Goal: Task Accomplishment & Management: Manage account settings

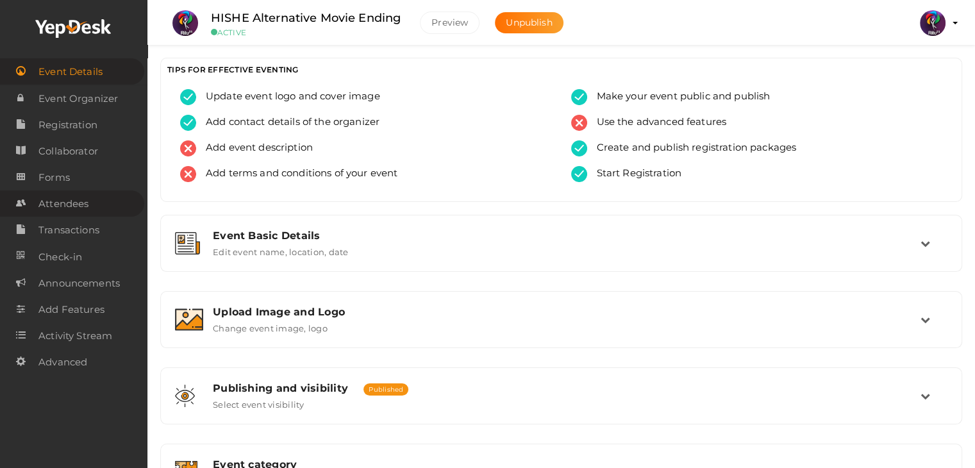
click at [69, 210] on span "Attendees" at bounding box center [63, 204] width 50 height 26
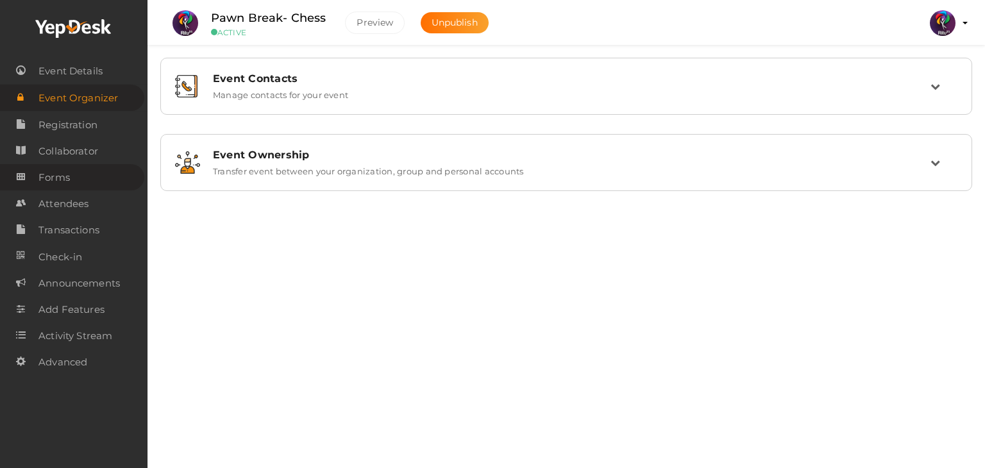
click at [101, 180] on link "Forms" at bounding box center [72, 177] width 144 height 26
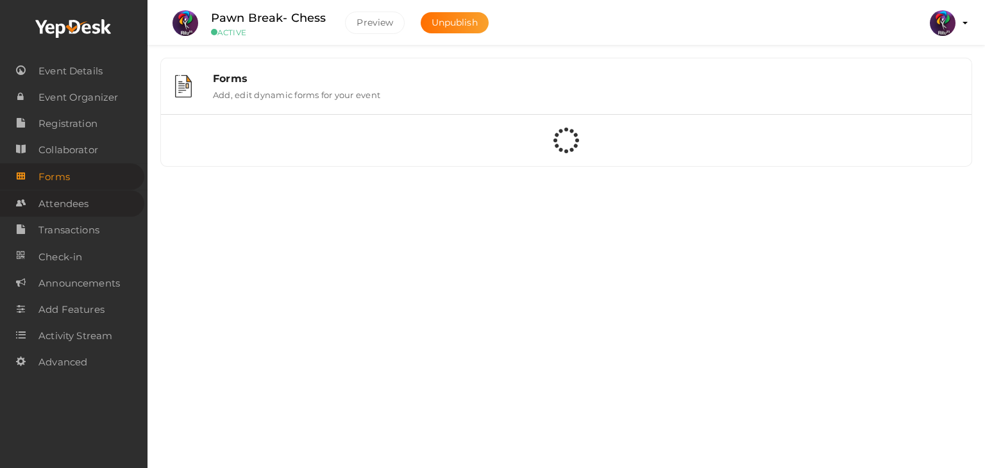
click at [92, 208] on link "Attendees" at bounding box center [72, 203] width 144 height 26
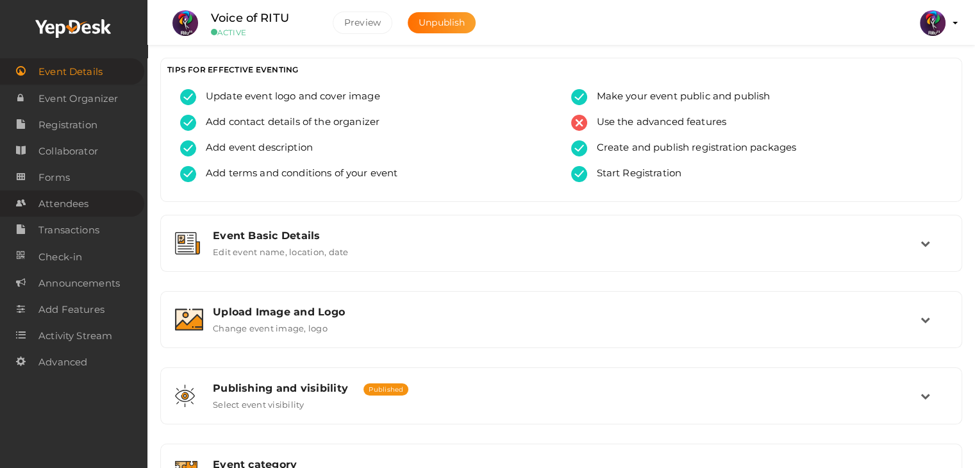
click at [90, 197] on link "Attendees" at bounding box center [72, 203] width 144 height 26
click at [103, 213] on link "Attendees" at bounding box center [72, 203] width 144 height 26
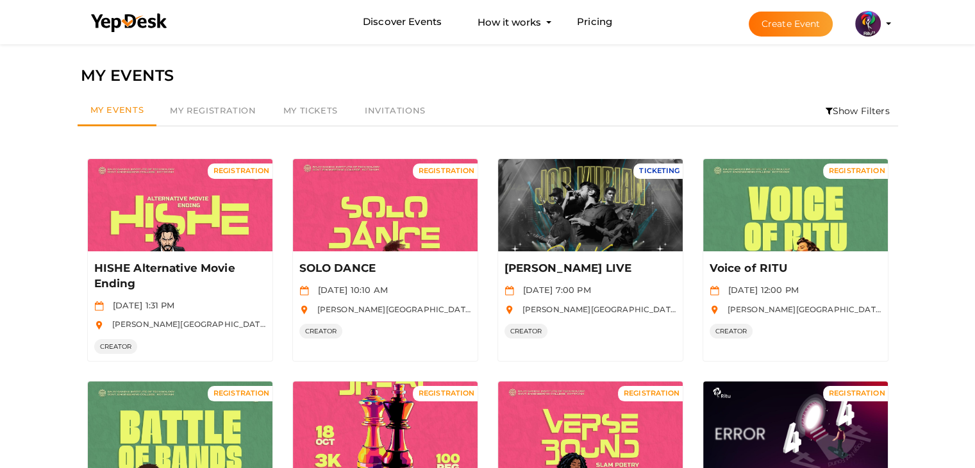
scroll to position [159, 0]
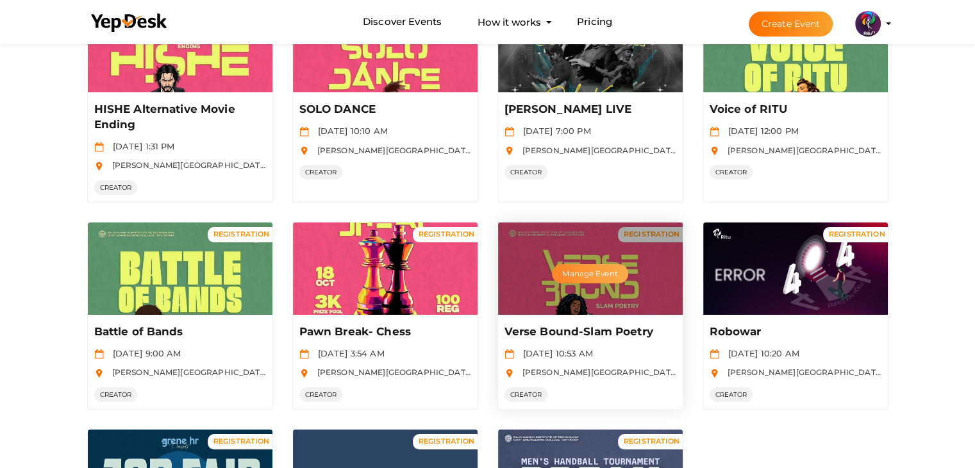
click at [583, 270] on button "Manage Event" at bounding box center [590, 273] width 76 height 19
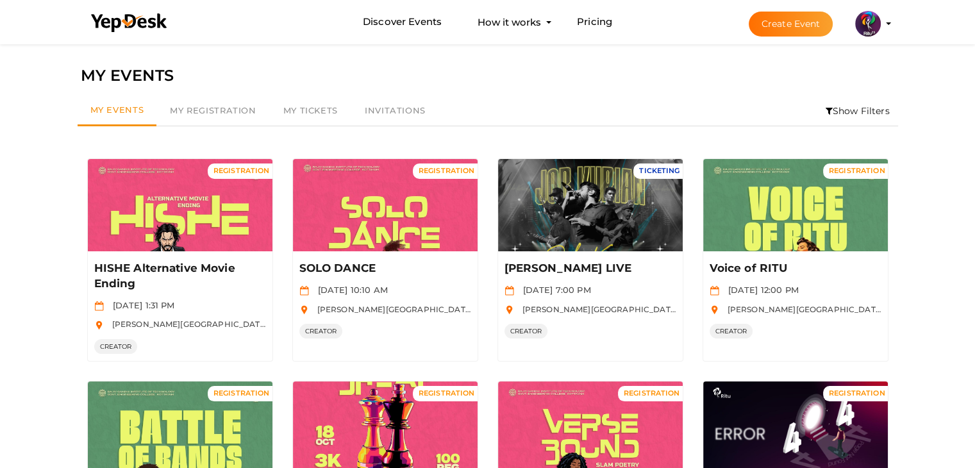
scroll to position [279, 0]
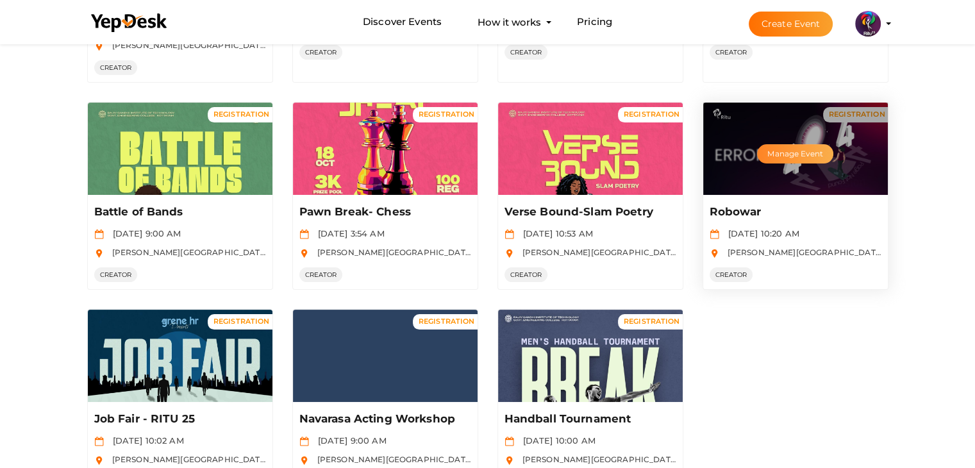
click at [801, 152] on button "Manage Event" at bounding box center [795, 153] width 76 height 19
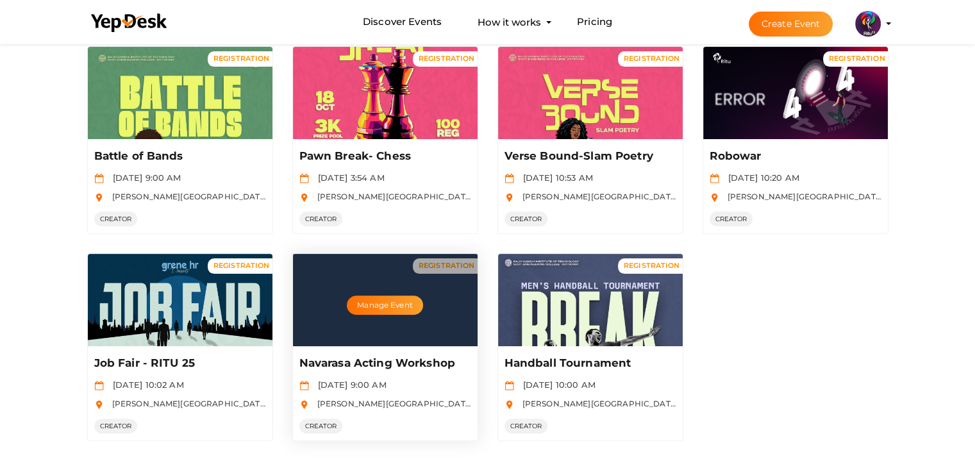
scroll to position [338, 0]
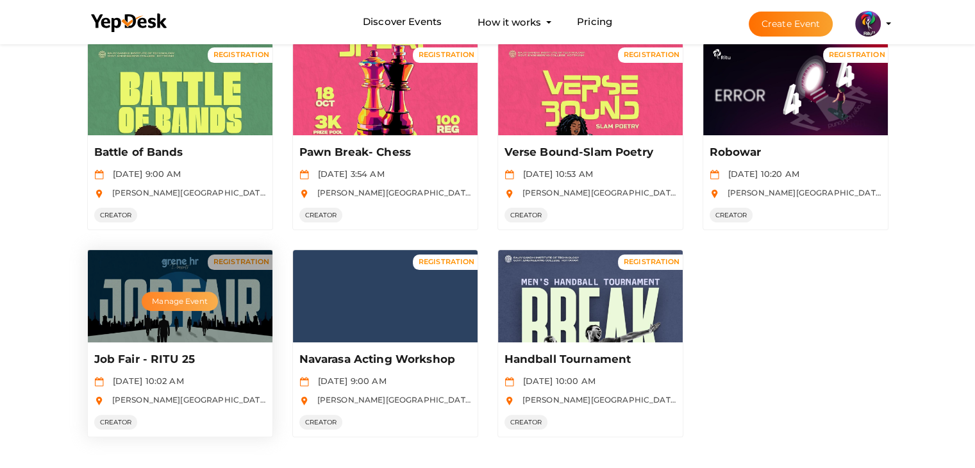
click at [185, 297] on button "Manage Event" at bounding box center [180, 301] width 76 height 19
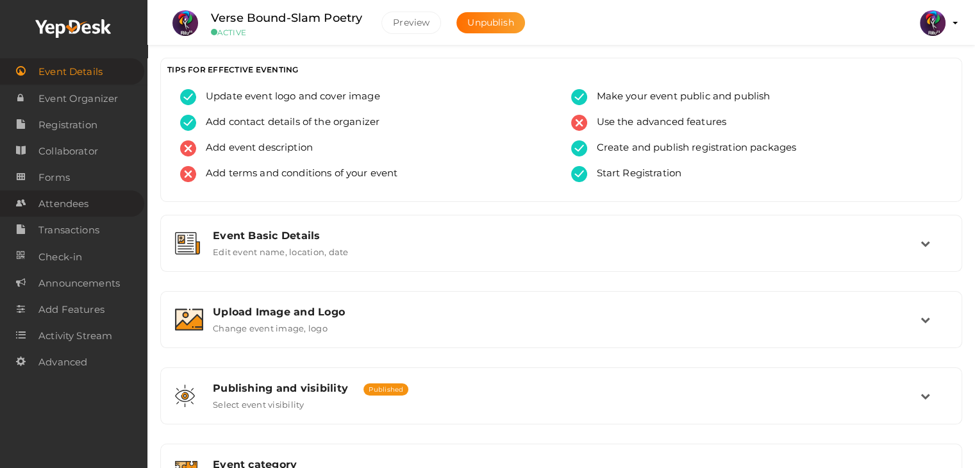
click at [78, 204] on span "Attendees" at bounding box center [63, 204] width 50 height 26
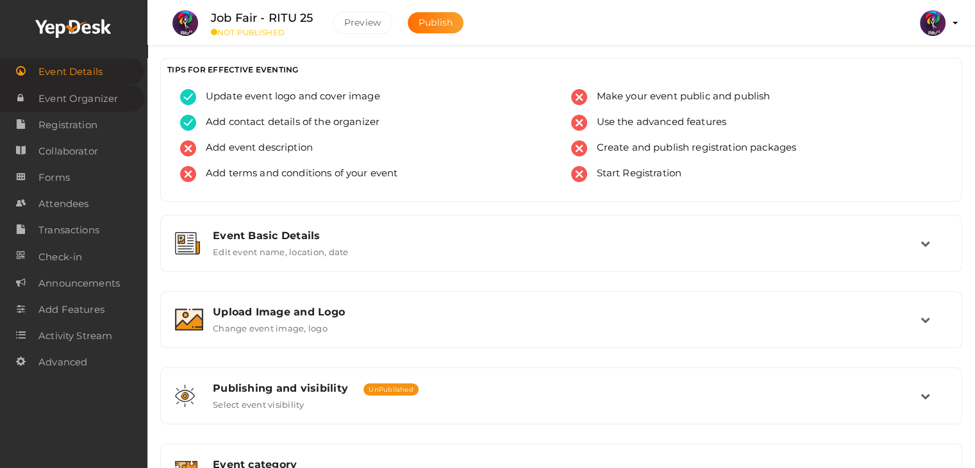
click at [99, 103] on span "Event Organizer" at bounding box center [77, 99] width 79 height 26
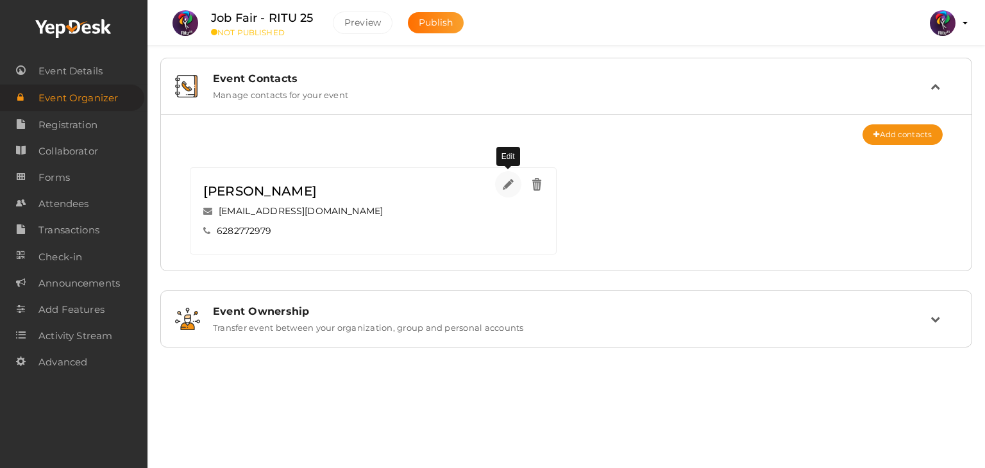
click at [496, 181] on link at bounding box center [508, 184] width 26 height 26
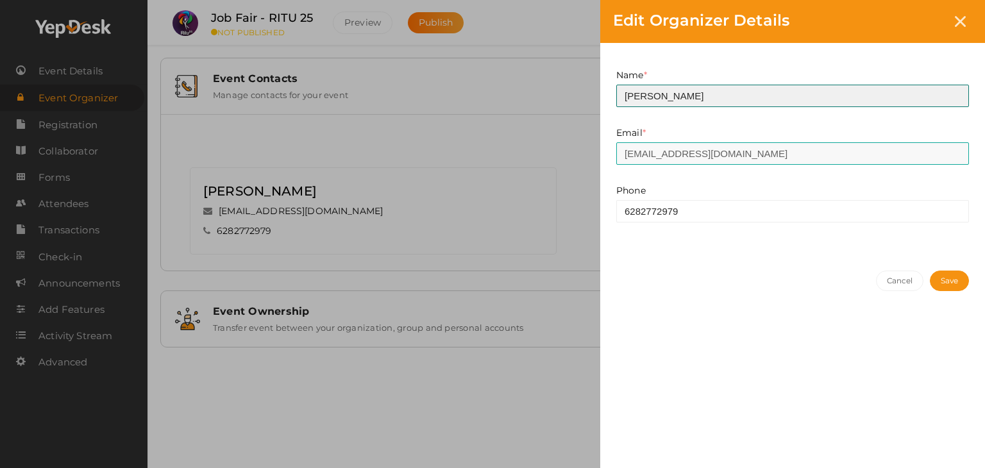
drag, startPoint x: 662, startPoint y: 97, endPoint x: 614, endPoint y: 103, distance: 47.9
click at [614, 103] on div "Name * Abhinav This field is Required." at bounding box center [792, 98] width 372 height 58
type input "GRENE HR"
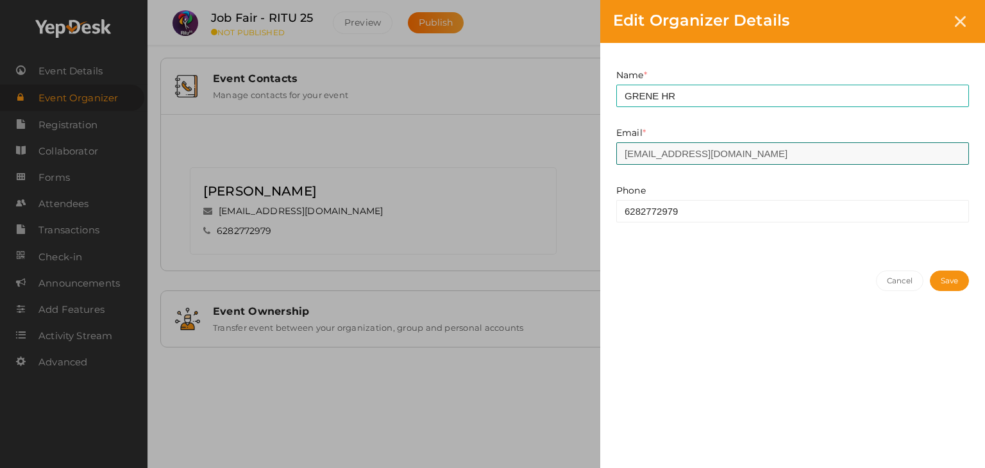
drag, startPoint x: 783, startPoint y: 151, endPoint x: 547, endPoint y: 147, distance: 236.6
click at [547, 147] on div "Edit Organizer Details Name * GRENE HR This field is Required. Email * prabhavn…" at bounding box center [492, 234] width 985 height 468
click at [753, 152] on input "[EMAIL_ADDRESS][DOMAIN_NAME]" at bounding box center [792, 153] width 353 height 22
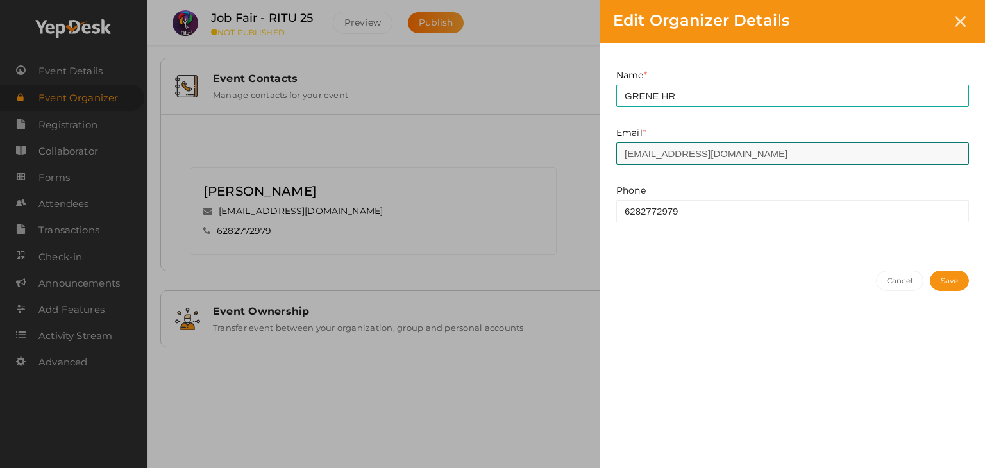
click at [803, 154] on input "[EMAIL_ADDRESS][DOMAIN_NAME]" at bounding box center [792, 153] width 353 height 22
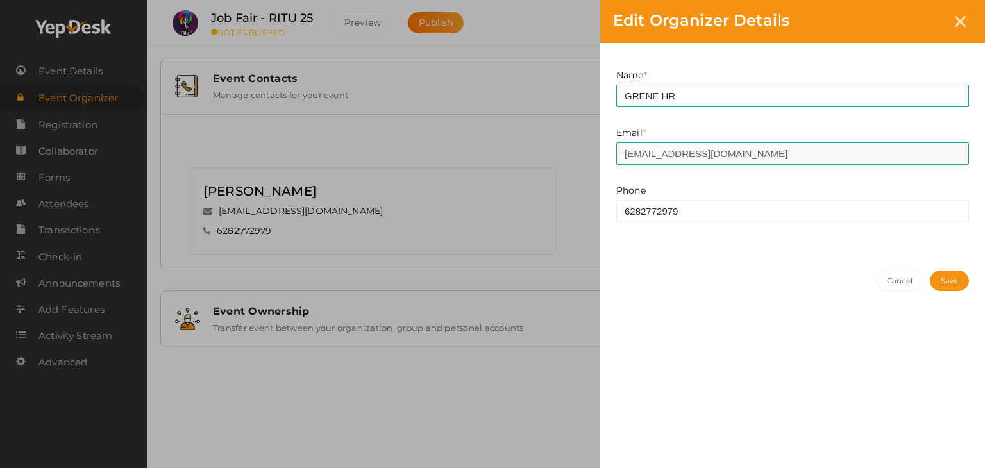
click at [697, 140] on div "Email * prabhavnarayanan7474@gmail.com This field is Required. Invalid email Co…" at bounding box center [792, 145] width 353 height 38
drag, startPoint x: 697, startPoint y: 140, endPoint x: 702, endPoint y: 146, distance: 7.8
click at [702, 146] on div "Email * prabhavnarayanan7474@gmail.com This field is Required. Invalid email Co…" at bounding box center [792, 145] width 353 height 38
click at [702, 146] on input "prabhavnarayanan7474@gmail.com" at bounding box center [792, 153] width 353 height 22
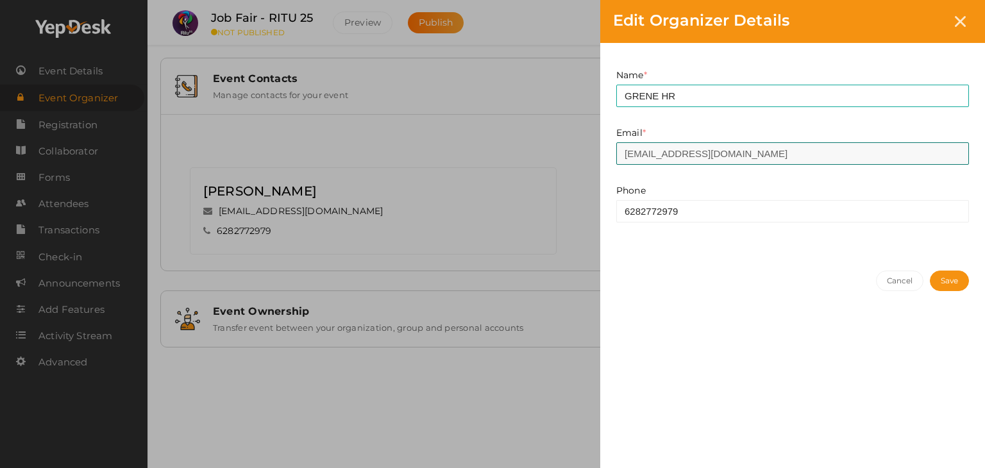
click at [702, 146] on input "prabhavnarayanan7474@gmail.com" at bounding box center [792, 153] width 353 height 22
click at [880, 276] on button "Cancel" at bounding box center [900, 281] width 48 height 21
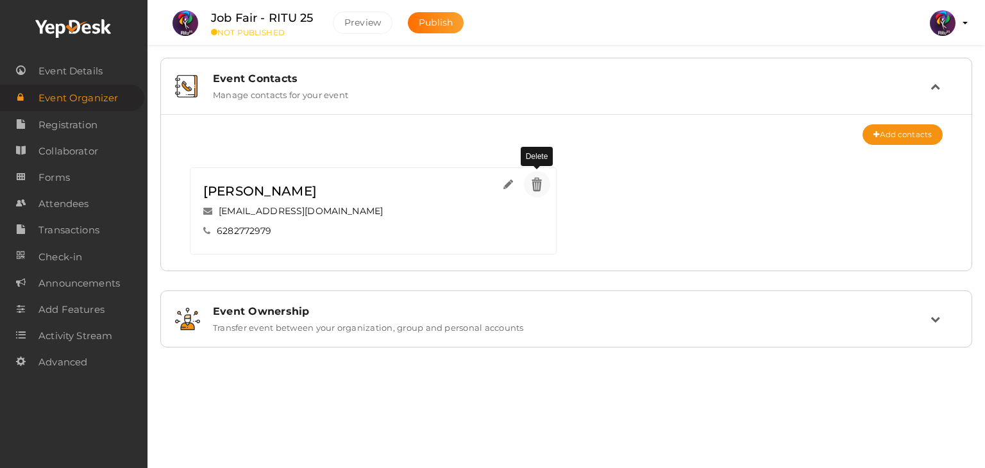
click at [542, 184] on img at bounding box center [537, 184] width 15 height 15
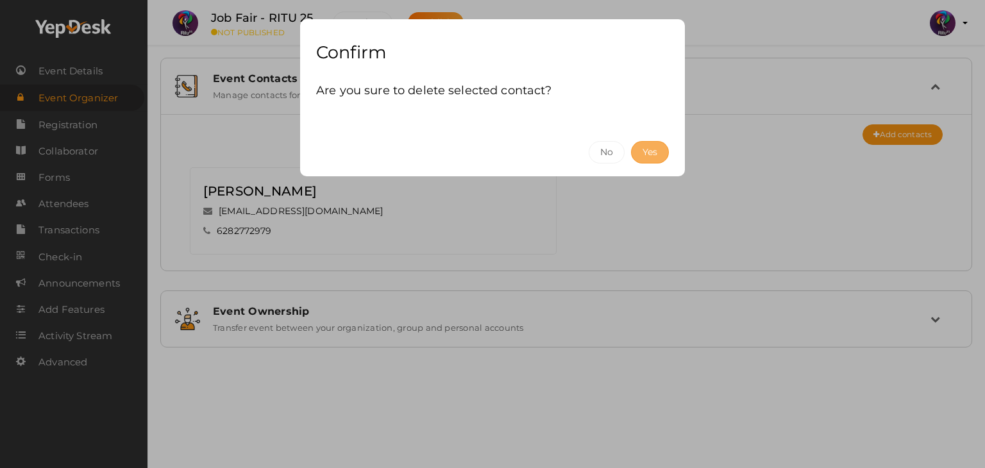
click at [648, 153] on button "Yes" at bounding box center [650, 152] width 38 height 22
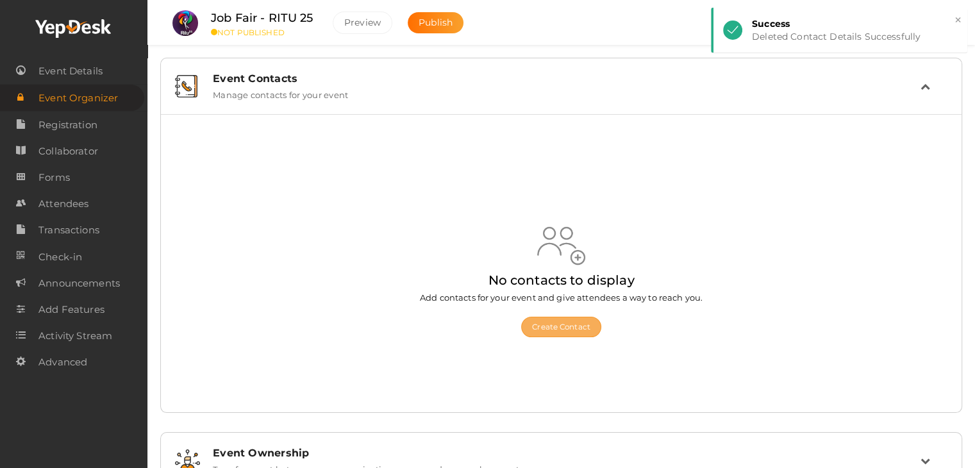
click at [546, 317] on button "Create Contact" at bounding box center [561, 327] width 80 height 21
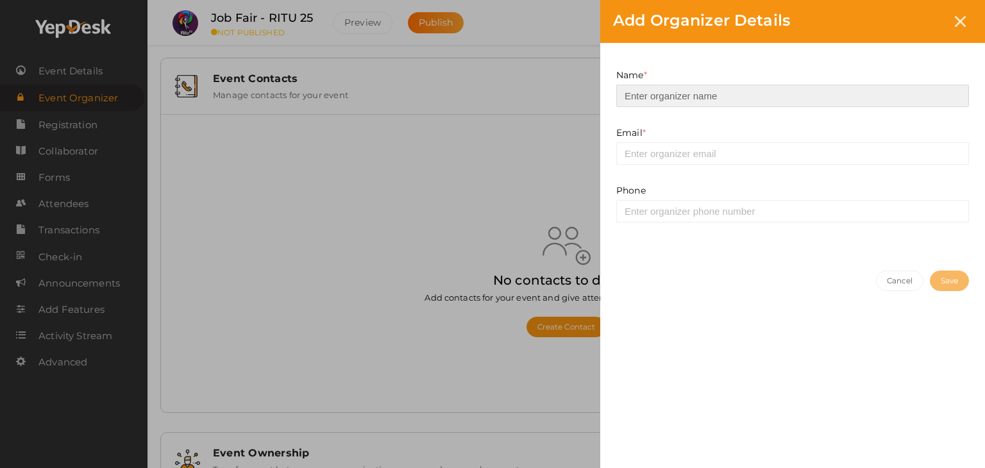
click at [687, 94] on input at bounding box center [792, 96] width 353 height 22
type input "GRENE HR"
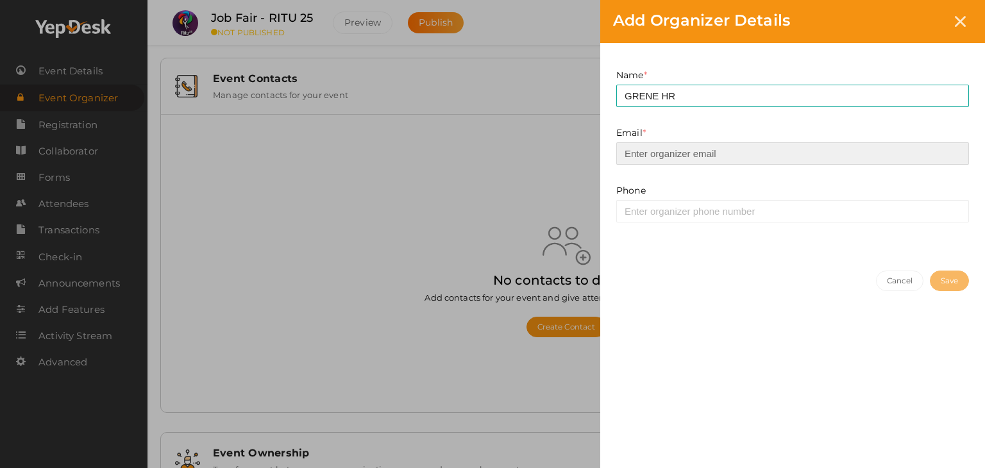
click at [699, 161] on input "email" at bounding box center [792, 153] width 353 height 22
type input "info@grenehr.com"
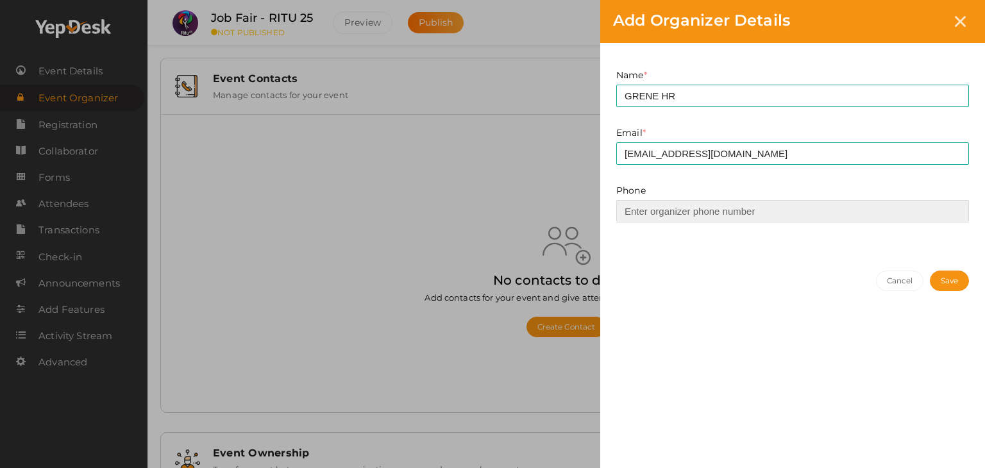
click at [705, 216] on input at bounding box center [792, 211] width 353 height 22
click at [705, 216] on input "90" at bounding box center [792, 211] width 353 height 22
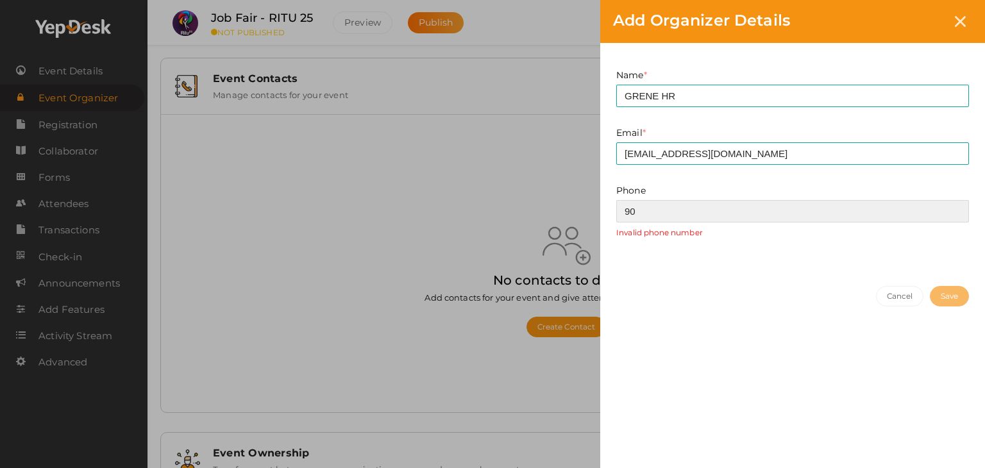
click at [705, 216] on input "90" at bounding box center [792, 211] width 353 height 22
type input "9074869201"
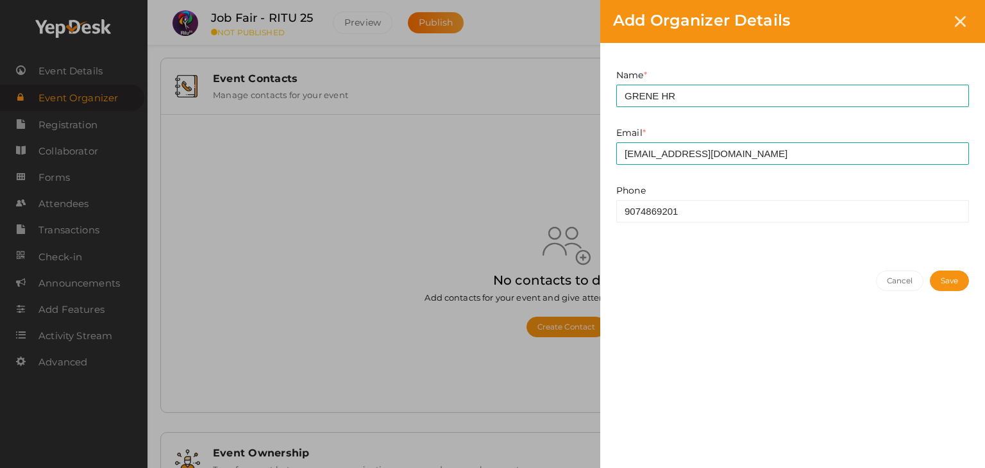
click at [949, 281] on button "Save" at bounding box center [949, 281] width 39 height 21
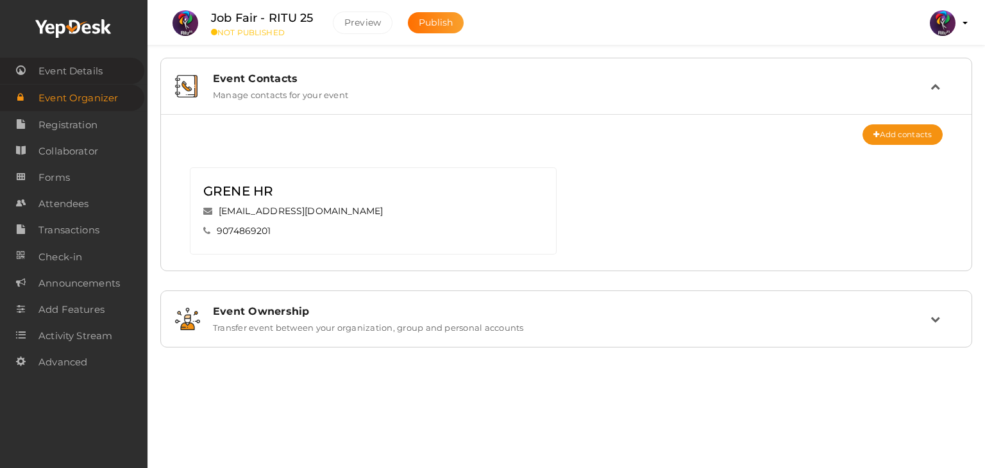
click at [75, 76] on span "Event Details" at bounding box center [70, 71] width 64 height 26
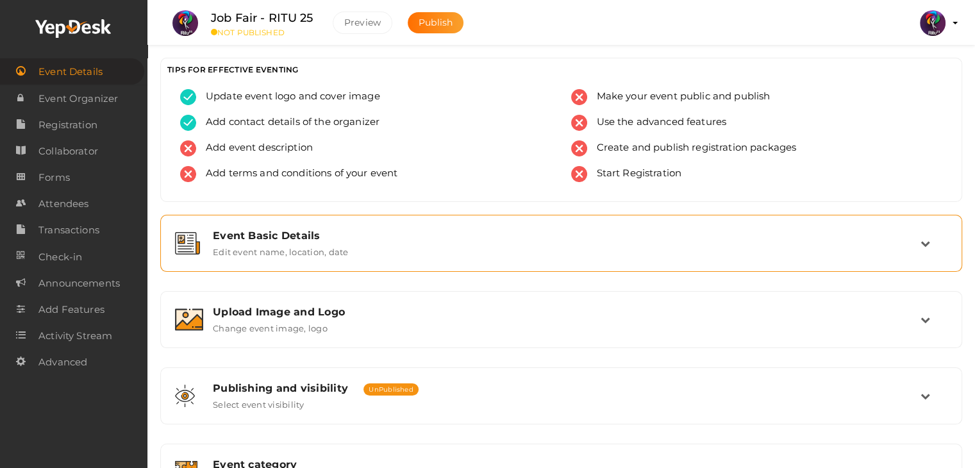
click at [346, 253] on label "Edit event name, location, date" at bounding box center [280, 249] width 135 height 15
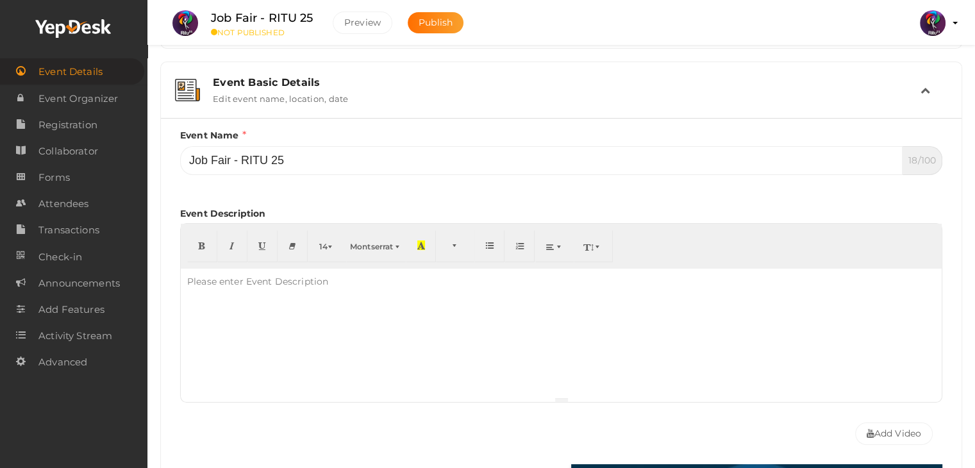
scroll to position [154, 0]
click at [351, 280] on p at bounding box center [561, 280] width 748 height 12
paste div
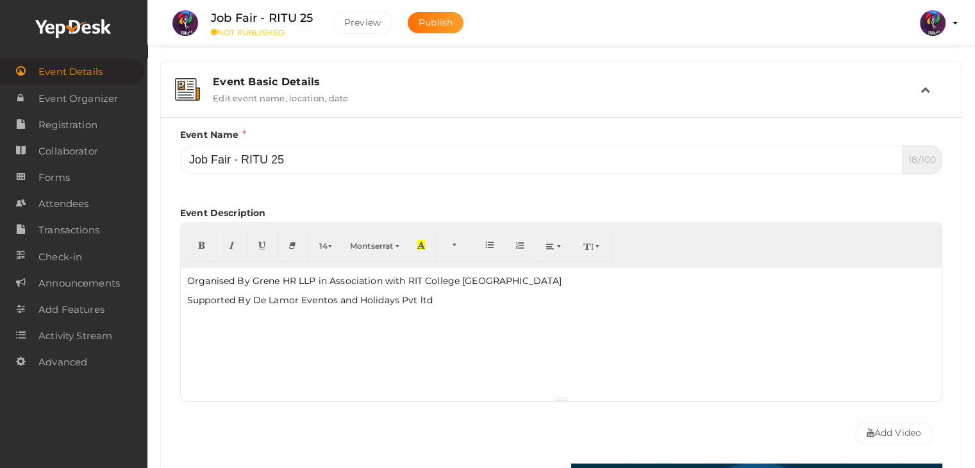
click at [456, 285] on p "Organised By Grene HR LLP in Association with RIT College Kottayam" at bounding box center [561, 280] width 748 height 13
click at [251, 279] on p "Organised By Grene HR LLP in Association with RIT College Kottayam" at bounding box center [561, 280] width 748 height 13
click at [204, 252] on button "button" at bounding box center [202, 245] width 30 height 32
click at [403, 281] on p "Organised By Grene HR LLP in Association with RIT College Kottayam" at bounding box center [561, 280] width 748 height 13
click at [255, 300] on p "Supported By De Lamor Eventos and Holidays Pvt ltd" at bounding box center [561, 300] width 748 height 13
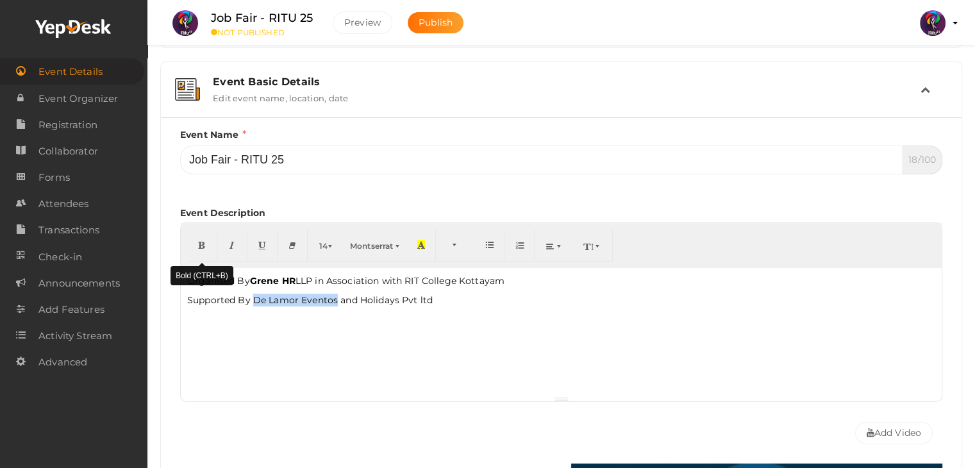
click at [202, 257] on button "button" at bounding box center [202, 245] width 30 height 32
click at [362, 299] on p "Supported By De Lamor Eventos and Holidays Pvt ltd" at bounding box center [561, 300] width 748 height 13
click at [208, 235] on button "button" at bounding box center [202, 245] width 30 height 32
click at [576, 324] on div "Organised By Grene HR LLP in Association with RIT College Kottayam Supported By…" at bounding box center [561, 332] width 761 height 128
click at [424, 344] on div "Organised By Grene HR LLP in Association with RIT College Kottayam Supported By…" at bounding box center [561, 332] width 761 height 128
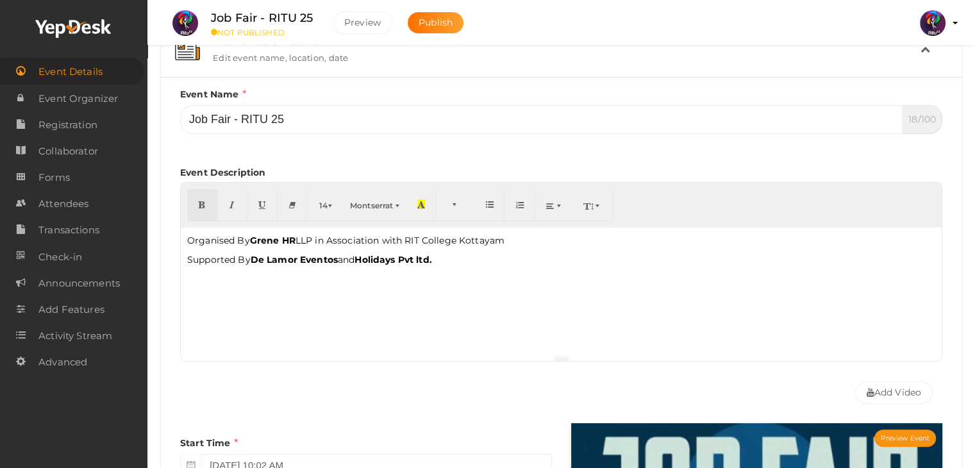
scroll to position [0, 0]
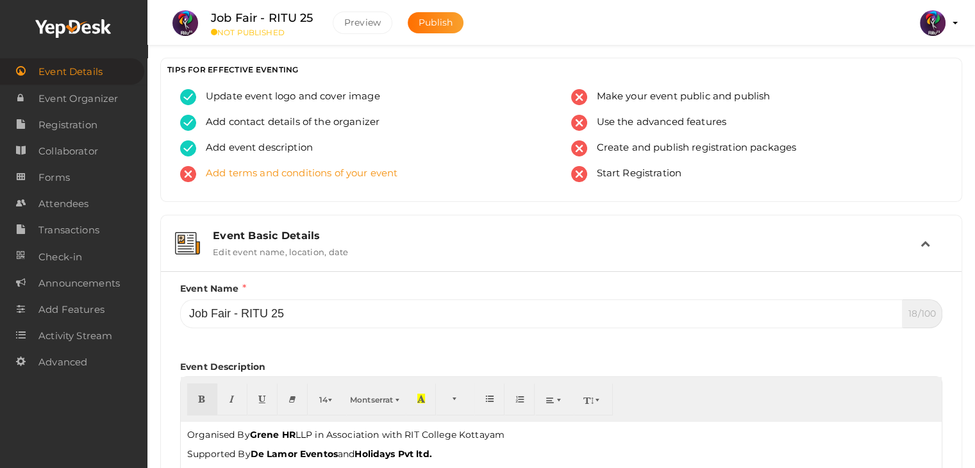
click at [318, 169] on span "Add terms and conditions of your event" at bounding box center [296, 174] width 201 height 16
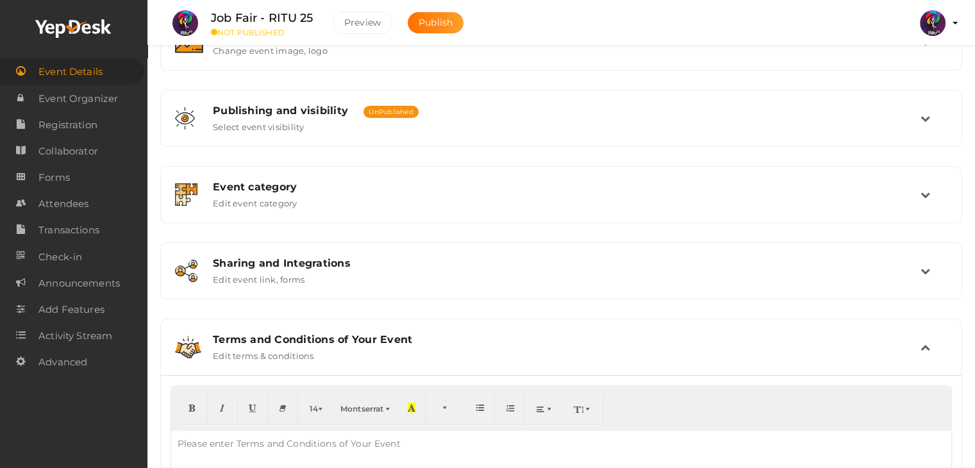
scroll to position [377, 0]
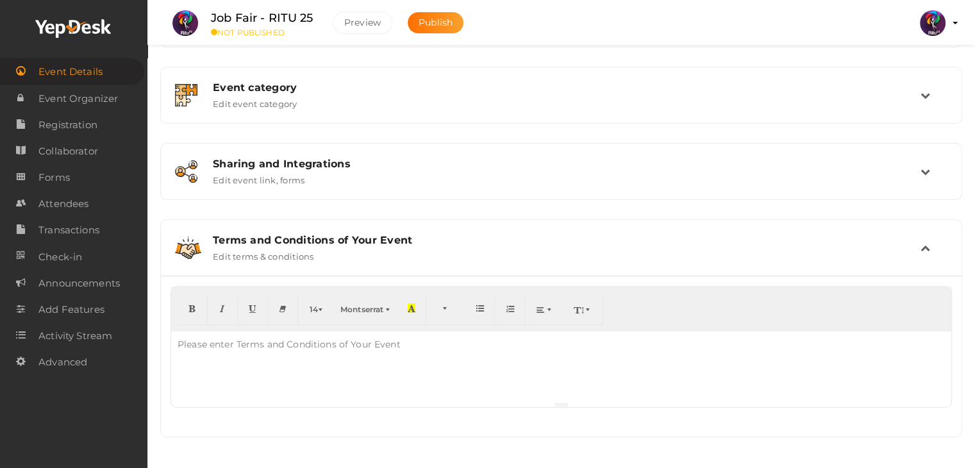
click at [363, 349] on div "Please enter Terms and Conditions of Your Event" at bounding box center [289, 344] width 236 height 26
click at [369, 344] on div "Please enter Terms and Conditions of Your Event" at bounding box center [289, 344] width 236 height 26
click at [87, 184] on link "Forms" at bounding box center [72, 177] width 144 height 26
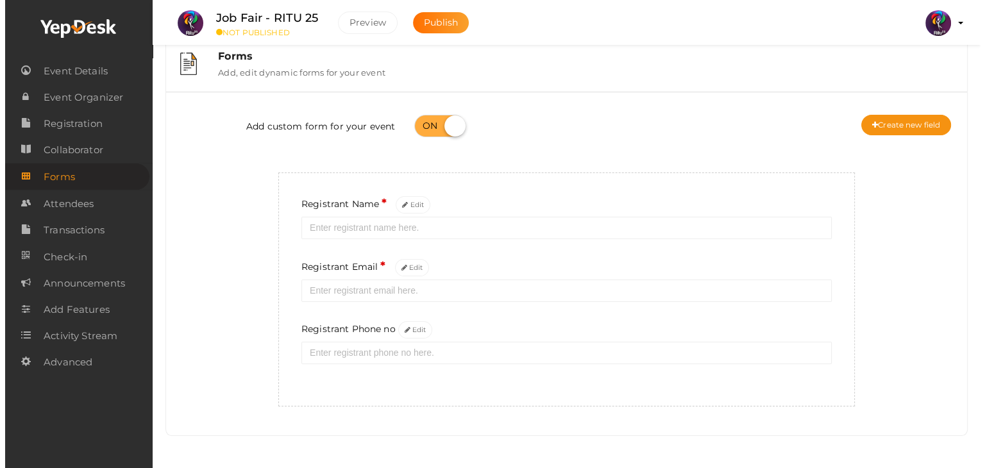
scroll to position [22, 0]
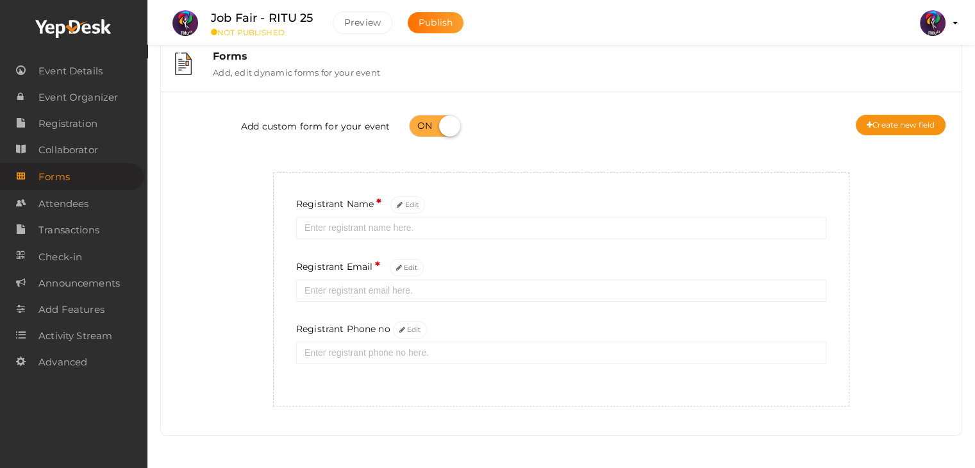
drag, startPoint x: 410, startPoint y: 331, endPoint x: 467, endPoint y: 337, distance: 57.3
click at [467, 337] on div "Registrant Phone no Edit" at bounding box center [561, 342] width 530 height 43
click at [404, 322] on button "Edit" at bounding box center [410, 329] width 35 height 17
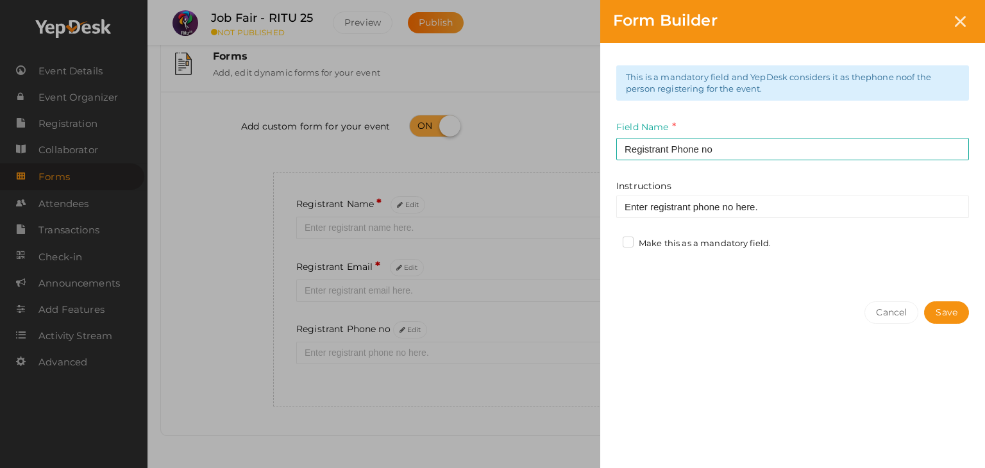
click at [631, 237] on label "Make this as a mandatory field." at bounding box center [696, 243] width 148 height 13
click at [610, 240] on input "Make this as a mandatory field." at bounding box center [610, 240] width 0 height 0
click at [951, 315] on button "Save" at bounding box center [946, 312] width 45 height 22
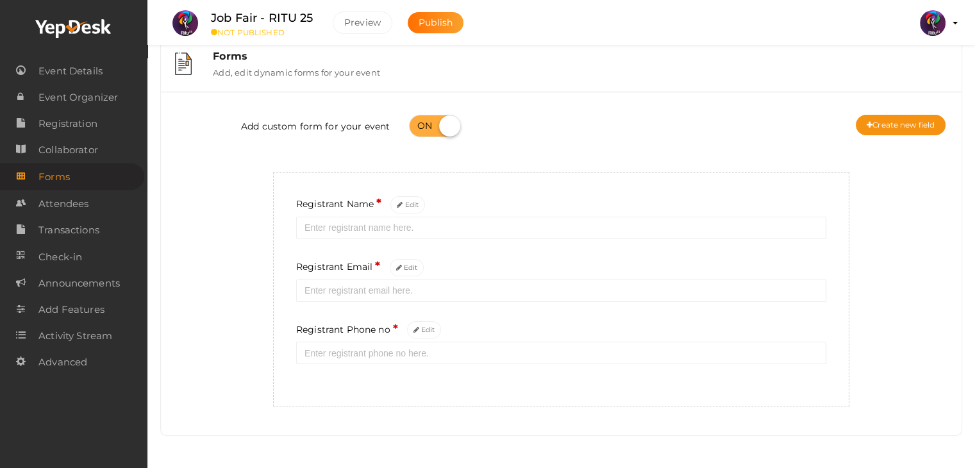
click at [517, 426] on div "Add custom form for your event Create new field Registrant Name * Edit Registra…" at bounding box center [561, 264] width 781 height 324
click at [890, 124] on button "Create new field" at bounding box center [901, 125] width 90 height 21
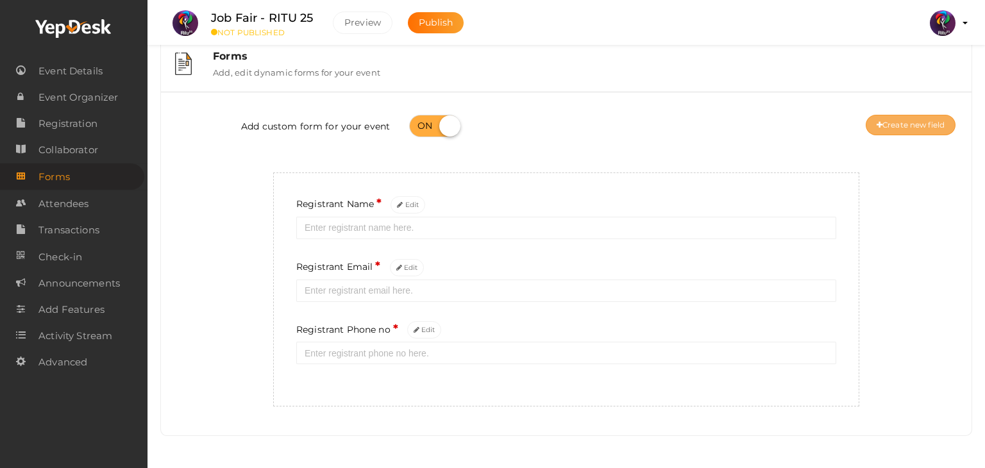
click at [879, 129] on body "Discover Events How it works Powerful Registration / Ticketing Start selling yo…" at bounding box center [492, 212] width 985 height 468
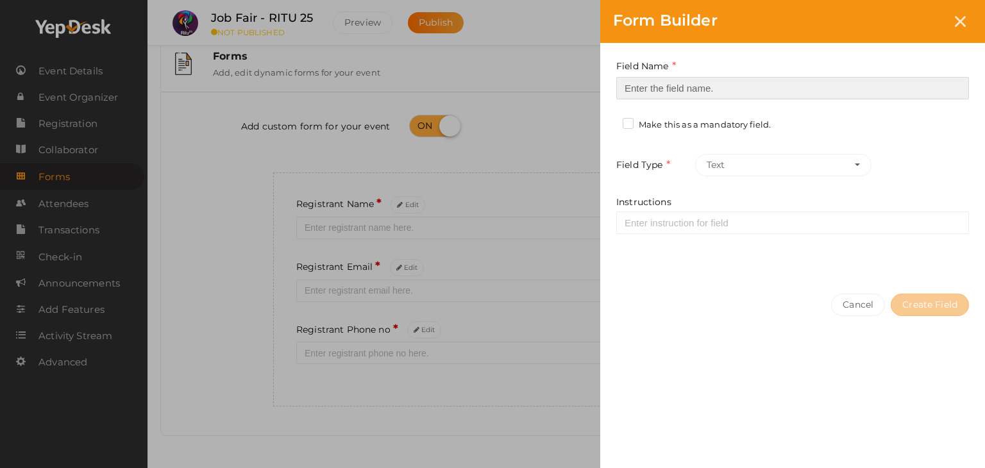
click at [751, 81] on input at bounding box center [792, 88] width 353 height 22
type input "Registrant College"
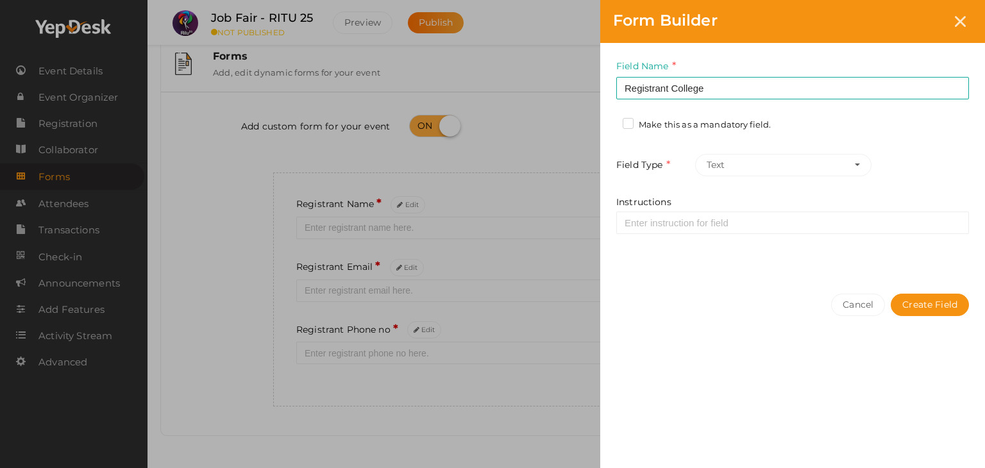
click at [728, 121] on label "Make this as a mandatory field." at bounding box center [696, 125] width 148 height 13
click at [610, 121] on input "Make this as a mandatory field." at bounding box center [610, 121] width 0 height 0
click at [735, 122] on label "Make this as a mandatory field." at bounding box center [696, 125] width 148 height 13
click at [610, 121] on input "Make this as a mandatory field." at bounding box center [610, 121] width 0 height 0
click at [631, 122] on label "Make this as a mandatory field." at bounding box center [696, 125] width 148 height 13
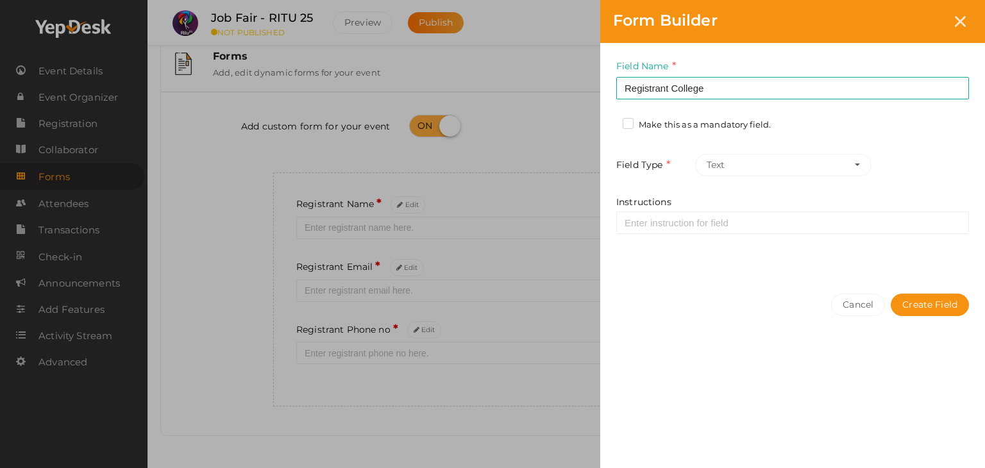
click at [610, 121] on input "Make this as a mandatory field." at bounding box center [610, 121] width 0 height 0
click at [631, 122] on label "Make this as a mandatory field." at bounding box center [696, 125] width 148 height 13
click at [610, 121] on input "Make this as a mandatory field." at bounding box center [610, 121] width 0 height 0
click at [626, 124] on label "Make this as a mandatory field." at bounding box center [696, 125] width 148 height 13
click at [610, 121] on input "Make this as a mandatory field." at bounding box center [610, 121] width 0 height 0
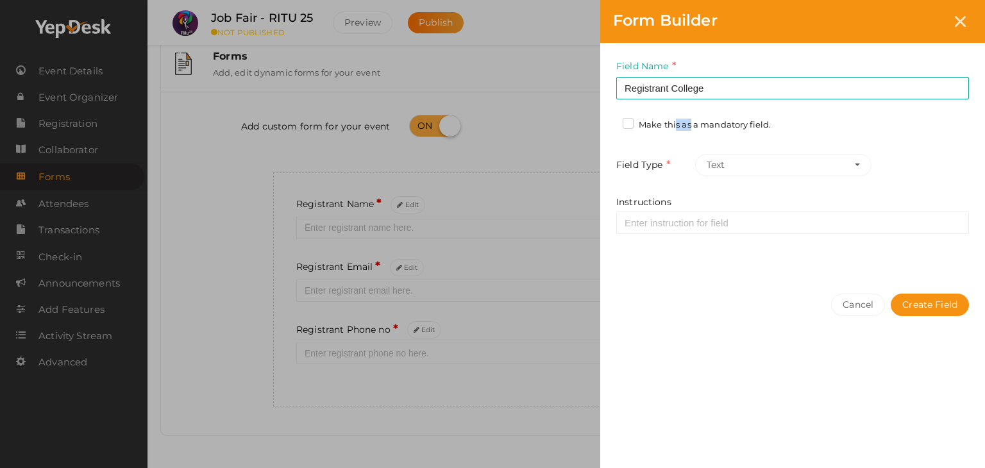
click at [626, 124] on label "Make this as a mandatory field." at bounding box center [696, 125] width 148 height 13
click at [610, 121] on input "Make this as a mandatory field." at bounding box center [610, 121] width 0 height 0
click at [626, 124] on label "Make this as a mandatory field." at bounding box center [696, 125] width 148 height 13
click at [610, 121] on input "Make this as a mandatory field." at bounding box center [610, 121] width 0 height 0
click at [626, 124] on label "Make this as a mandatory field." at bounding box center [696, 125] width 148 height 13
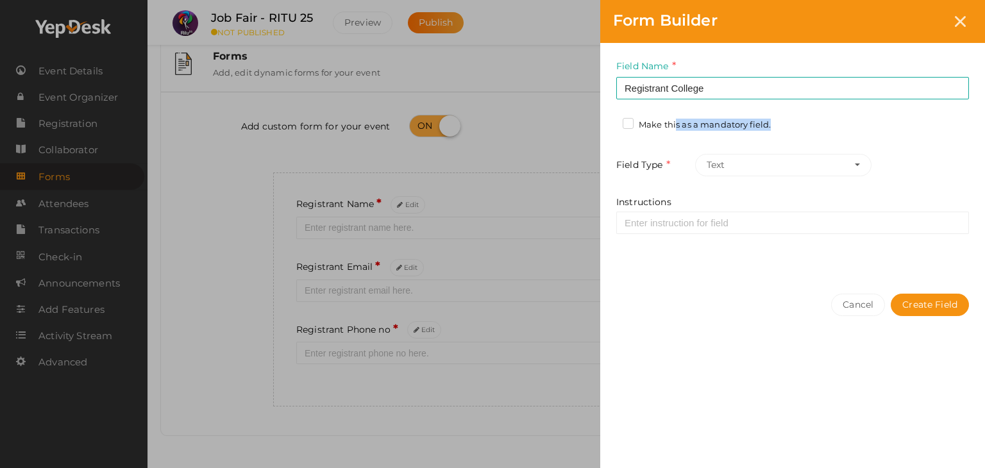
click at [610, 121] on input "Make this as a mandatory field." at bounding box center [610, 121] width 0 height 0
click at [626, 124] on label "Make this as a mandatory field." at bounding box center [696, 125] width 148 height 13
click at [610, 121] on input "Make this as a mandatory field." at bounding box center [610, 121] width 0 height 0
drag, startPoint x: 626, startPoint y: 124, endPoint x: 640, endPoint y: 102, distance: 26.0
click at [640, 102] on div "Field Name Registrant College Required. Form field name already used. Make this…" at bounding box center [792, 162] width 385 height 238
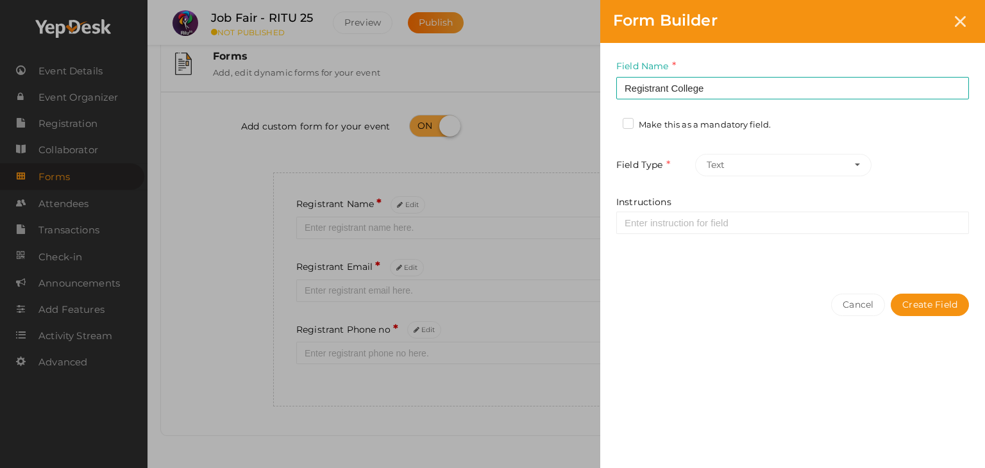
click at [633, 117] on div "Field Name Registrant College Required. Form field name already used. Make this…" at bounding box center [792, 162] width 385 height 238
click at [629, 119] on label "Make this as a mandatory field." at bounding box center [696, 125] width 148 height 13
click at [610, 121] on input "Make this as a mandatory field." at bounding box center [610, 121] width 0 height 0
click at [629, 119] on label "Make this as a mandatory field." at bounding box center [696, 125] width 148 height 13
click at [610, 121] on input "Make this as a mandatory field." at bounding box center [610, 121] width 0 height 0
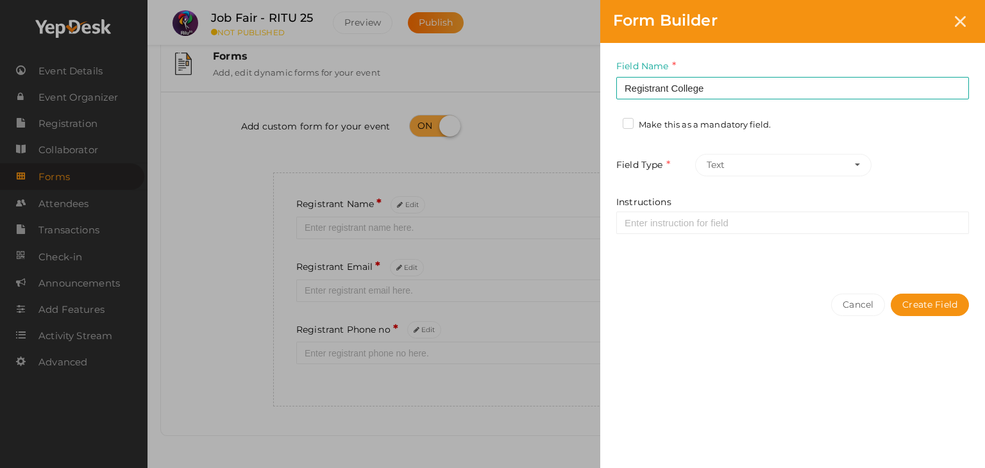
click at [679, 170] on label "Field Type" at bounding box center [654, 165] width 76 height 15
drag, startPoint x: 742, startPoint y: 178, endPoint x: 749, endPoint y: 172, distance: 9.1
click at [749, 172] on div "Field Name Registrant College Required. Form field name already used. Make this…" at bounding box center [792, 162] width 385 height 238
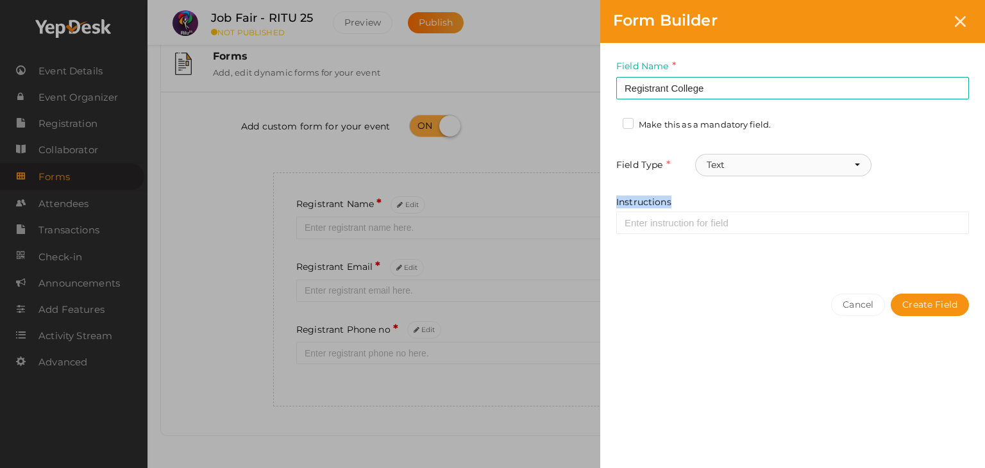
click at [749, 172] on button "Text" at bounding box center [783, 165] width 176 height 22
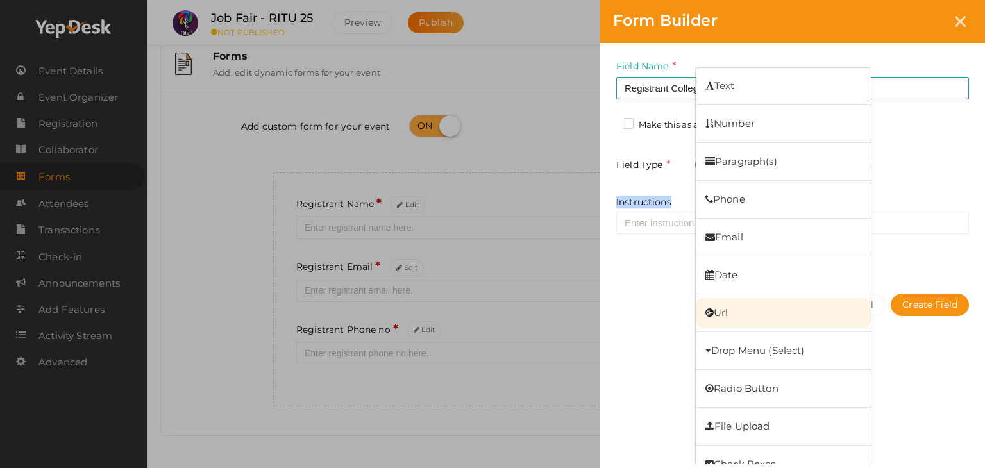
scroll to position [19, 0]
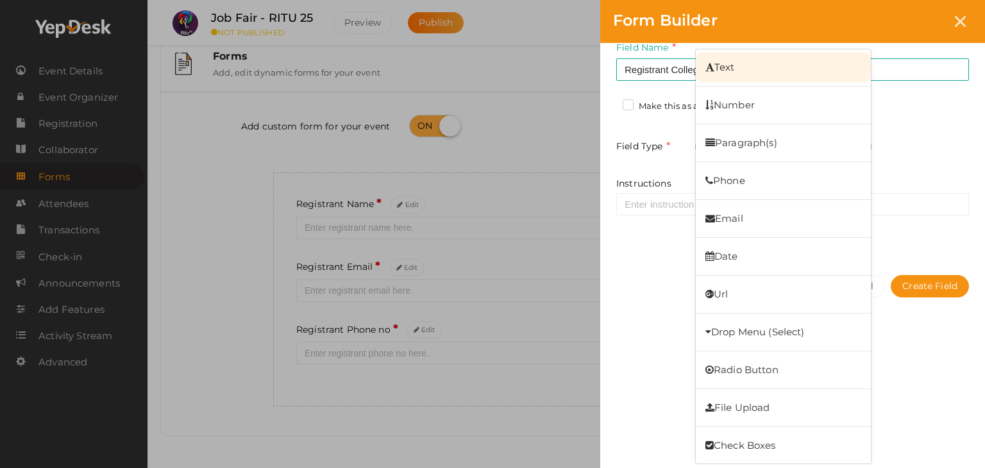
click at [797, 67] on link "Text" at bounding box center [783, 67] width 175 height 29
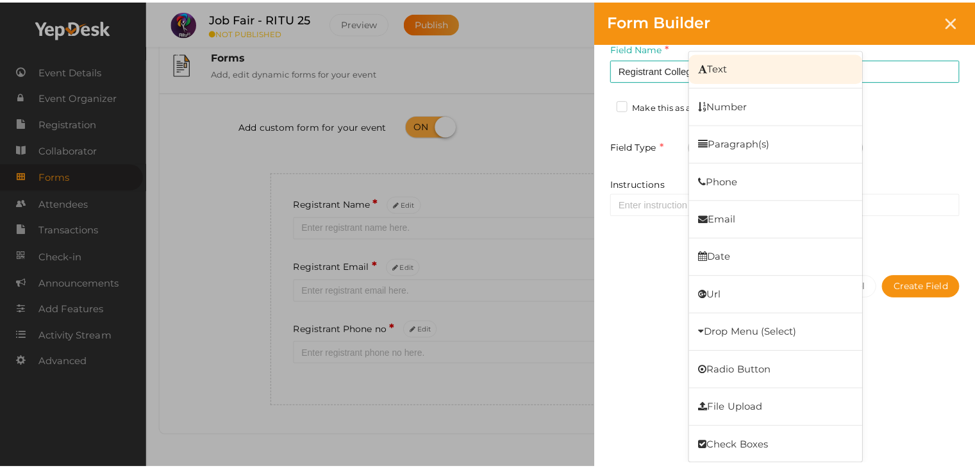
scroll to position [0, 0]
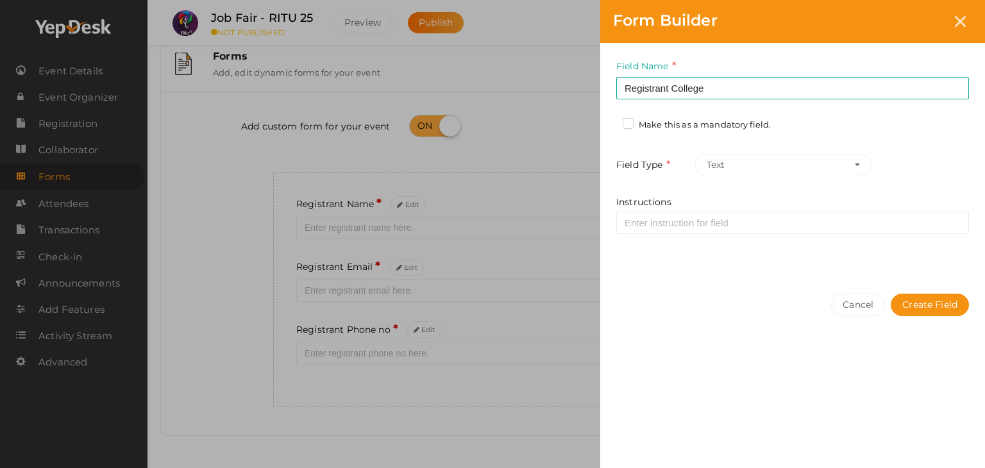
click at [630, 122] on label "Make this as a mandatory field." at bounding box center [696, 125] width 148 height 13
click at [610, 121] on input "Make this as a mandatory field." at bounding box center [610, 121] width 0 height 0
click at [630, 122] on label "Make this as a mandatory field." at bounding box center [696, 125] width 148 height 13
click at [610, 121] on input "Make this as a mandatory field." at bounding box center [610, 121] width 0 height 0
drag, startPoint x: 967, startPoint y: 9, endPoint x: 965, endPoint y: 19, distance: 9.8
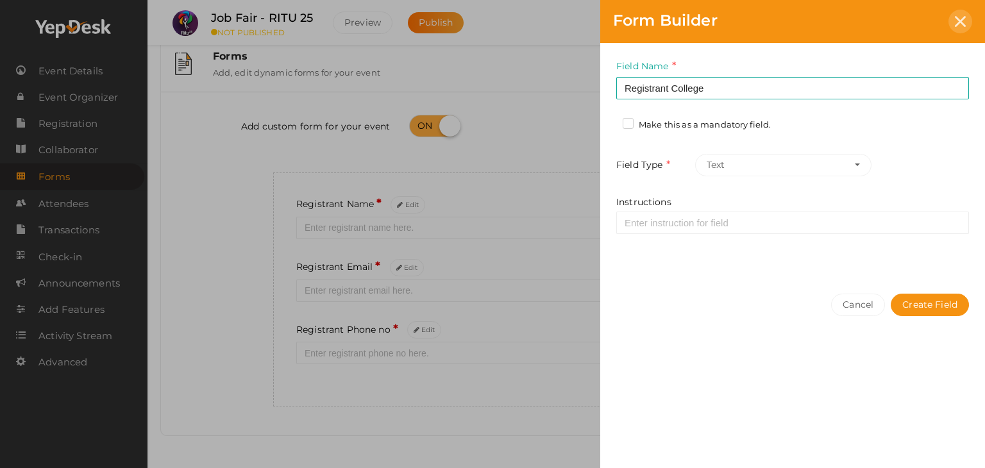
click at [965, 19] on div at bounding box center [960, 22] width 24 height 24
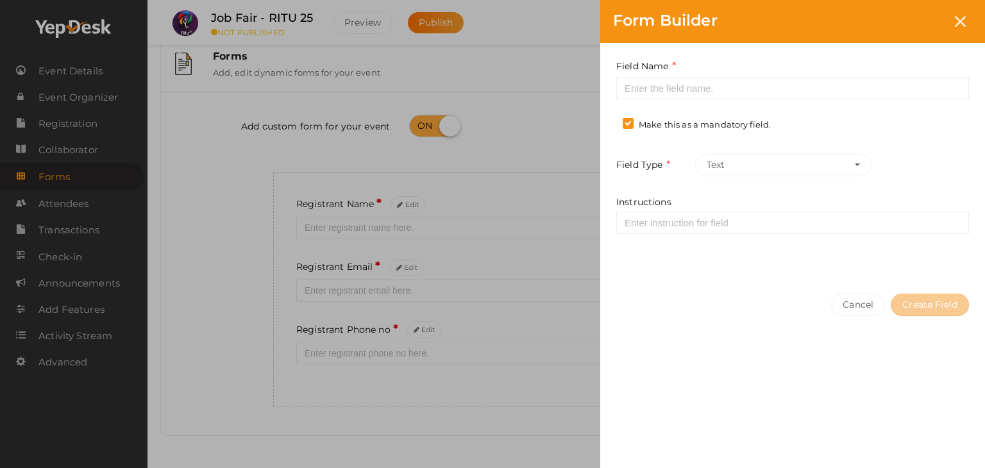
click at [965, 19] on icon at bounding box center [960, 21] width 11 height 11
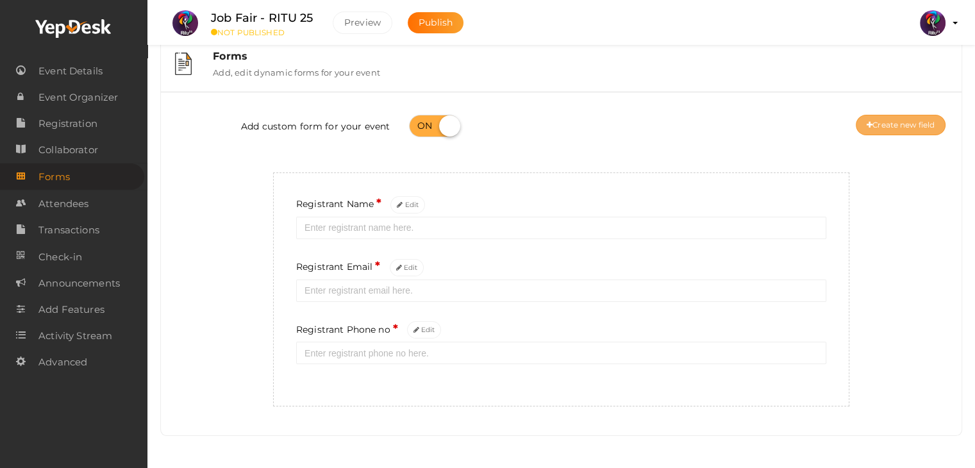
click at [921, 120] on button "Create new field" at bounding box center [901, 125] width 90 height 21
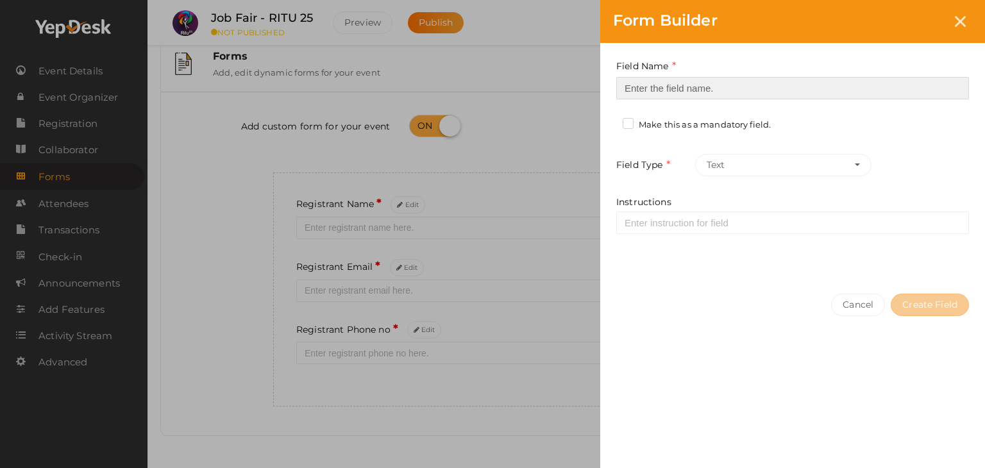
click at [793, 78] on input at bounding box center [792, 88] width 353 height 22
type input "Registrant College"
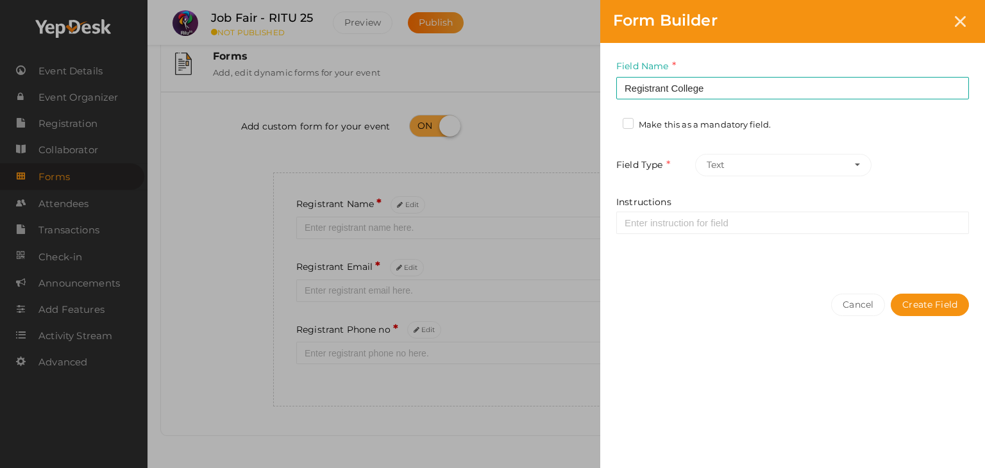
click at [625, 124] on label "Make this as a mandatory field." at bounding box center [696, 125] width 148 height 13
click at [610, 121] on input "Make this as a mandatory field." at bounding box center [610, 121] width 0 height 0
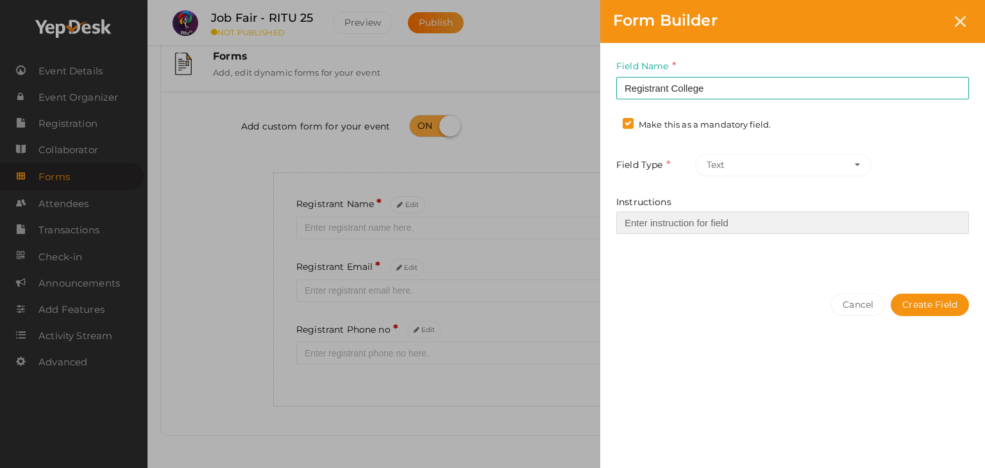
click at [729, 216] on input "Instructions" at bounding box center [792, 223] width 353 height 22
type input "Enter Registrant College"
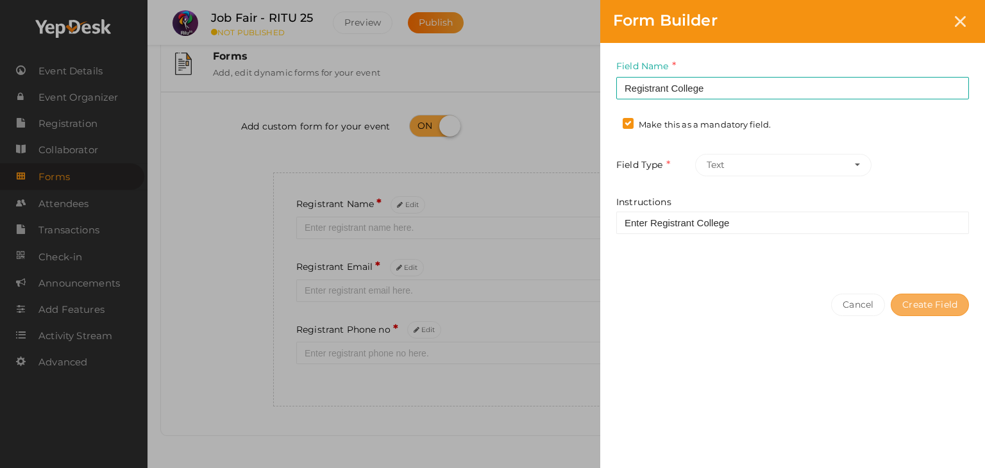
click at [951, 301] on button "Create Field" at bounding box center [929, 305] width 78 height 22
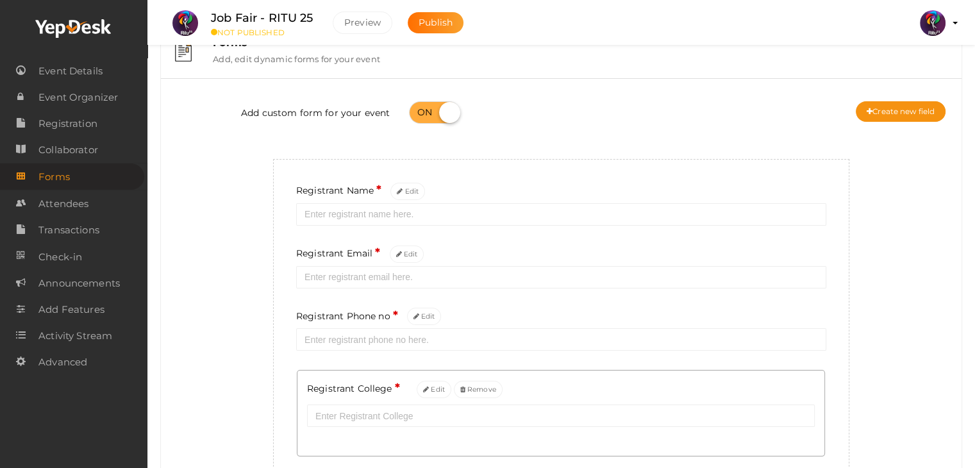
scroll to position [37, 0]
click at [898, 113] on button "Create new field" at bounding box center [901, 111] width 90 height 21
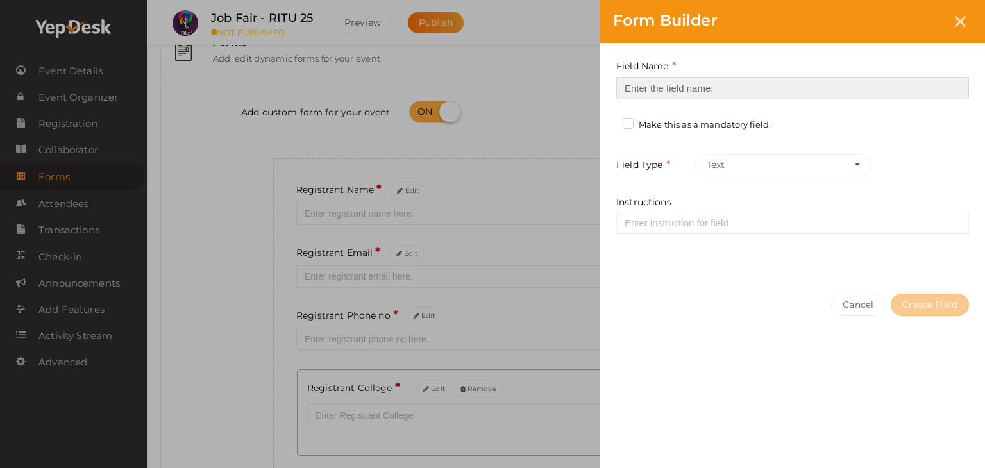
click at [780, 81] on input at bounding box center [792, 88] width 353 height 22
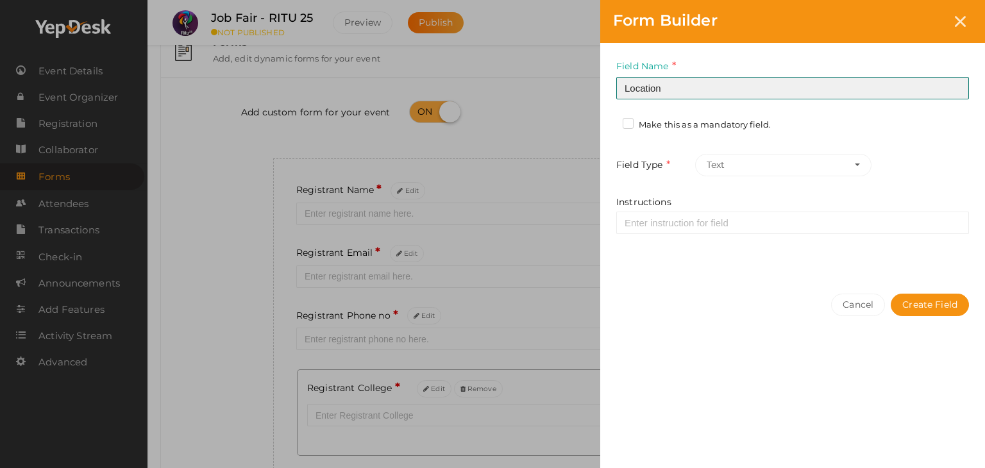
type input "Location"
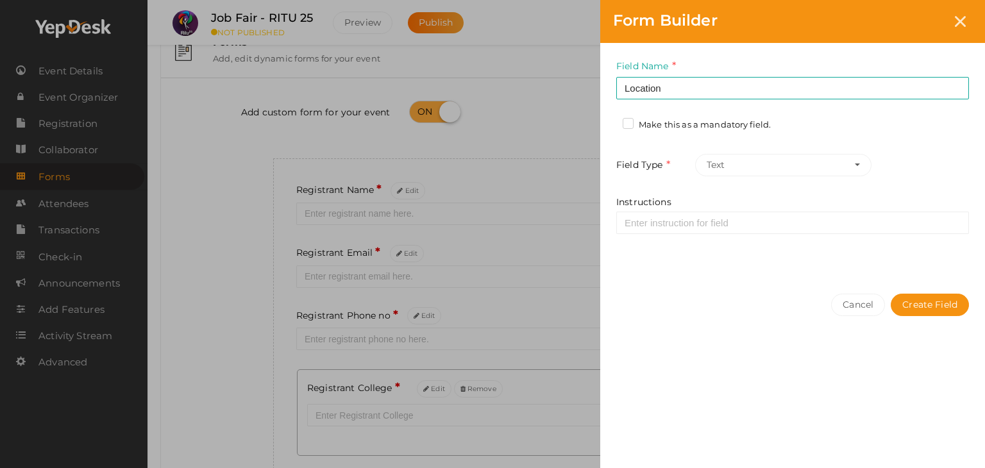
click at [629, 122] on label "Make this as a mandatory field." at bounding box center [696, 125] width 148 height 13
click at [610, 121] on input "Make this as a mandatory field." at bounding box center [610, 121] width 0 height 0
click at [905, 298] on button "Create Field" at bounding box center [929, 305] width 78 height 22
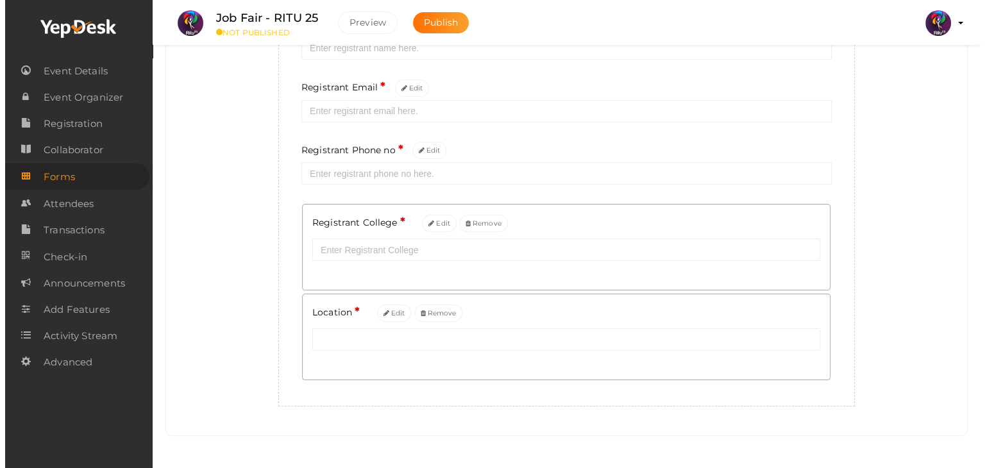
scroll to position [71, 0]
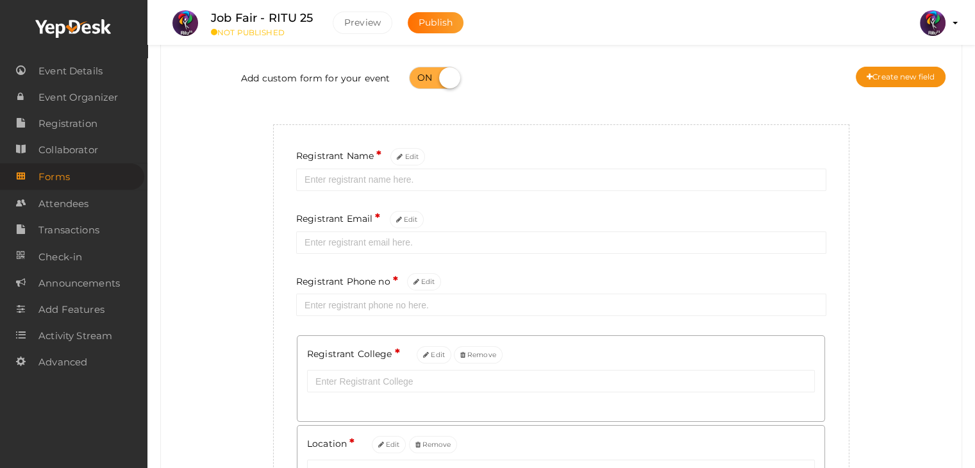
click at [901, 72] on button "Create new field" at bounding box center [901, 77] width 90 height 21
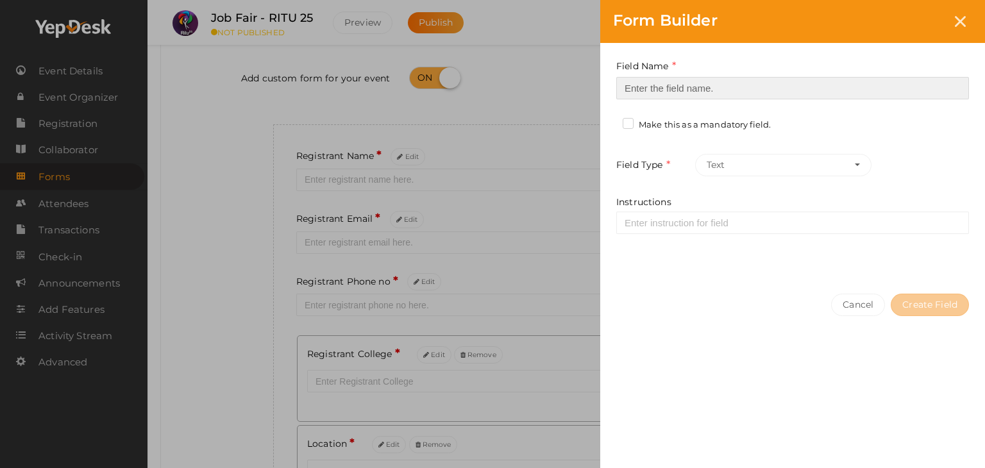
click at [700, 91] on input at bounding box center [792, 88] width 353 height 22
drag, startPoint x: 700, startPoint y: 91, endPoint x: 664, endPoint y: 135, distance: 56.5
click at [664, 135] on div "Field Name Required. Form field name already used. Make this as a mandatory fie…" at bounding box center [792, 162] width 385 height 238
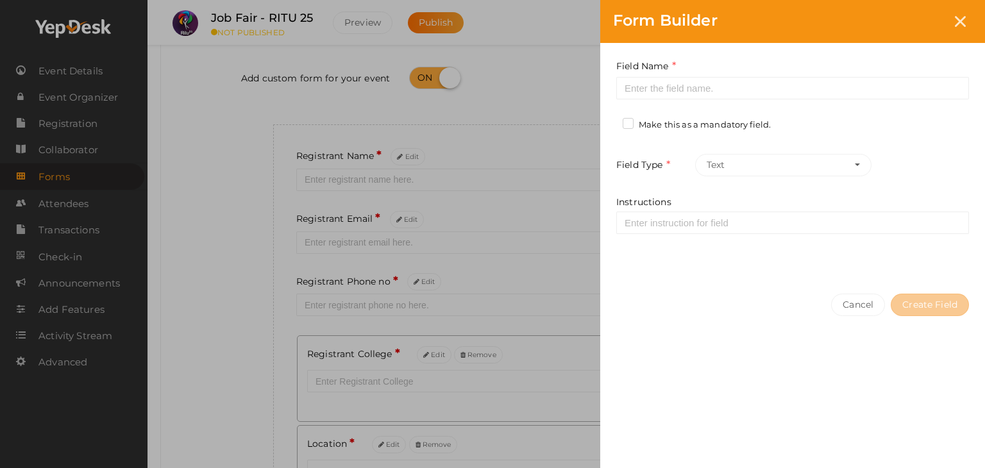
click at [664, 135] on div "Field Name Required. Form field name already used. Make this as a mandatory fie…" at bounding box center [792, 162] width 385 height 238
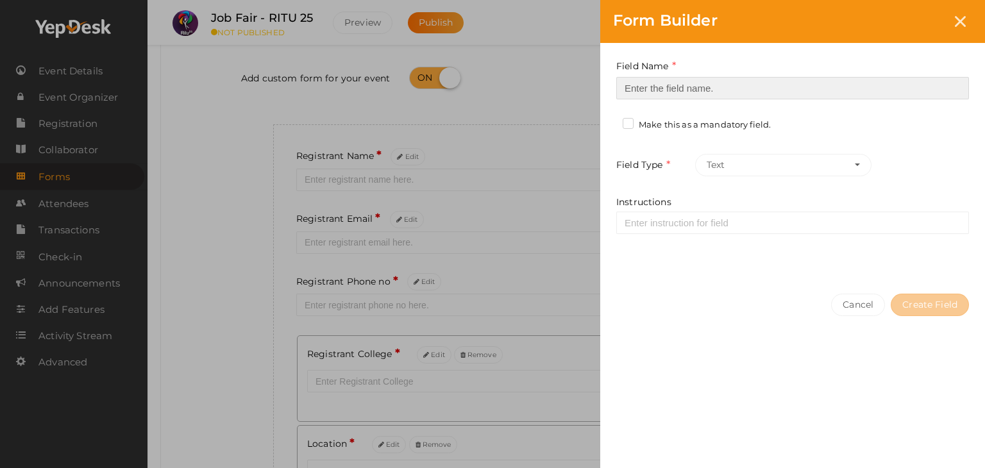
click at [708, 89] on input at bounding box center [792, 88] width 353 height 22
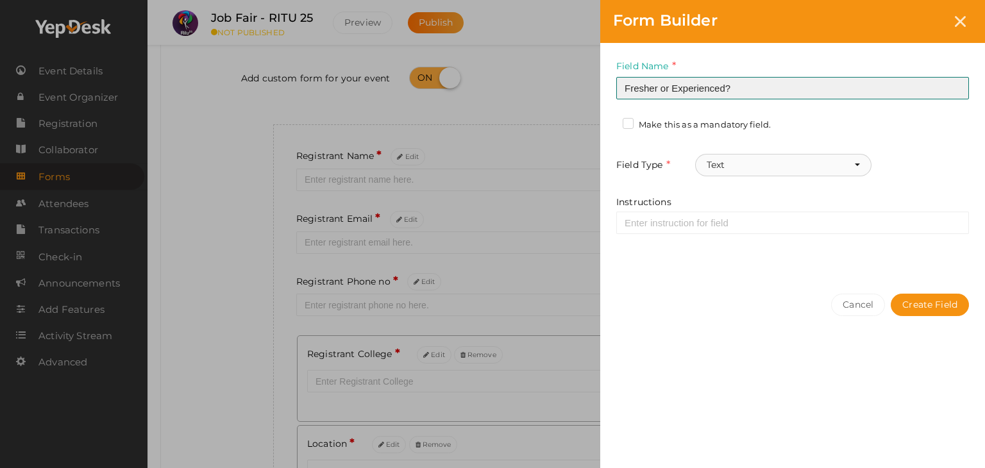
type input "Fresher or Experienced?"
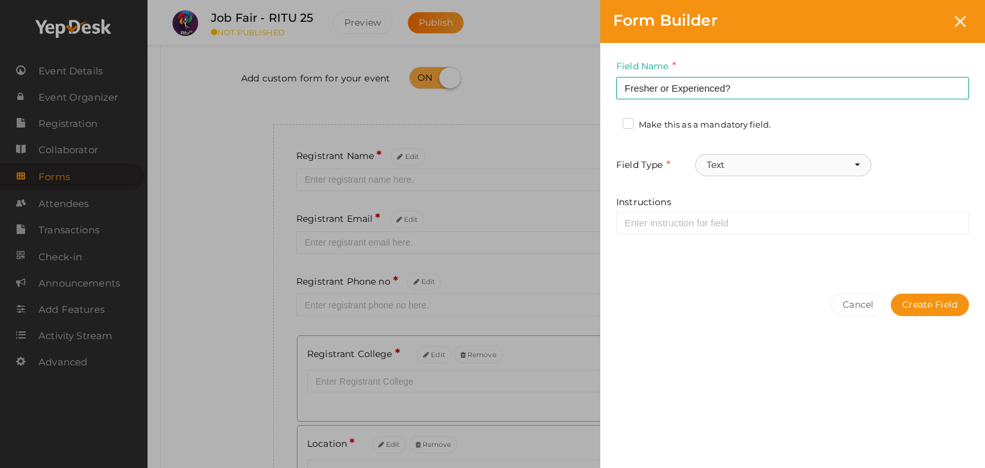
click at [776, 164] on button "Text" at bounding box center [783, 165] width 176 height 22
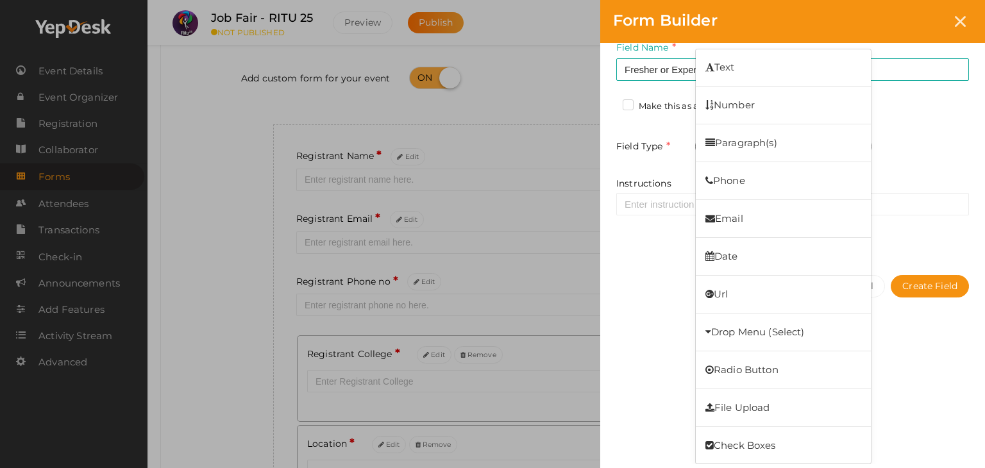
scroll to position [19, 0]
click at [787, 362] on link "Radio Button" at bounding box center [783, 369] width 175 height 29
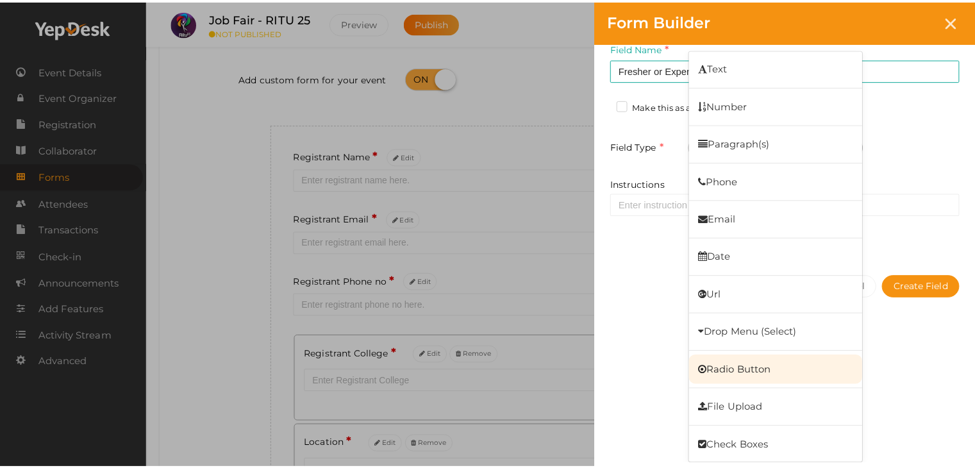
scroll to position [0, 0]
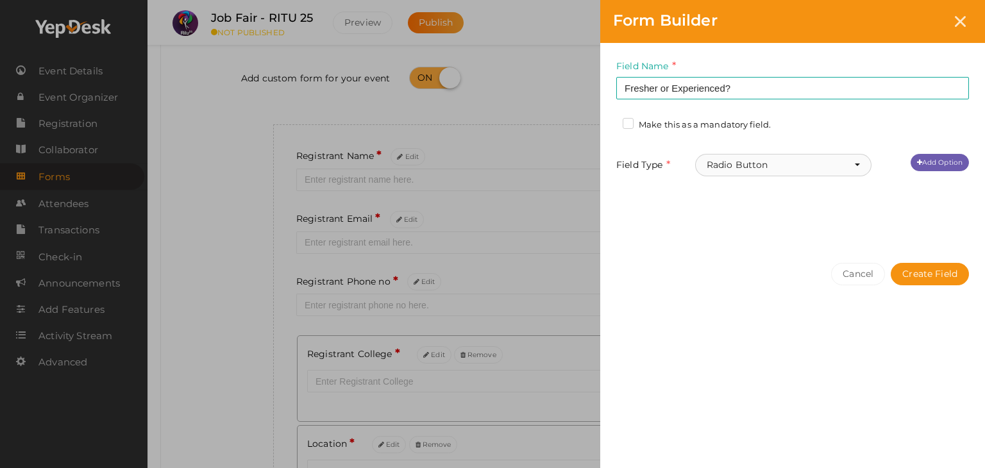
click at [799, 169] on button "Radio Button" at bounding box center [783, 165] width 176 height 22
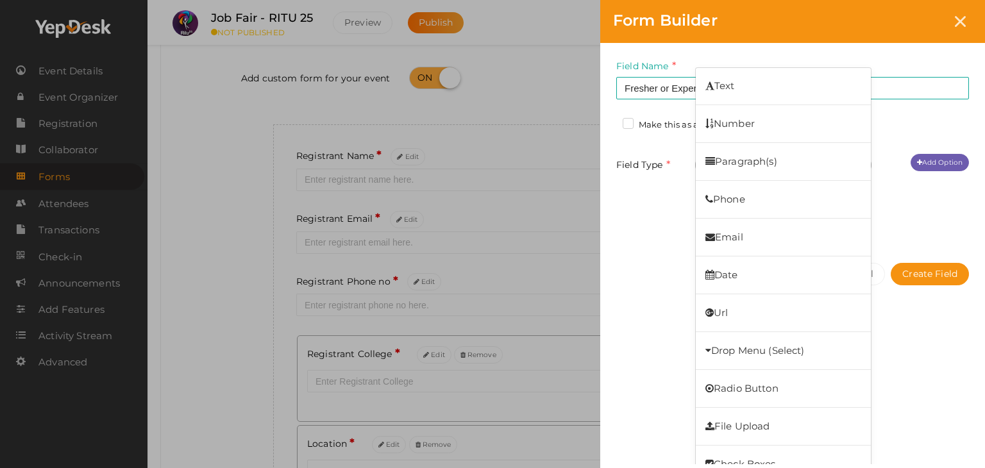
click at [917, 153] on div "Field Name Fresher or Experienced? Required. Form field name already used. Make…" at bounding box center [792, 146] width 385 height 207
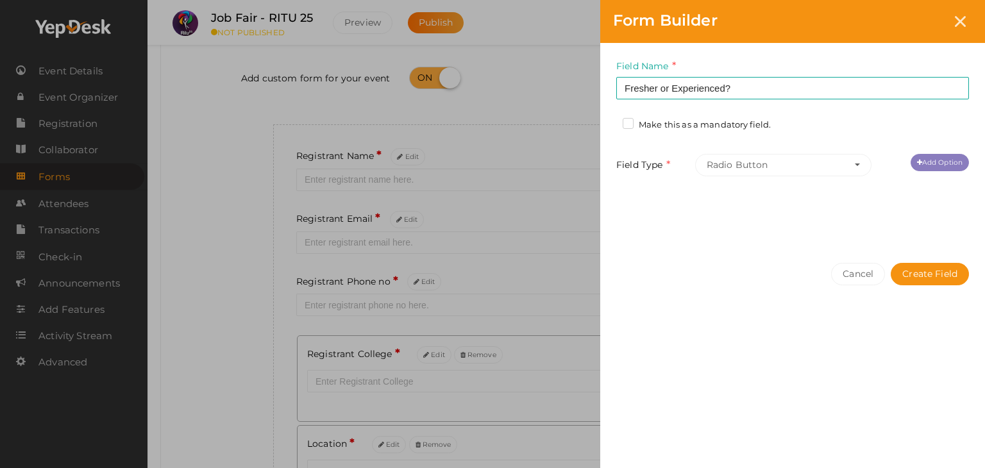
click at [924, 154] on link "Add Option" at bounding box center [939, 162] width 58 height 17
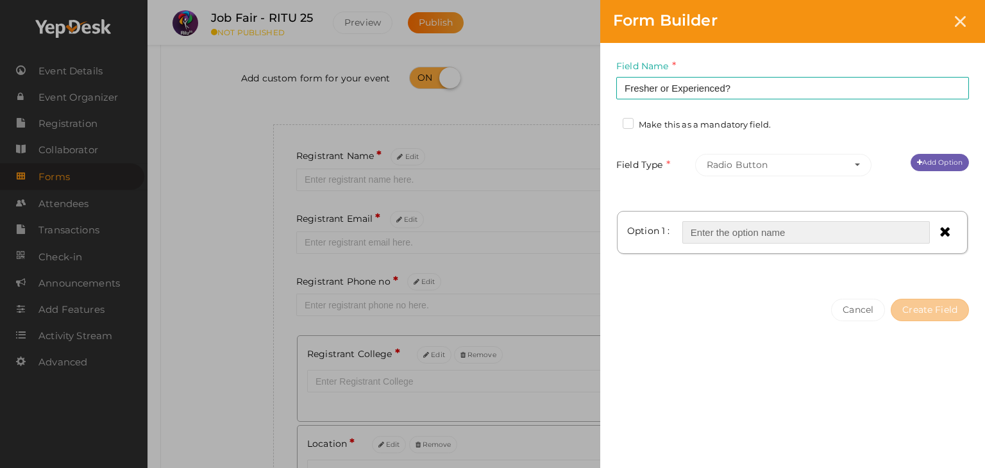
click at [754, 234] on input "text" at bounding box center [805, 232] width 247 height 22
type input "Fresher"
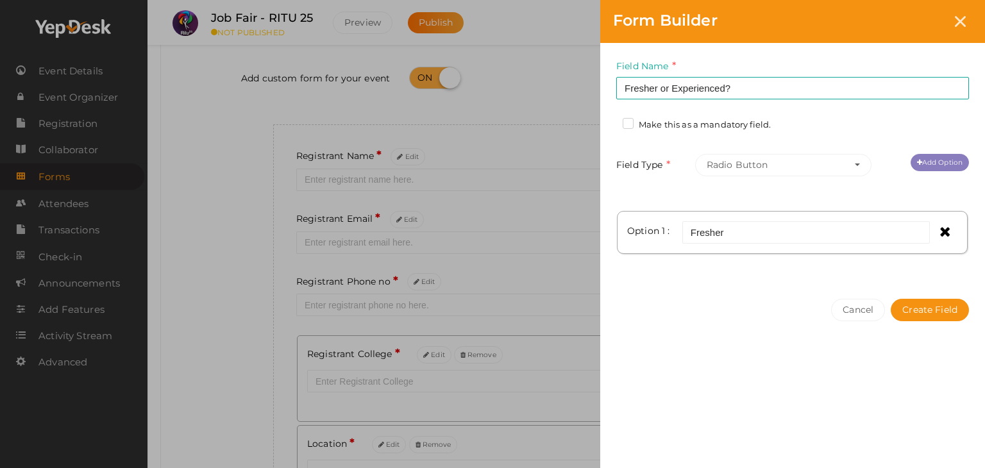
click at [945, 154] on link "Add Option" at bounding box center [939, 162] width 58 height 17
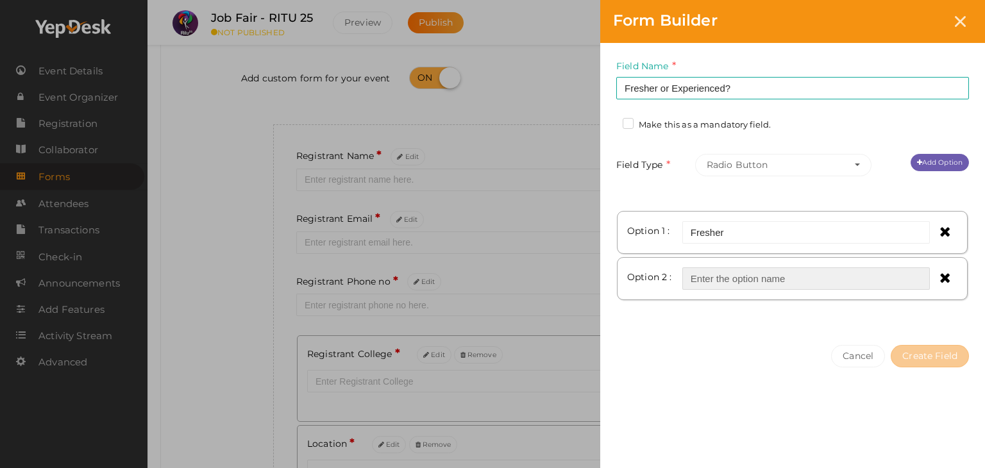
click at [780, 277] on input "text" at bounding box center [805, 278] width 247 height 22
type input "Experienced"
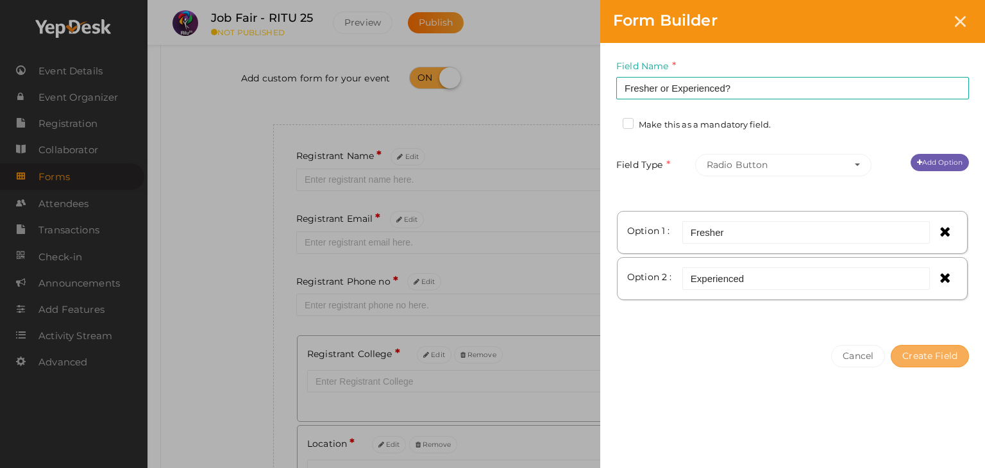
click at [921, 350] on button "Create Field" at bounding box center [929, 356] width 78 height 22
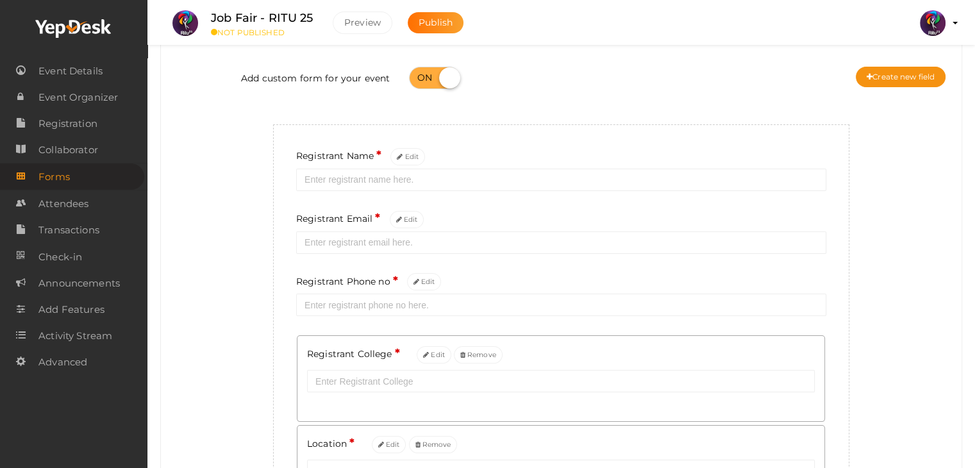
scroll to position [325, 0]
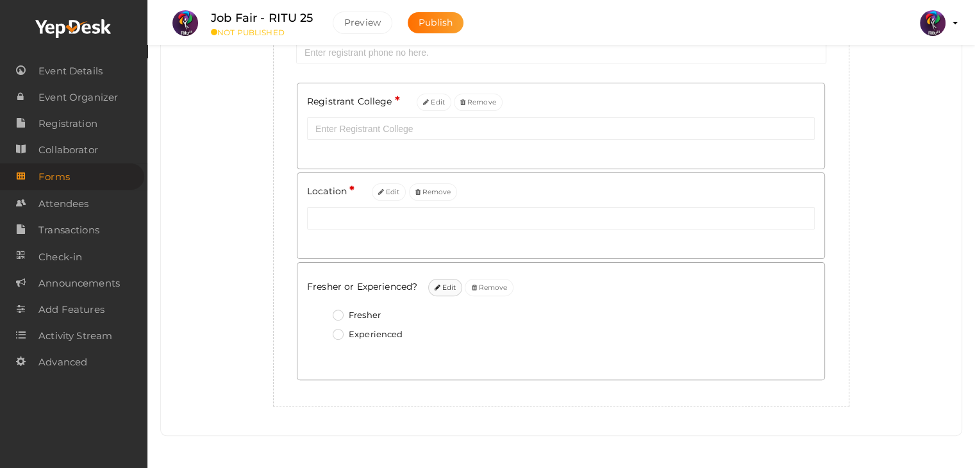
click at [447, 285] on button "Edit" at bounding box center [445, 287] width 35 height 17
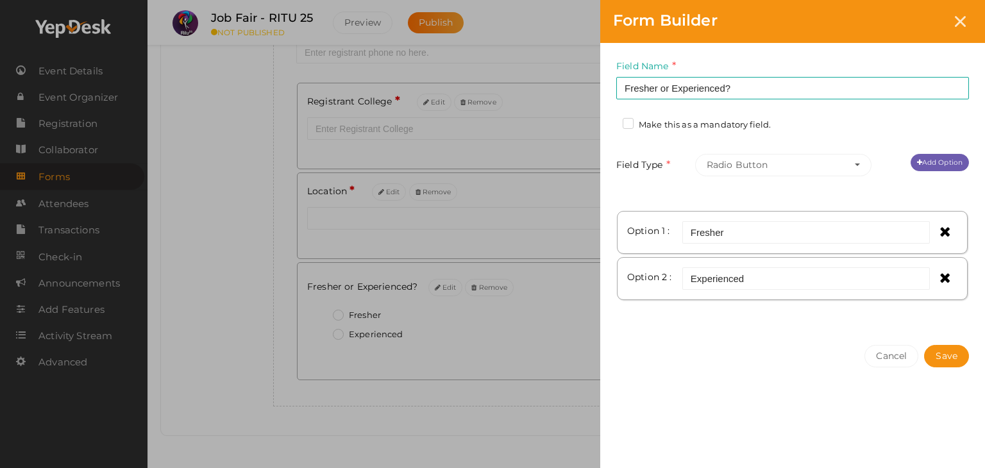
click at [631, 128] on label "Make this as a mandatory field." at bounding box center [696, 125] width 148 height 13
click at [610, 121] on input "Make this as a mandatory field." at bounding box center [610, 121] width 0 height 0
click at [961, 360] on button "Save" at bounding box center [946, 356] width 45 height 22
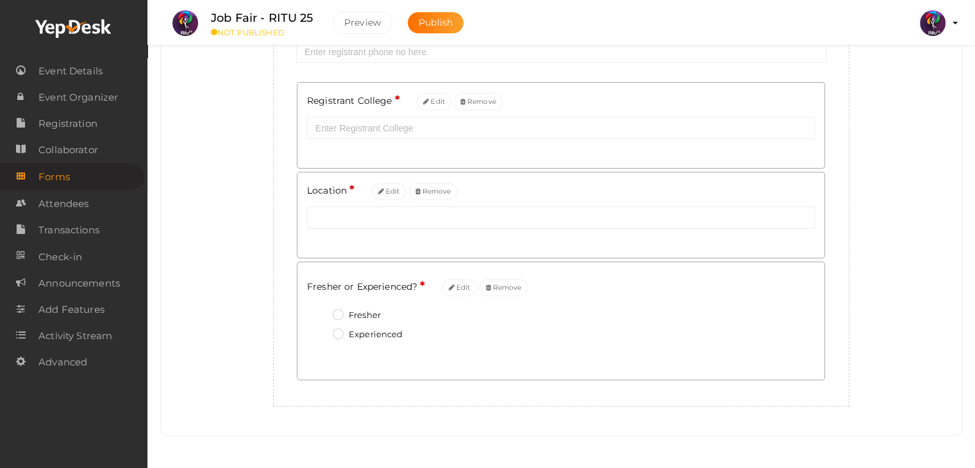
scroll to position [0, 0]
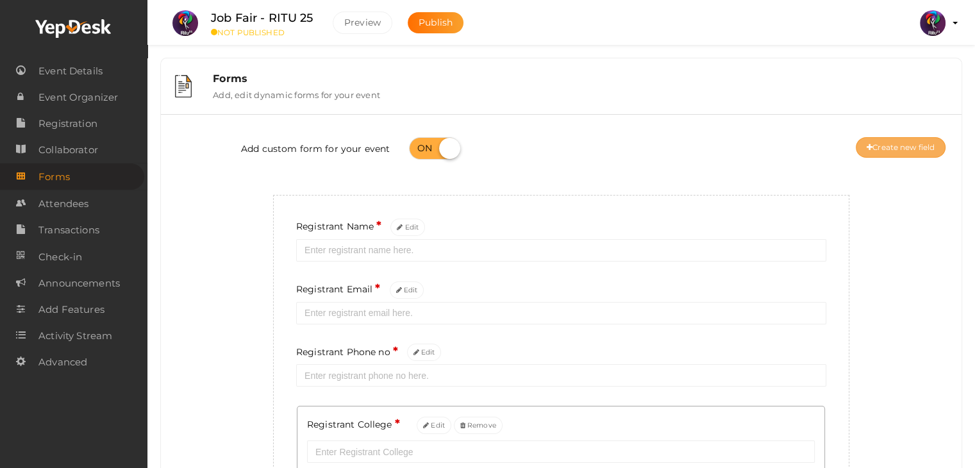
click at [907, 138] on button "Create new field" at bounding box center [901, 147] width 90 height 21
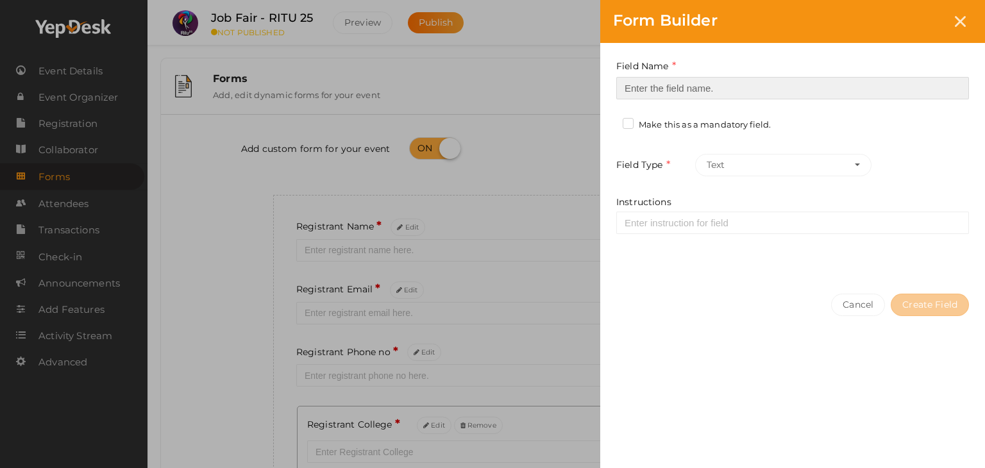
click at [842, 88] on input at bounding box center [792, 88] width 353 height 22
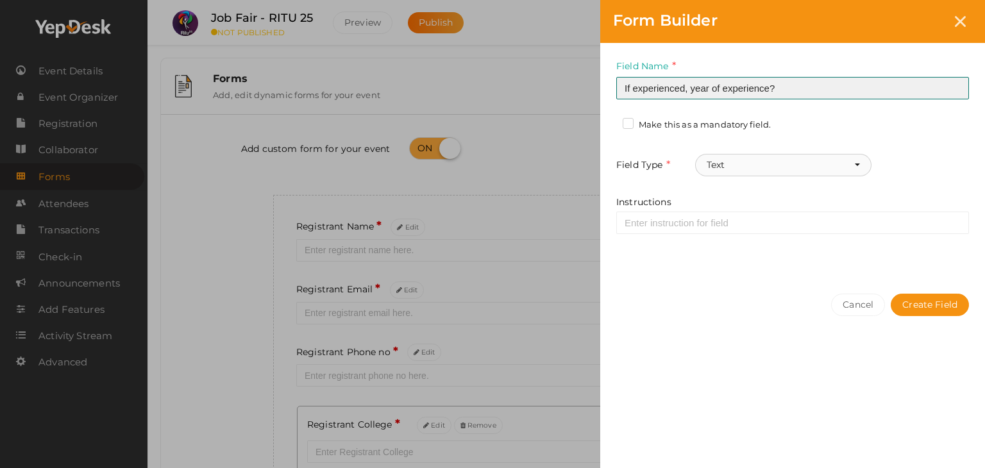
type input "If experienced, year of experience?"
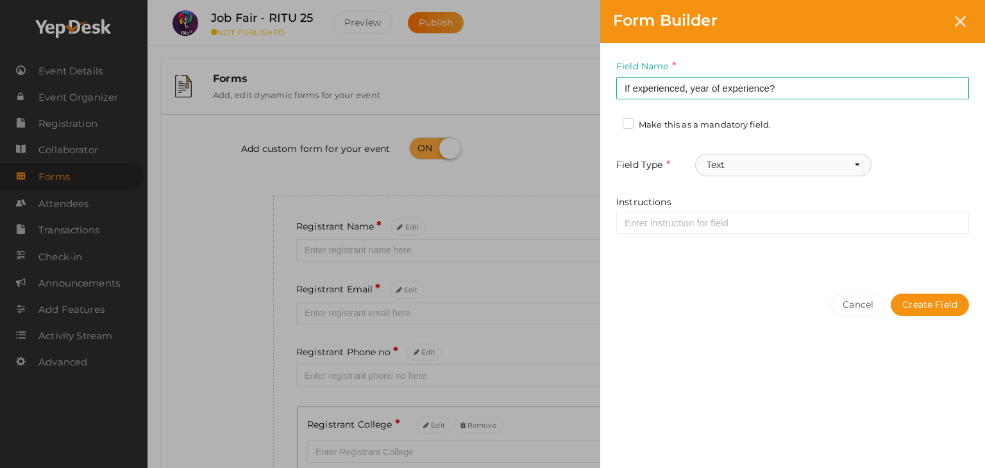
click at [746, 154] on button "Text" at bounding box center [783, 165] width 176 height 22
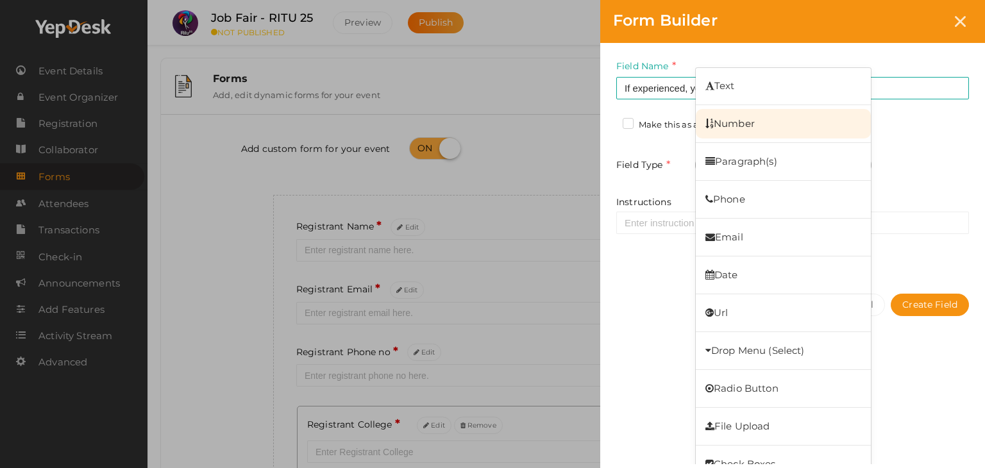
click at [767, 121] on link "Number" at bounding box center [783, 123] width 175 height 29
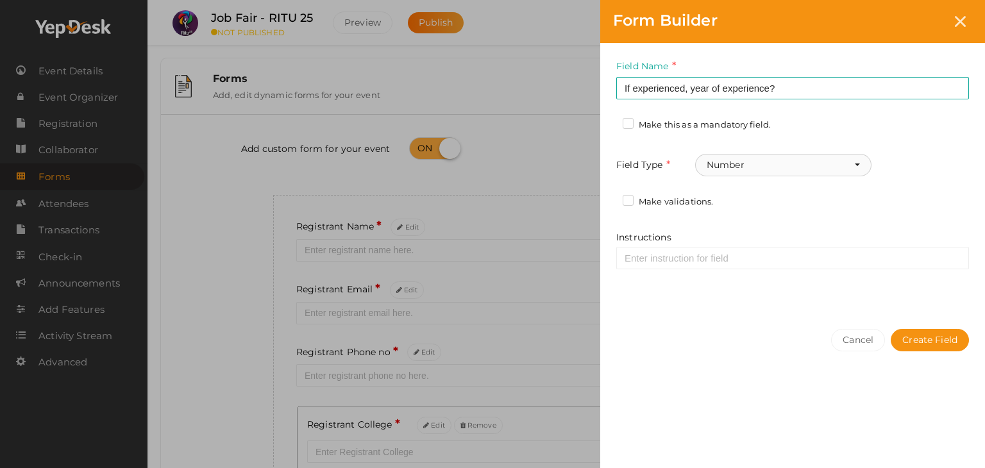
click at [728, 159] on button "Number" at bounding box center [783, 165] width 176 height 22
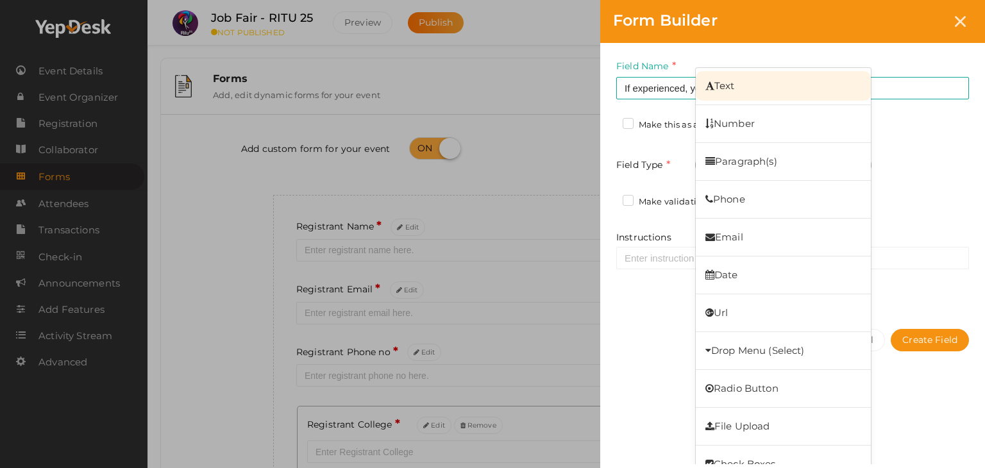
click at [755, 83] on link "Text" at bounding box center [783, 85] width 175 height 29
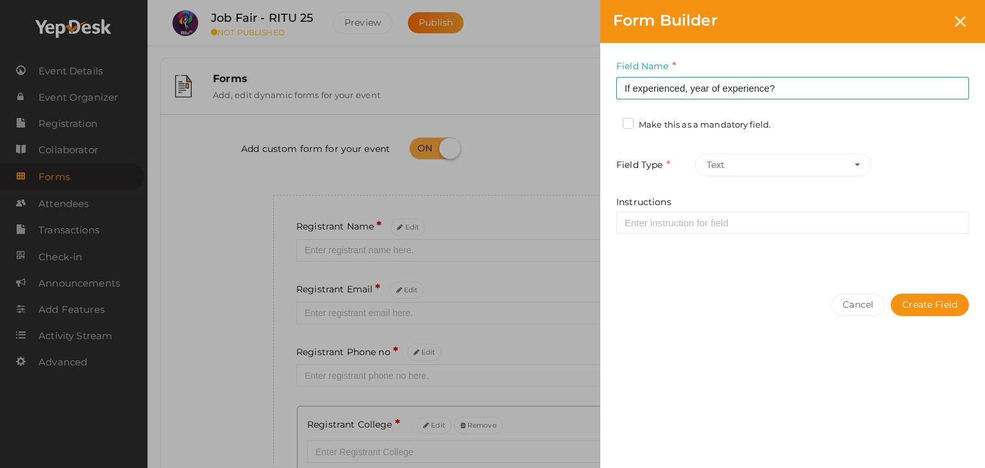
click at [633, 124] on label "Make this as a mandatory field." at bounding box center [696, 125] width 148 height 13
click at [610, 121] on input "Make this as a mandatory field." at bounding box center [610, 121] width 0 height 0
click at [633, 124] on label "Make this as a mandatory field." at bounding box center [696, 125] width 148 height 13
click at [610, 121] on input "Make this as a mandatory field." at bounding box center [610, 121] width 0 height 0
click at [922, 303] on button "Create Field" at bounding box center [929, 305] width 78 height 22
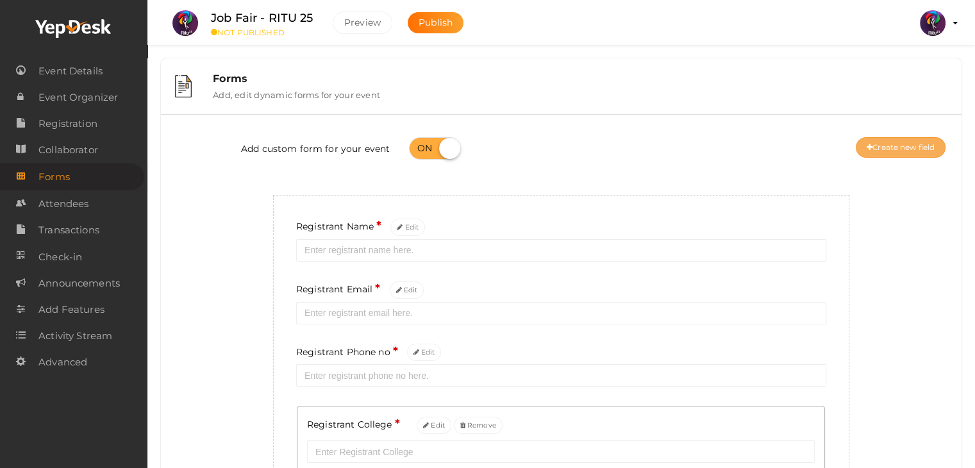
click at [896, 144] on button "Create new field" at bounding box center [901, 147] width 90 height 21
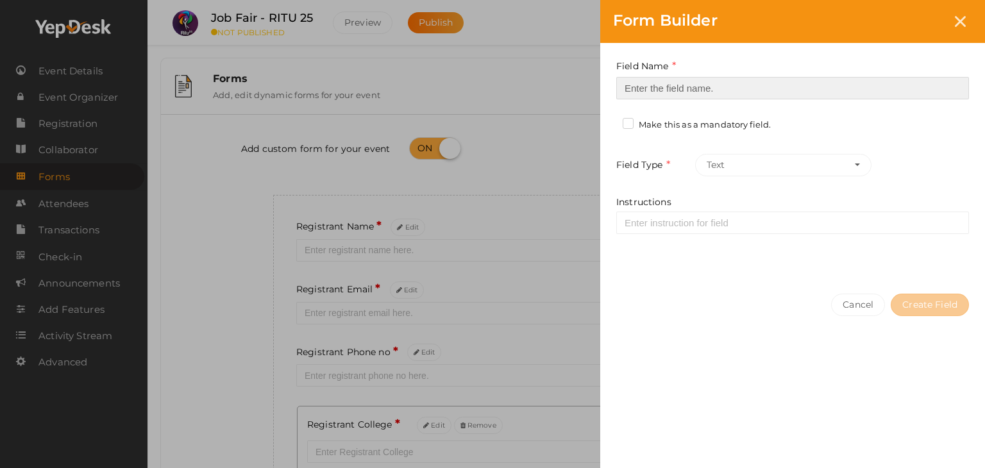
click at [785, 84] on input at bounding box center [792, 88] width 353 height 22
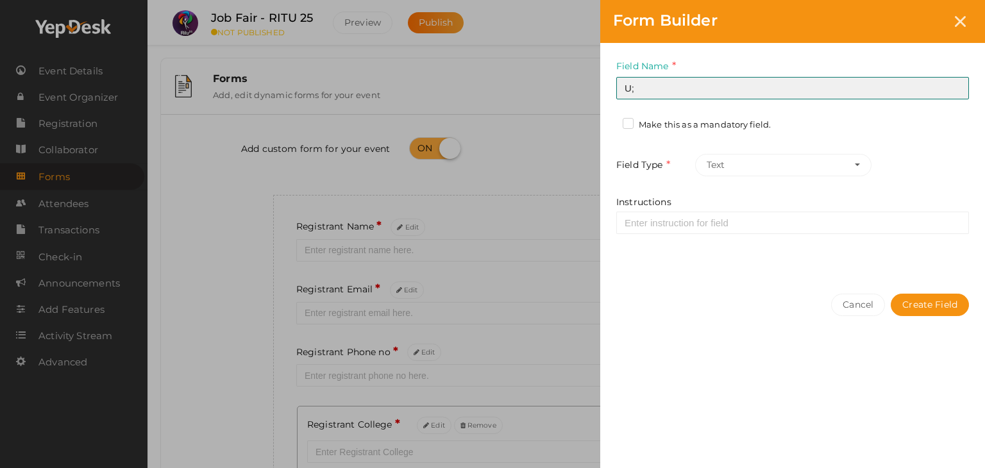
type input "U"
type input "Resume"
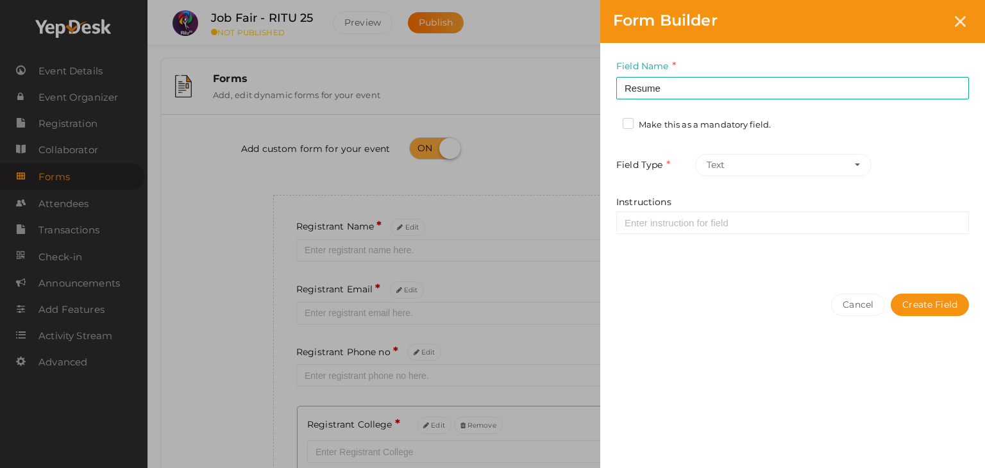
click at [630, 119] on label "Make this as a mandatory field." at bounding box center [696, 125] width 148 height 13
click at [610, 121] on input "Make this as a mandatory field." at bounding box center [610, 121] width 0 height 0
click at [760, 169] on button "Text" at bounding box center [783, 165] width 176 height 22
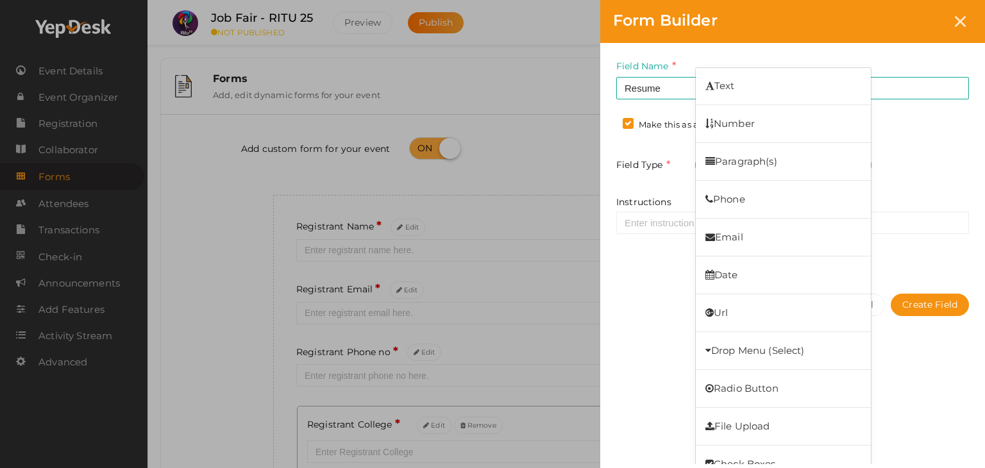
scroll to position [19, 0]
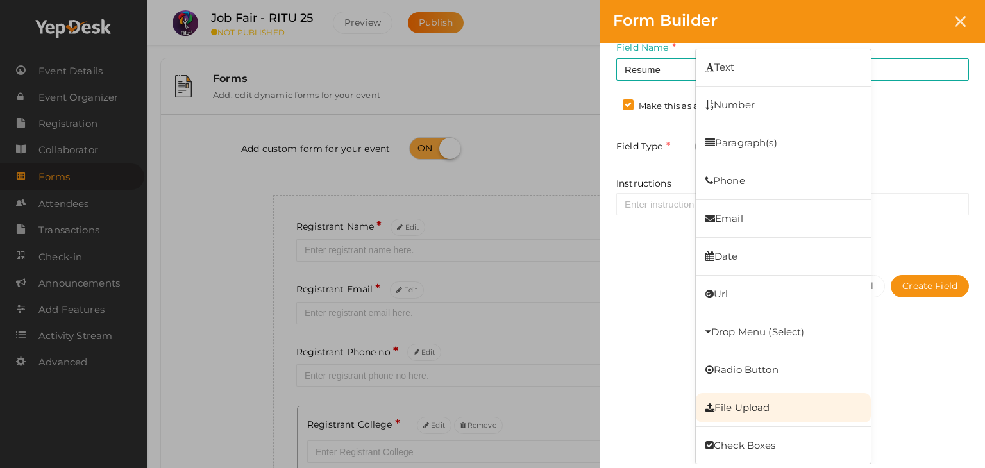
click at [797, 421] on link "File Upload" at bounding box center [783, 407] width 175 height 29
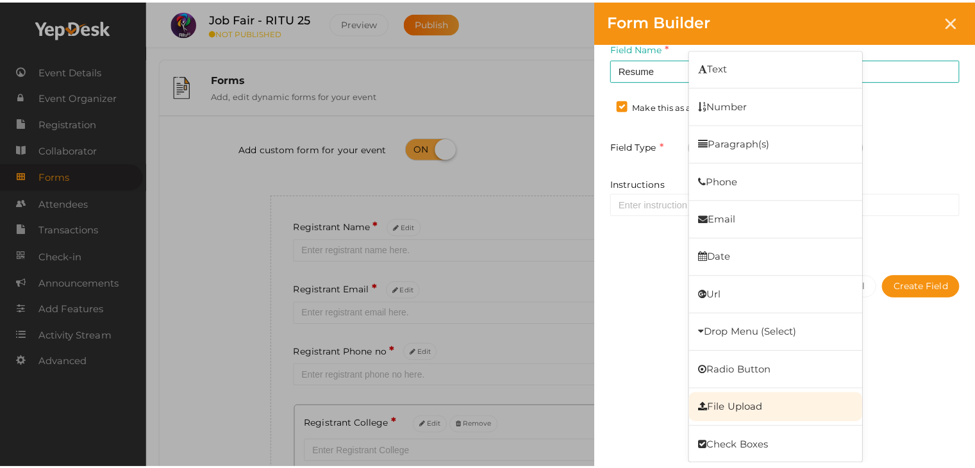
scroll to position [0, 0]
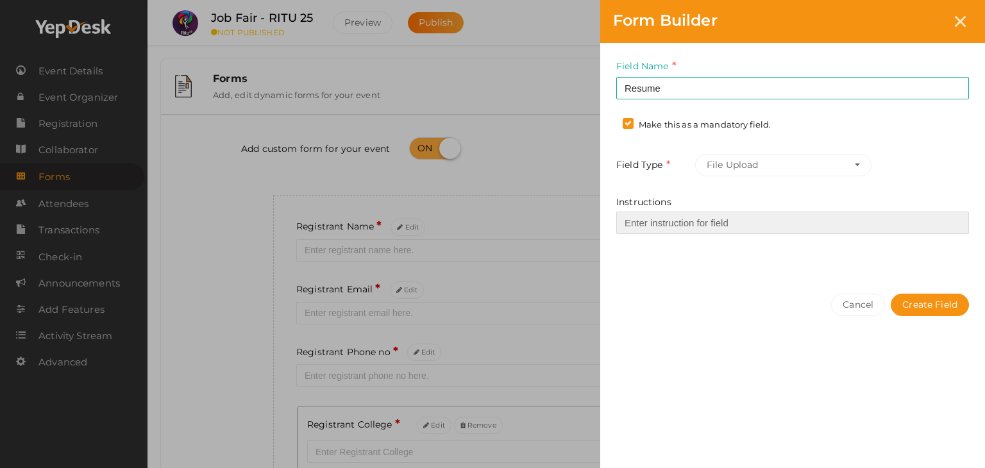
click at [700, 224] on input "Instructions" at bounding box center [792, 223] width 353 height 22
type input "Upload your resume"
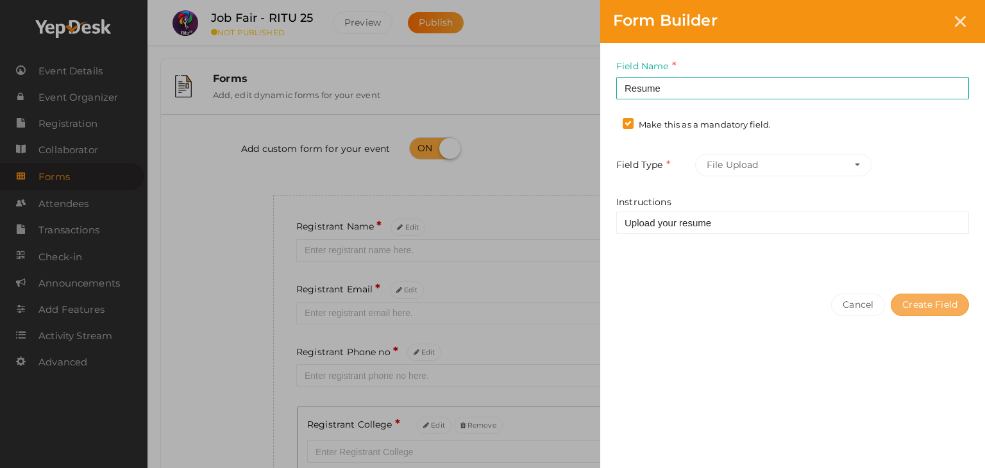
click at [927, 304] on button "Create Field" at bounding box center [929, 305] width 78 height 22
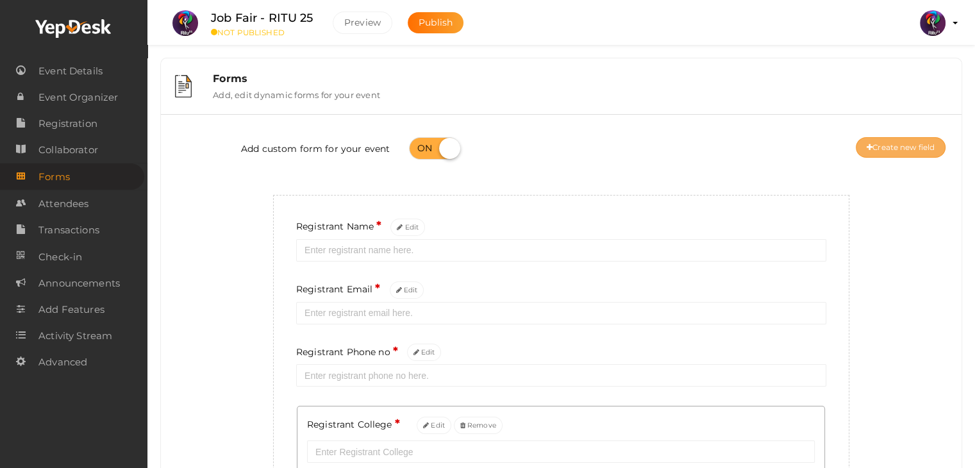
click at [917, 147] on button "Create new field" at bounding box center [901, 147] width 90 height 21
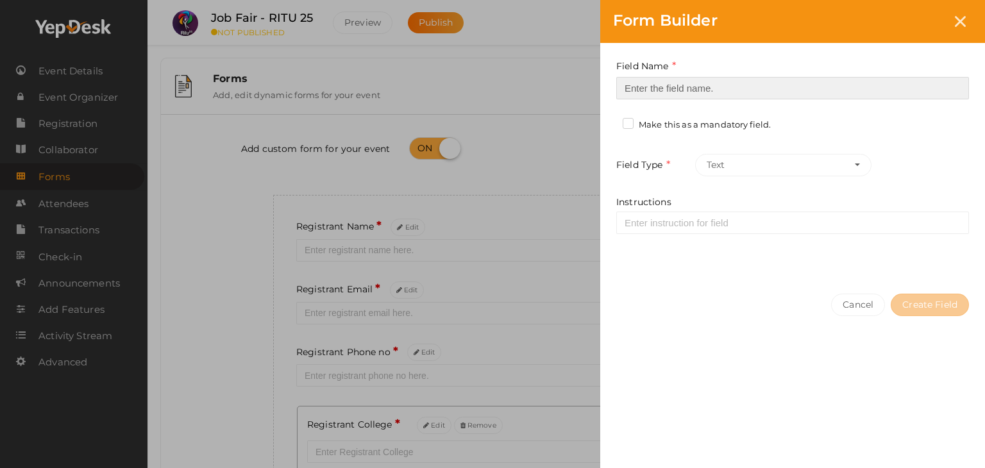
click at [847, 83] on input at bounding box center [792, 88] width 353 height 22
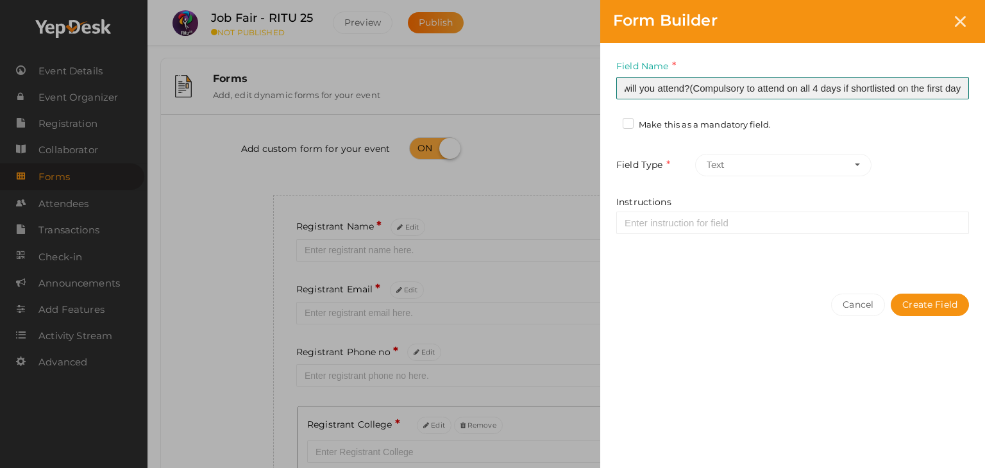
scroll to position [0, 53]
type input "What days will you attend?(Compulsory to attend on all 4 days if shortlisted on…"
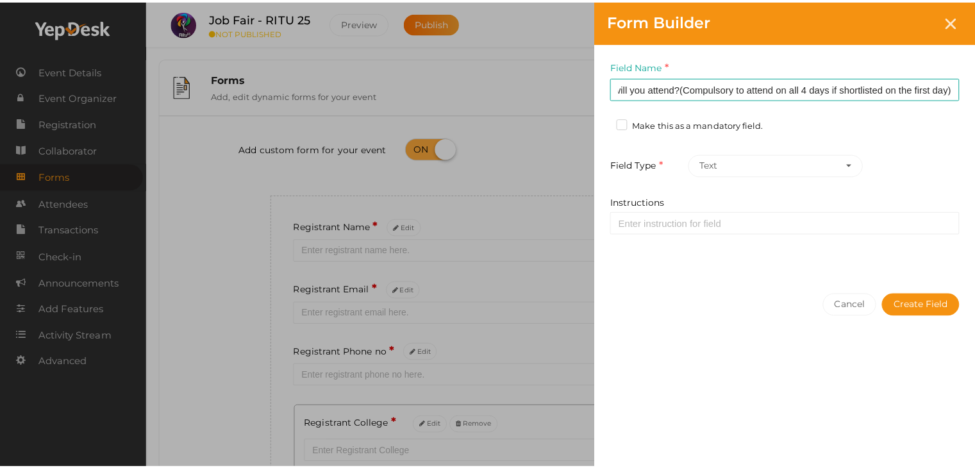
scroll to position [0, 0]
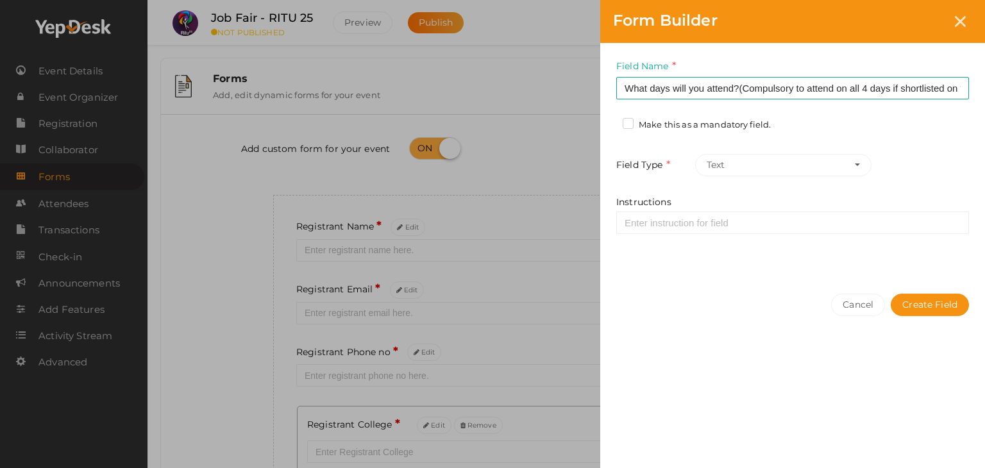
click at [628, 124] on label "Make this as a mandatory field." at bounding box center [696, 125] width 148 height 13
click at [610, 121] on input "Make this as a mandatory field." at bounding box center [610, 121] width 0 height 0
click at [724, 154] on button "Text" at bounding box center [783, 165] width 176 height 22
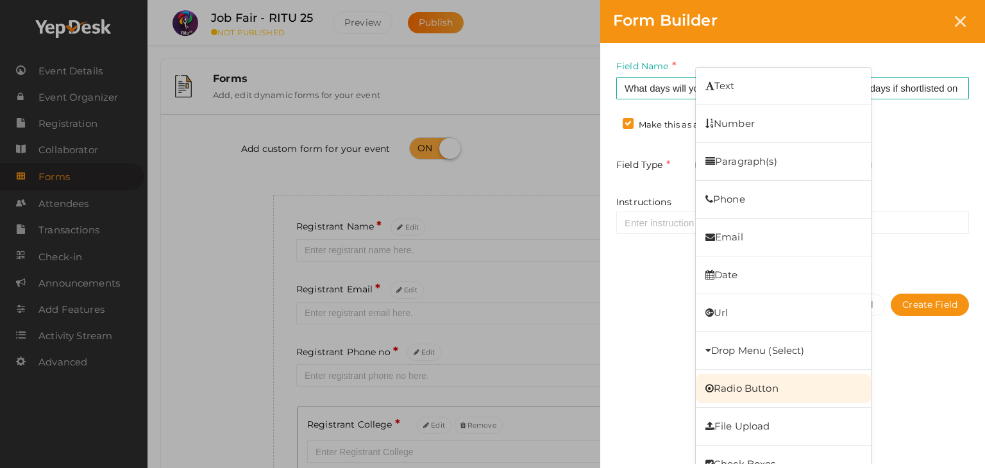
click at [774, 379] on link "Radio Button" at bounding box center [783, 388] width 175 height 29
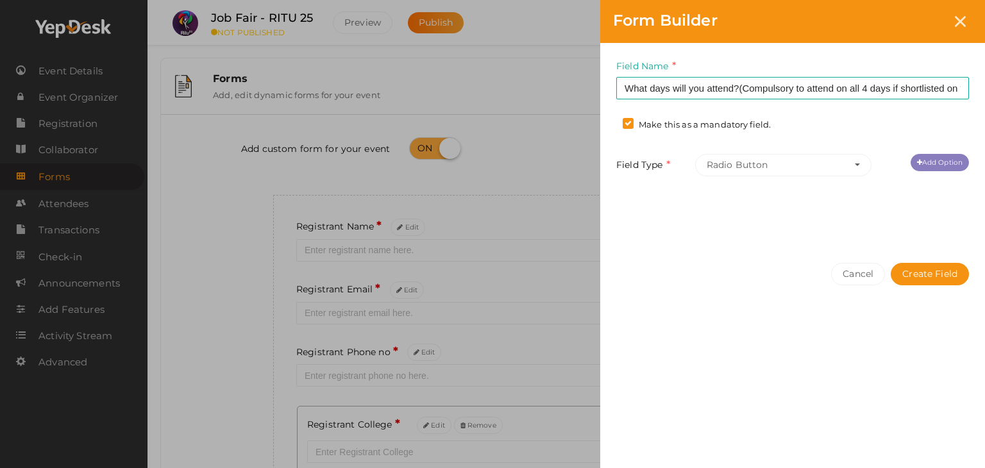
click at [928, 166] on link "Add Option" at bounding box center [939, 162] width 58 height 17
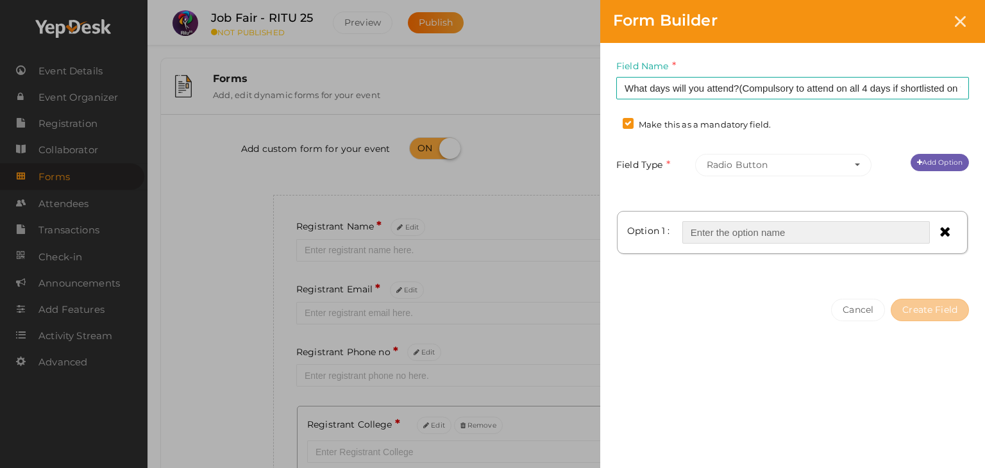
click at [755, 238] on input "text" at bounding box center [805, 232] width 247 height 22
type input "d"
type input "Day 1"
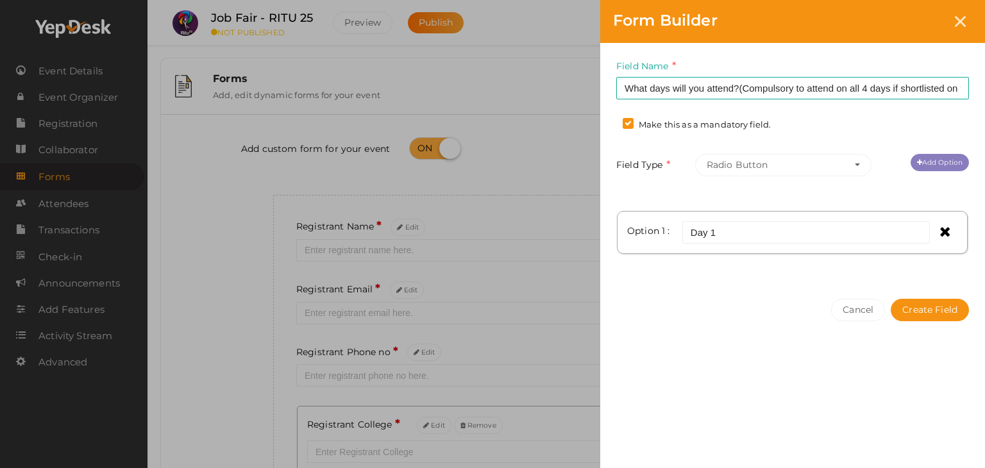
click at [956, 167] on link "Add Option" at bounding box center [939, 162] width 58 height 17
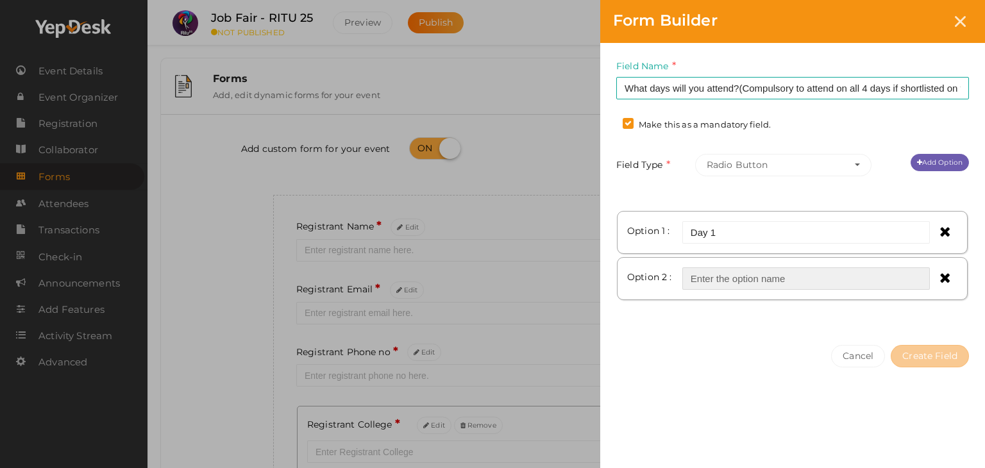
paste input "Day"
click at [764, 279] on input "Day" at bounding box center [805, 278] width 247 height 22
type input "Day 2"
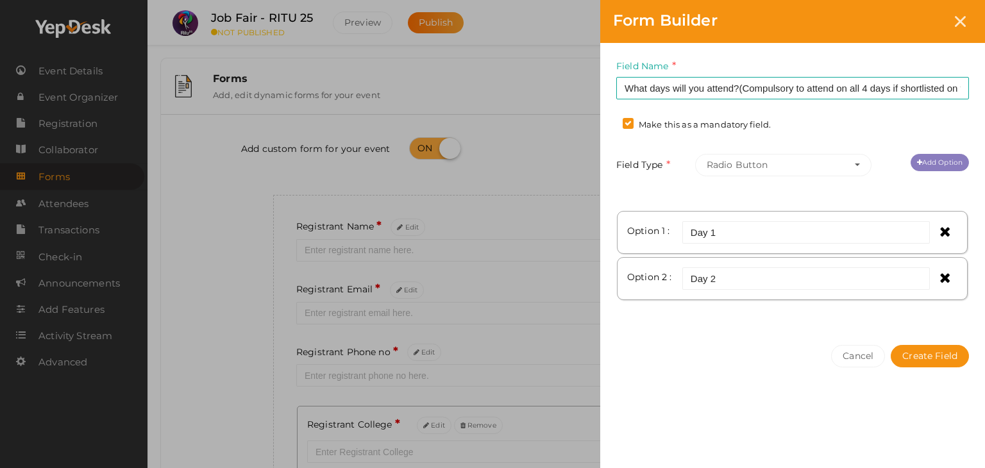
click at [935, 160] on link "Add Option" at bounding box center [939, 162] width 58 height 17
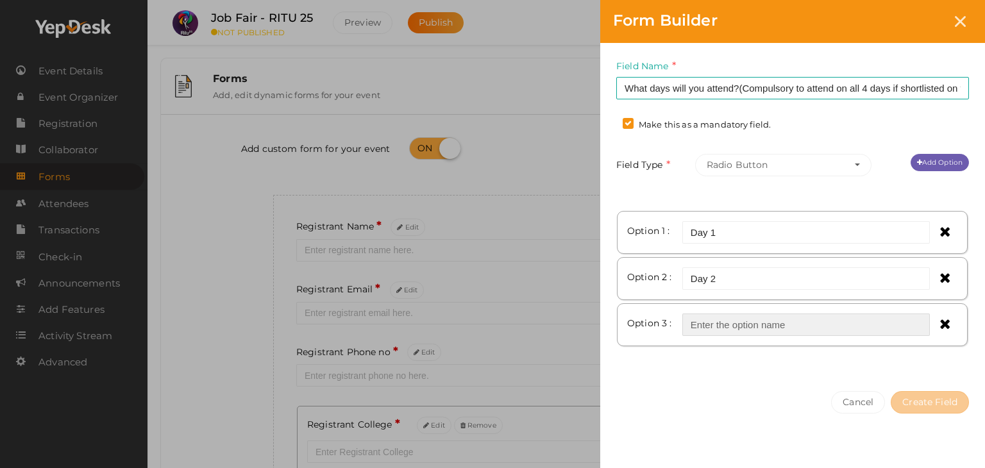
click at [746, 319] on input "text" at bounding box center [805, 324] width 247 height 22
paste input "Day"
type input "Day 3"
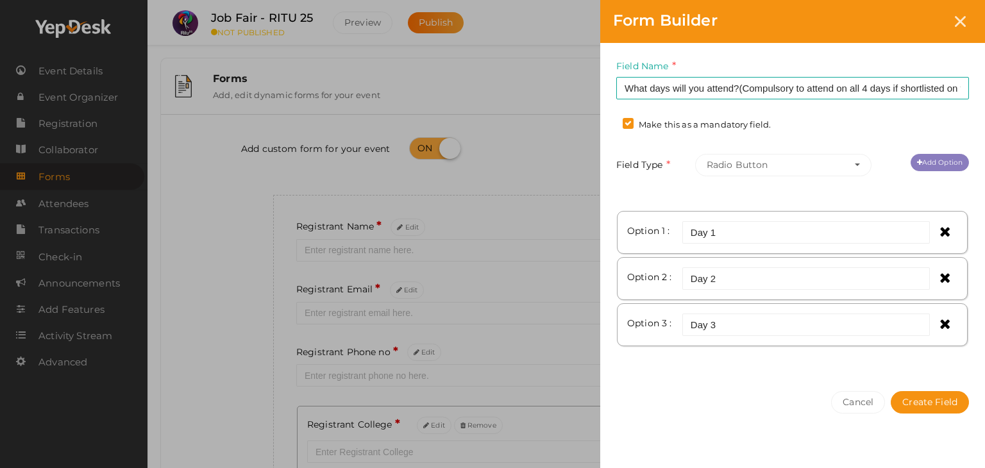
click at [945, 159] on link "Add Option" at bounding box center [939, 162] width 58 height 17
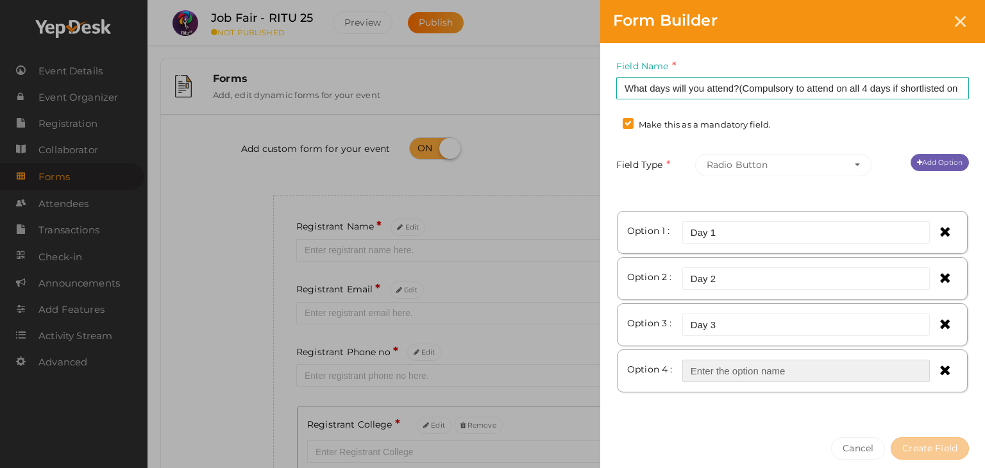
click at [771, 370] on input "text" at bounding box center [805, 371] width 247 height 22
paste input "Day"
type input "Day 4"
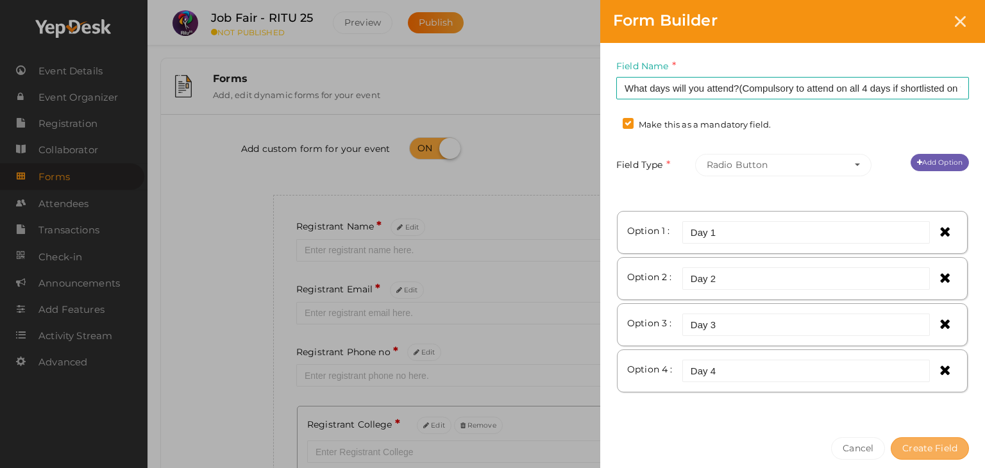
click at [940, 438] on button "Create Field" at bounding box center [929, 448] width 78 height 22
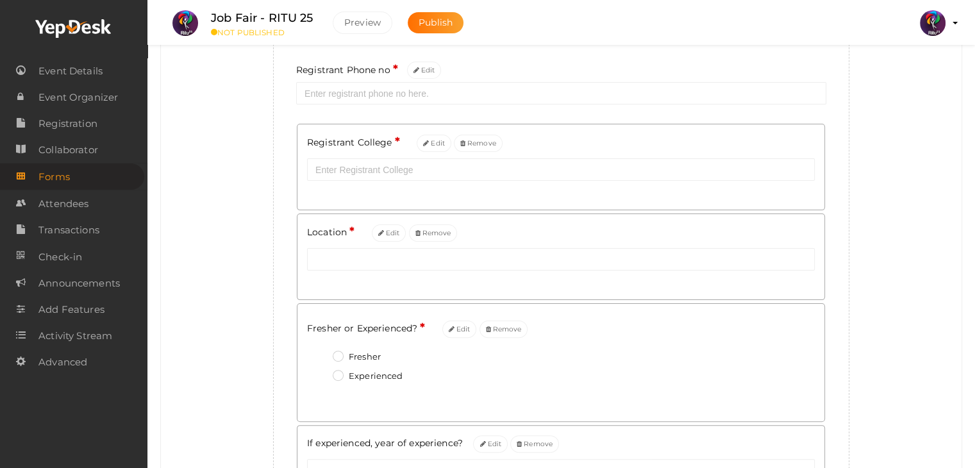
scroll to position [281, 0]
drag, startPoint x: 721, startPoint y: 331, endPoint x: 849, endPoint y: 359, distance: 131.3
click at [849, 359] on div "Registrant Name * Edit Registrant Email * Edit Registrant Phone no * Edit Regis…" at bounding box center [561, 359] width 576 height 892
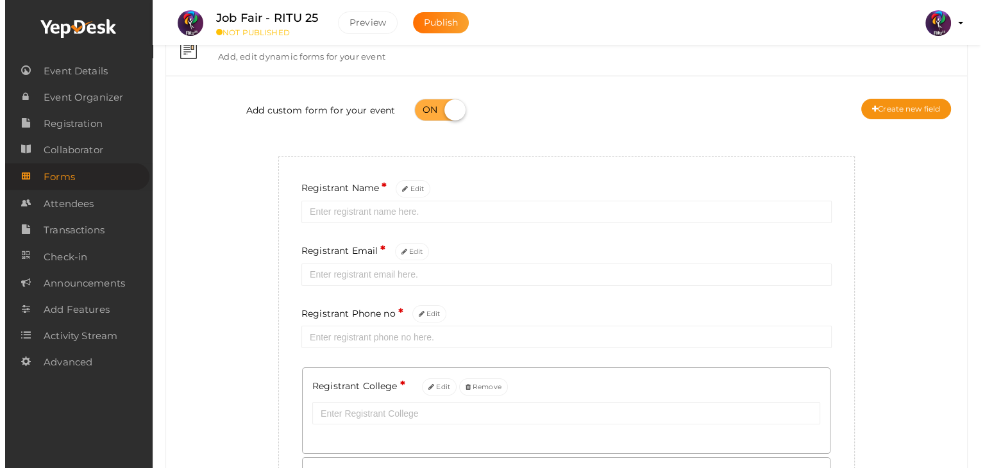
scroll to position [0, 0]
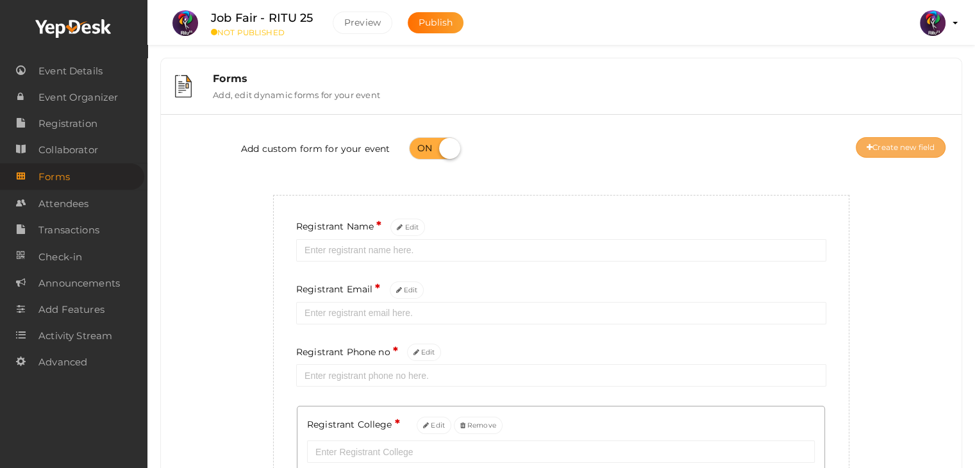
click at [917, 137] on button "Create new field" at bounding box center [901, 147] width 90 height 21
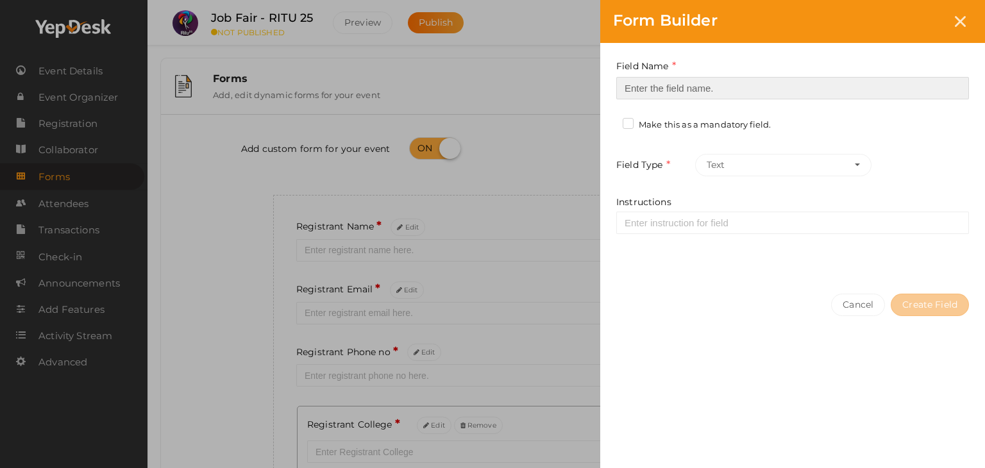
click at [771, 86] on input at bounding box center [792, 88] width 353 height 22
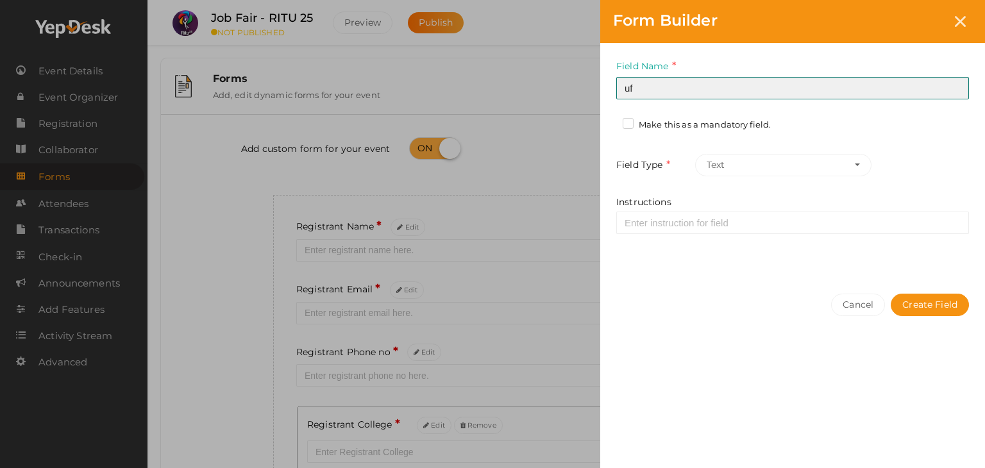
type input "u"
click at [804, 93] on input "If fresher, course completed or not?" at bounding box center [792, 88] width 353 height 22
type input "If fresher, course completed or not?"
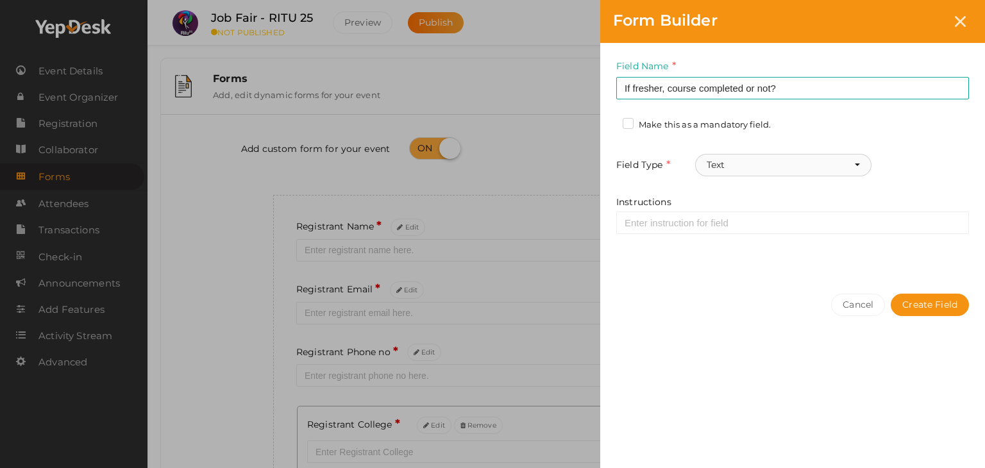
click at [830, 162] on button "Text" at bounding box center [783, 165] width 176 height 22
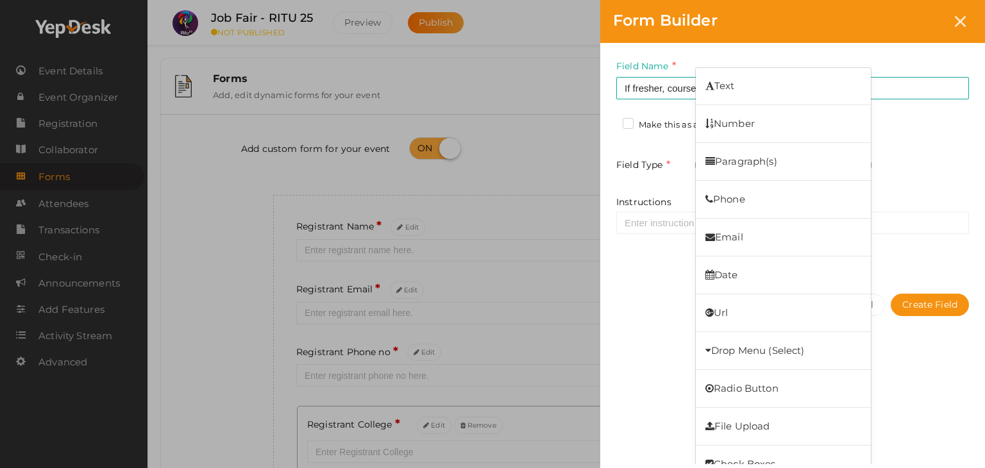
scroll to position [19, 0]
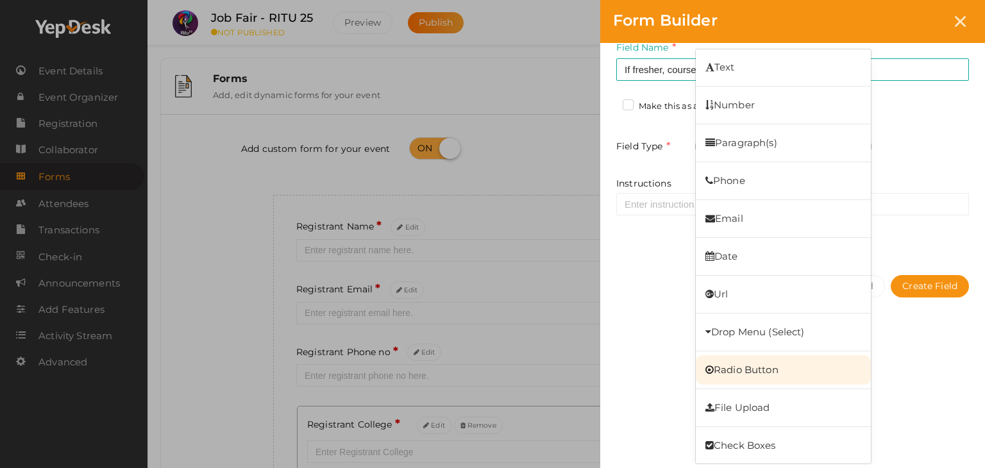
click at [791, 363] on link "Radio Button" at bounding box center [783, 369] width 175 height 29
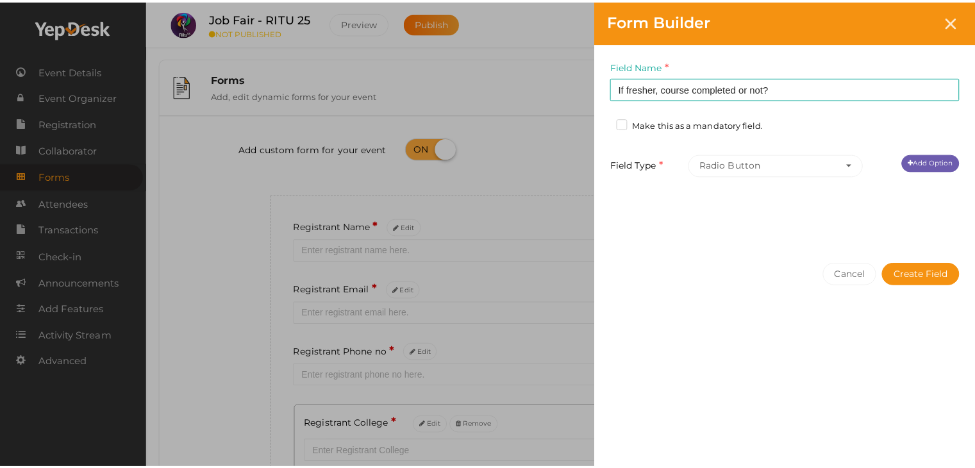
scroll to position [0, 0]
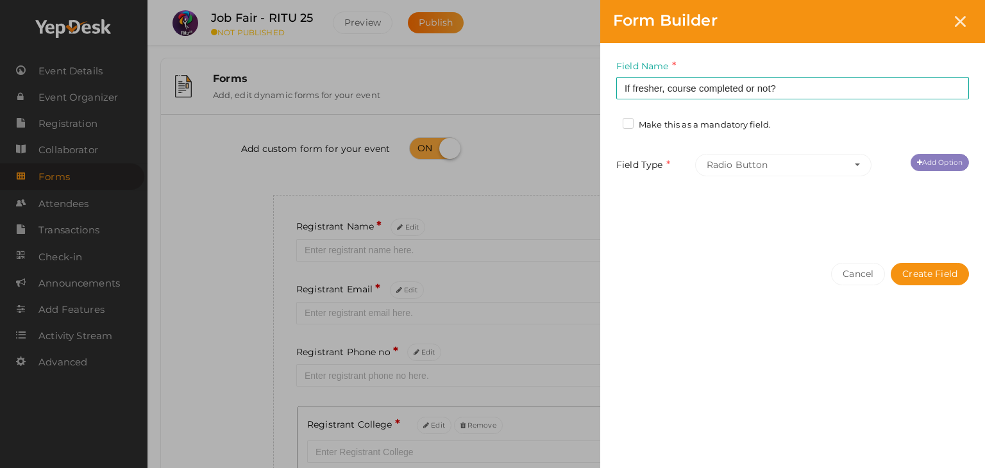
click at [923, 163] on link "Add Option" at bounding box center [939, 162] width 58 height 17
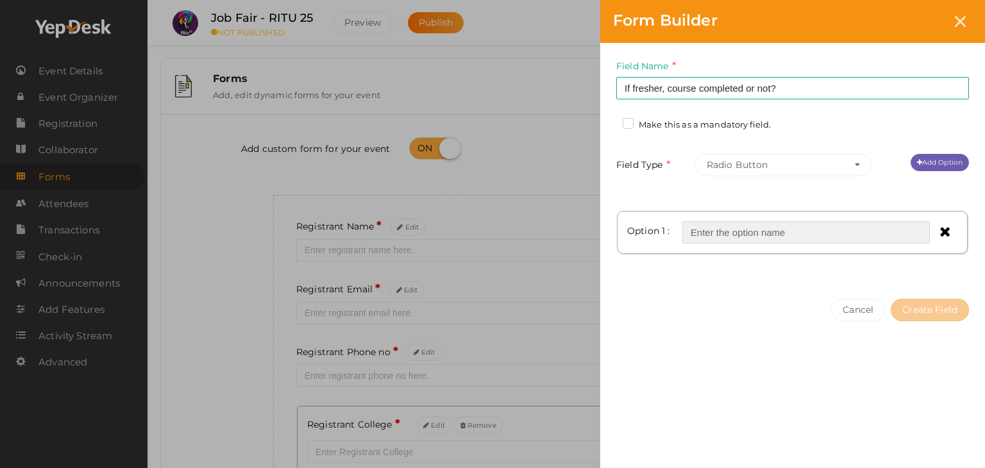
click at [726, 231] on input "text" at bounding box center [805, 232] width 247 height 22
type input "Yes"
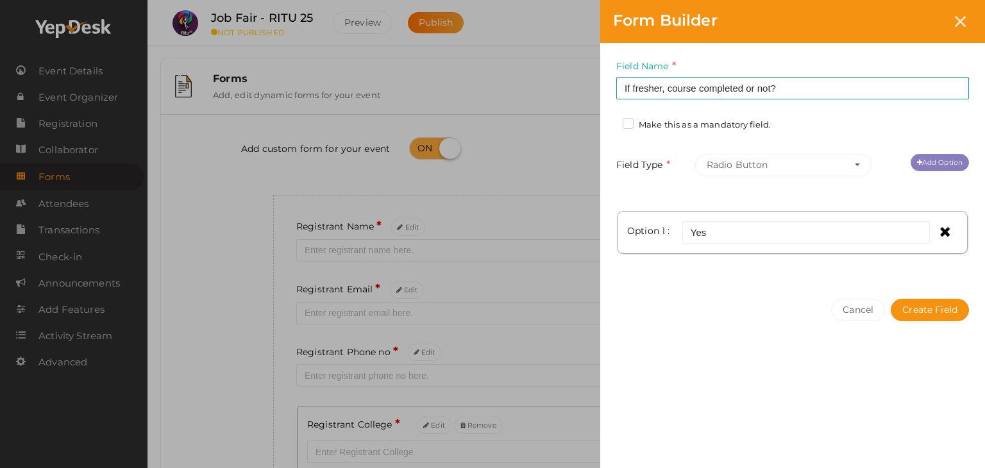
click at [926, 165] on link "Add Option" at bounding box center [939, 162] width 58 height 17
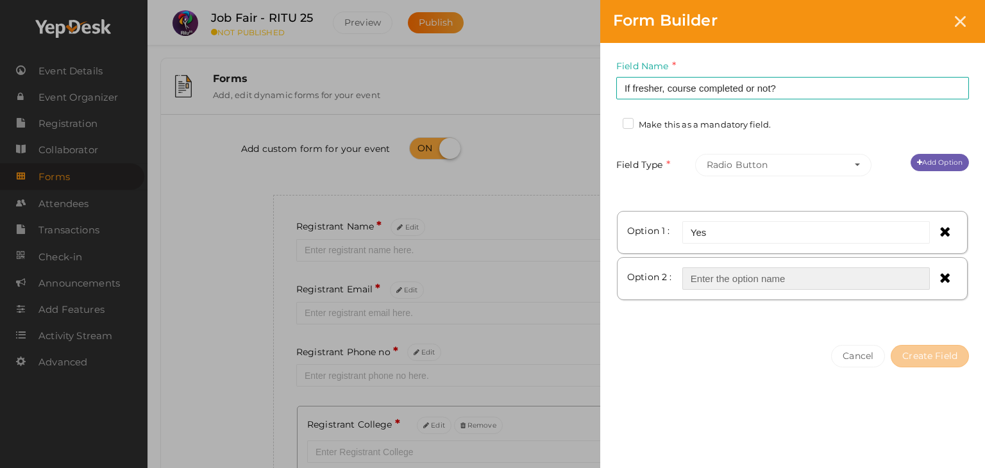
click at [759, 283] on input "text" at bounding box center [805, 278] width 247 height 22
type input "No"
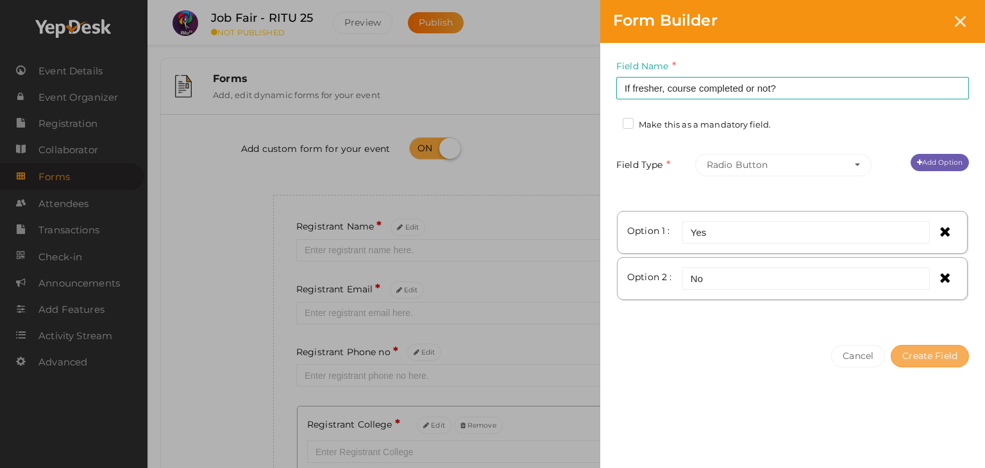
click at [933, 353] on button "Create Field" at bounding box center [929, 356] width 78 height 22
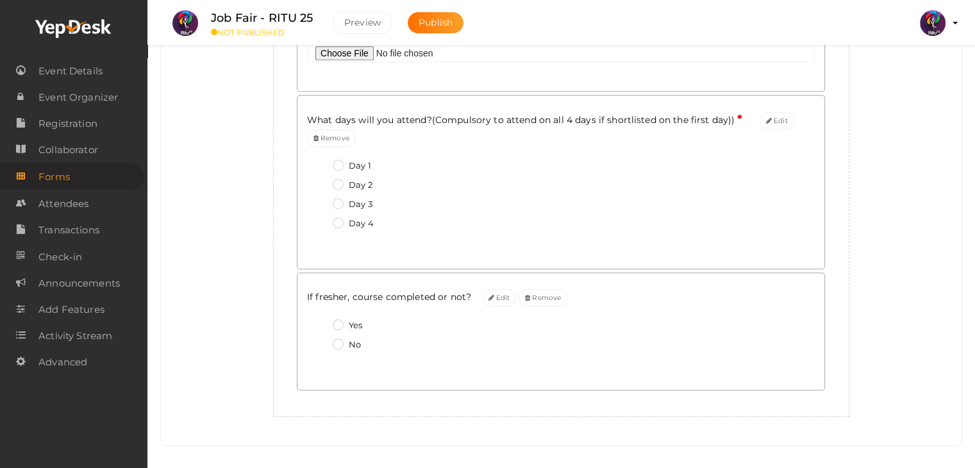
scroll to position [792, 0]
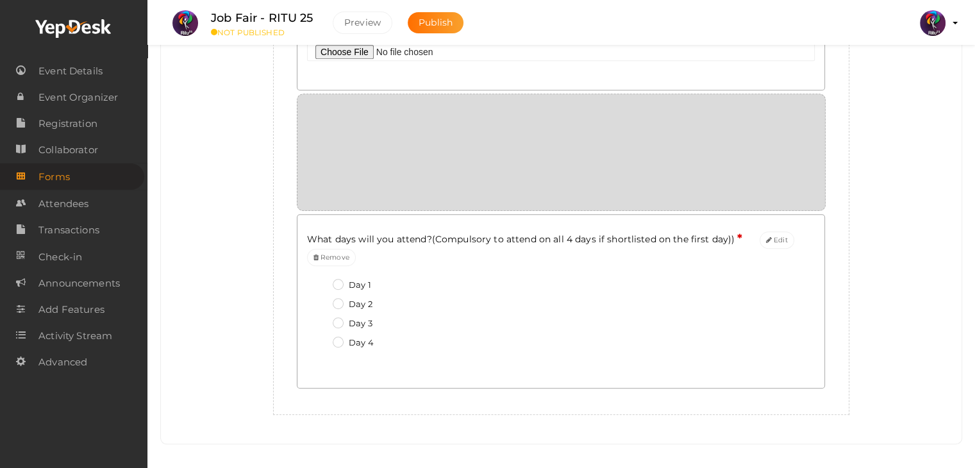
drag, startPoint x: 631, startPoint y: 297, endPoint x: 625, endPoint y: 121, distance: 176.4
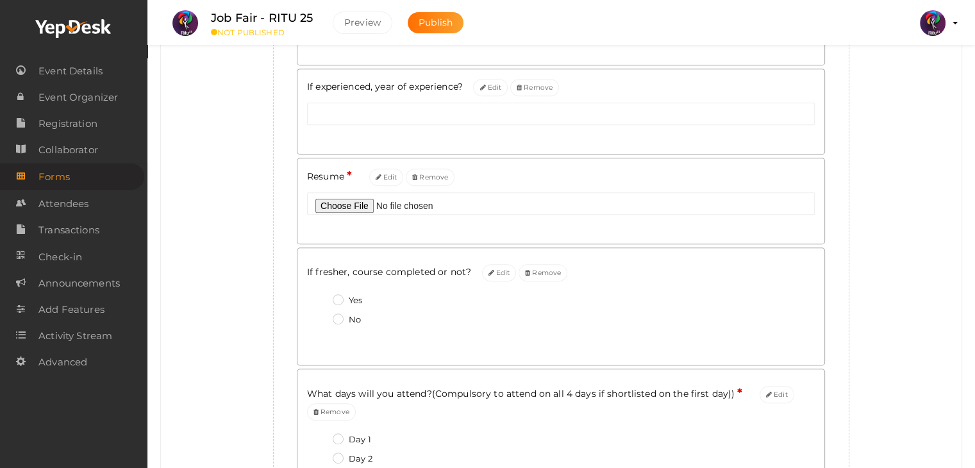
scroll to position [623, 0]
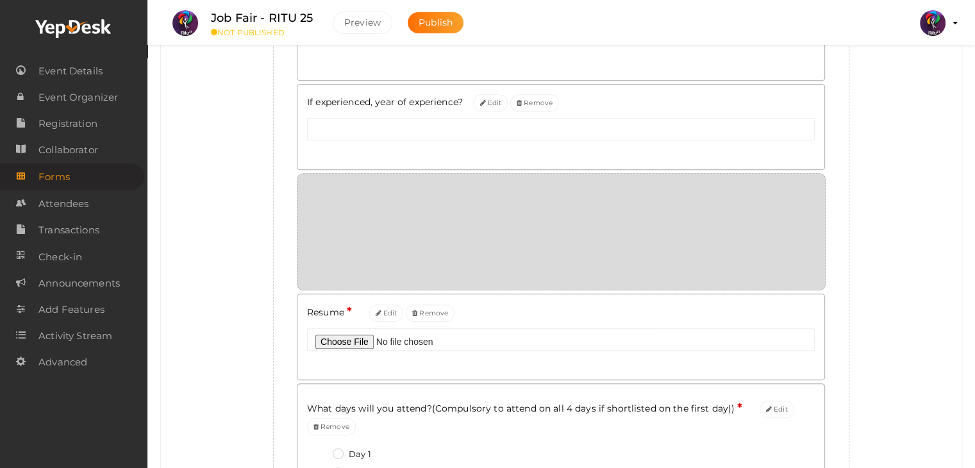
drag, startPoint x: 655, startPoint y: 286, endPoint x: 654, endPoint y: 219, distance: 67.3
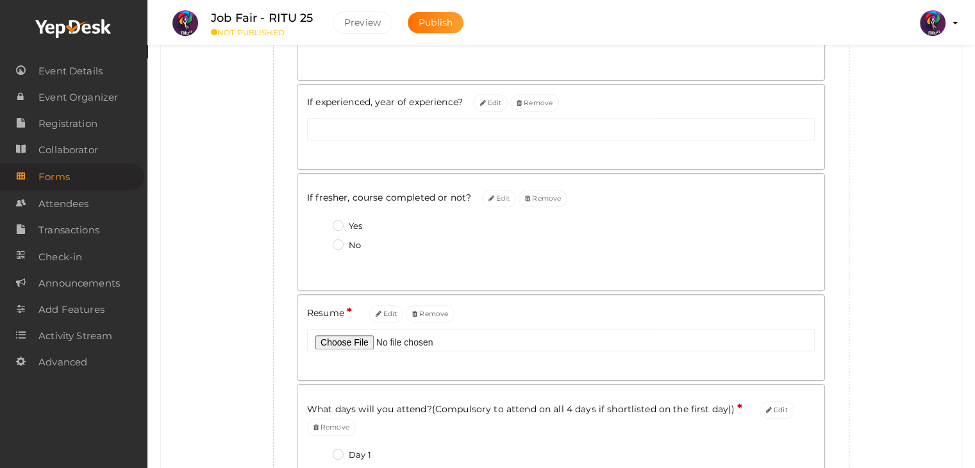
click at [872, 173] on div "Add custom form for your event Create new field Registrant Name * Edit Registra…" at bounding box center [561, 42] width 781 height 1083
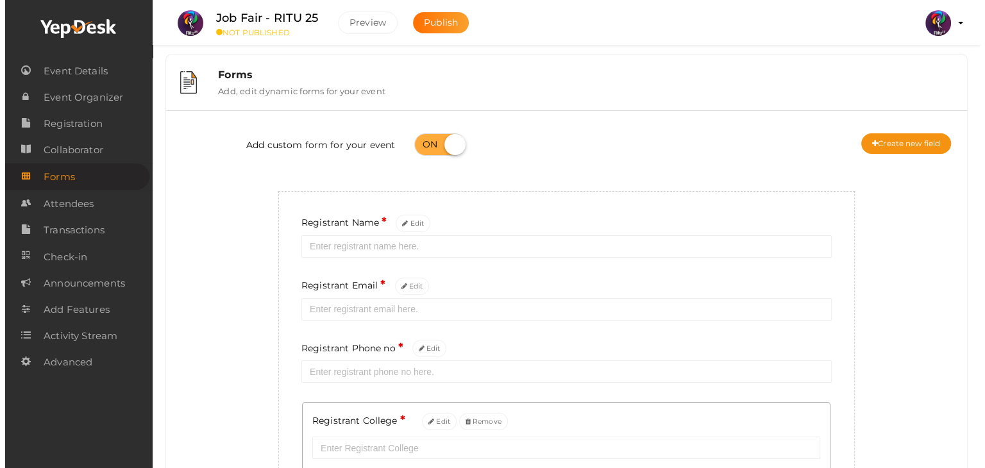
scroll to position [0, 0]
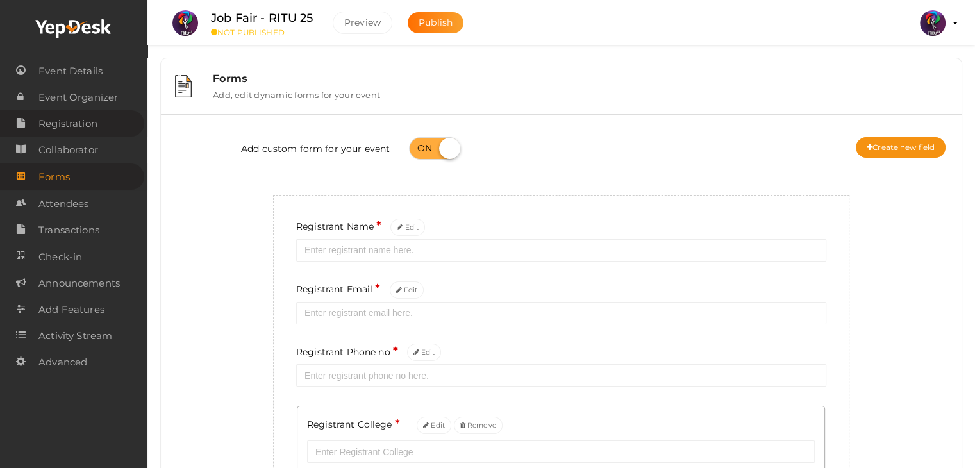
click at [98, 129] on link "Registration" at bounding box center [72, 123] width 144 height 26
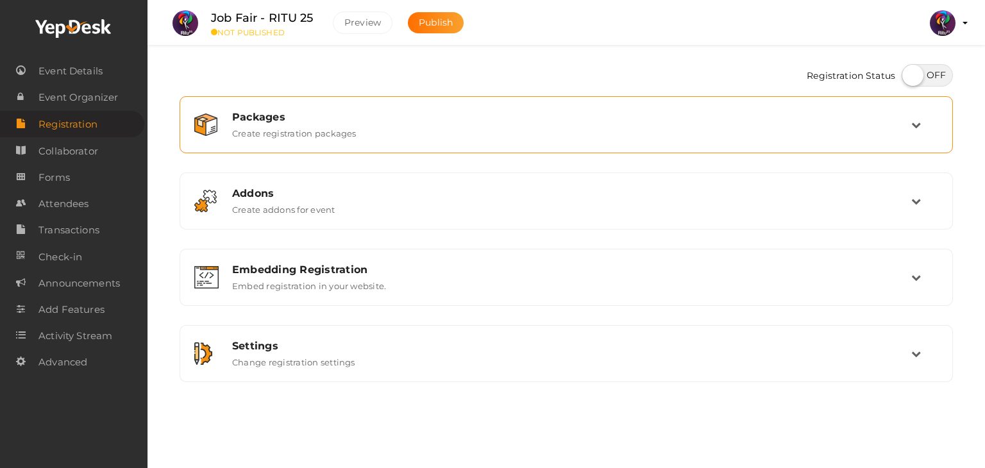
click at [542, 135] on div "Packages Create registration packages" at bounding box center [566, 125] width 688 height 28
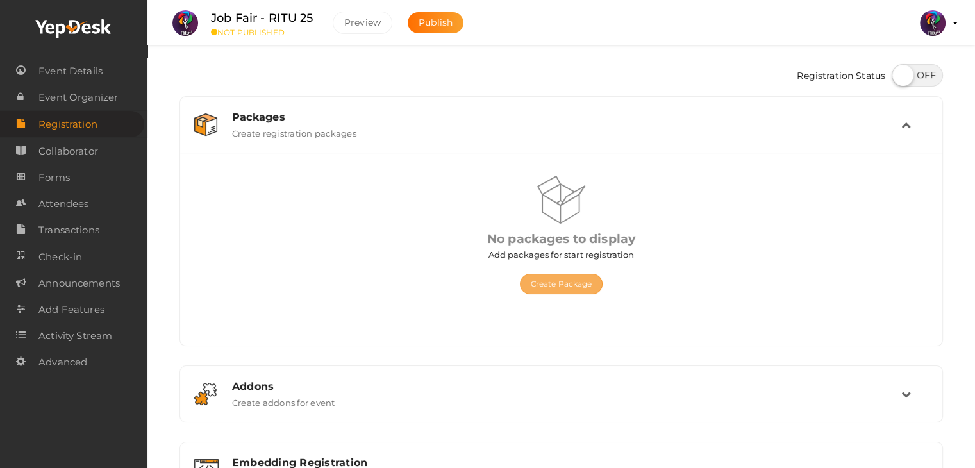
click at [539, 285] on button "Create Package" at bounding box center [561, 284] width 83 height 21
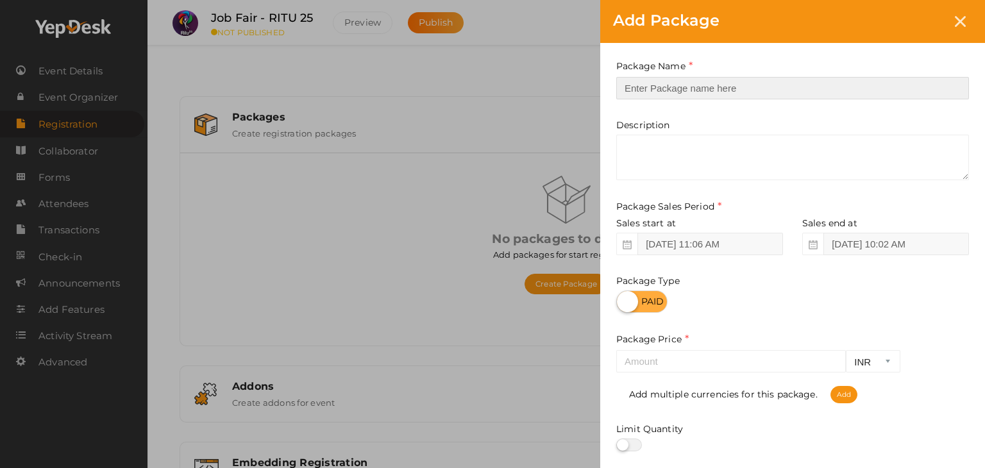
click at [707, 82] on input "text" at bounding box center [792, 88] width 353 height 22
type input "Job Fair Registration"
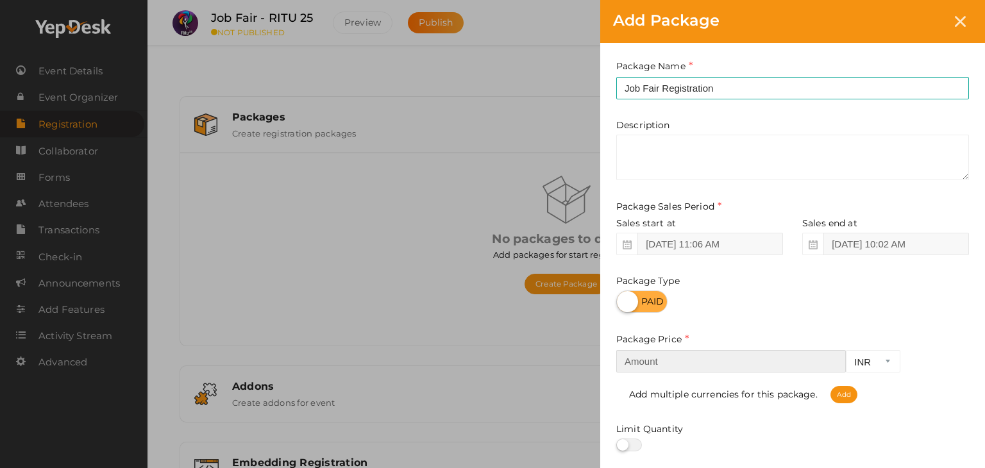
click at [662, 362] on input "number" at bounding box center [730, 361] width 229 height 22
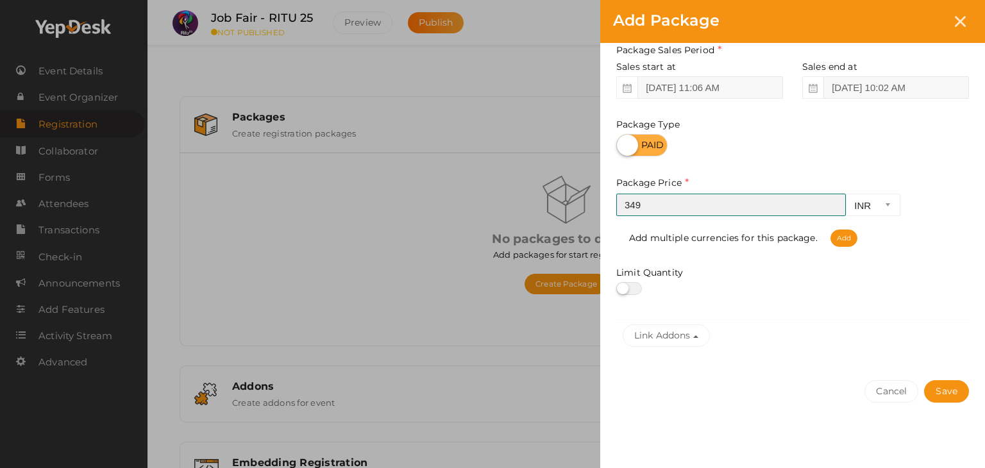
scroll to position [159, 0]
type input "349"
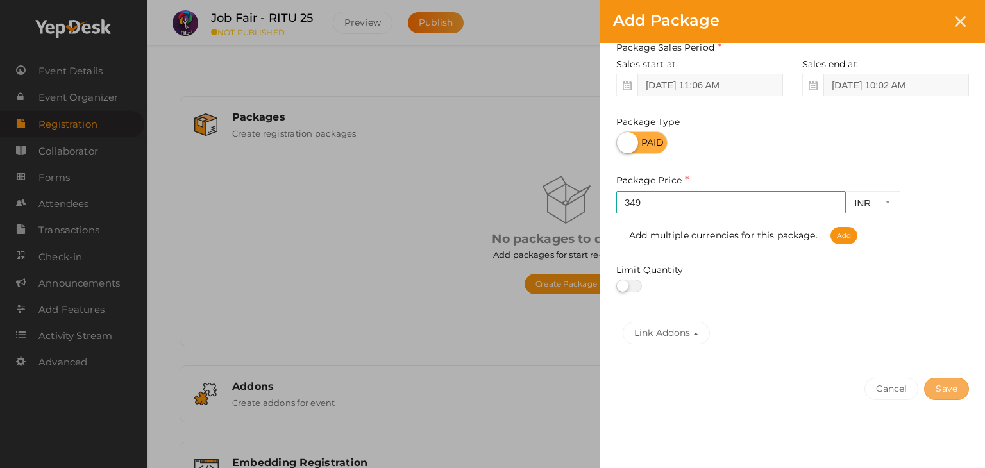
click at [942, 393] on button "Save" at bounding box center [946, 389] width 45 height 22
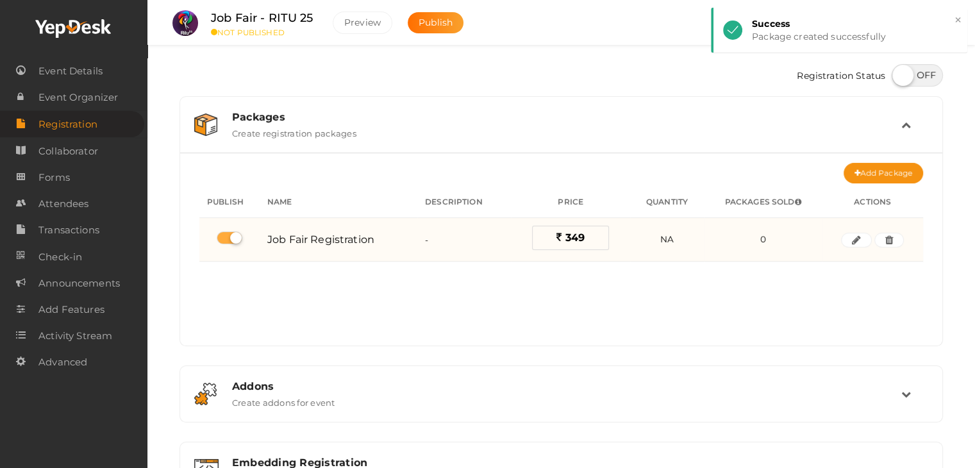
click at [592, 239] on label "349" at bounding box center [570, 238] width 77 height 24
drag, startPoint x: 582, startPoint y: 238, endPoint x: 854, endPoint y: 240, distance: 271.8
click at [854, 240] on tr "Job Fair Registration - 349 0 NA 0" at bounding box center [561, 240] width 724 height 44
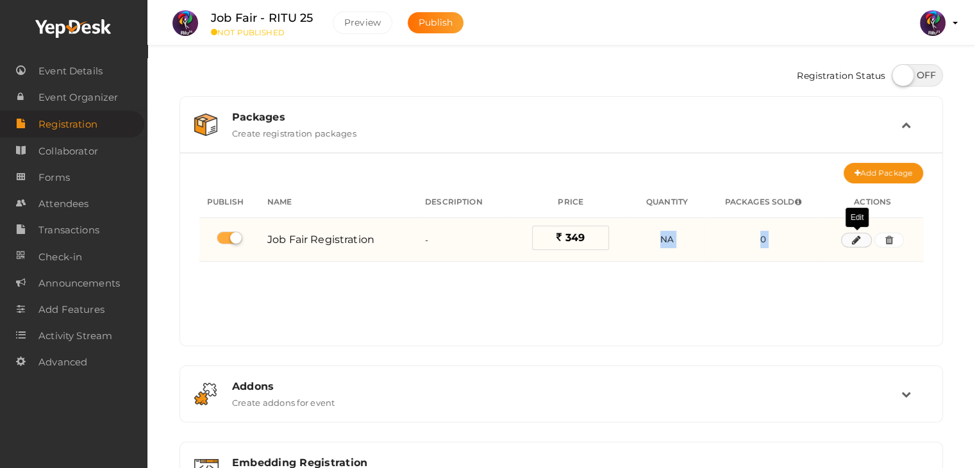
click at [854, 240] on icon "button" at bounding box center [856, 241] width 9 height 8
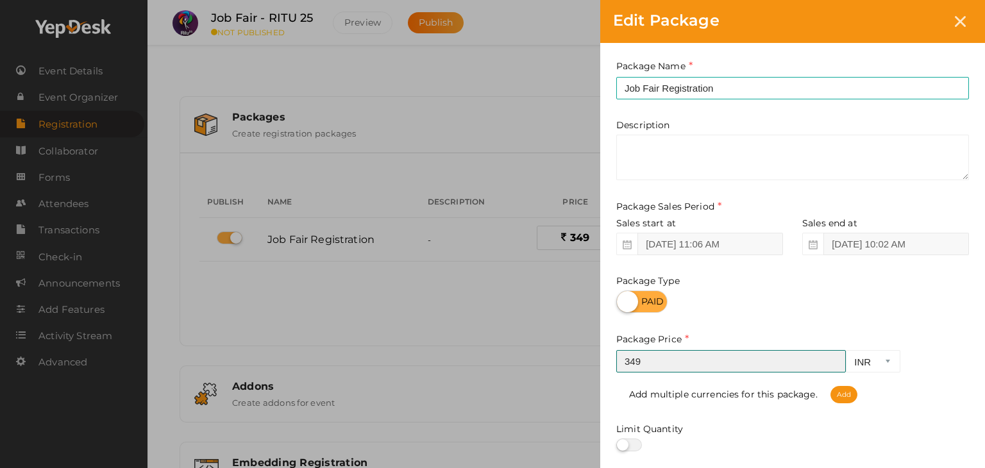
click at [641, 354] on input "349" at bounding box center [730, 361] width 229 height 22
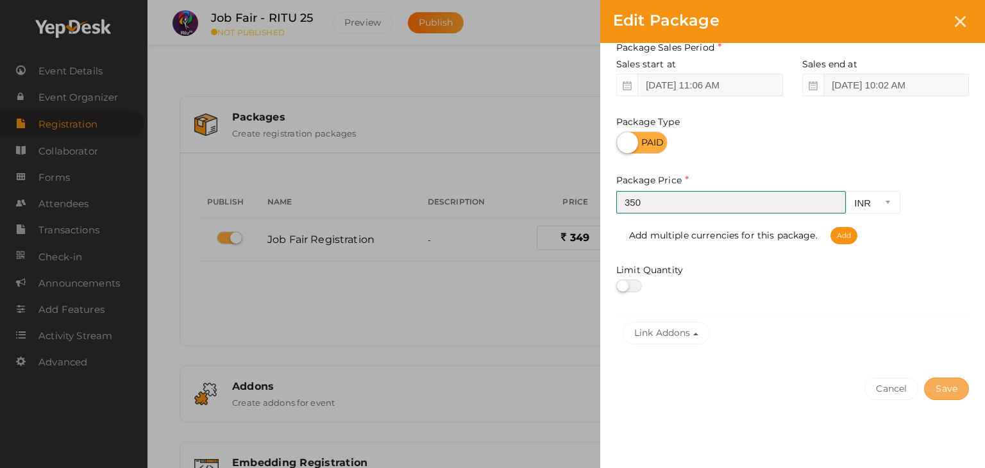
type input "350"
click at [955, 390] on button "Save" at bounding box center [946, 389] width 45 height 22
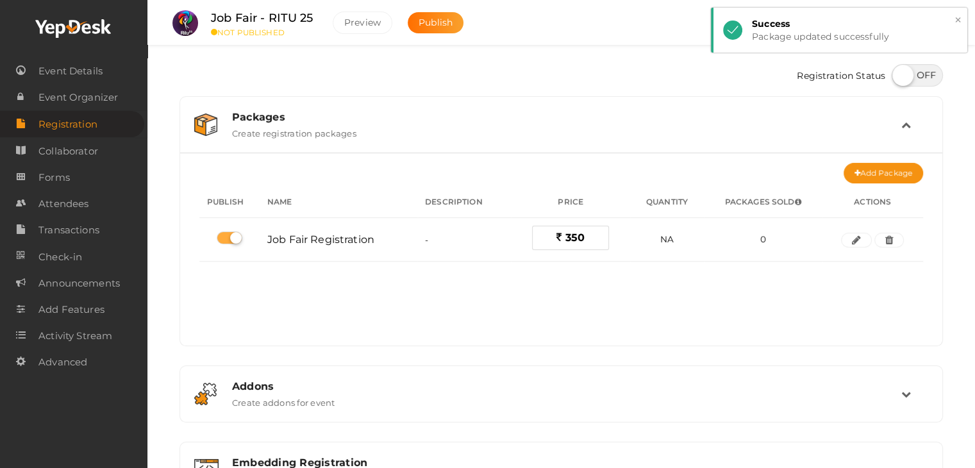
click at [958, 19] on button "×" at bounding box center [958, 20] width 8 height 15
click at [915, 70] on label at bounding box center [917, 75] width 51 height 22
click at [900, 70] on input "checkbox" at bounding box center [896, 71] width 8 height 8
checkbox input "true"
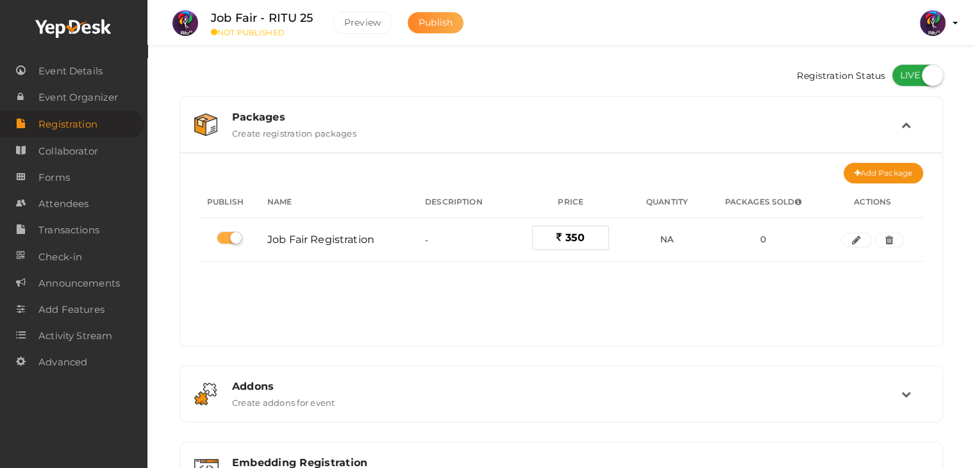
click at [428, 17] on span "Publish" at bounding box center [436, 23] width 34 height 12
click at [93, 66] on span "Event Details" at bounding box center [70, 71] width 64 height 26
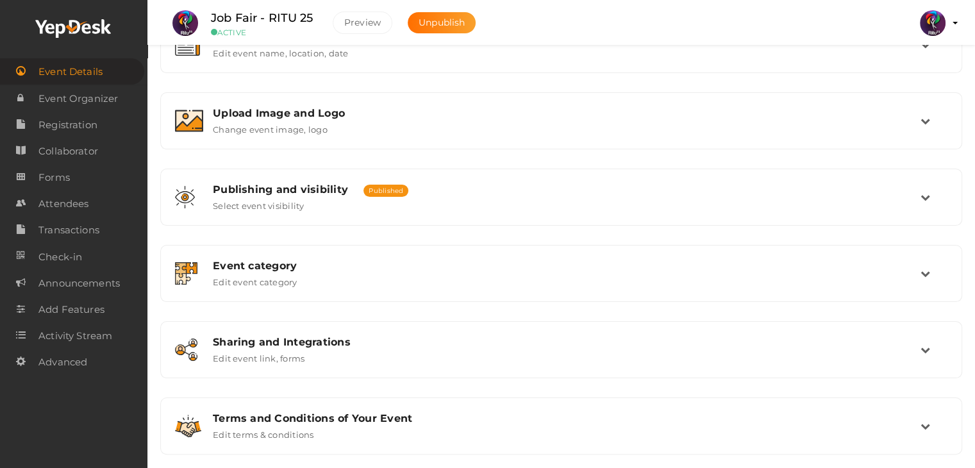
scroll to position [201, 0]
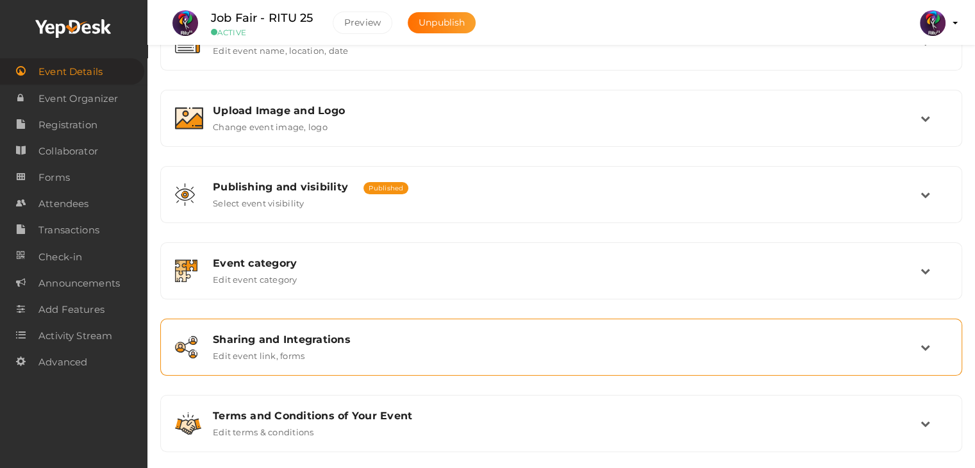
click at [358, 346] on div "Sharing and Integrations Edit event link, forms" at bounding box center [561, 347] width 717 height 28
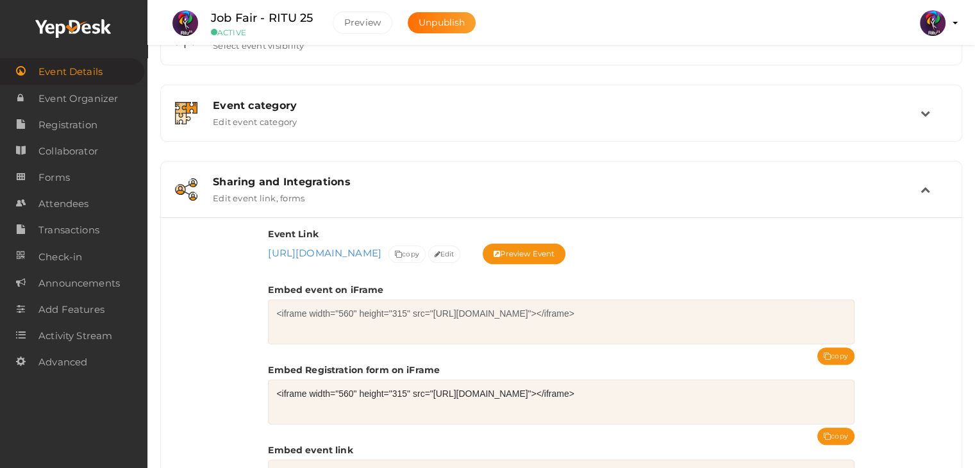
scroll to position [363, 0]
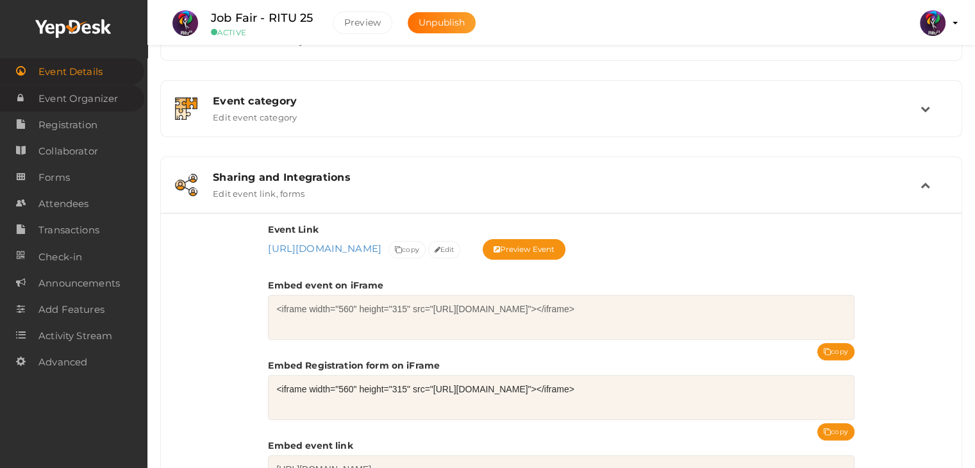
click at [79, 96] on span "Event Organizer" at bounding box center [77, 99] width 79 height 26
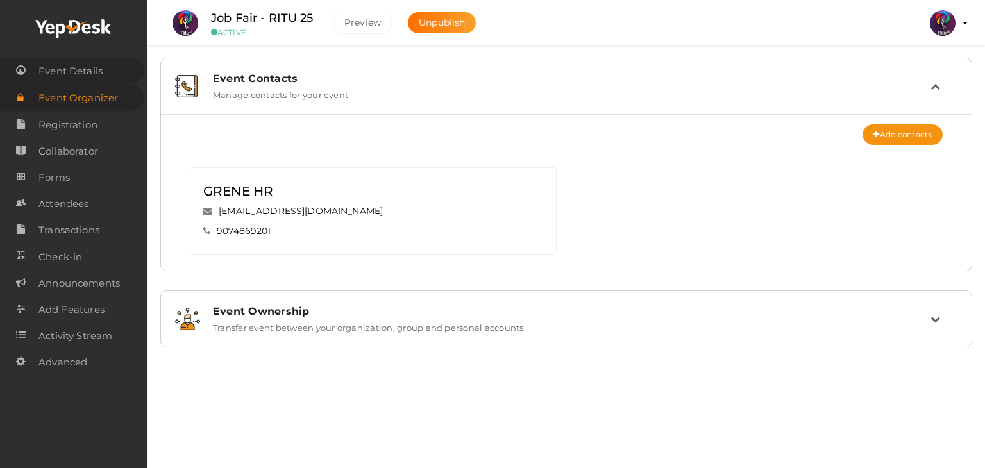
click at [109, 83] on link "Event Details" at bounding box center [72, 71] width 144 height 26
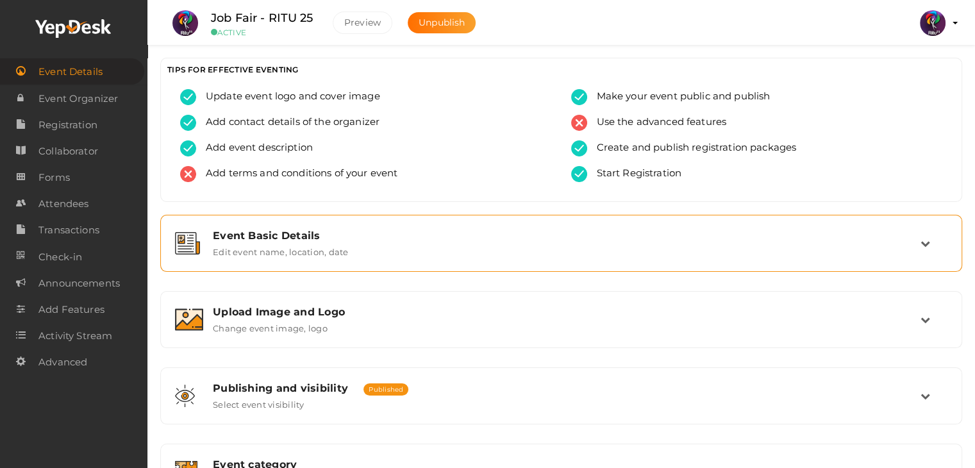
click at [367, 247] on div "Event Basic Details Edit event name, location, date" at bounding box center [561, 243] width 717 height 28
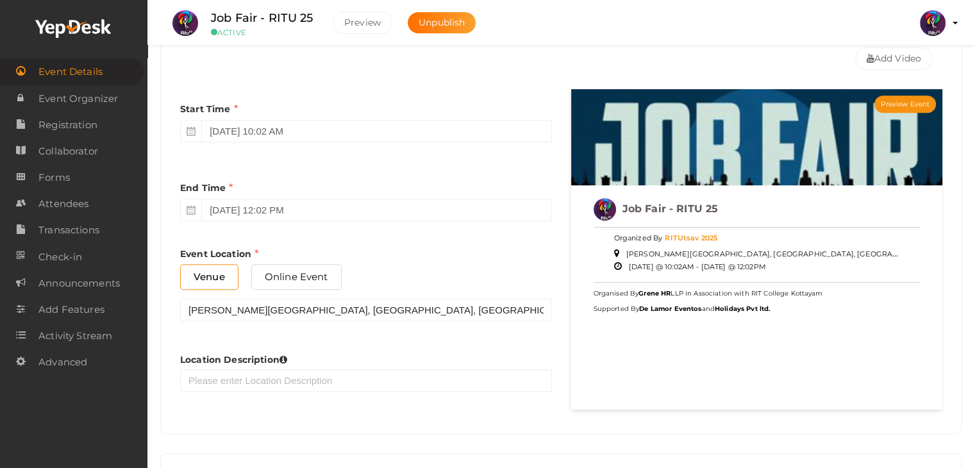
scroll to position [541, 0]
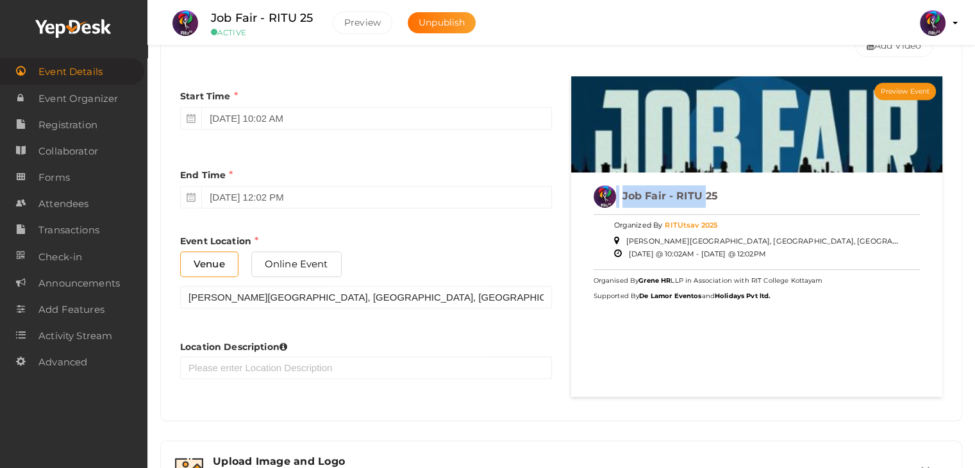
drag, startPoint x: 639, startPoint y: 196, endPoint x: 615, endPoint y: 201, distance: 24.1
click at [615, 201] on div "Job Fair - RITU 25" at bounding box center [757, 197] width 327 height 36
click at [244, 112] on input "October 17, 2025 10:02 AM" at bounding box center [376, 118] width 350 height 22
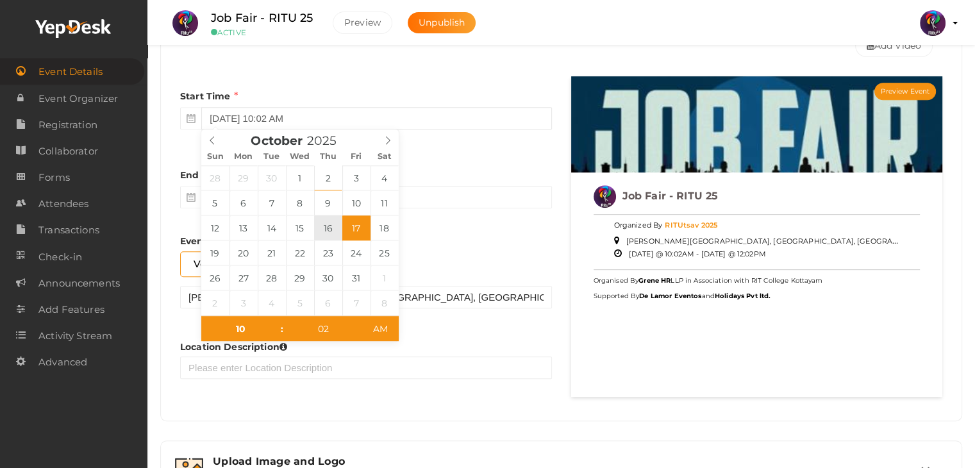
type input "October 16, 2025 10:02 AM"
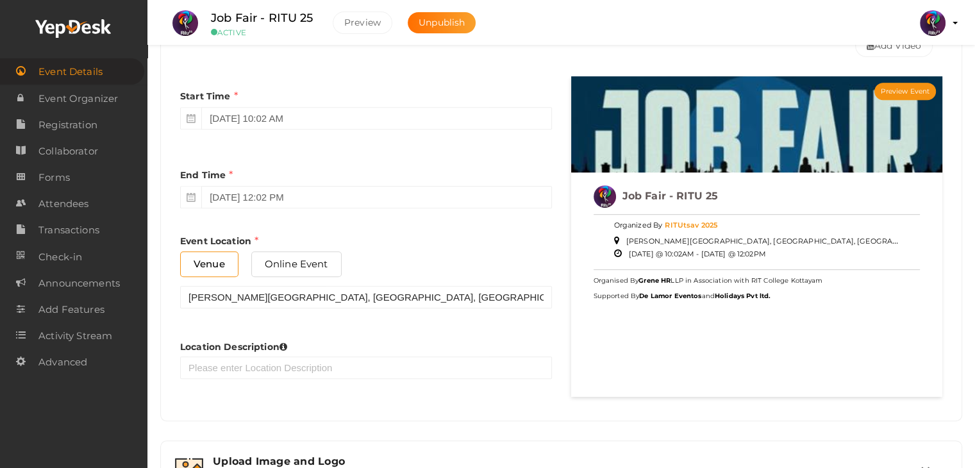
click at [413, 145] on div "Start Time October 16, 2025 10:02 AM End Time October 19, 2025 12:02 PM End Tim…" at bounding box center [366, 240] width 391 height 328
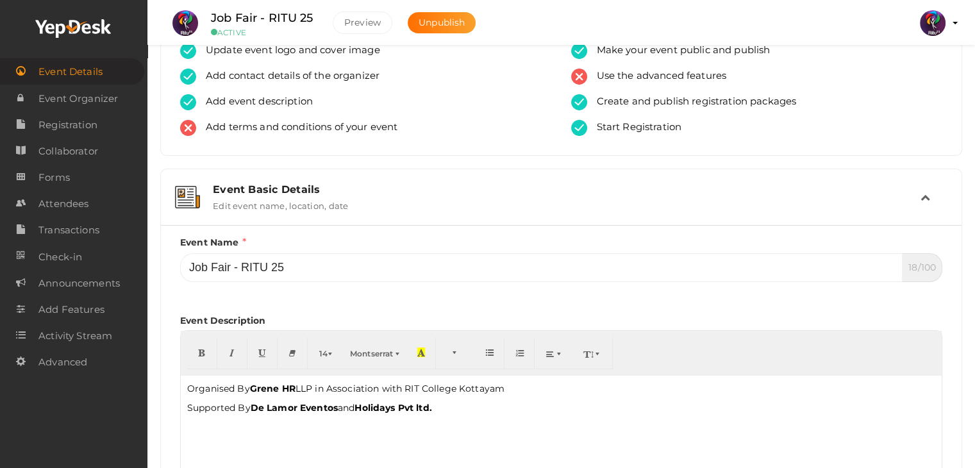
scroll to position [43, 0]
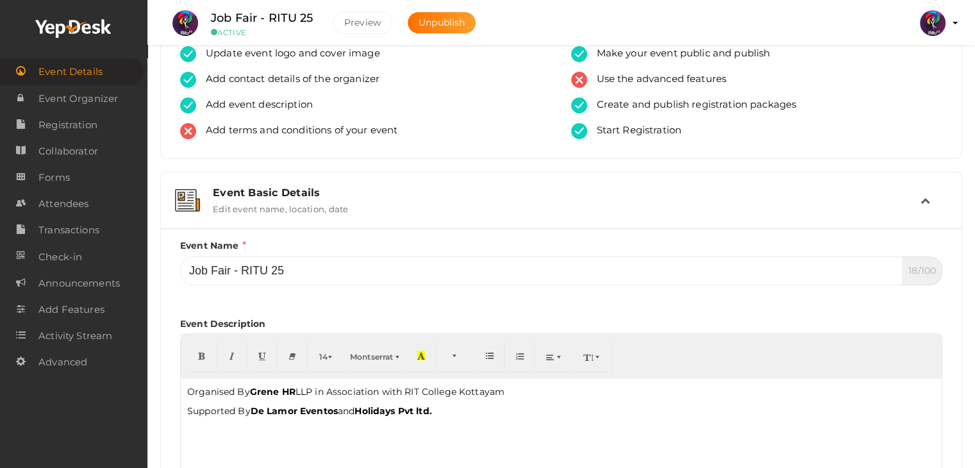
click at [922, 201] on icon at bounding box center [926, 201] width 10 height 10
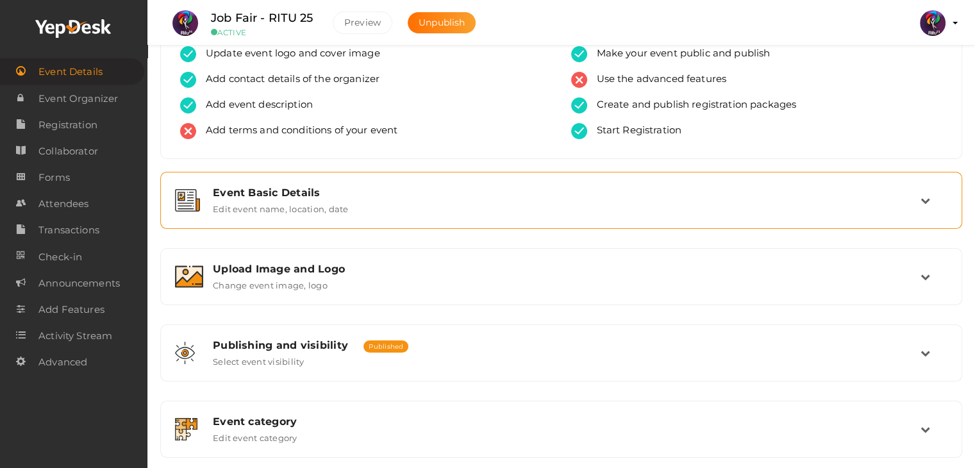
click at [304, 222] on div "Event Basic Details Edit event name, location, date" at bounding box center [561, 200] width 802 height 57
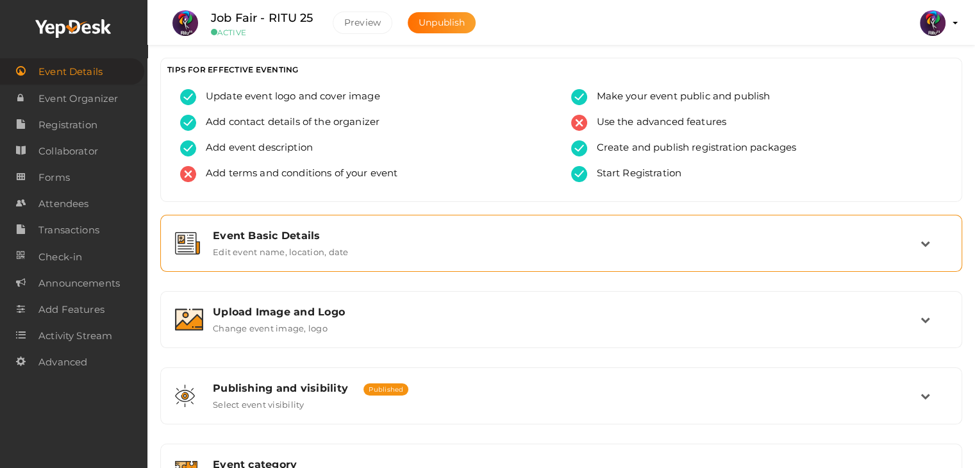
click at [534, 229] on div "Event Basic Details" at bounding box center [567, 235] width 708 height 12
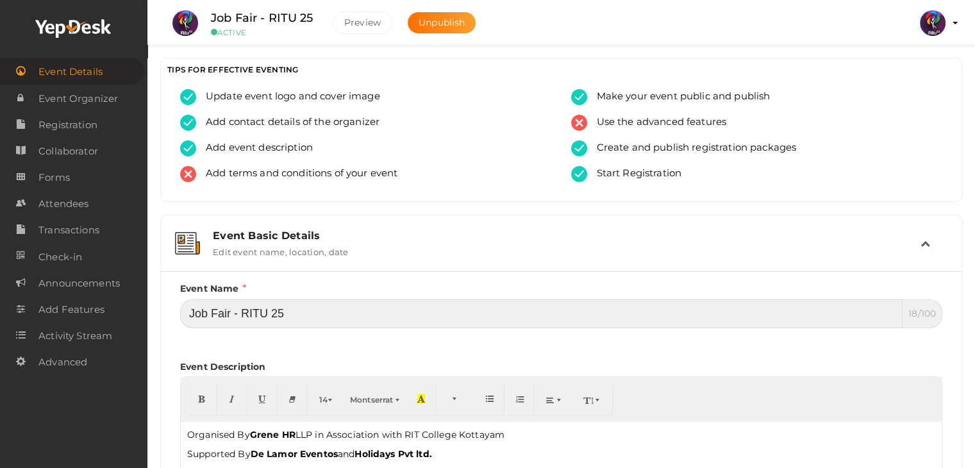
click at [318, 306] on input "Job Fair - RITU 25" at bounding box center [541, 313] width 722 height 29
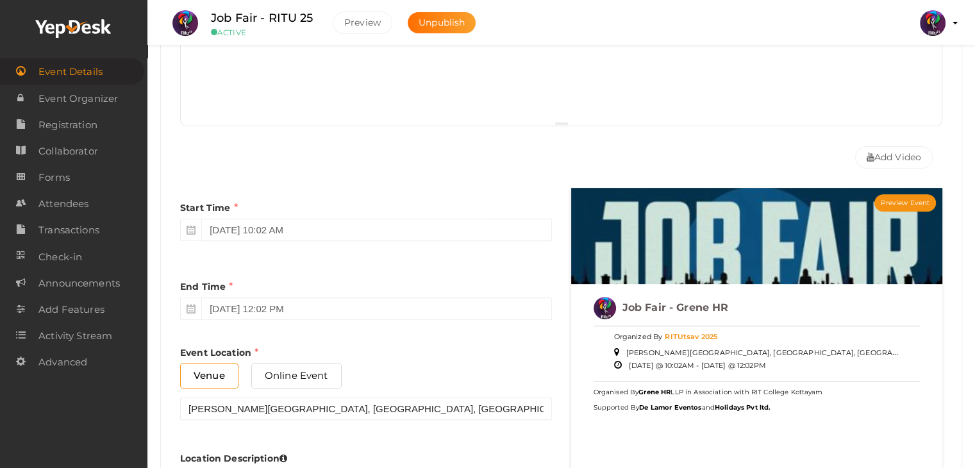
scroll to position [432, 0]
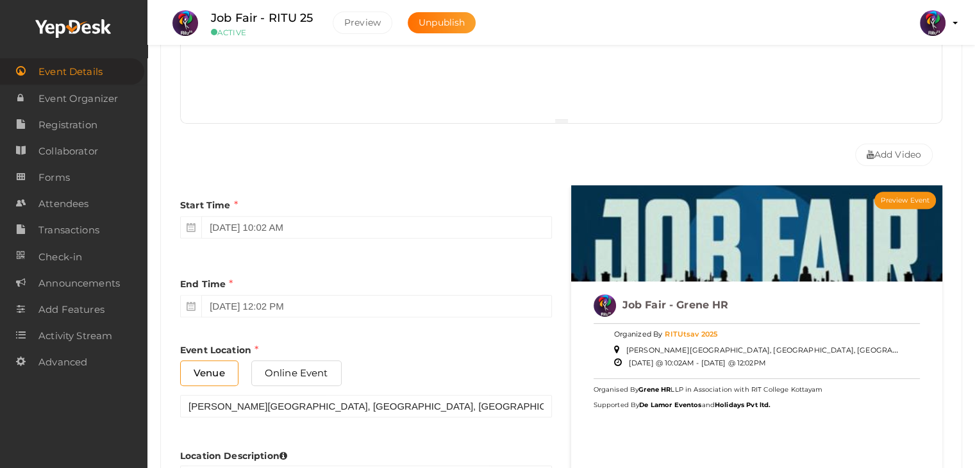
type input "Job Fair - Grene HR"
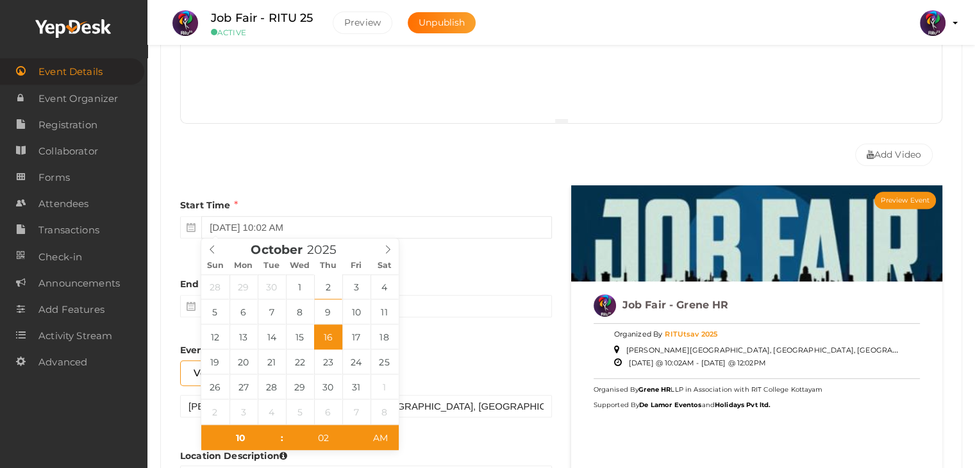
click at [313, 221] on input "October 16, 2025 10:02 AM" at bounding box center [376, 227] width 350 height 22
click at [249, 444] on input "10" at bounding box center [240, 438] width 79 height 26
type input "08"
type input "October 16, 2025 8:02 AM"
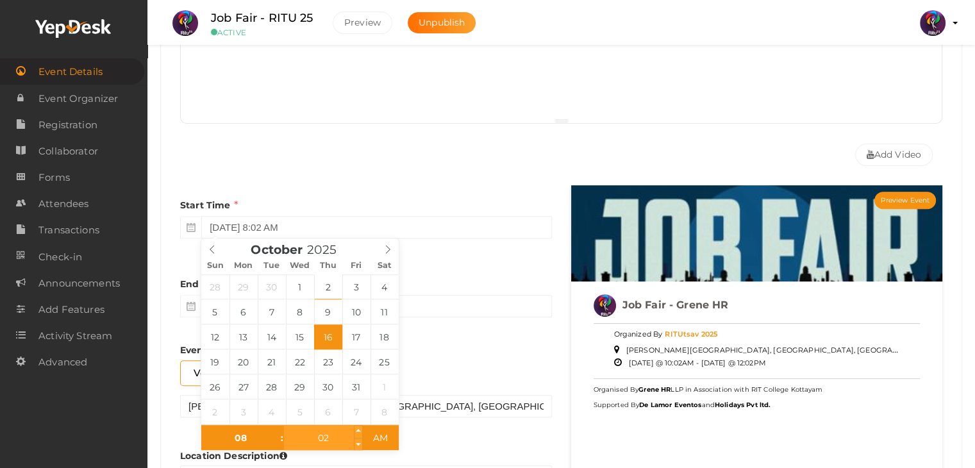
click at [320, 446] on input "02" at bounding box center [323, 438] width 79 height 26
type input "00"
type input "October 16, 2025 8:00 AM"
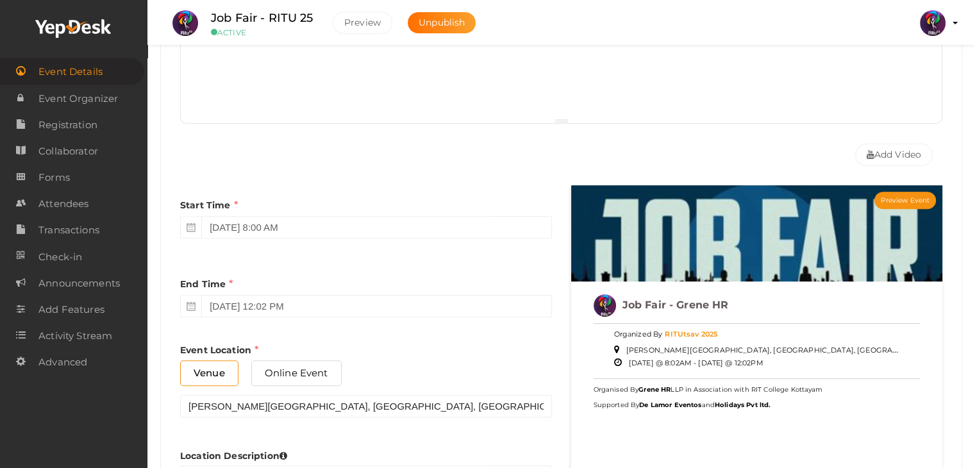
click at [449, 439] on div "Location Description" at bounding box center [366, 466] width 372 height 58
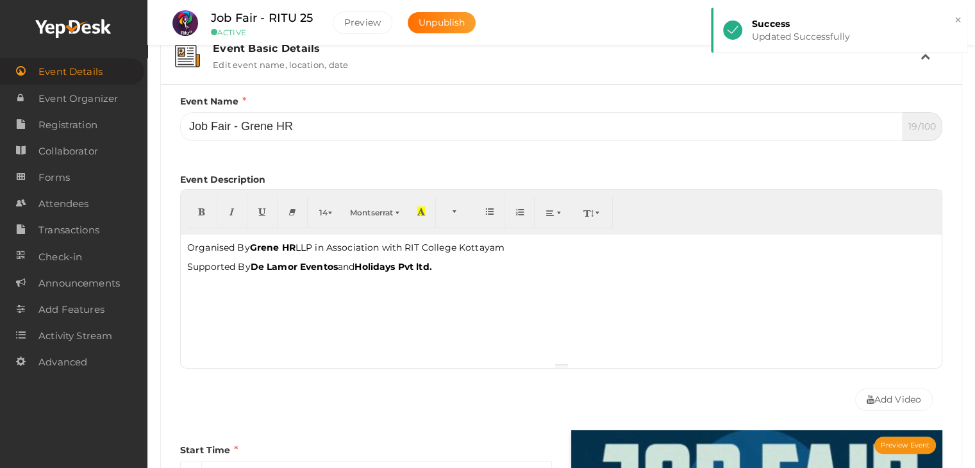
scroll to position [115, 0]
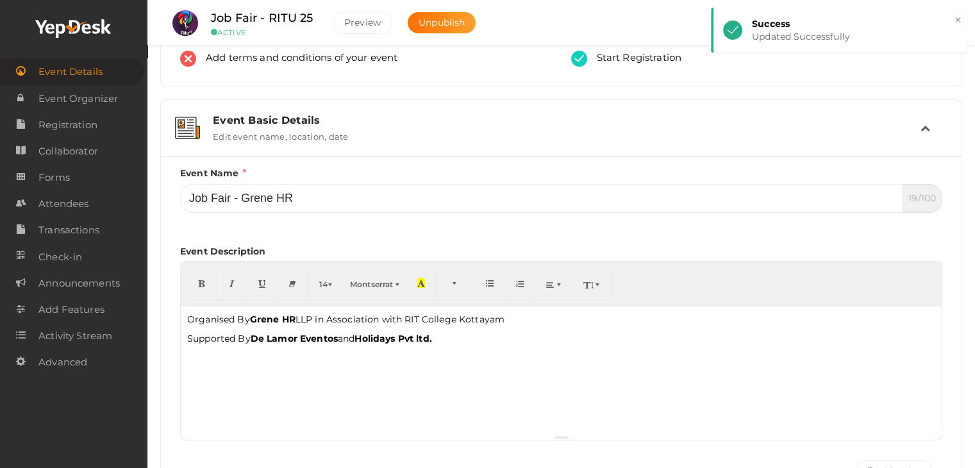
click at [916, 131] on div "Event Basic Details Edit event name, location, date" at bounding box center [561, 128] width 717 height 28
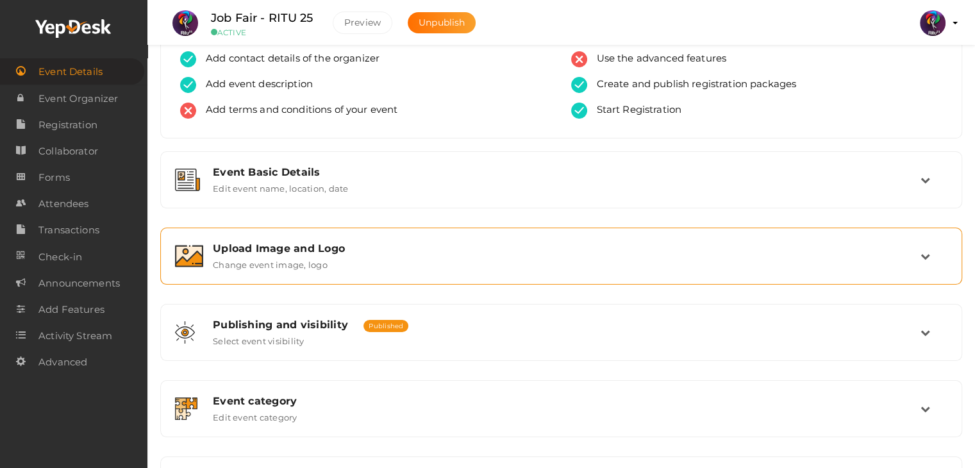
scroll to position [0, 0]
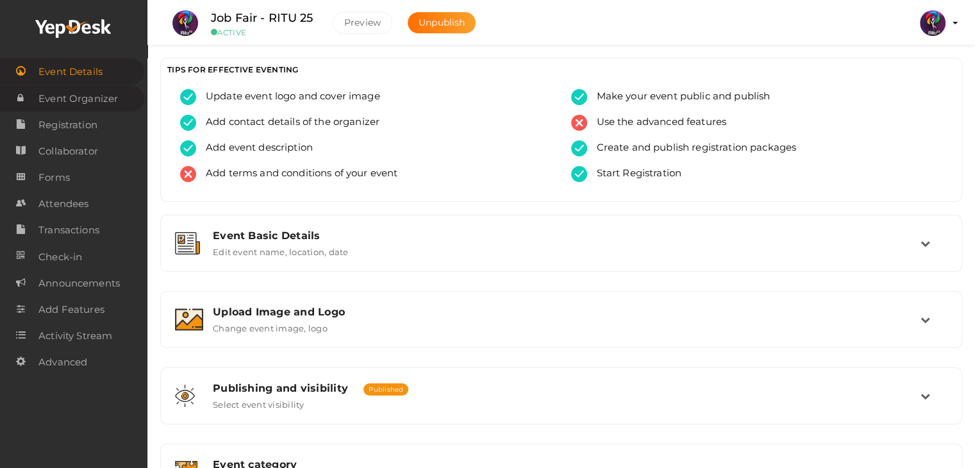
click at [71, 94] on span "Event Organizer" at bounding box center [77, 99] width 79 height 26
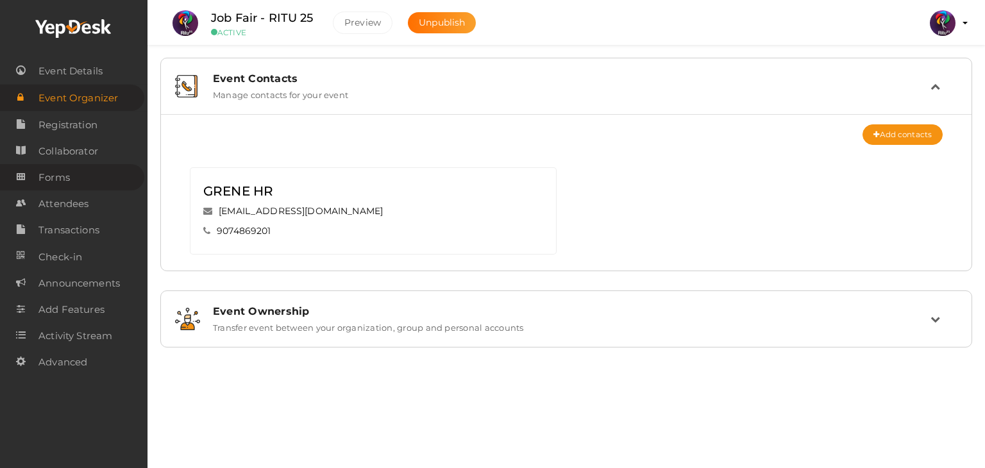
click at [67, 172] on span "Forms" at bounding box center [53, 178] width 31 height 26
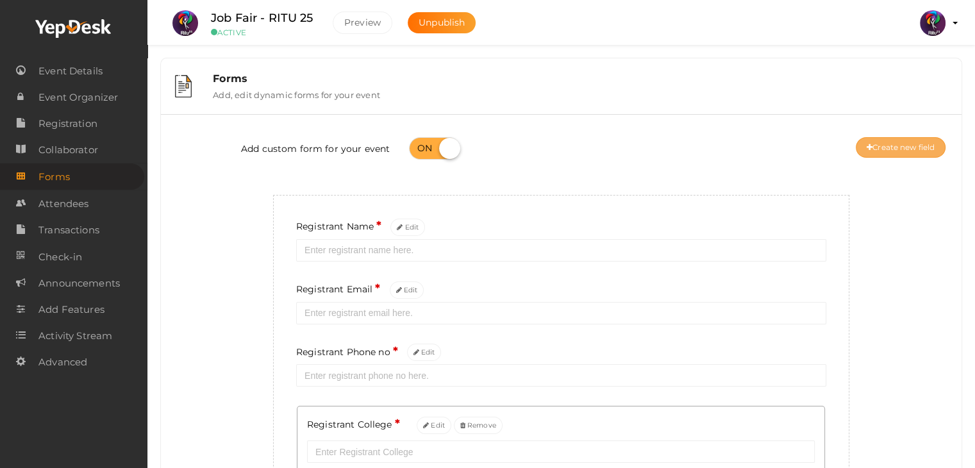
click at [910, 149] on button "Create new field" at bounding box center [901, 147] width 90 height 21
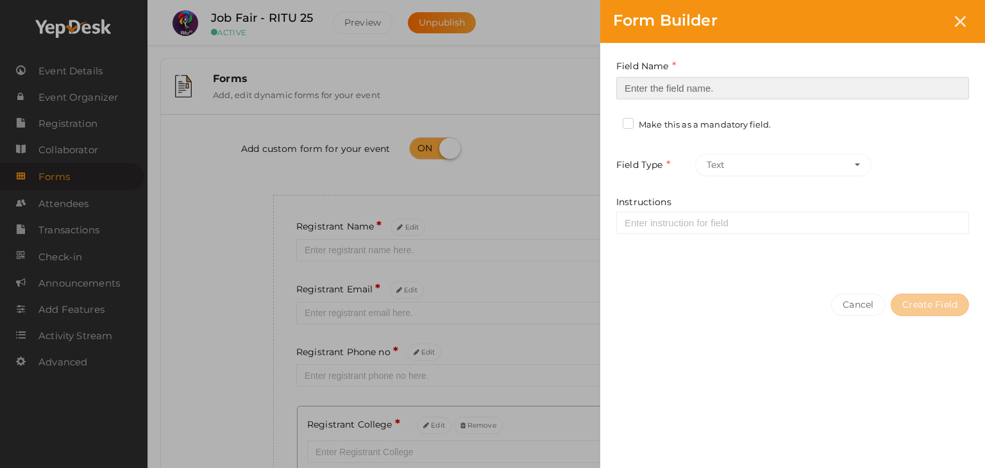
click at [737, 88] on input at bounding box center [792, 88] width 353 height 22
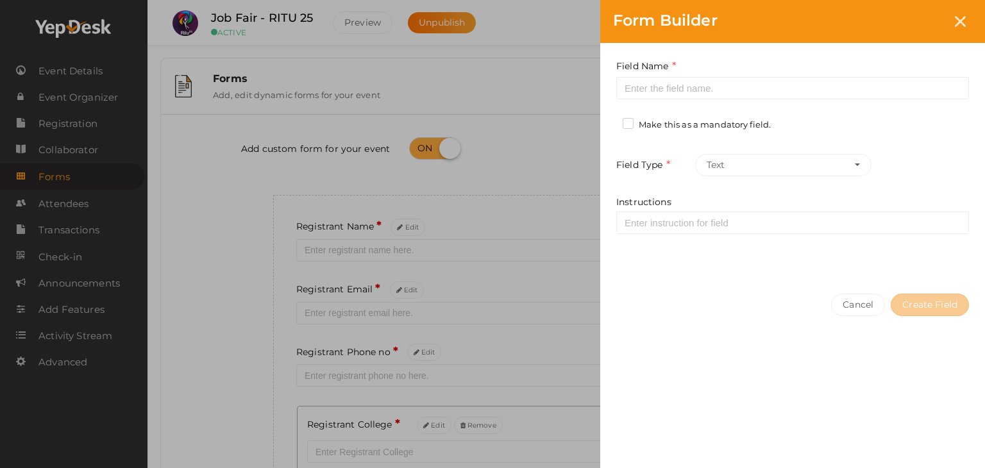
click at [580, 144] on div "Form Builder Field Name Required. Form field name already used. Make this as a …" at bounding box center [492, 234] width 985 height 468
click at [437, 419] on div "Form Builder Field Name Required. Form field name already used. Make this as a …" at bounding box center [492, 234] width 985 height 468
click at [438, 424] on div "Form Builder Field Name Required. Form field name already used. Make this as a …" at bounding box center [492, 234] width 985 height 468
click at [962, 22] on icon at bounding box center [960, 21] width 11 height 11
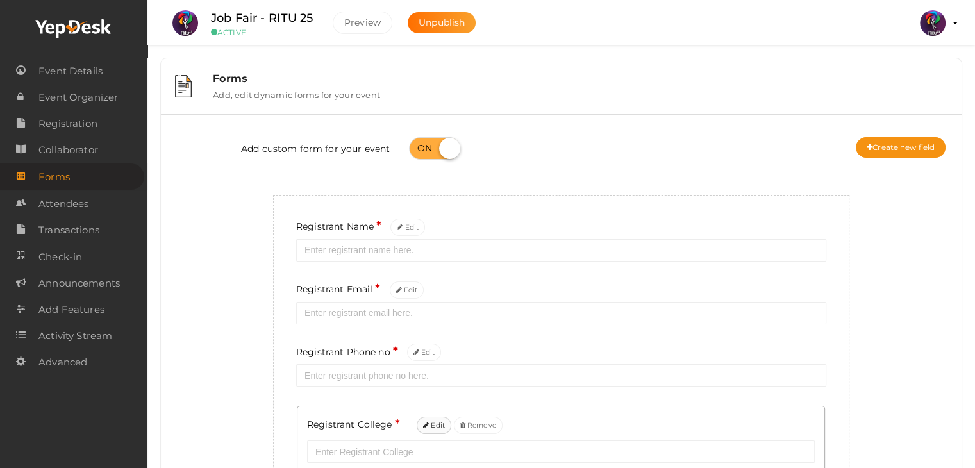
click at [426, 434] on button "Edit" at bounding box center [434, 425] width 35 height 17
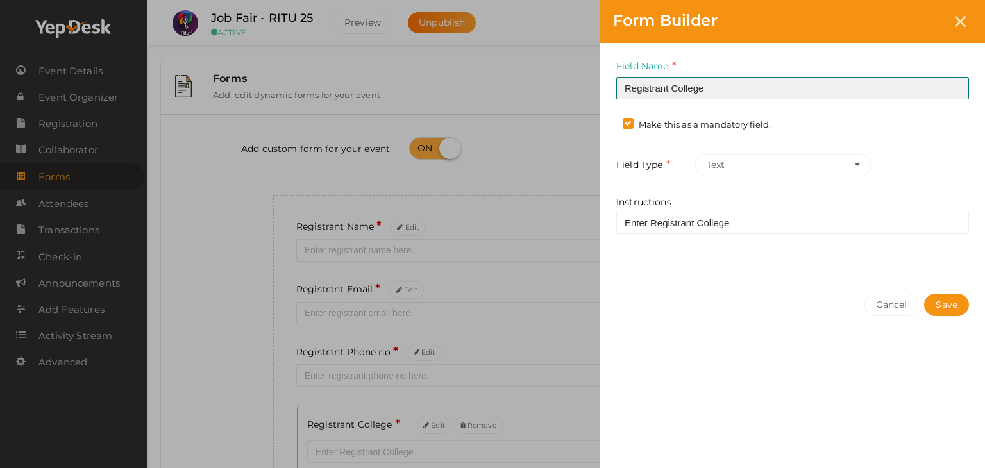
click at [705, 90] on input "Registrant College" at bounding box center [792, 88] width 353 height 22
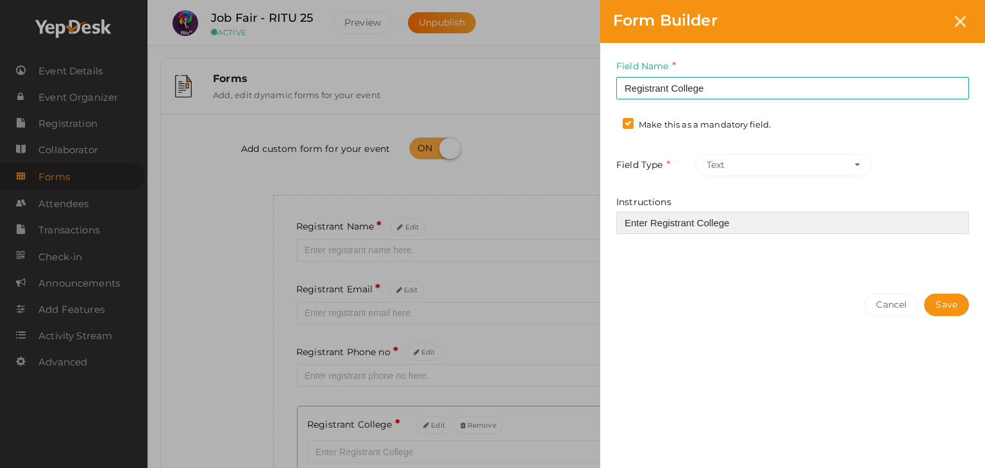
click at [740, 216] on input "Enter Registrant College" at bounding box center [792, 223] width 353 height 22
drag, startPoint x: 824, startPoint y: 219, endPoint x: 731, endPoint y: 228, distance: 93.4
click at [731, 228] on input "Enter Registrant College (Studying or Studied)" at bounding box center [792, 223] width 353 height 22
type input "Enter Registrant College (Studying or Studied)"
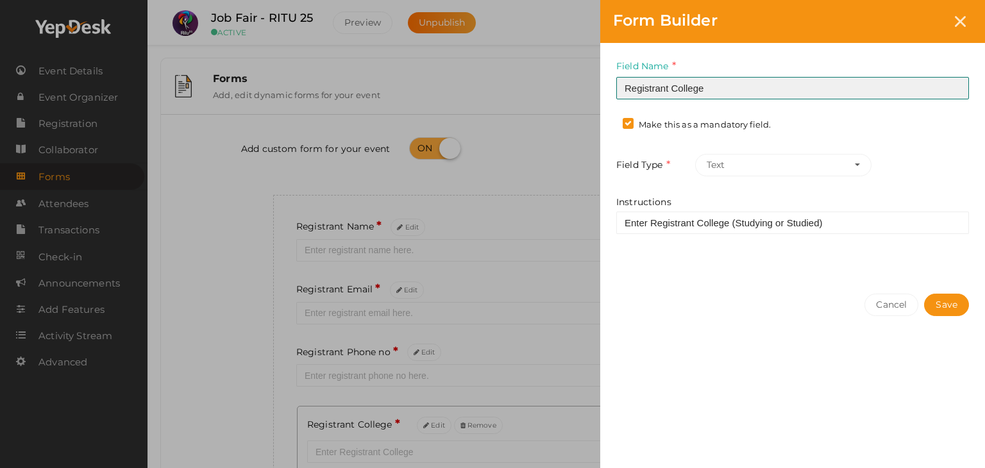
click at [730, 85] on input "Registrant College" at bounding box center [792, 88] width 353 height 22
paste input "(Studying or Studied)"
type input "Registrant College (Studying or Studied)"
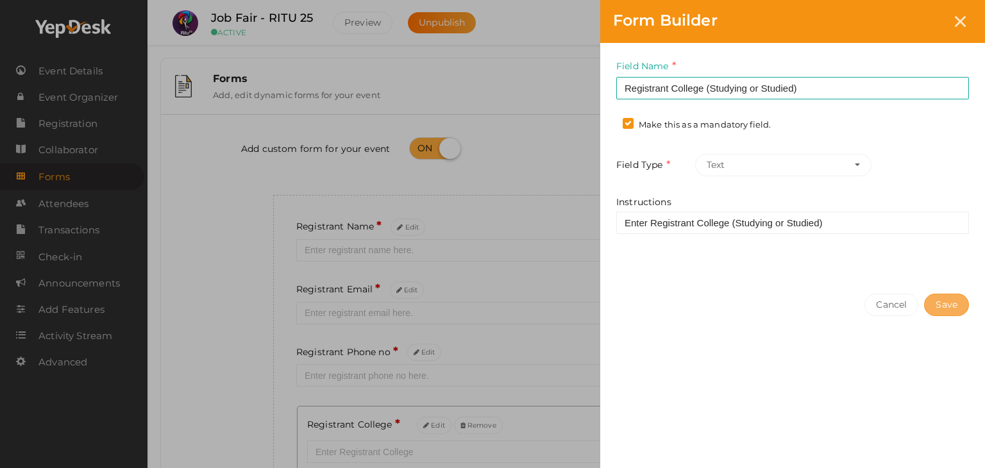
click at [962, 303] on button "Save" at bounding box center [946, 305] width 45 height 22
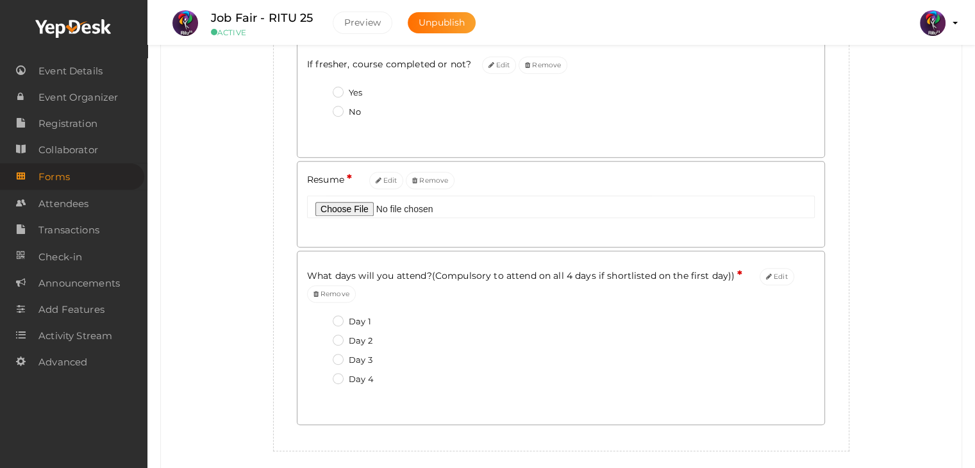
scroll to position [759, 0]
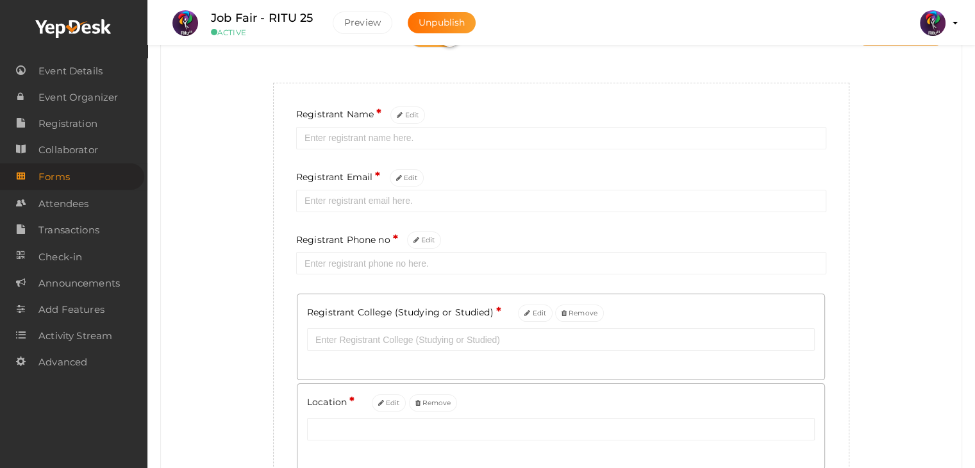
scroll to position [0, 0]
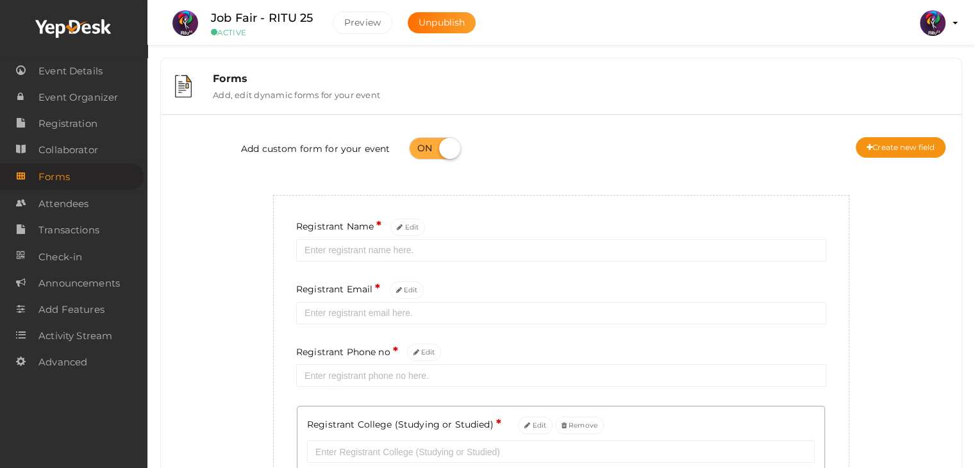
click at [262, 101] on div "Forms Add, edit dynamic forms for your event" at bounding box center [561, 86] width 788 height 43
click at [882, 70] on div "Forms Add, edit dynamic forms for your event" at bounding box center [561, 86] width 788 height 43
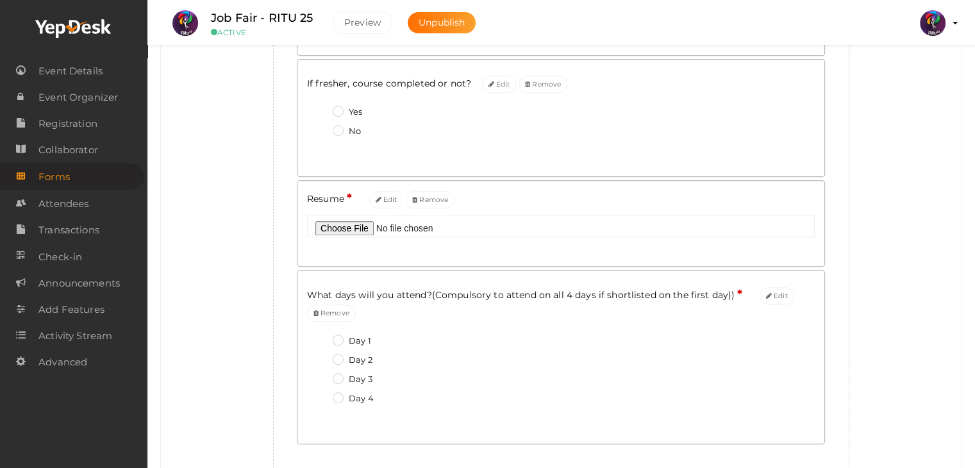
scroll to position [787, 0]
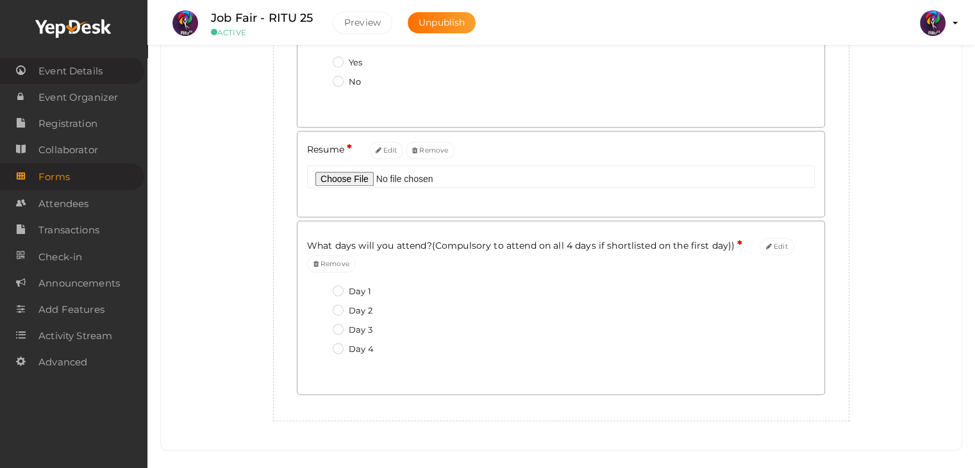
click at [101, 83] on span "Event Details" at bounding box center [70, 71] width 64 height 26
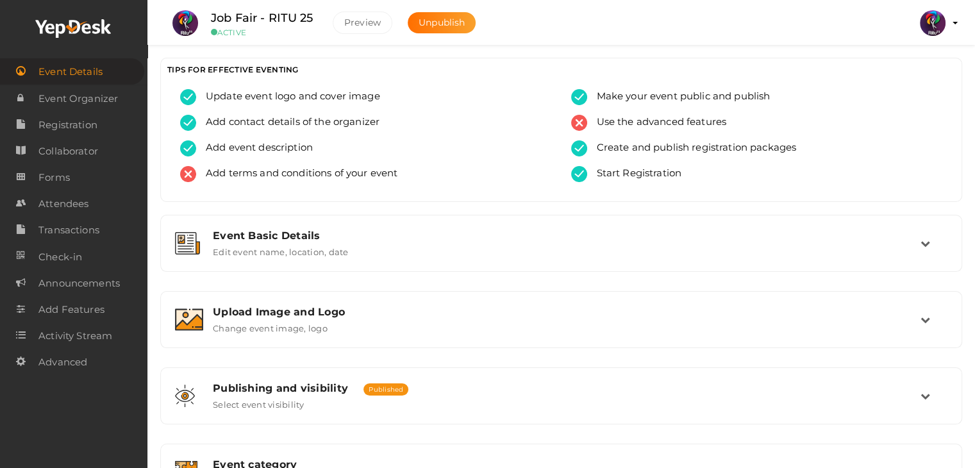
scroll to position [216, 0]
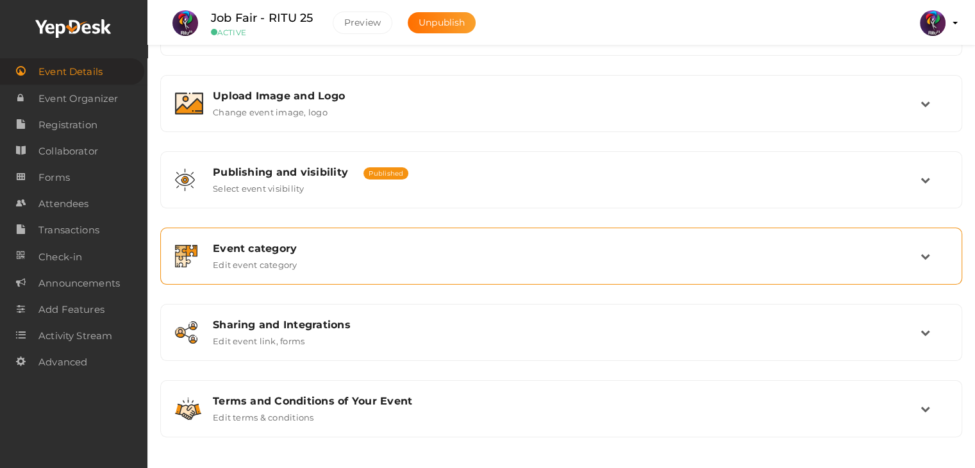
click at [429, 262] on div "Event category Edit event category" at bounding box center [561, 256] width 717 height 28
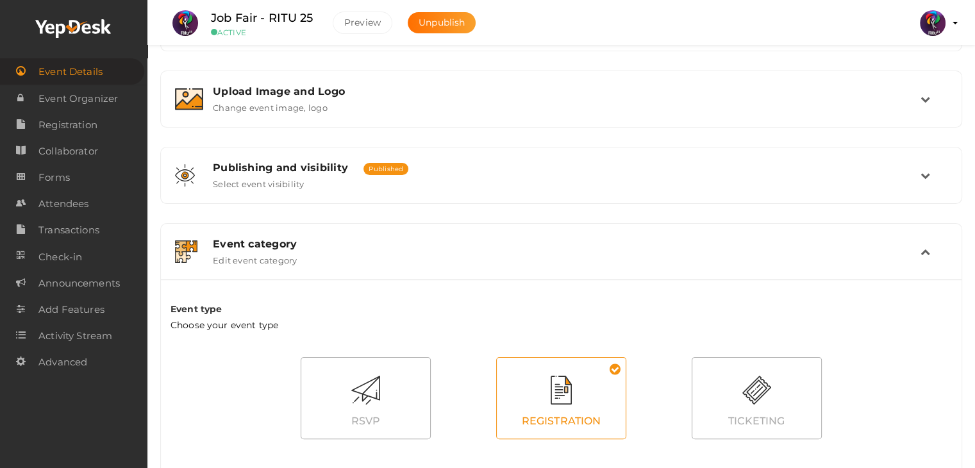
scroll to position [221, 0]
click at [428, 247] on div "Event category" at bounding box center [567, 243] width 708 height 12
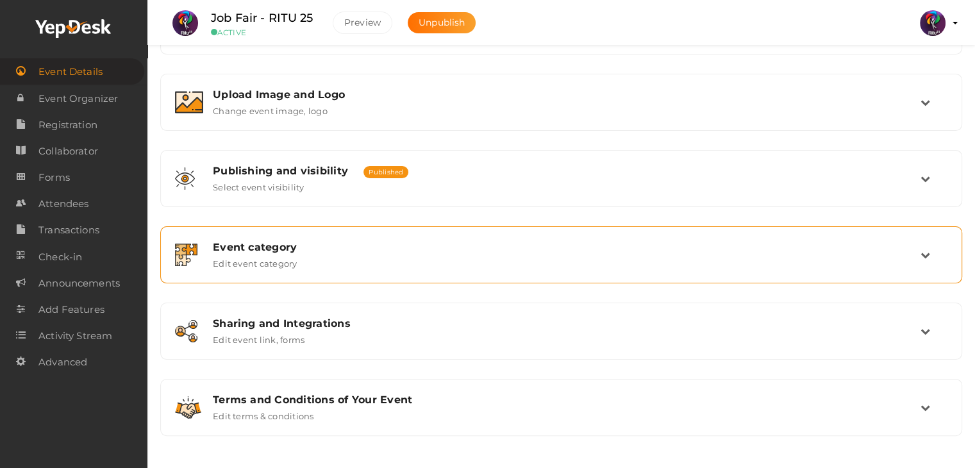
scroll to position [216, 0]
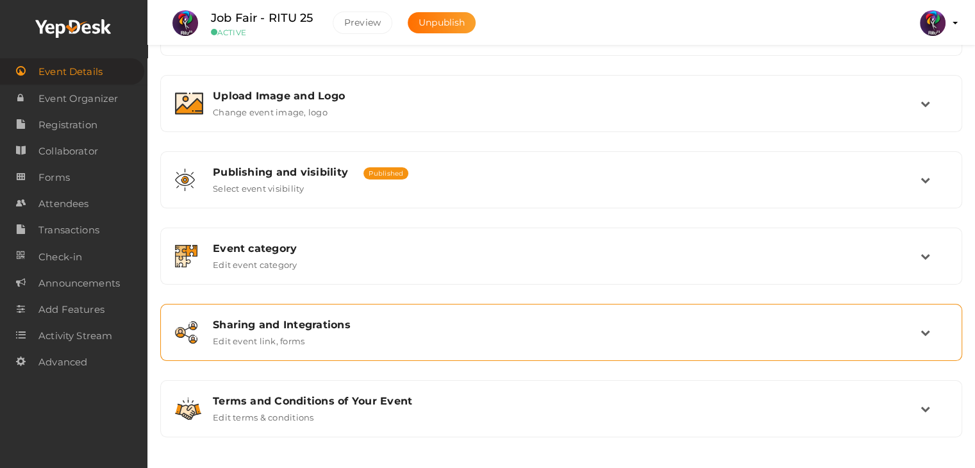
click at [426, 314] on div "Sharing and Integrations Edit event link, forms" at bounding box center [561, 332] width 788 height 43
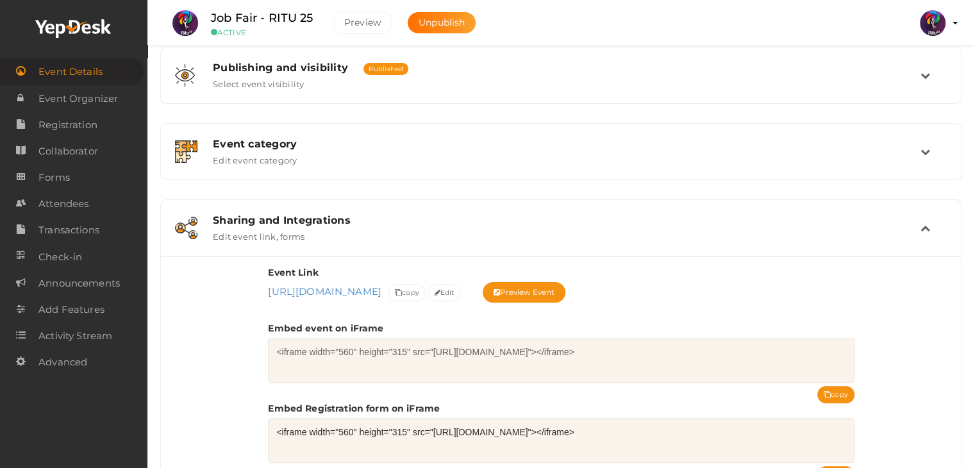
scroll to position [324, 0]
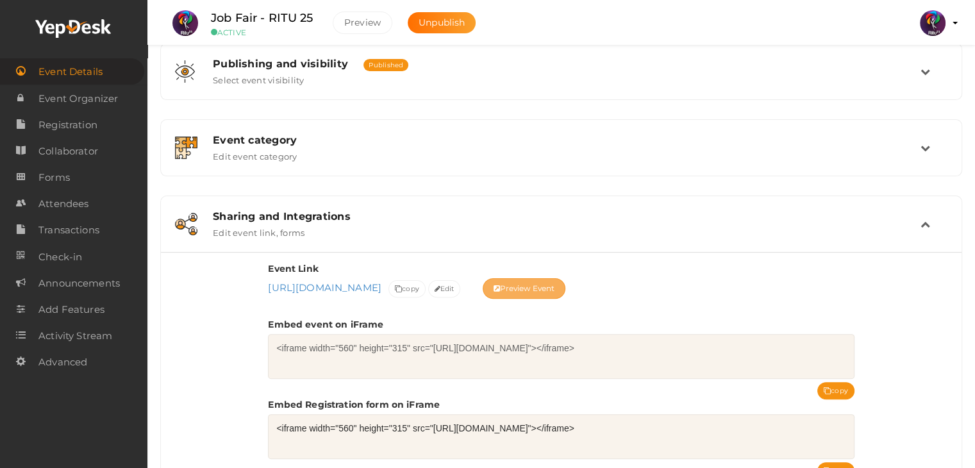
click at [566, 290] on button "Preview Event" at bounding box center [524, 288] width 83 height 21
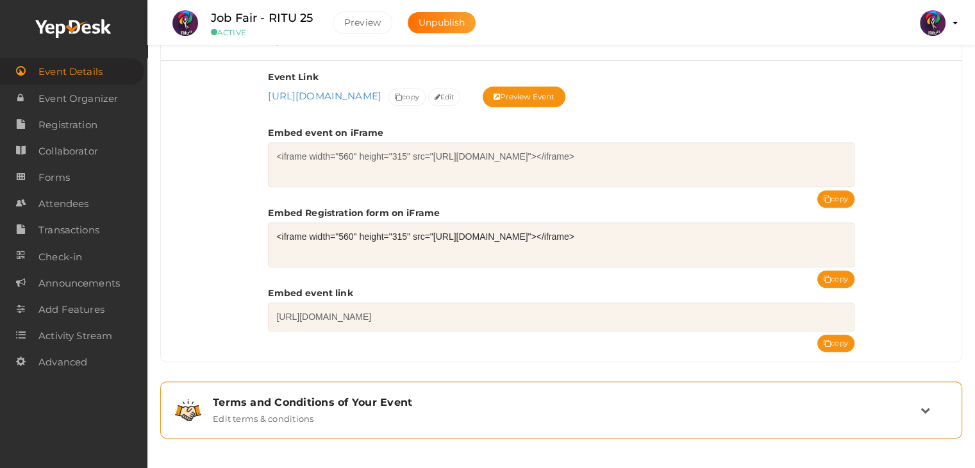
click at [342, 388] on div "Terms and Conditions of Your Event Edit terms & conditions" at bounding box center [561, 409] width 788 height 43
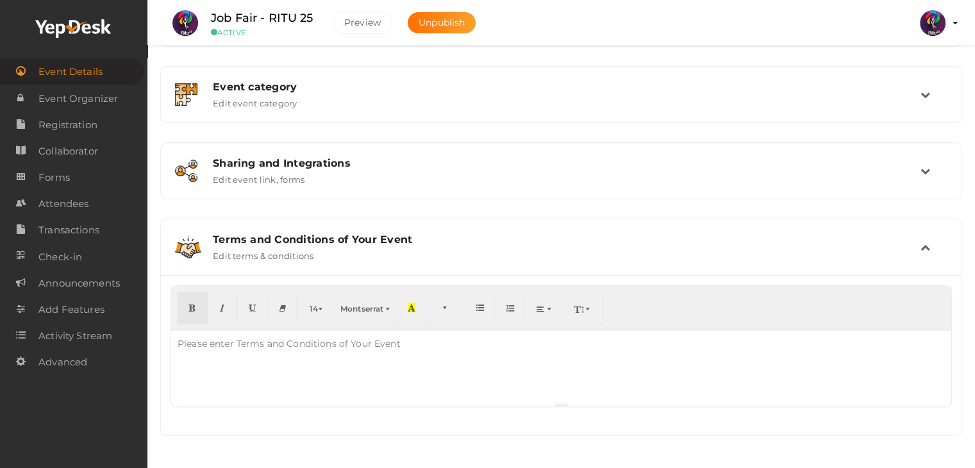
scroll to position [377, 0]
click at [345, 365] on div at bounding box center [561, 366] width 780 height 71
paste div
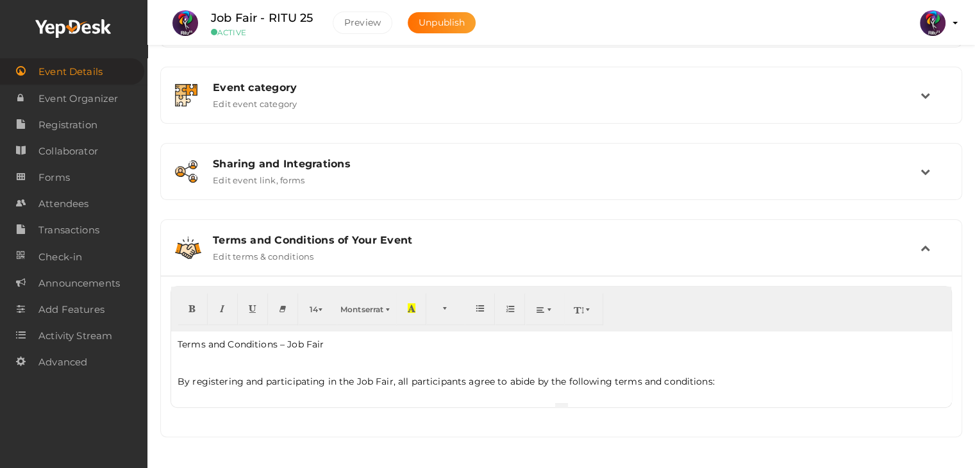
click at [345, 365] on div "Terms and Conditions – Job Fair By registering and participating in the Job Fai…" at bounding box center [561, 366] width 780 height 71
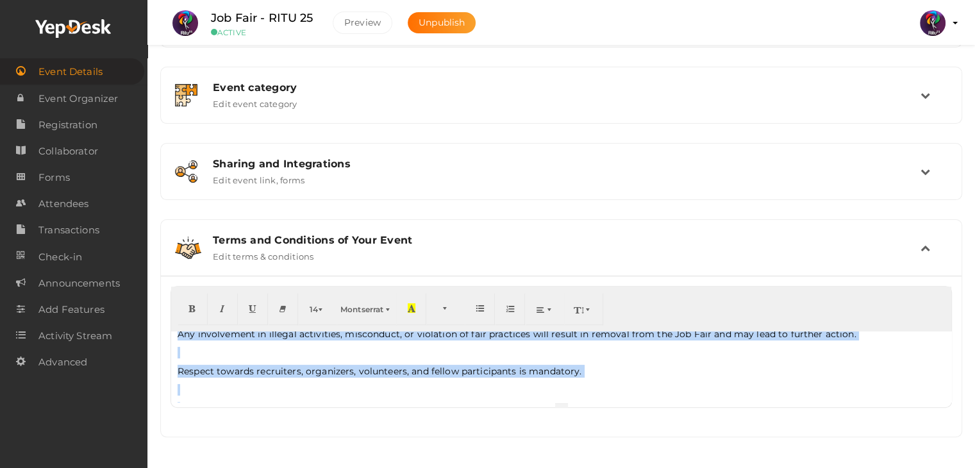
scroll to position [631, 0]
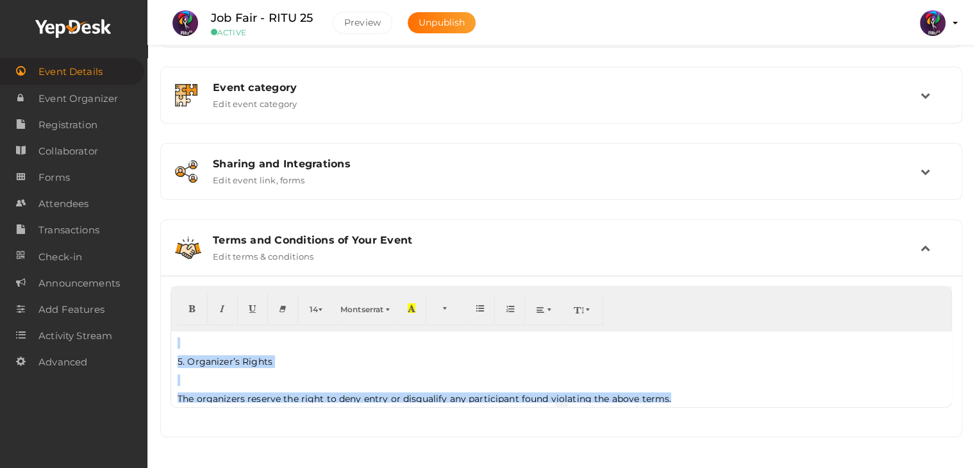
drag, startPoint x: 177, startPoint y: 339, endPoint x: 671, endPoint y: 394, distance: 497.2
click at [671, 394] on div "Terms and Conditions – Job Fair By registering and participating in the Job Fai…" at bounding box center [561, 366] width 780 height 71
click at [511, 304] on icon "button" at bounding box center [510, 308] width 8 height 10
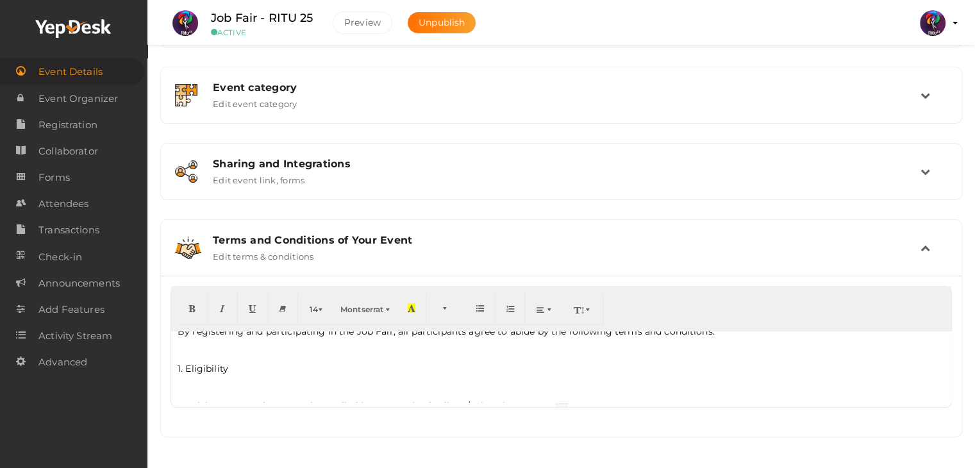
scroll to position [63, 0]
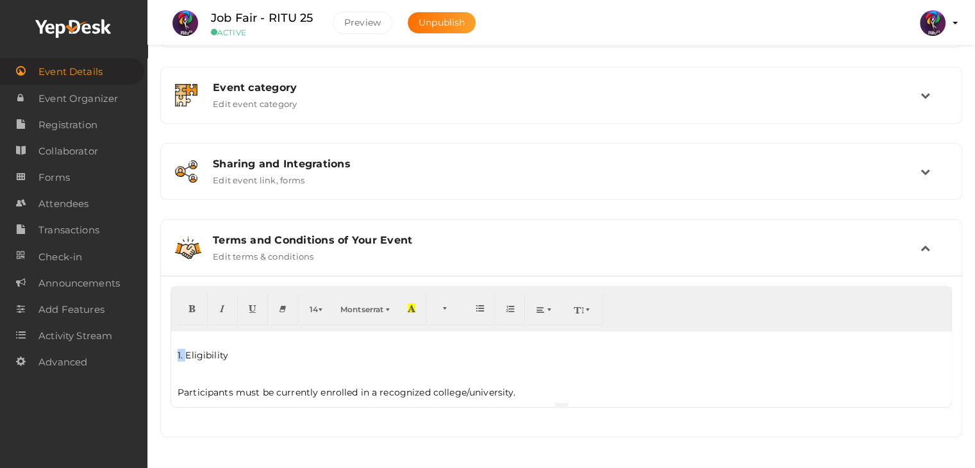
drag, startPoint x: 185, startPoint y: 354, endPoint x: 169, endPoint y: 354, distance: 15.4
click at [169, 354] on div "14 8 9 10 11 12 14 18 24 36 Montserrat Arial Arial Black Comic Sans MS Courier …" at bounding box center [561, 356] width 801 height 161
click at [224, 353] on p "1. Eligibility" at bounding box center [561, 355] width 767 height 13
drag, startPoint x: 224, startPoint y: 353, endPoint x: 146, endPoint y: 353, distance: 78.8
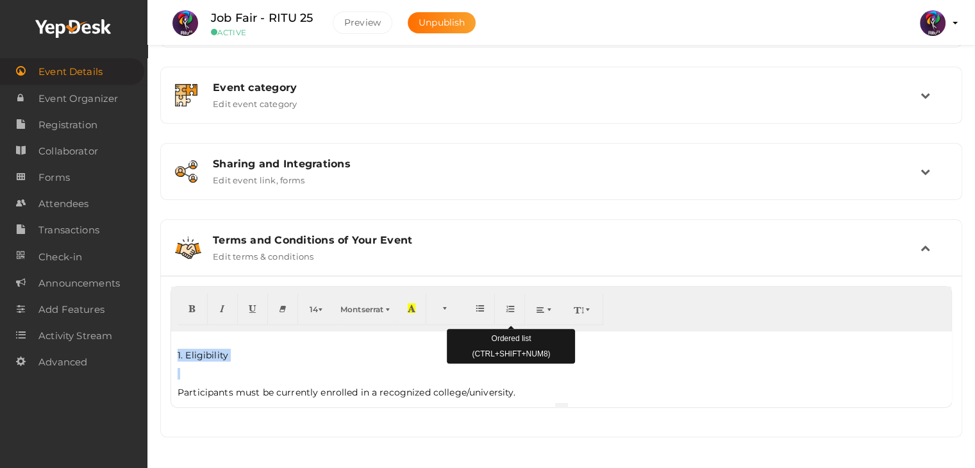
click at [513, 303] on icon "button" at bounding box center [510, 308] width 8 height 10
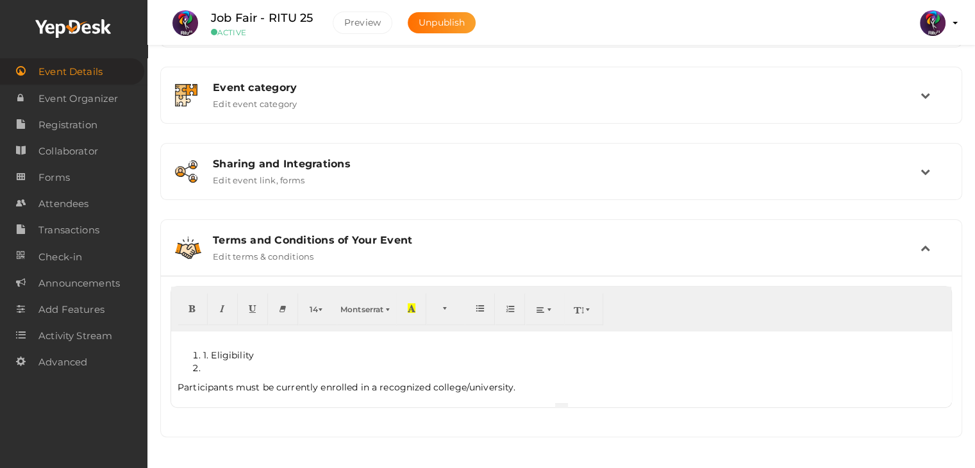
click at [231, 365] on li at bounding box center [574, 368] width 742 height 13
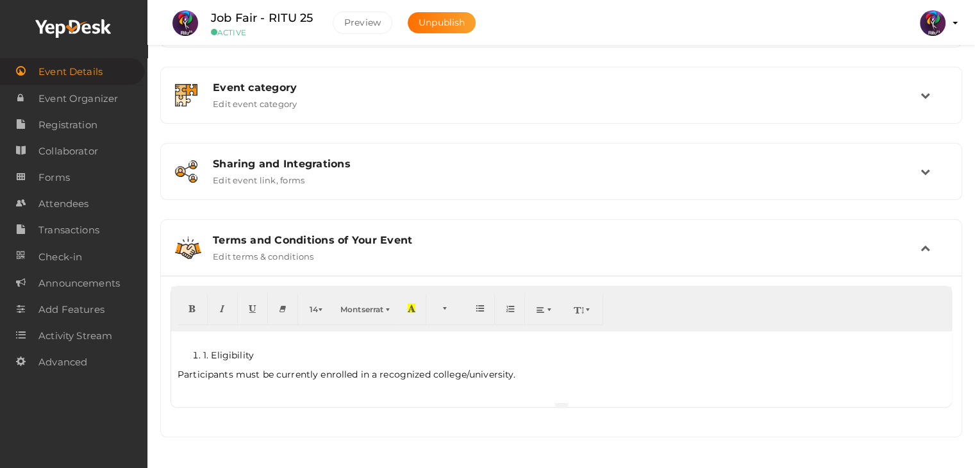
click at [182, 371] on p "Participants must be currently enrolled in a recognized college/university." at bounding box center [561, 374] width 767 height 13
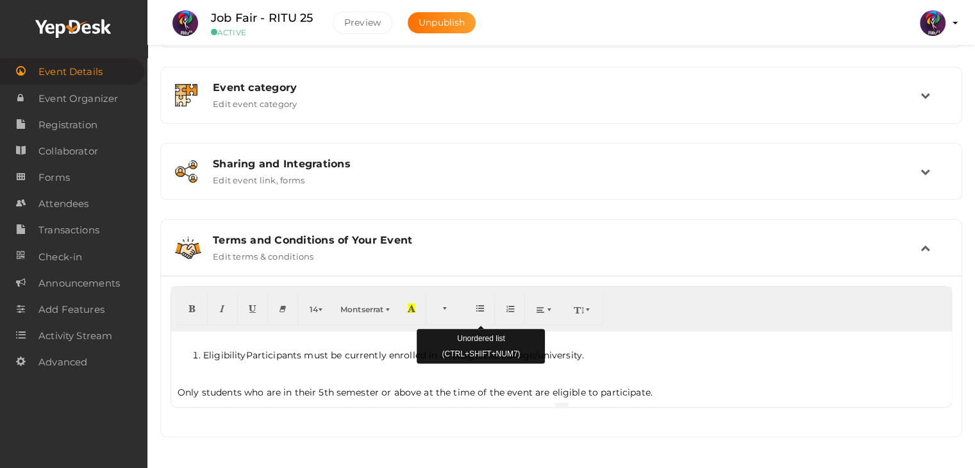
click at [475, 301] on button "button" at bounding box center [480, 309] width 30 height 32
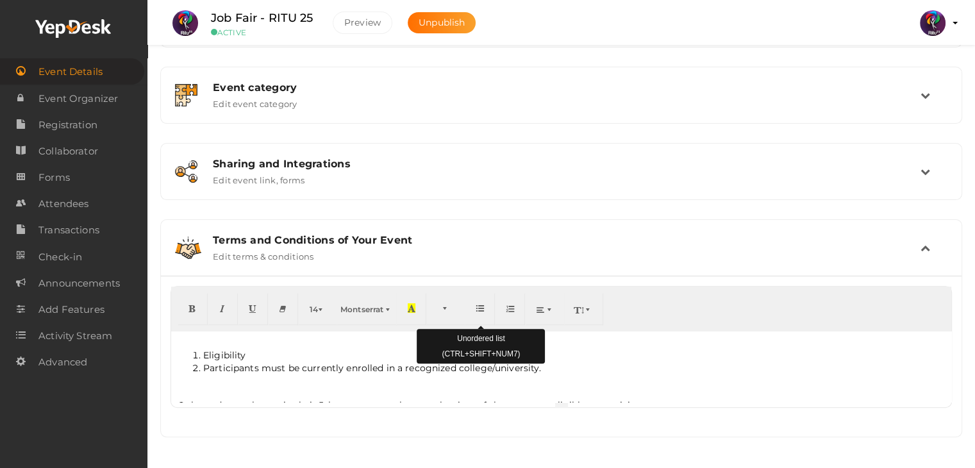
click at [475, 301] on button "button" at bounding box center [480, 309] width 30 height 32
click at [478, 310] on icon "button" at bounding box center [480, 308] width 8 height 10
click at [487, 306] on button "button" at bounding box center [480, 309] width 30 height 32
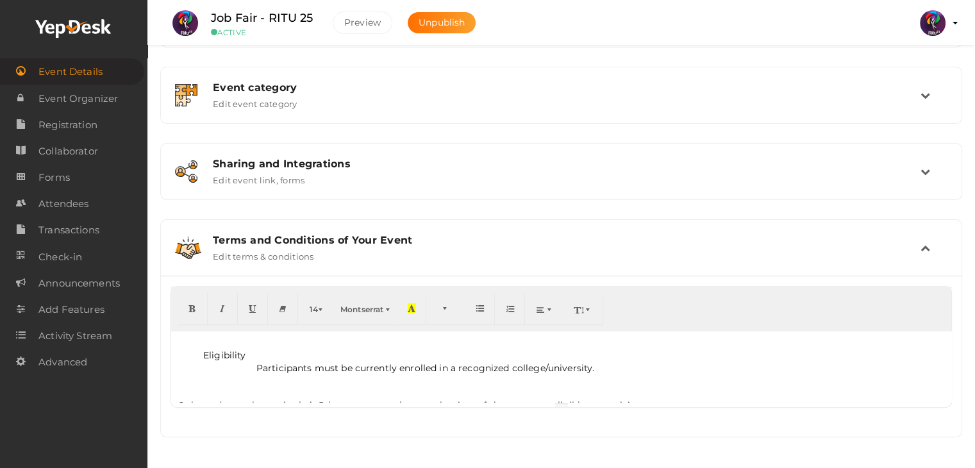
click at [242, 352] on li "Eligibility" at bounding box center [574, 355] width 742 height 13
click at [197, 352] on ul "Eligibility Participants must be currently enrolled in a recognized college/uni…" at bounding box center [561, 362] width 767 height 26
click at [513, 299] on button "button" at bounding box center [510, 309] width 30 height 32
click at [203, 365] on li "Participants must be currently enrolled in a recognized college/university." at bounding box center [574, 368] width 742 height 13
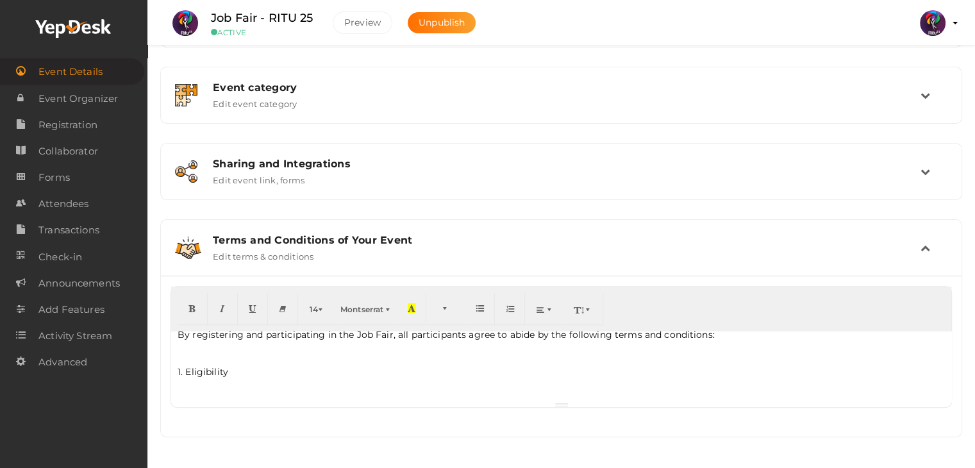
scroll to position [92, 0]
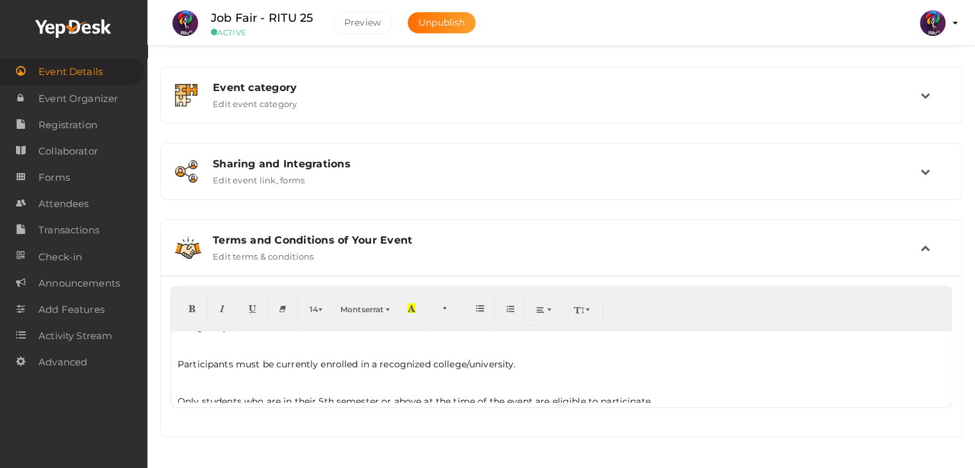
click at [179, 363] on p "Participants must be currently enrolled in a recognized college/university." at bounding box center [561, 364] width 767 height 13
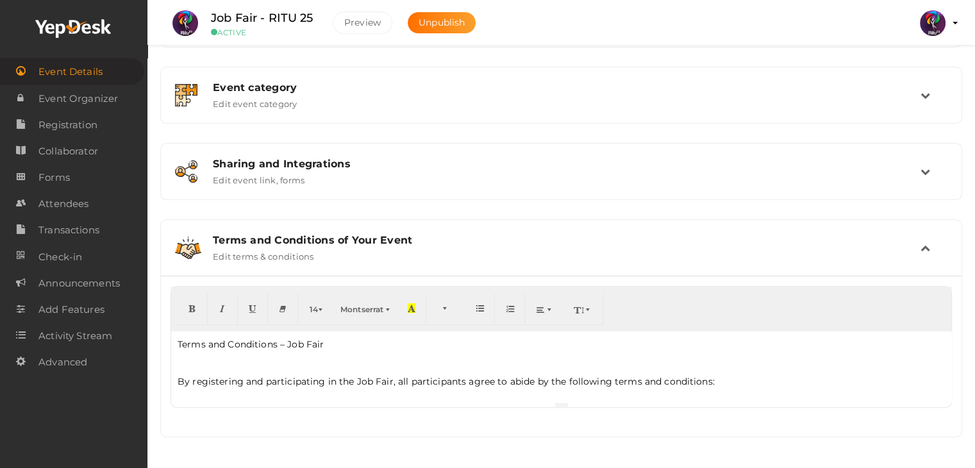
scroll to position [0, 0]
click at [181, 367] on div "Terms and Conditions – Job Fair By registering and participating in the Job Fai…" at bounding box center [561, 366] width 780 height 71
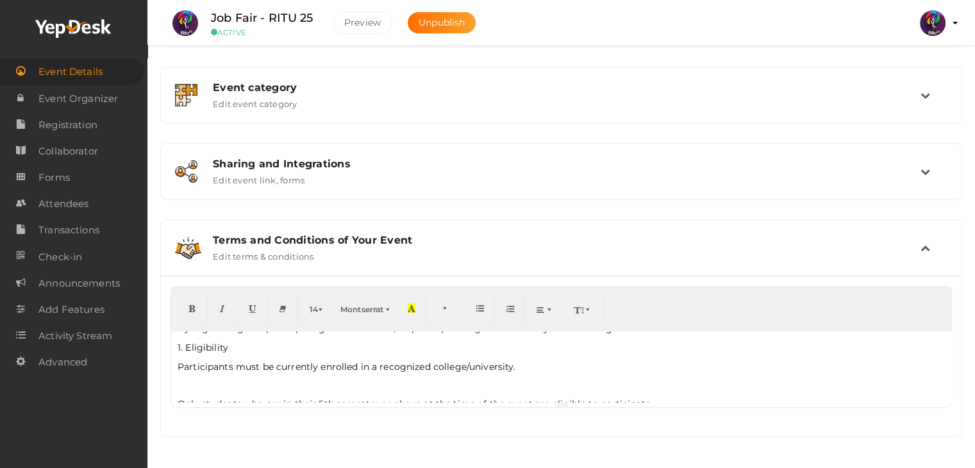
scroll to position [36, 0]
click at [181, 363] on span "Participants must be currently enrolled in a recognized college/university." at bounding box center [347, 366] width 338 height 12
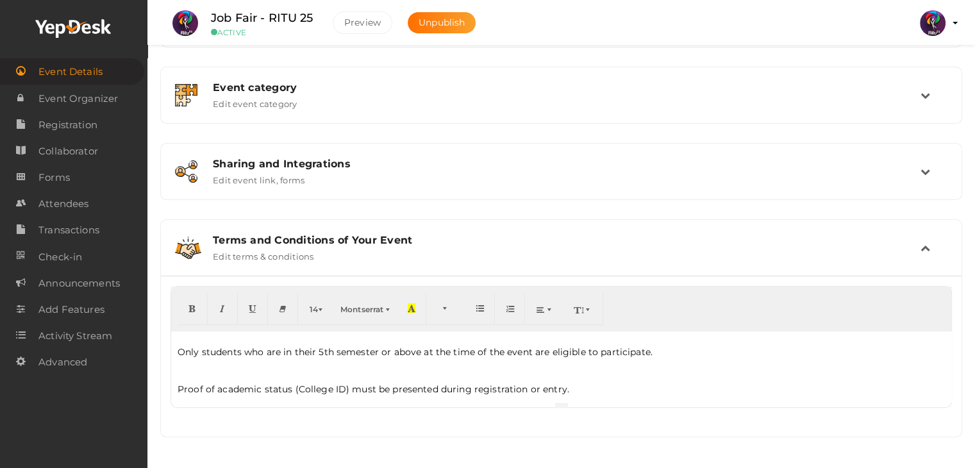
scroll to position [90, 0]
click at [181, 352] on p "Only students who are in their 5th semester or above at the time of the event a…" at bounding box center [561, 349] width 767 height 13
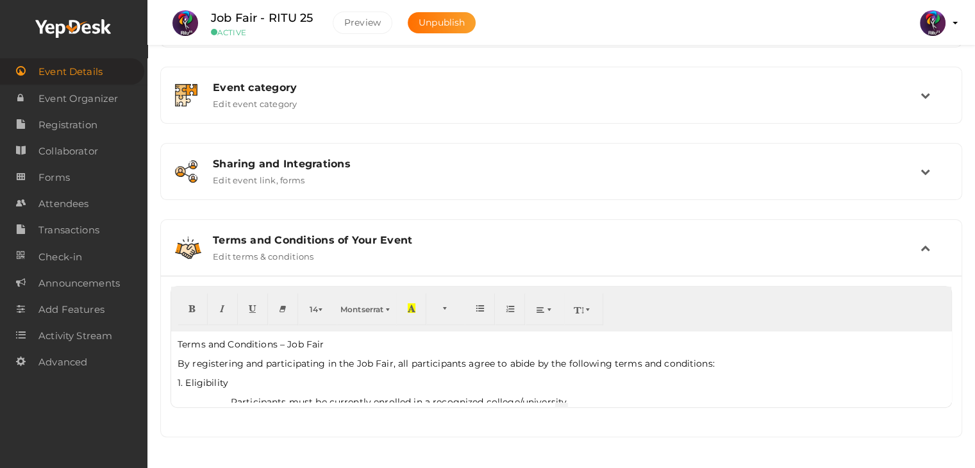
scroll to position [60, 0]
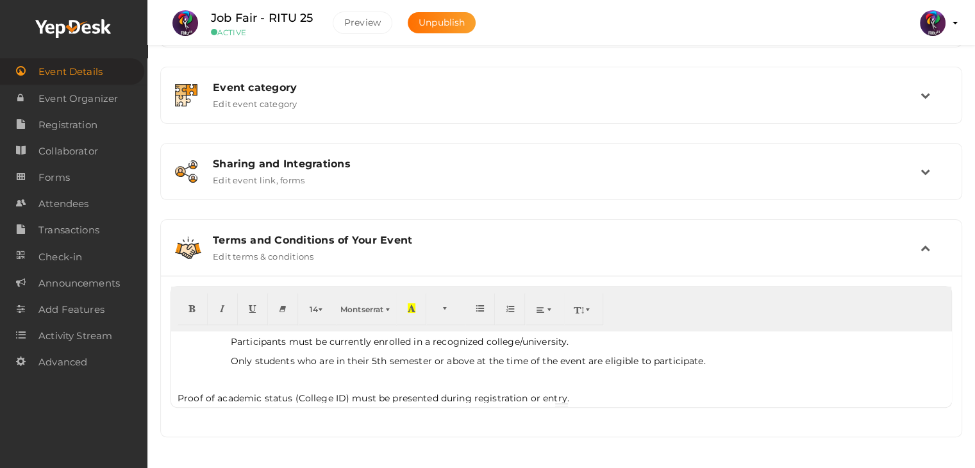
click at [179, 392] on p "Proof of academic status (College ID) must be presented during registration or …" at bounding box center [561, 398] width 767 height 13
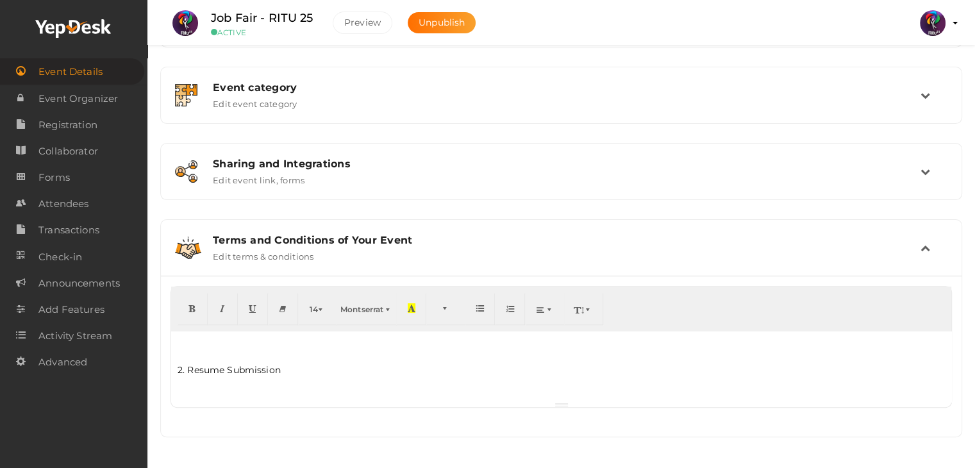
scroll to position [126, 0]
click at [179, 363] on p "2. Resume Submission" at bounding box center [561, 369] width 767 height 13
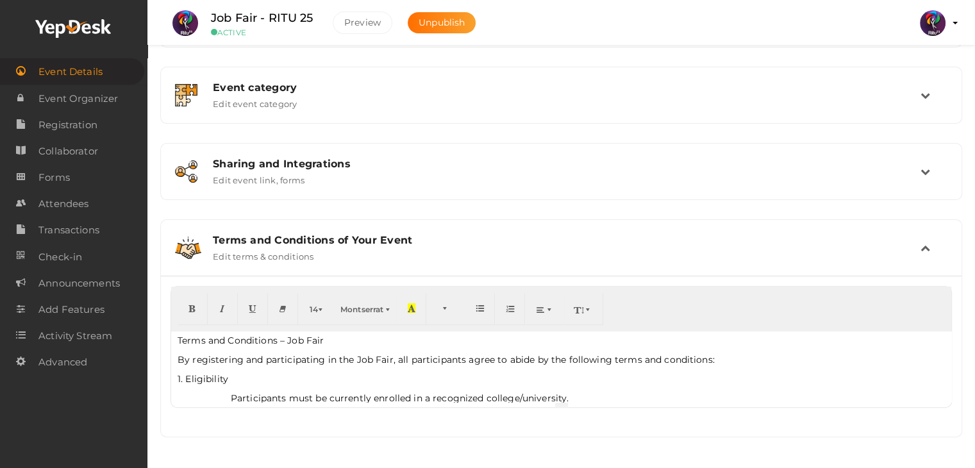
scroll to position [0, 0]
click at [178, 380] on p "1. Eligibility" at bounding box center [561, 382] width 767 height 13
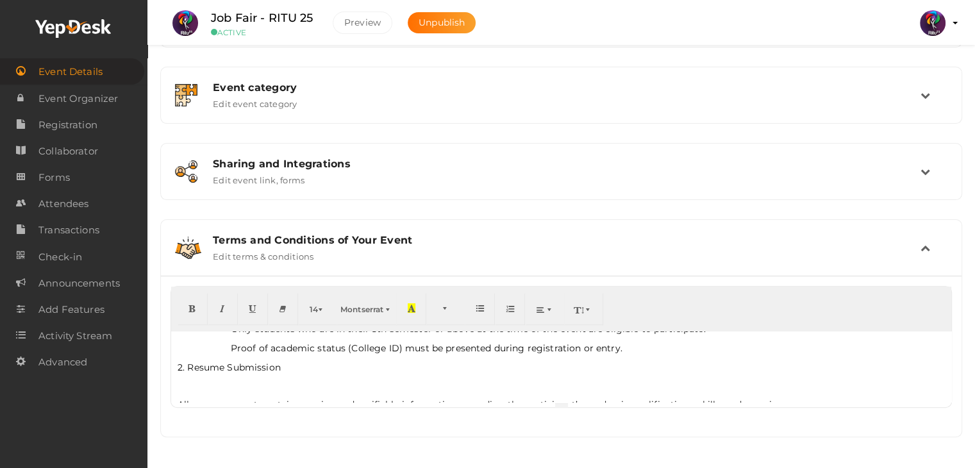
scroll to position [92, 0]
click at [176, 367] on div "Terms and Conditions – Job Fair By registering and participating in the Job Fai…" at bounding box center [561, 366] width 780 height 71
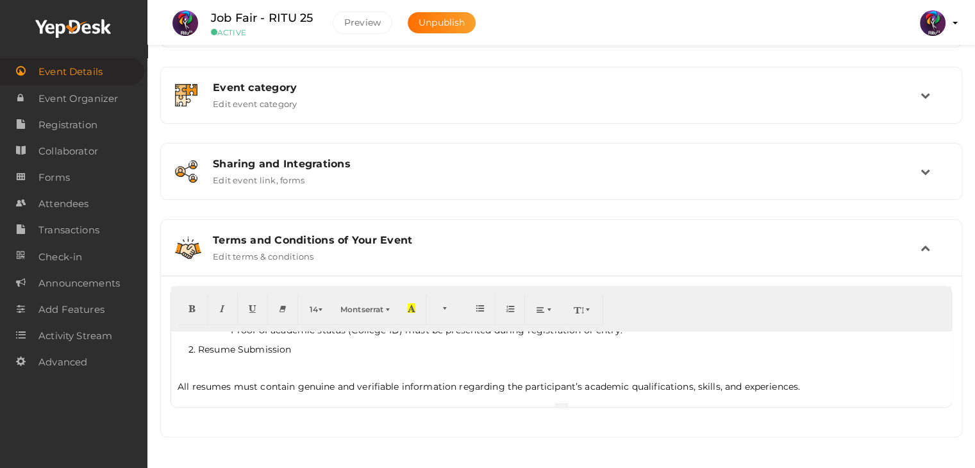
scroll to position [110, 0]
click at [175, 384] on div "Terms and Conditions – Job Fair By registering and participating in the Job Fai…" at bounding box center [561, 366] width 780 height 71
click at [208, 371] on p at bounding box center [561, 368] width 767 height 12
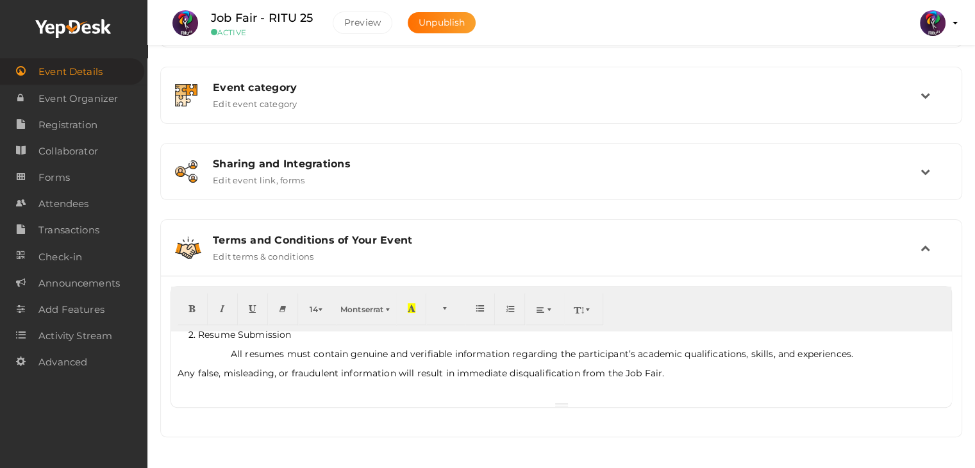
scroll to position [126, 0]
click at [183, 369] on p "Any false, misleading, or fraudulent information will result in immediate disqu…" at bounding box center [561, 372] width 767 height 13
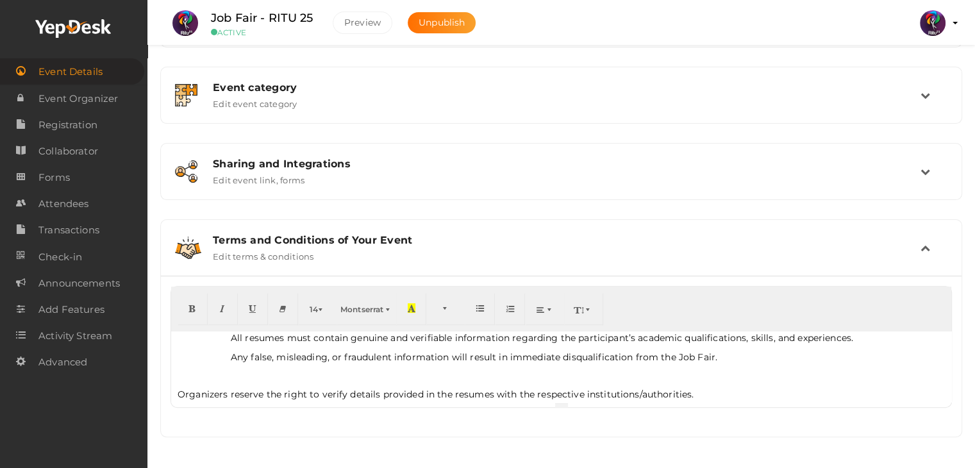
scroll to position [138, 0]
click at [210, 385] on div "Terms and Conditions – Job Fair By registering and participating in the Job Fai…" at bounding box center [561, 366] width 780 height 71
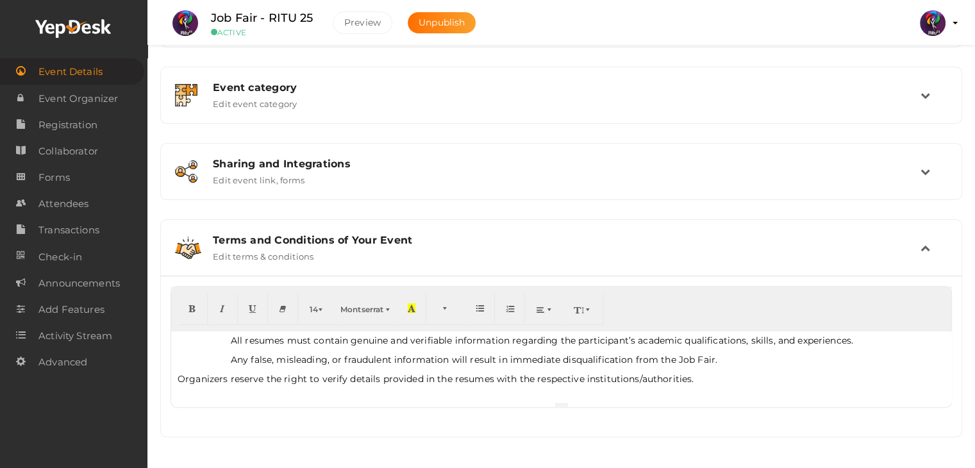
click at [179, 379] on p "Organizers reserve the right to verify details provided in the resumes with the…" at bounding box center [561, 378] width 767 height 13
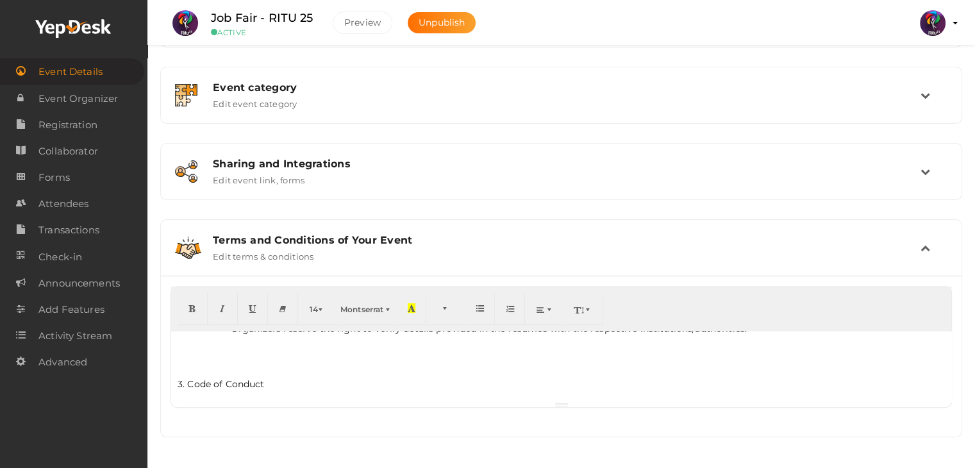
scroll to position [201, 0]
click at [172, 368] on div "Terms and Conditions – Job Fair By registering and participating in the Job Fai…" at bounding box center [561, 366] width 780 height 71
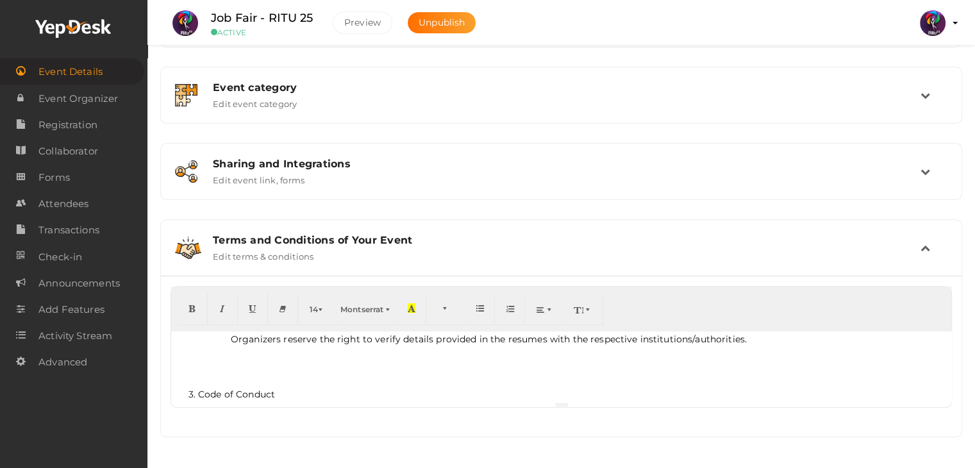
scroll to position [178, 0]
click at [238, 359] on p at bounding box center [561, 358] width 767 height 12
click at [215, 385] on div "Terms and Conditions – Job Fair By registering and participating in the Job Fai…" at bounding box center [561, 366] width 780 height 71
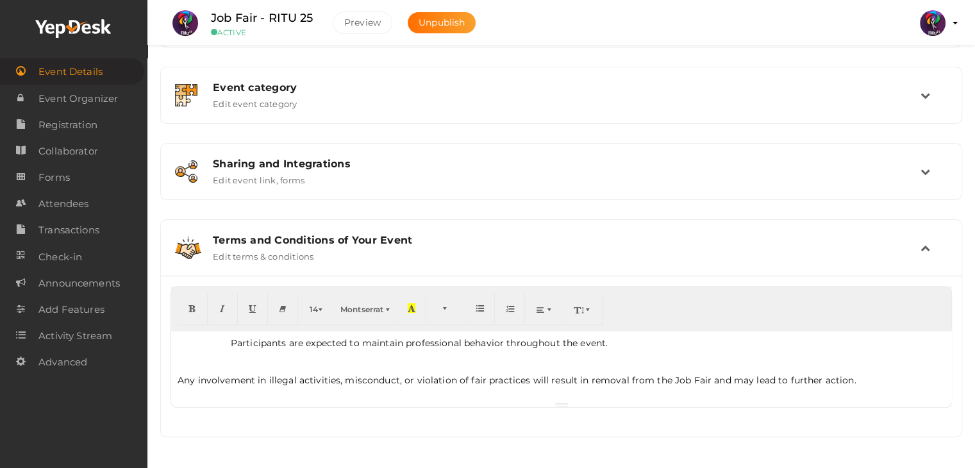
scroll to position [214, 0]
click at [179, 378] on p "Any involvement in illegal activities, misconduct, or violation of fair practic…" at bounding box center [561, 378] width 767 height 13
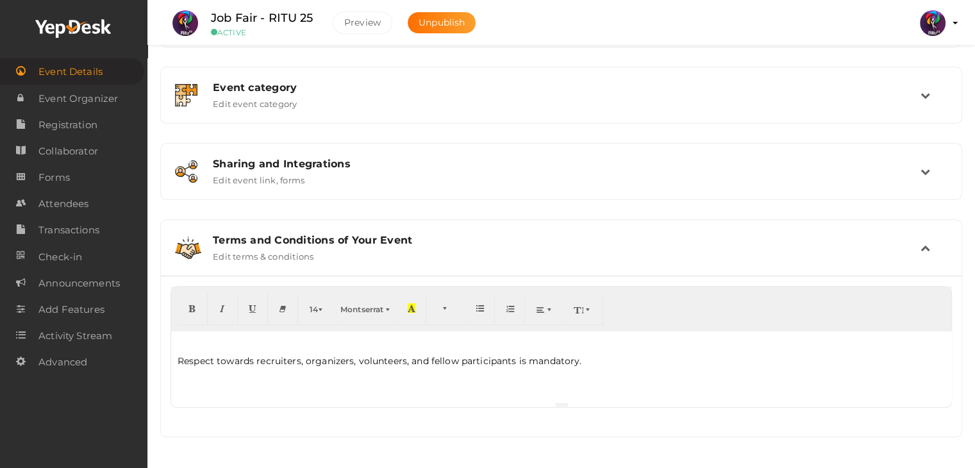
scroll to position [251, 0]
click at [179, 374] on p at bounding box center [561, 380] width 767 height 12
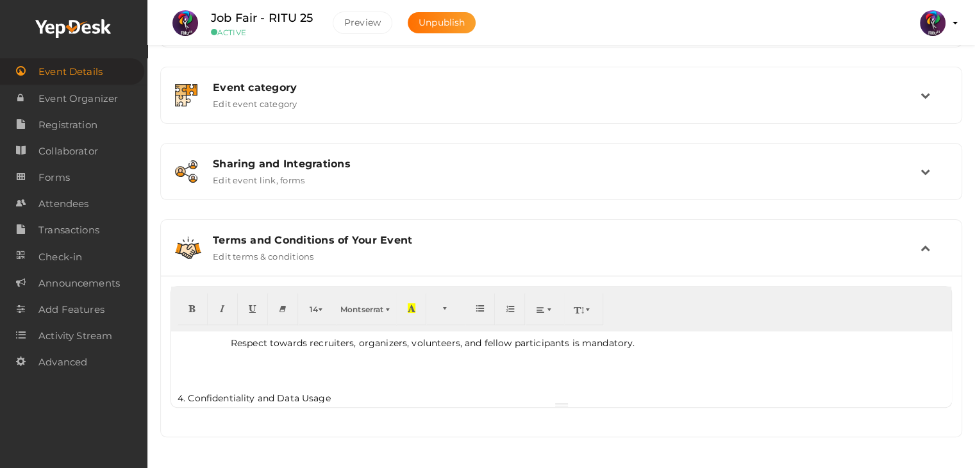
click at [176, 390] on div "Terms and Conditions – Job Fair By registering and participating in the Job Fai…" at bounding box center [561, 366] width 780 height 71
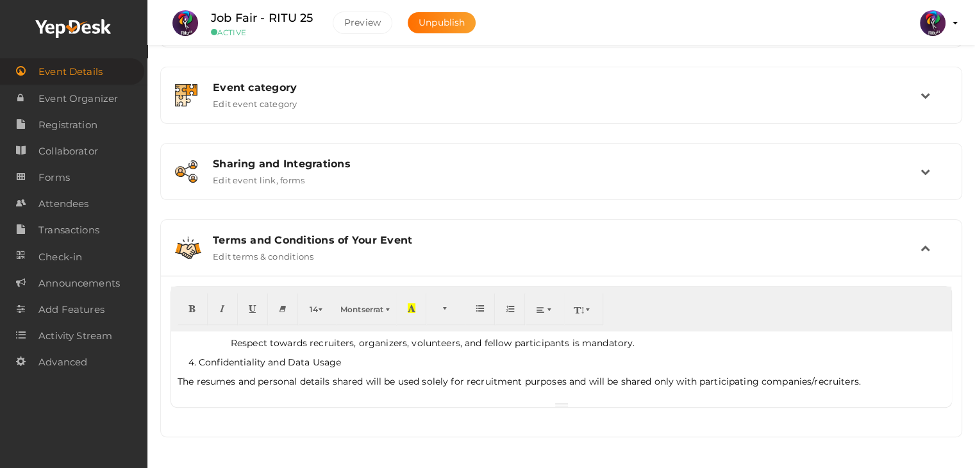
click at [177, 387] on div "Terms and Conditions – Job Fair By registering and participating in the Job Fai…" at bounding box center [561, 366] width 780 height 71
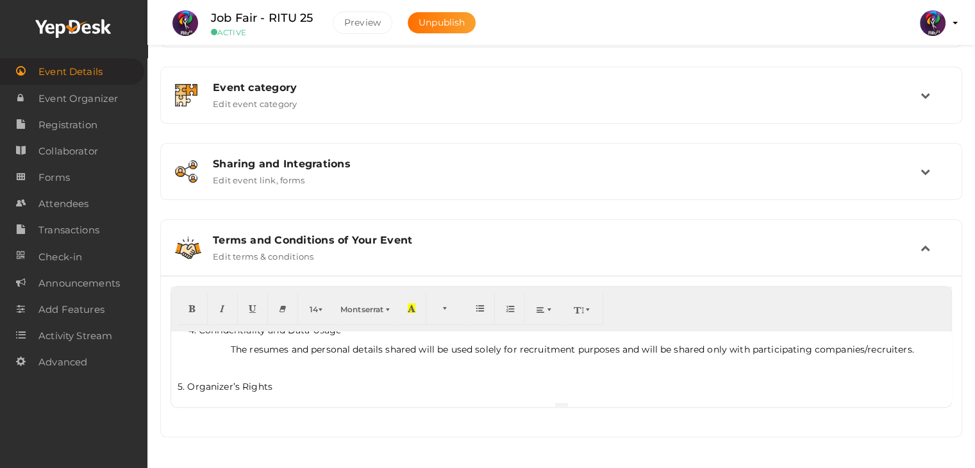
scroll to position [282, 0]
click at [178, 384] on p "5. Organizer’s Rights" at bounding box center [561, 387] width 767 height 13
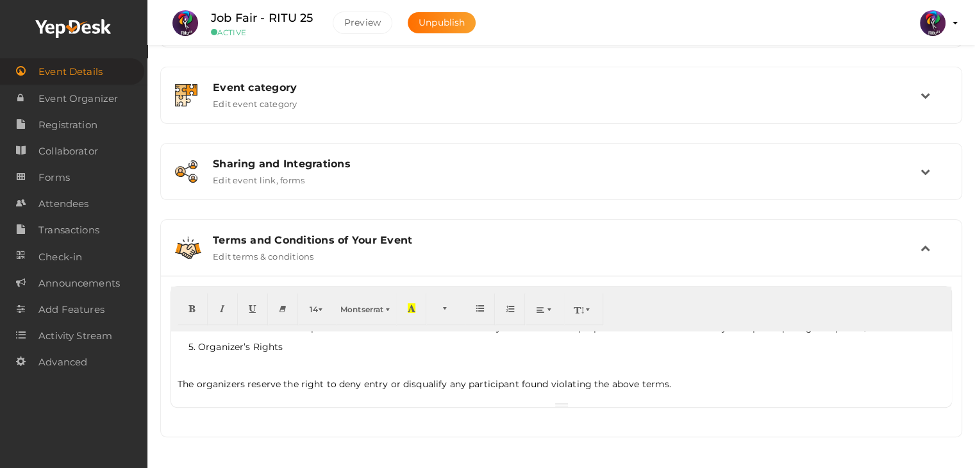
click at [178, 384] on p "The organizers reserve the right to deny entry or disqualify any participant fo…" at bounding box center [561, 384] width 767 height 13
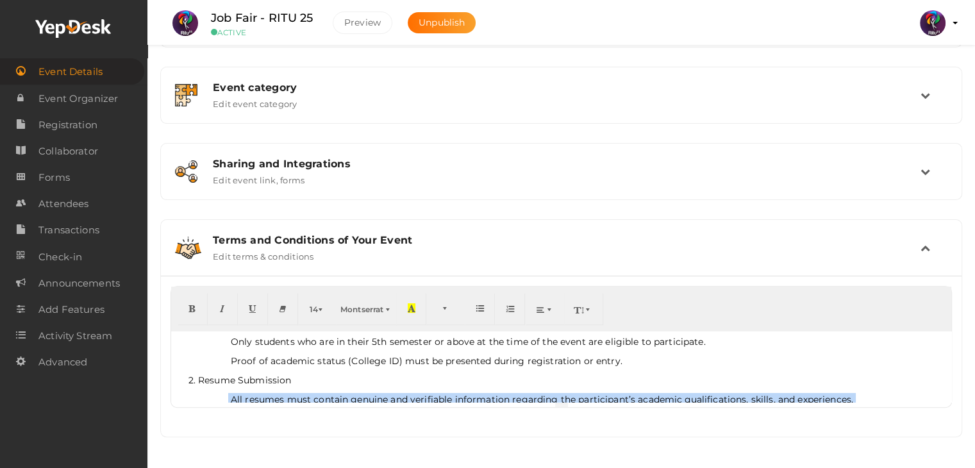
scroll to position [288, 0]
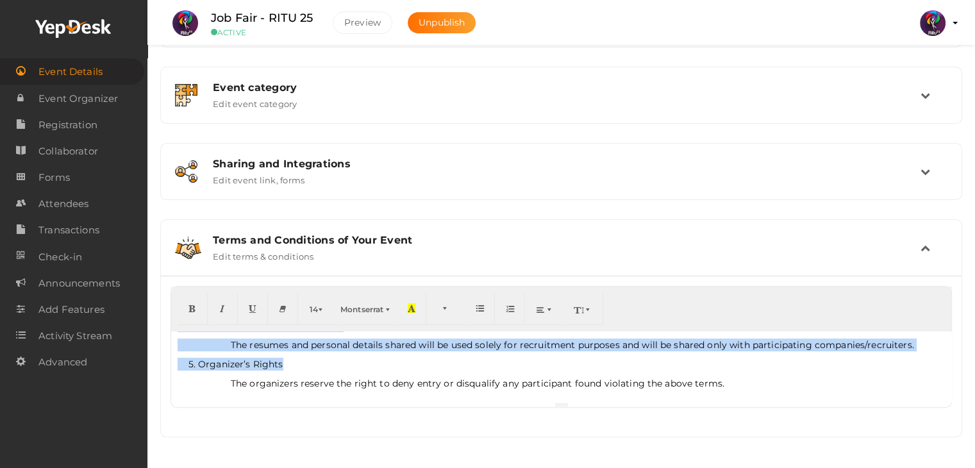
drag, startPoint x: 223, startPoint y: 344, endPoint x: 624, endPoint y: 348, distance: 400.7
click at [624, 348] on div "Terms and Conditions – Job Fair By registering and participating in the Job Fai…" at bounding box center [561, 366] width 780 height 71
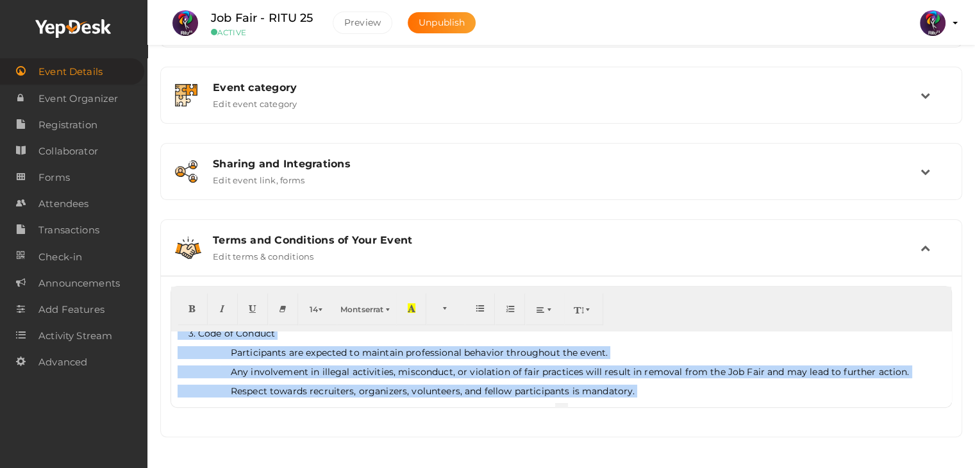
scroll to position [203, 0]
click at [531, 367] on p "Any involvement in illegal activities, misconduct, or violation of fair practic…" at bounding box center [561, 371] width 767 height 13
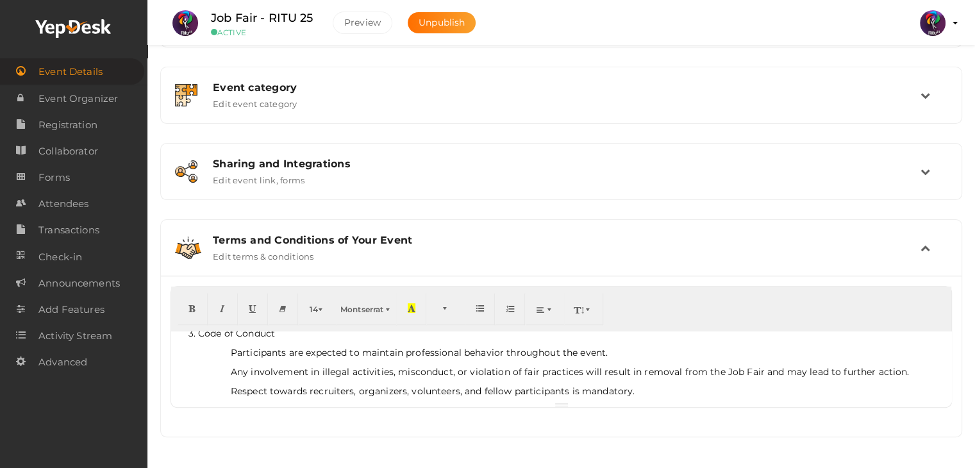
click at [656, 386] on p "Respect towards recruiters, organizers, volunteers, and fellow participants is …" at bounding box center [561, 391] width 767 height 13
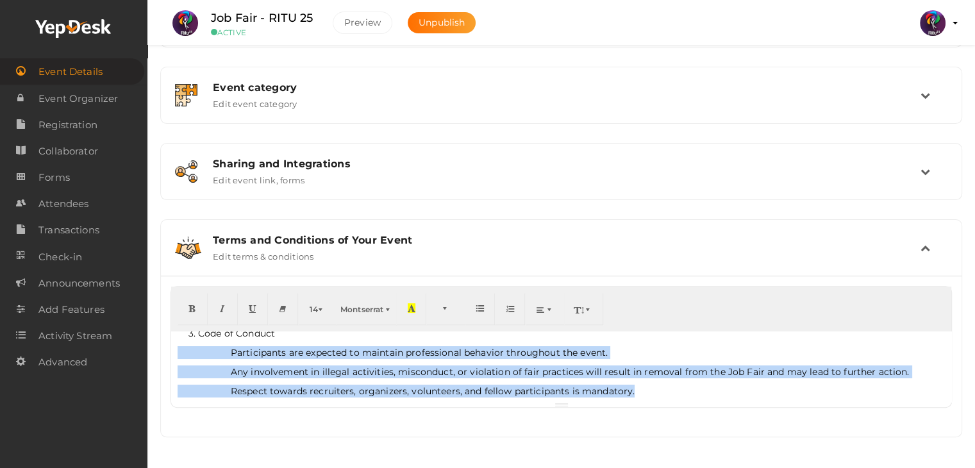
scroll to position [199, 0]
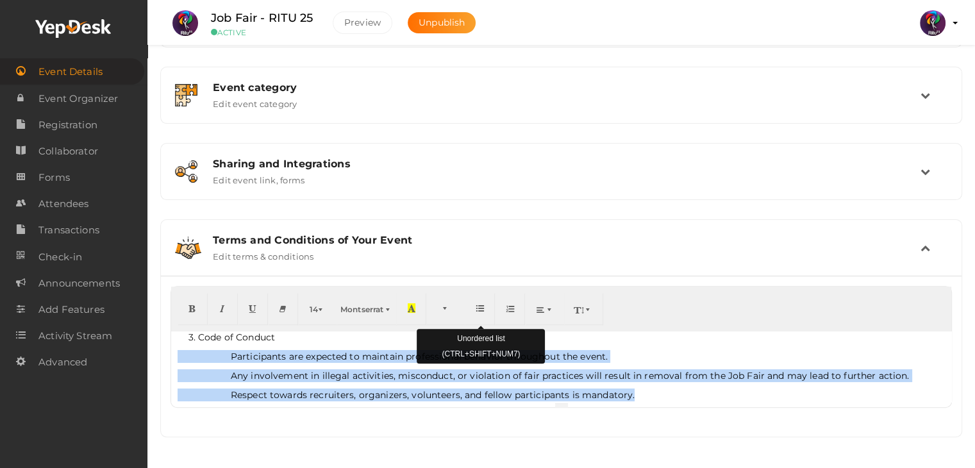
click at [478, 305] on icon "button" at bounding box center [480, 308] width 8 height 10
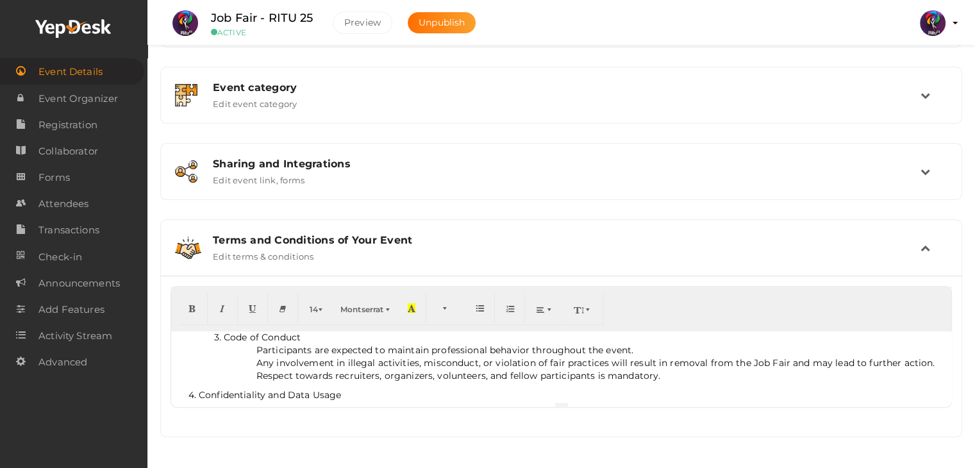
click at [246, 362] on li "Any involvement in illegal activities, misconduct, or violation of fair practic…" at bounding box center [574, 362] width 742 height 13
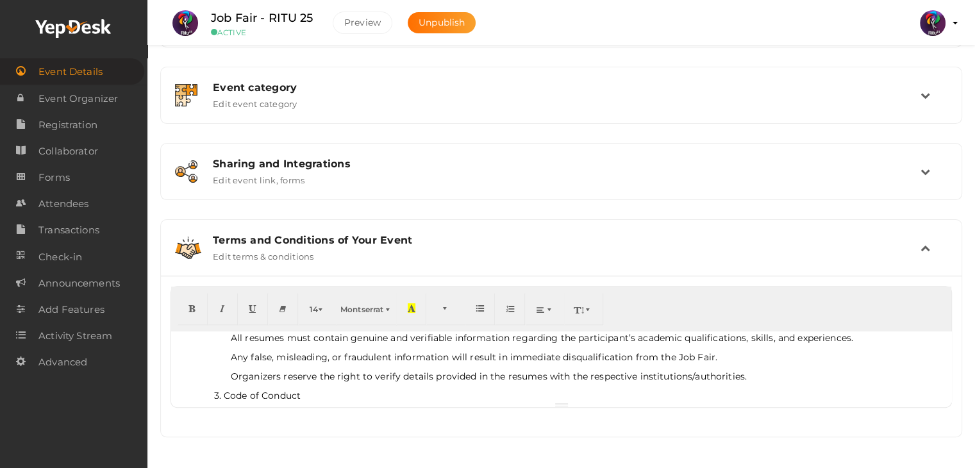
scroll to position [138, 0]
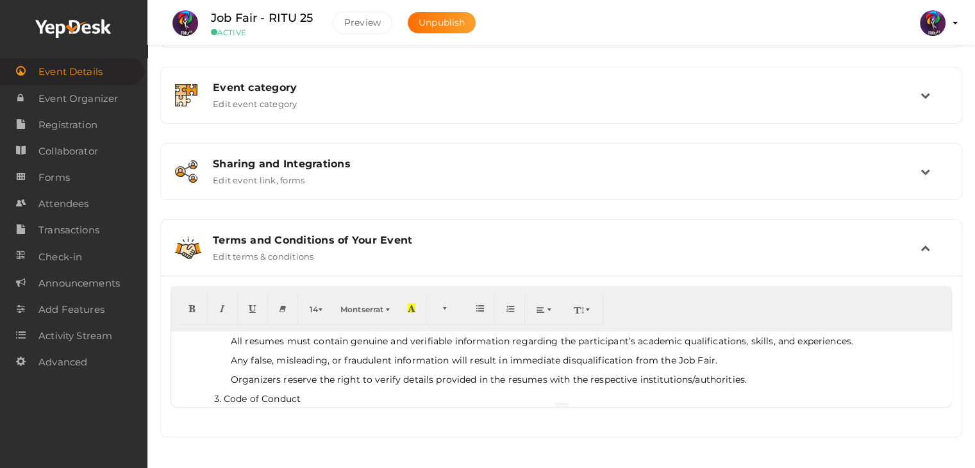
click at [769, 378] on p "Organizers reserve the right to verify details provided in the resumes with the…" at bounding box center [561, 379] width 767 height 13
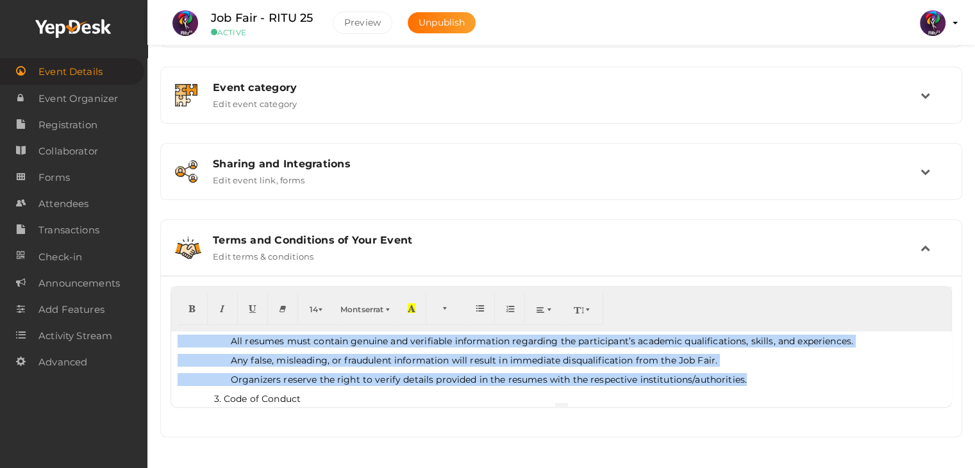
scroll to position [122, 0]
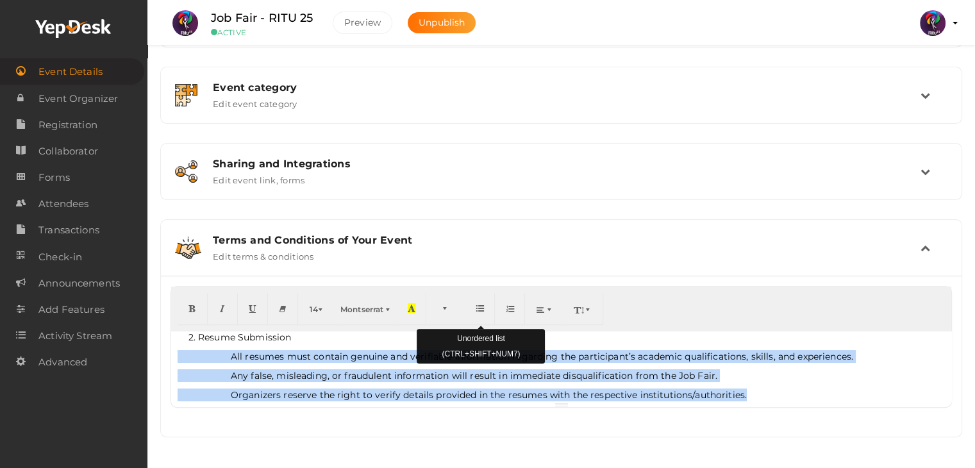
click at [480, 303] on icon "button" at bounding box center [480, 308] width 8 height 10
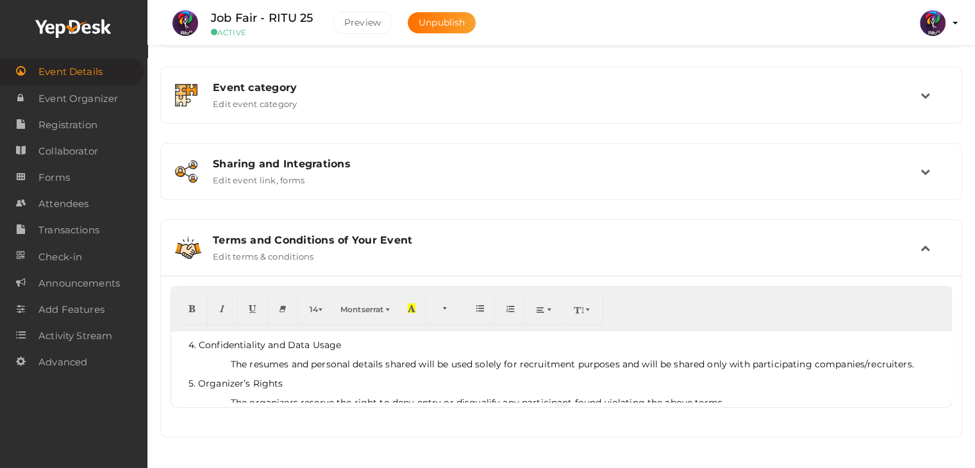
scroll to position [226, 0]
click at [228, 362] on p "The resumes and personal details shared will be used solely for recruitment pur…" at bounding box center [561, 361] width 767 height 13
click at [188, 375] on span "5. Organizer’s Rights" at bounding box center [235, 381] width 95 height 12
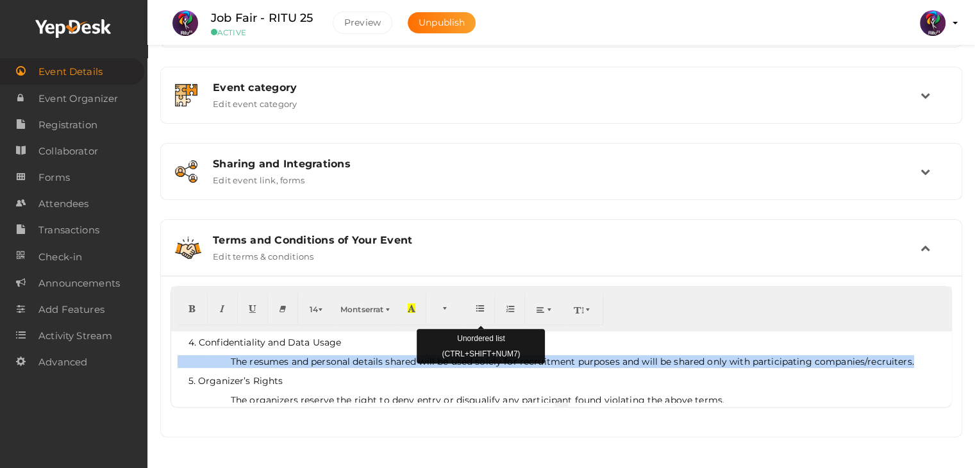
click at [480, 301] on button "button" at bounding box center [480, 309] width 30 height 32
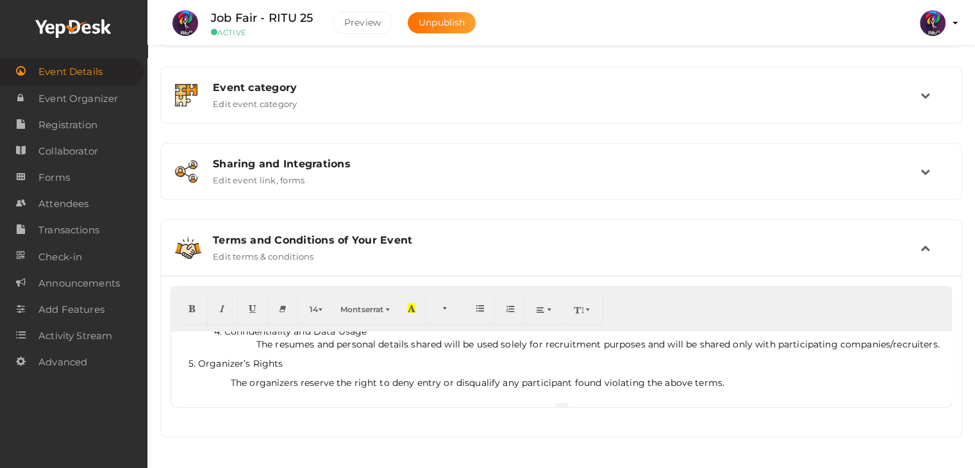
scroll to position [231, 0]
click at [224, 392] on div "Terms and Conditions – Job Fair By registering and participating in the Job Fai…" at bounding box center [561, 366] width 780 height 71
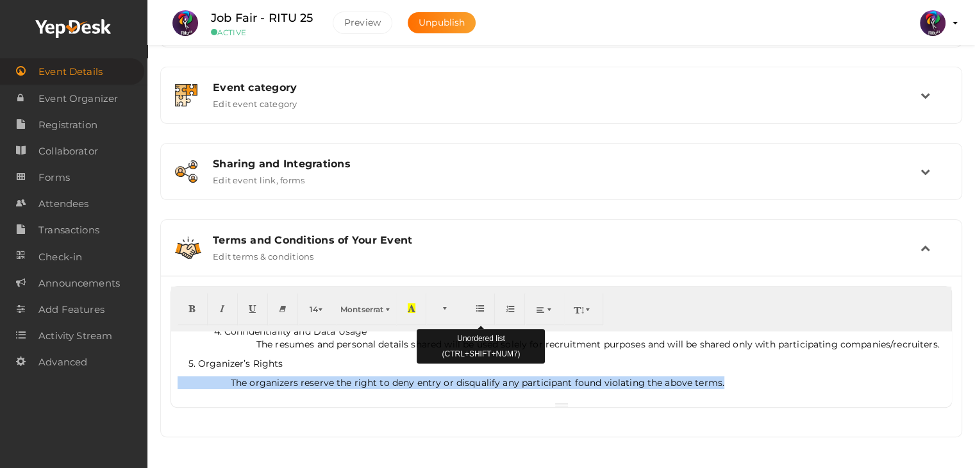
click at [478, 303] on icon "button" at bounding box center [480, 308] width 8 height 10
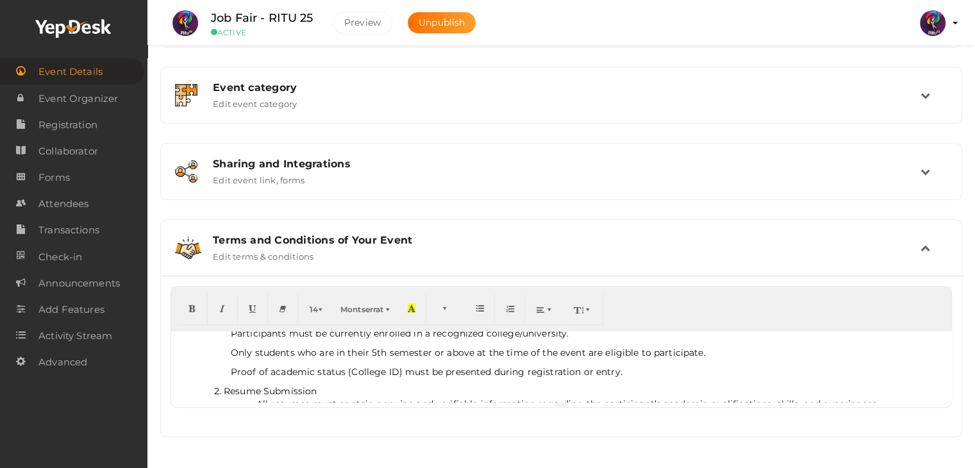
scroll to position [69, 0]
click at [656, 376] on p "Proof of academic status (College ID) must be presented during registration or …" at bounding box center [561, 371] width 767 height 13
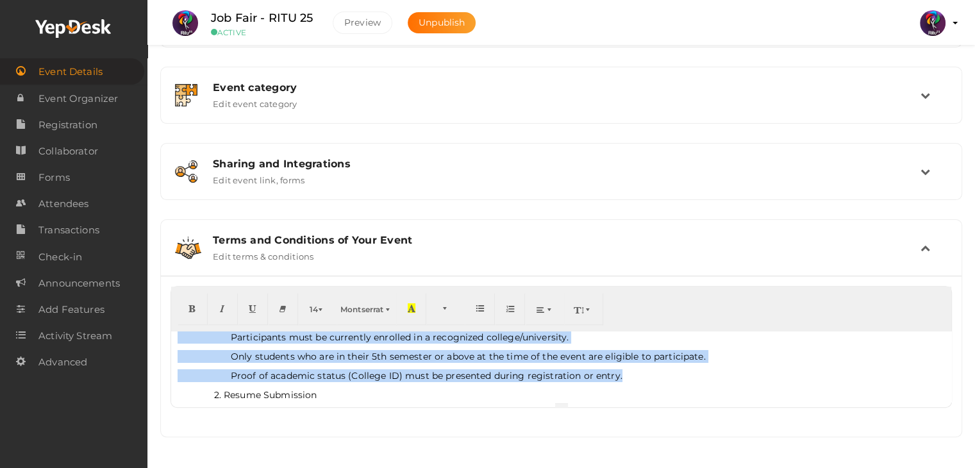
scroll to position [46, 0]
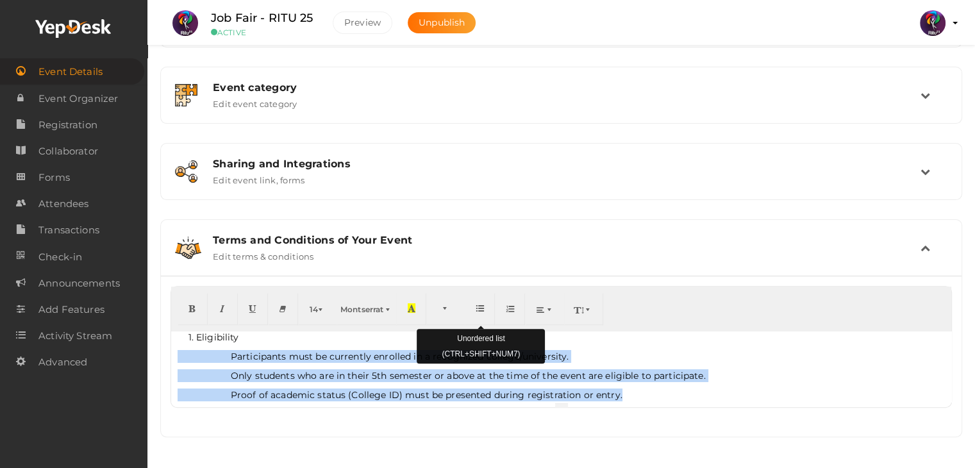
click at [490, 303] on button "button" at bounding box center [480, 309] width 30 height 32
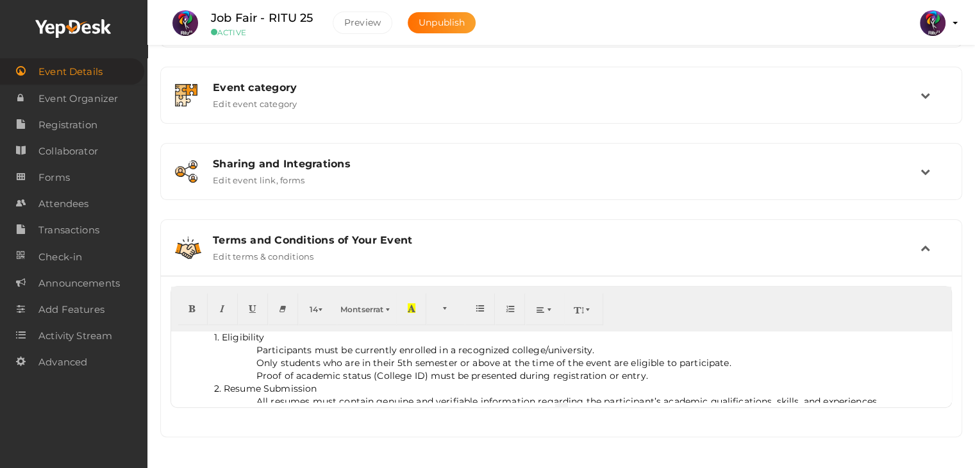
click at [271, 344] on li "Participants must be currently enrolled in a recognized college/university." at bounding box center [574, 350] width 742 height 13
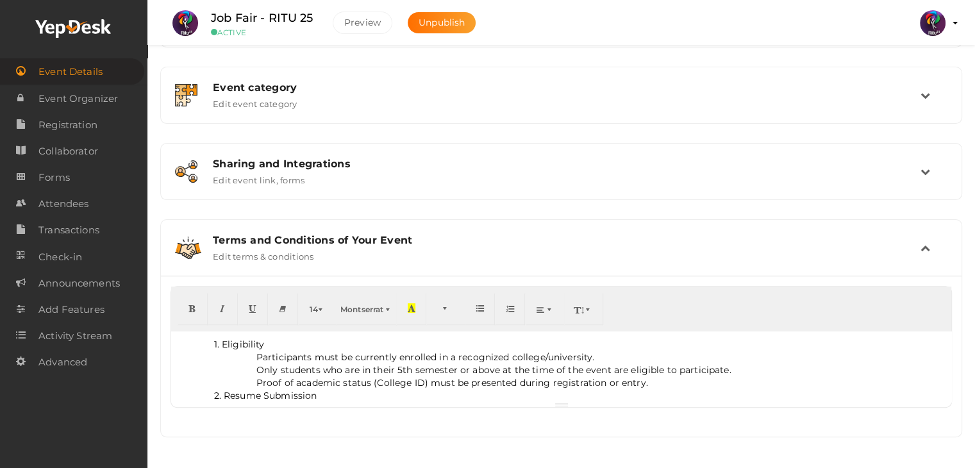
scroll to position [40, 0]
click at [723, 368] on li "Only students who are in their 5th semester or above at the time of the event a…" at bounding box center [574, 368] width 742 height 13
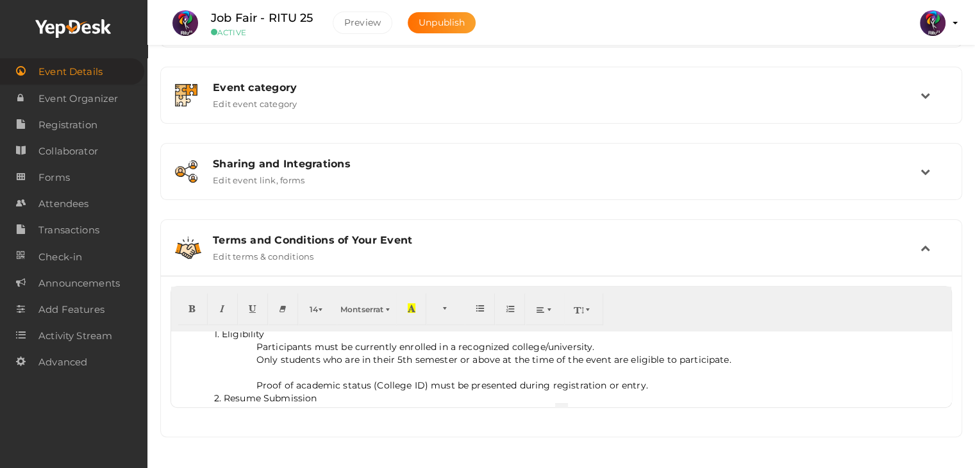
scroll to position [49, 0]
click at [575, 371] on li "Participants who have completed their studies are also eligible to participate." at bounding box center [574, 372] width 742 height 13
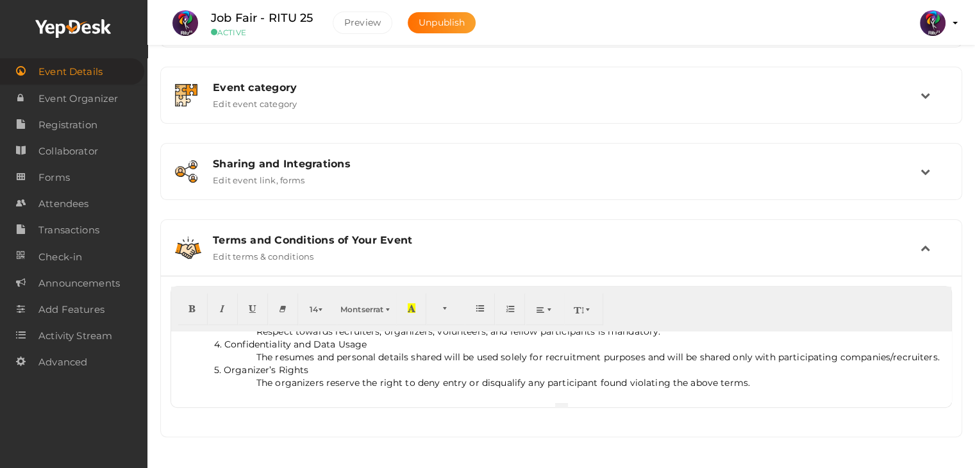
scroll to position [205, 0]
click at [928, 251] on icon at bounding box center [926, 248] width 10 height 10
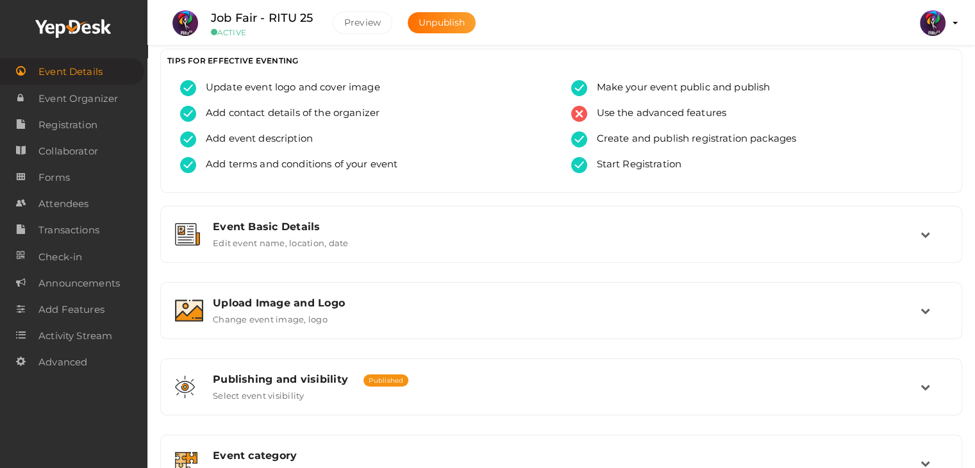
scroll to position [0, 0]
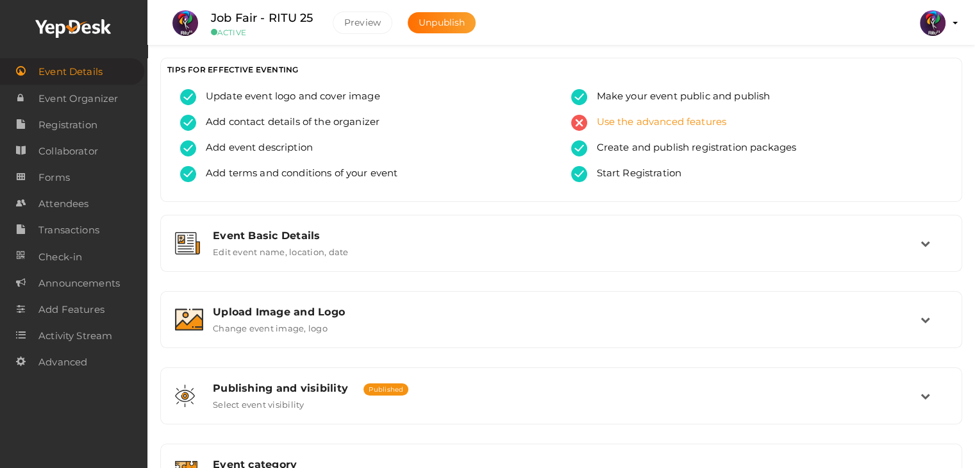
click at [690, 121] on span "Use the advanced features" at bounding box center [657, 123] width 140 height 16
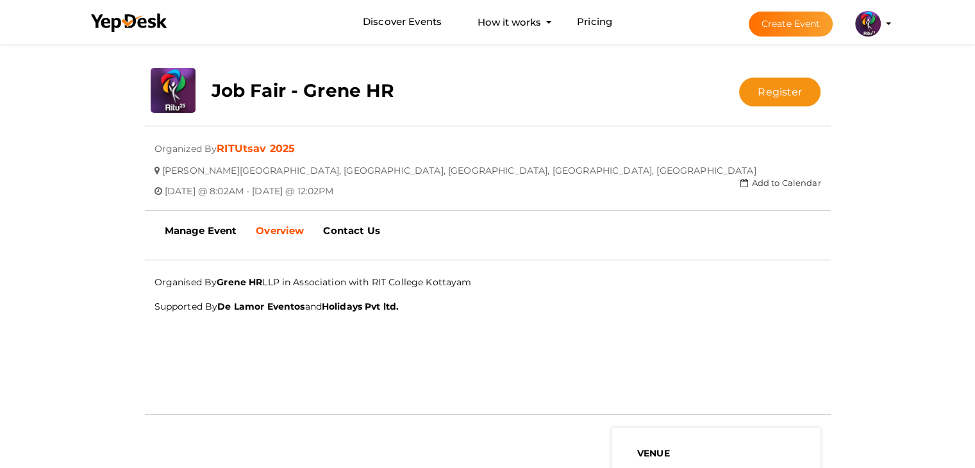
scroll to position [230, 0]
click at [738, 311] on p "Supported By De Lamor Eventos and Holidays Pvt ltd." at bounding box center [487, 306] width 667 height 18
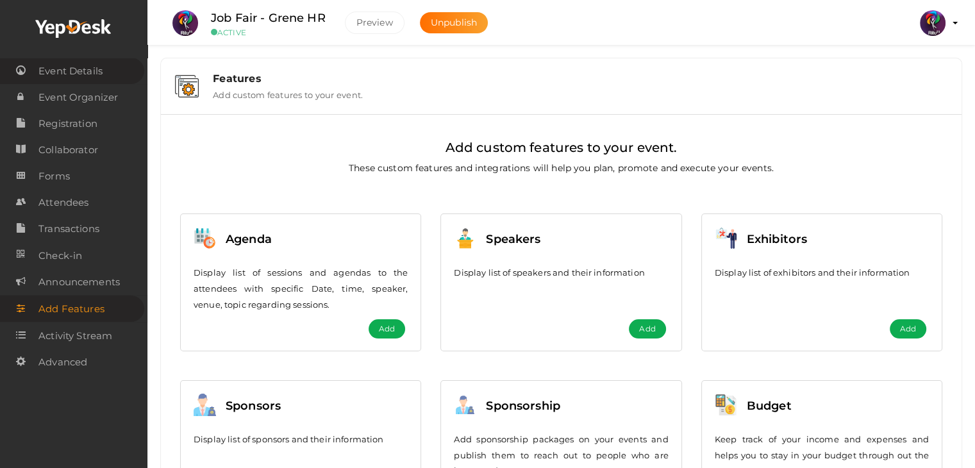
click at [94, 63] on span "Event Details" at bounding box center [70, 71] width 64 height 26
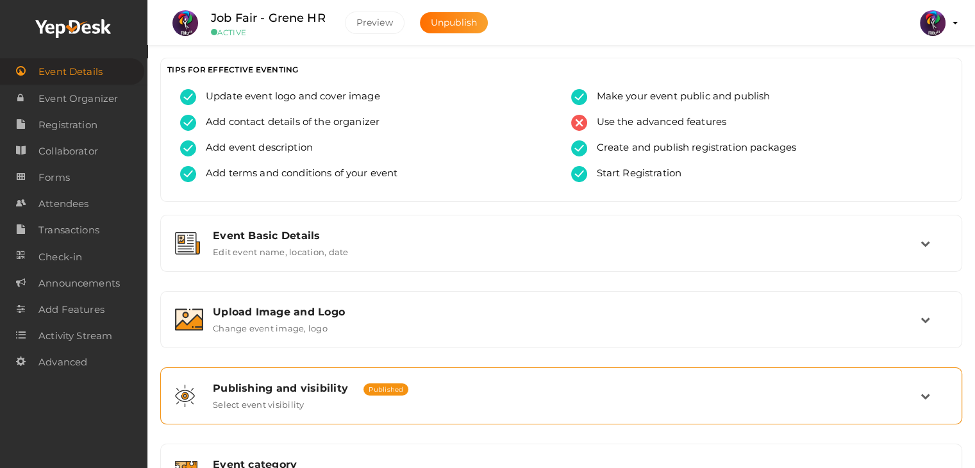
click at [388, 385] on span "Published" at bounding box center [385, 389] width 45 height 12
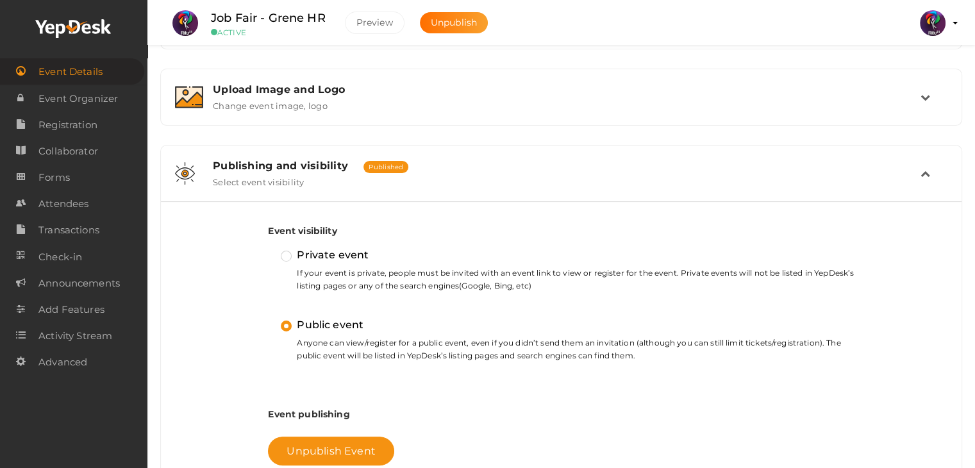
scroll to position [223, 0]
click at [506, 206] on div "Event visibility Private event If your event is private, people must be invited…" at bounding box center [561, 354] width 801 height 306
click at [520, 177] on div "Publishing and visibility Published UnPublished Select event visibility" at bounding box center [561, 173] width 717 height 28
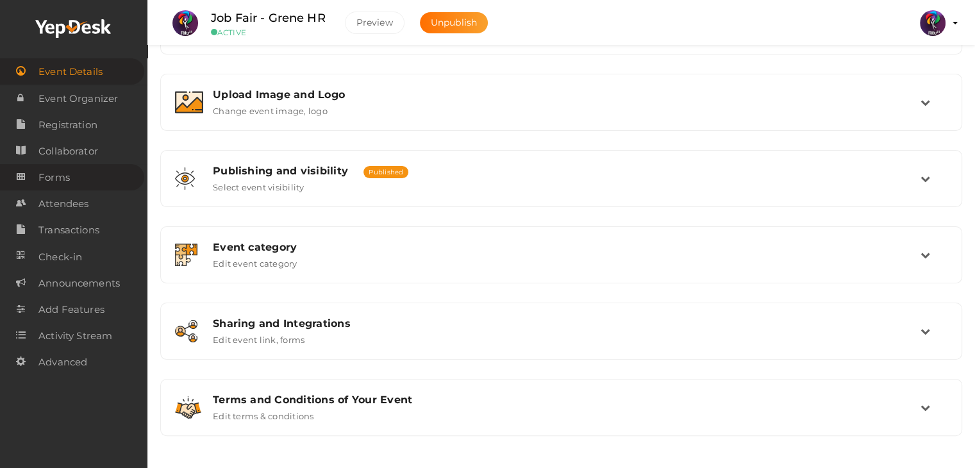
scroll to position [216, 0]
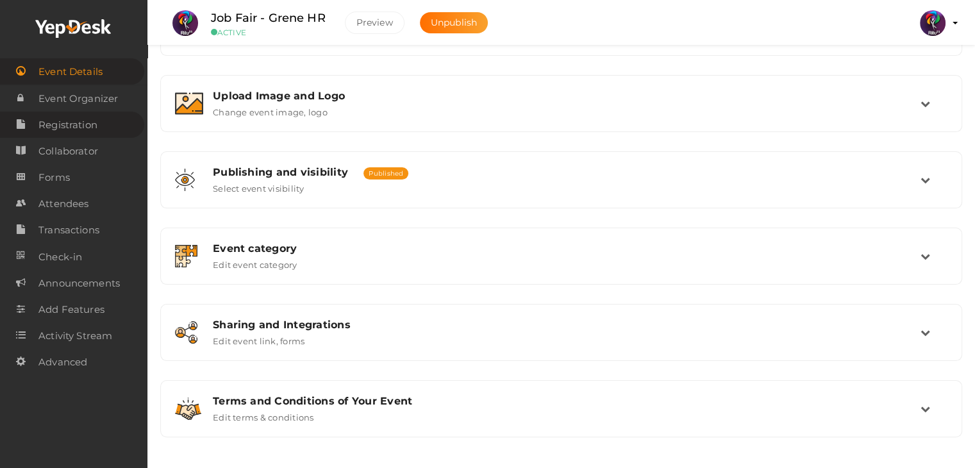
click at [87, 115] on span "Registration" at bounding box center [67, 125] width 59 height 26
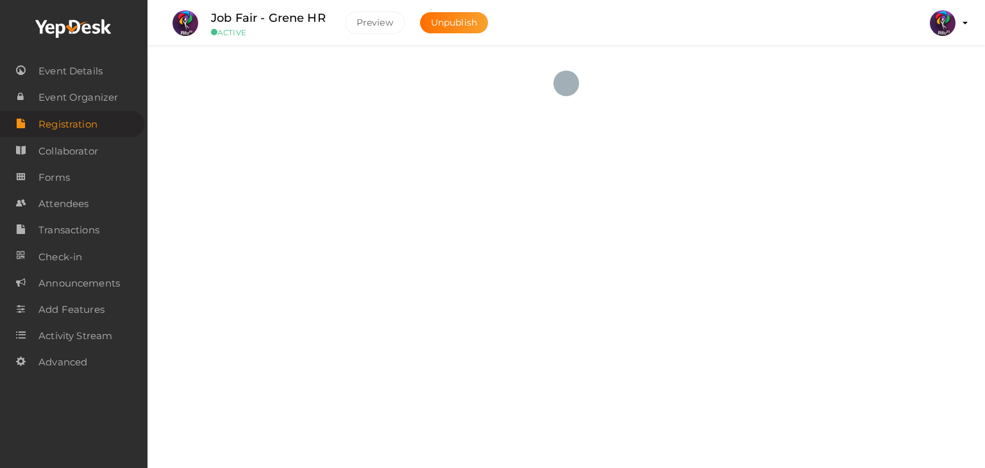
click at [87, 115] on span "Registration" at bounding box center [67, 125] width 59 height 26
checkbox input "true"
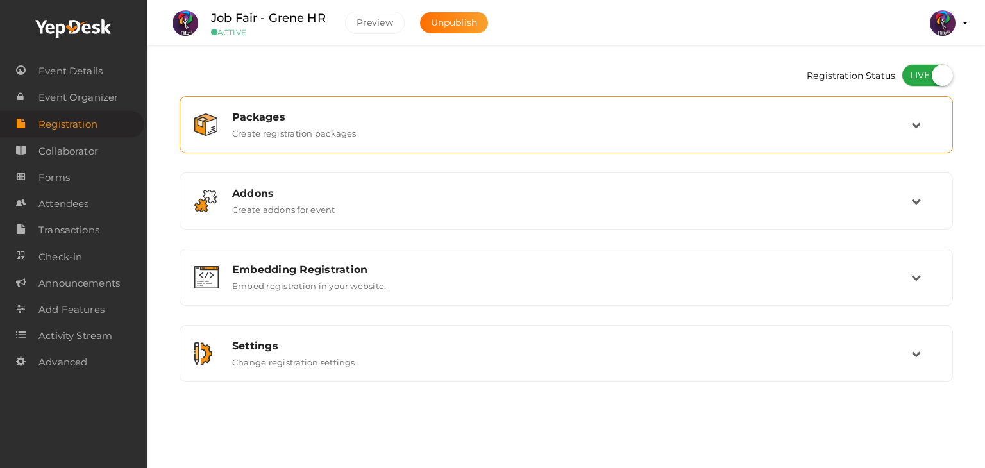
click at [429, 128] on div "Packages Create registration packages" at bounding box center [566, 125] width 688 height 28
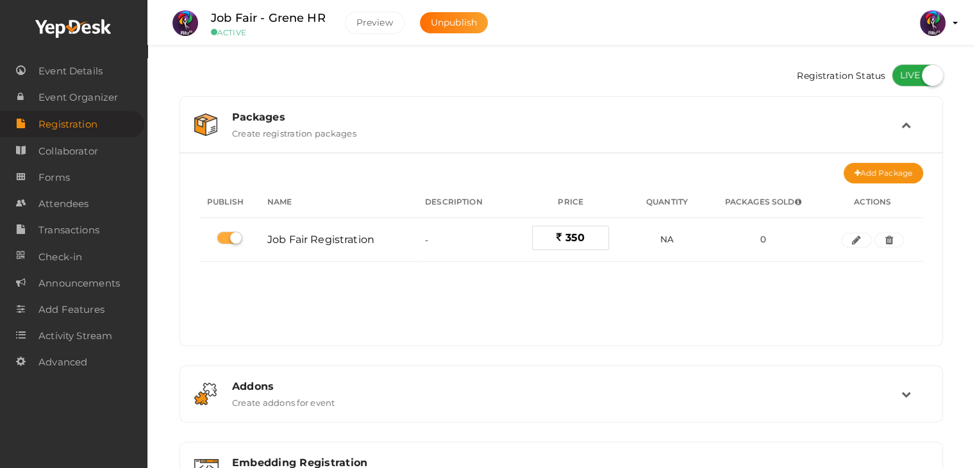
click at [429, 128] on div "Packages Create registration packages" at bounding box center [561, 125] width 679 height 28
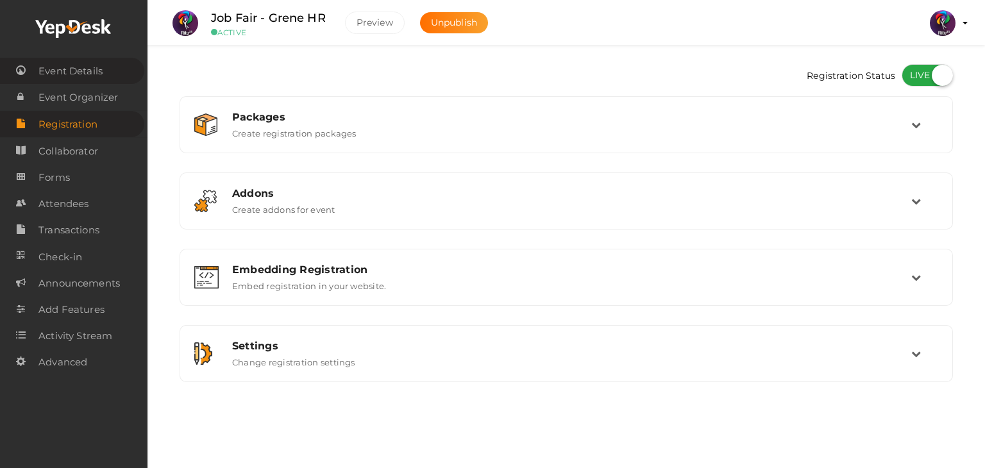
click at [90, 67] on span "Event Details" at bounding box center [70, 71] width 64 height 26
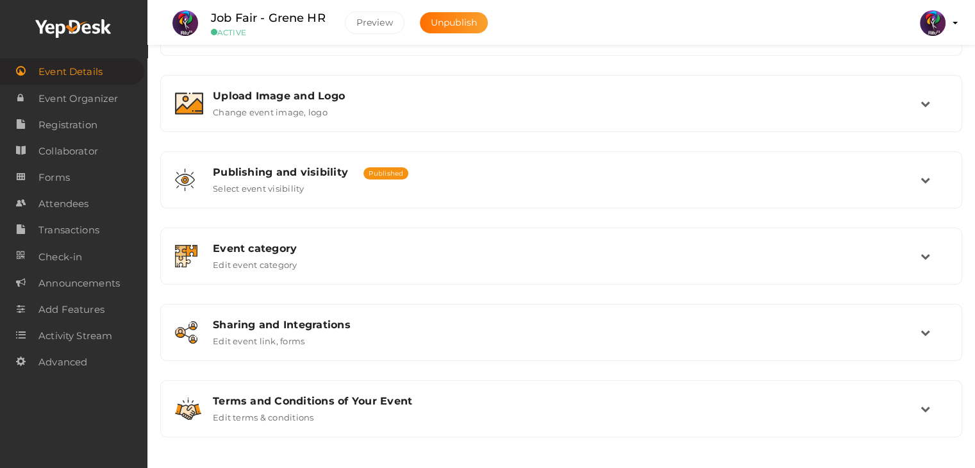
scroll to position [215, 0]
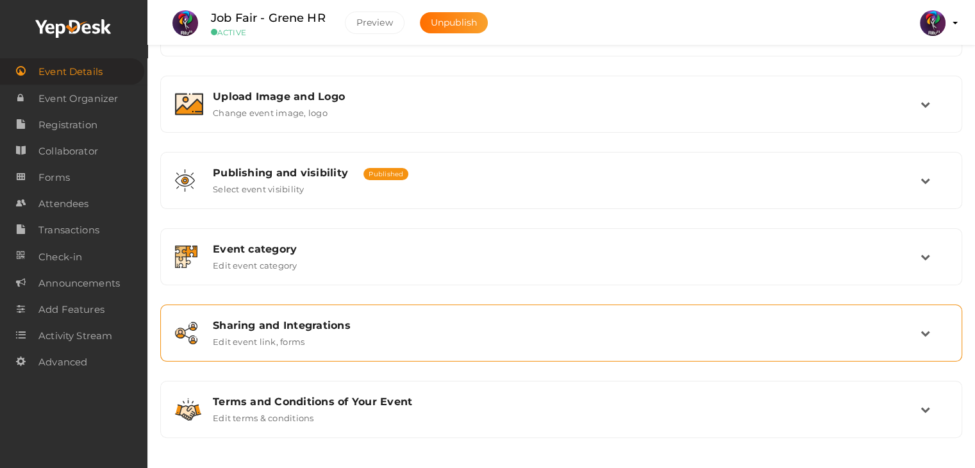
click at [460, 308] on div "Sharing and Integrations Edit event link, forms" at bounding box center [561, 332] width 802 height 57
click at [925, 334] on icon at bounding box center [926, 333] width 10 height 10
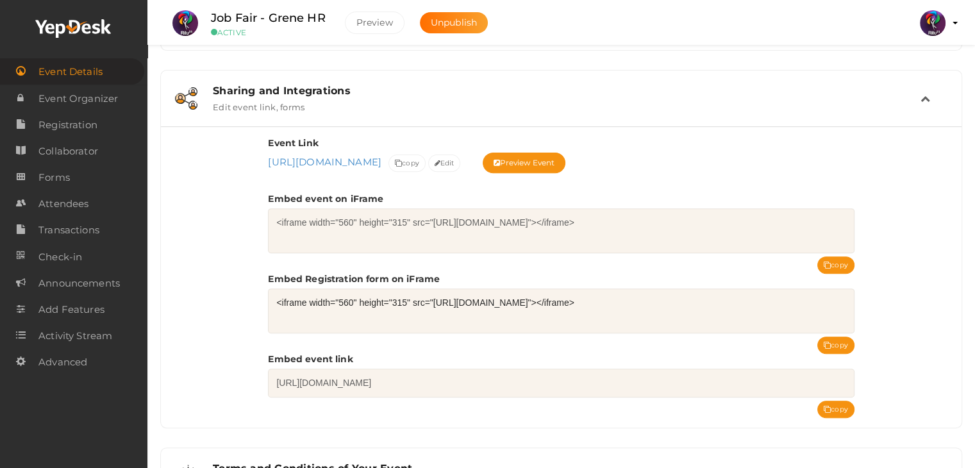
scroll to position [451, 0]
click at [828, 341] on icon at bounding box center [827, 344] width 7 height 7
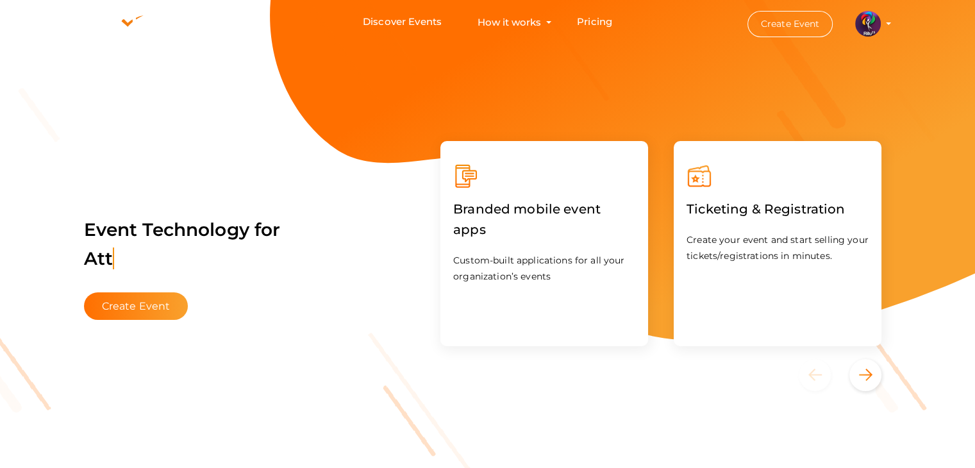
click at [481, 151] on div "Branded mobile event apps Custom-built applications for all your organization’s…" at bounding box center [544, 243] width 208 height 205
click at [701, 24] on button "Create Event" at bounding box center [790, 24] width 86 height 26
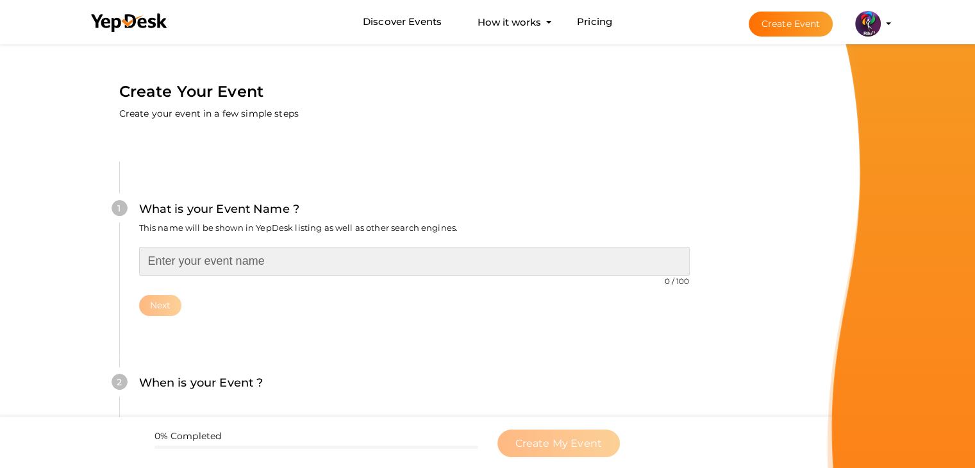
click at [305, 253] on input "text" at bounding box center [414, 261] width 551 height 29
type input "Word Warriors"
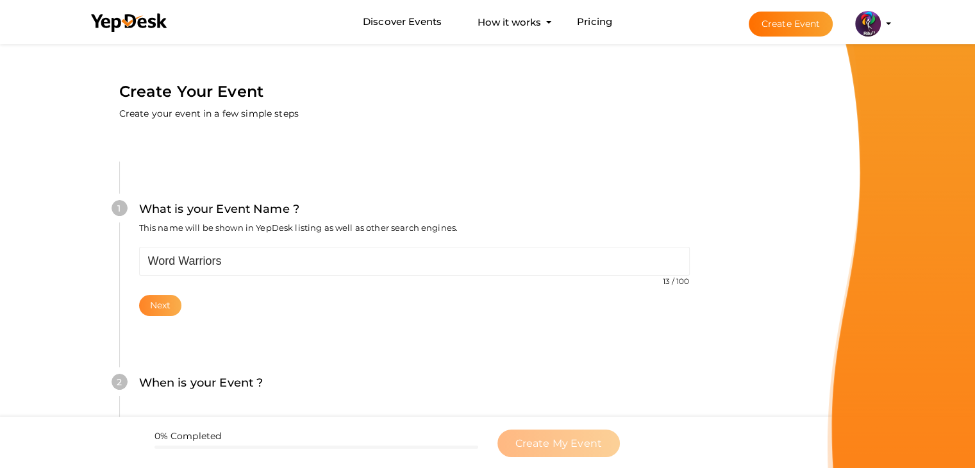
click at [158, 307] on button "Next" at bounding box center [160, 305] width 43 height 21
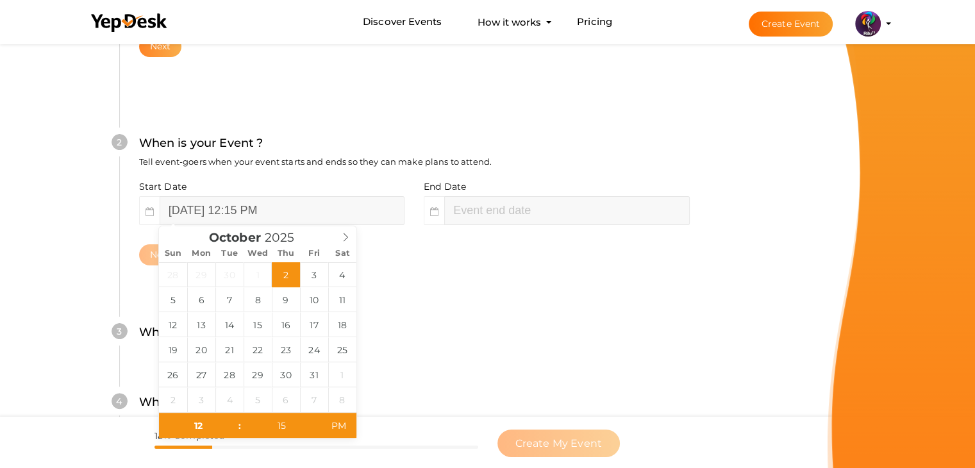
scroll to position [263, 0]
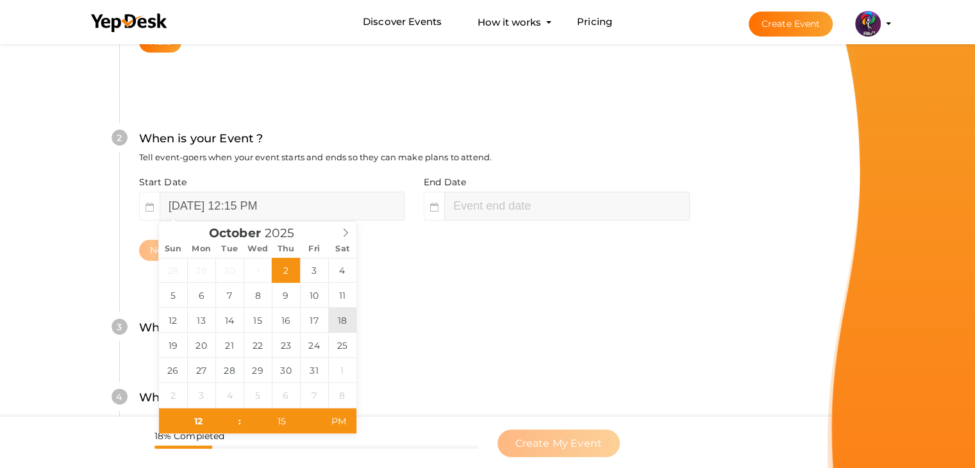
type input "October 18, 2025 12:15 PM"
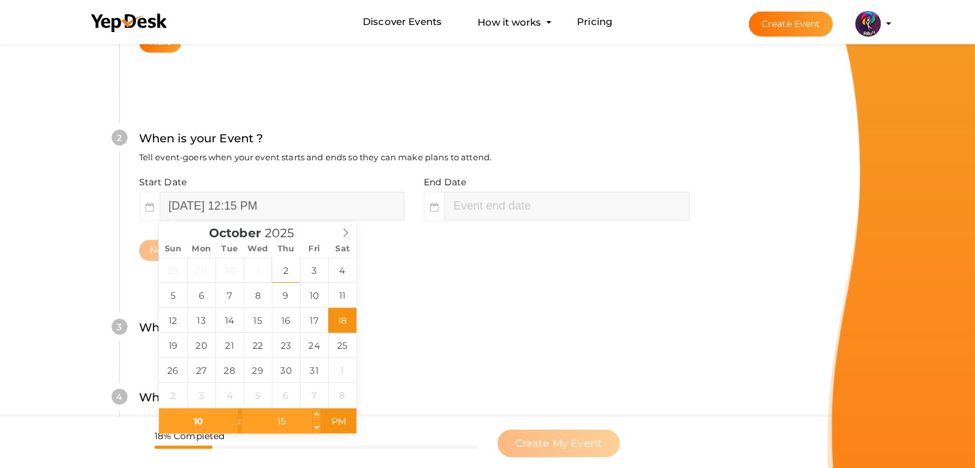
type input "10"
click at [306, 418] on input "15" at bounding box center [281, 421] width 79 height 26
type input "[DATE] 10:15 AM"
click at [341, 424] on span "AM" at bounding box center [338, 421] width 35 height 26
type input "15"
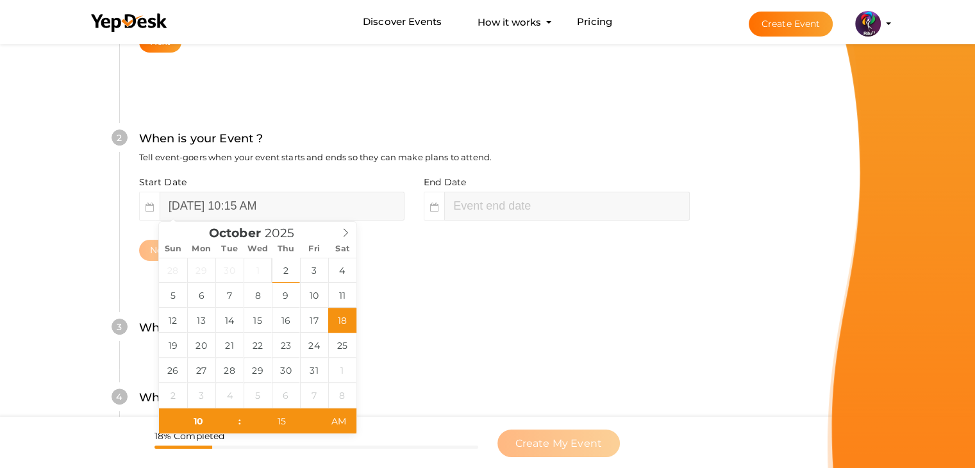
type input "October 18, 2025 12:15 PM"
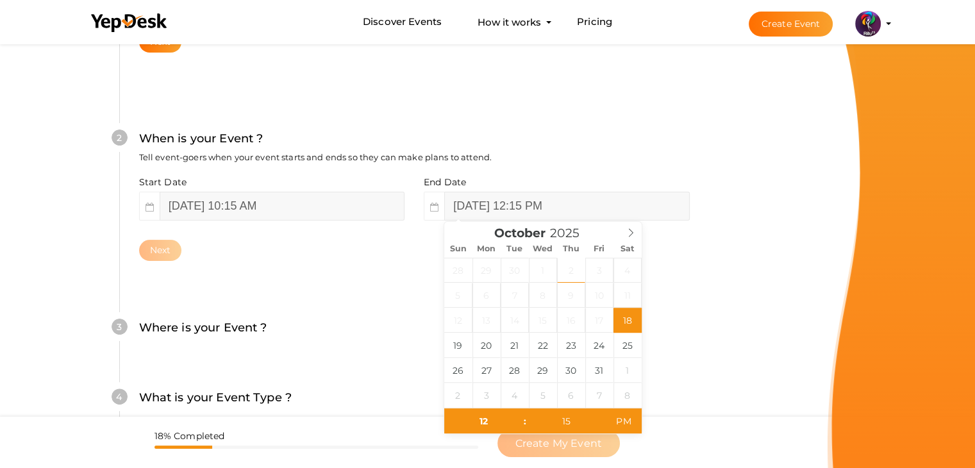
click at [335, 308] on div "3 Where is your Event ? Tell event-goers where your event location is. Venue On…" at bounding box center [414, 334] width 590 height 70
click at [559, 196] on input "October 18, 2025 12:15 PM" at bounding box center [566, 206] width 245 height 29
type input "10"
type input "45"
click at [626, 427] on span "AM" at bounding box center [623, 421] width 35 height 26
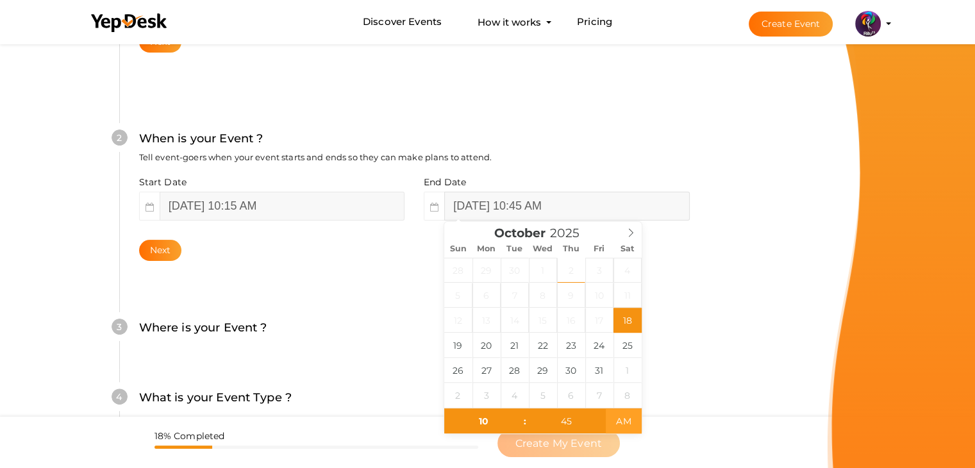
type input "[DATE] 10:45 PM"
click at [626, 427] on span "PM" at bounding box center [623, 421] width 35 height 26
click at [312, 301] on div "3 Where is your Event ? Tell event-goers where your event location is. Venue On…" at bounding box center [414, 334] width 590 height 70
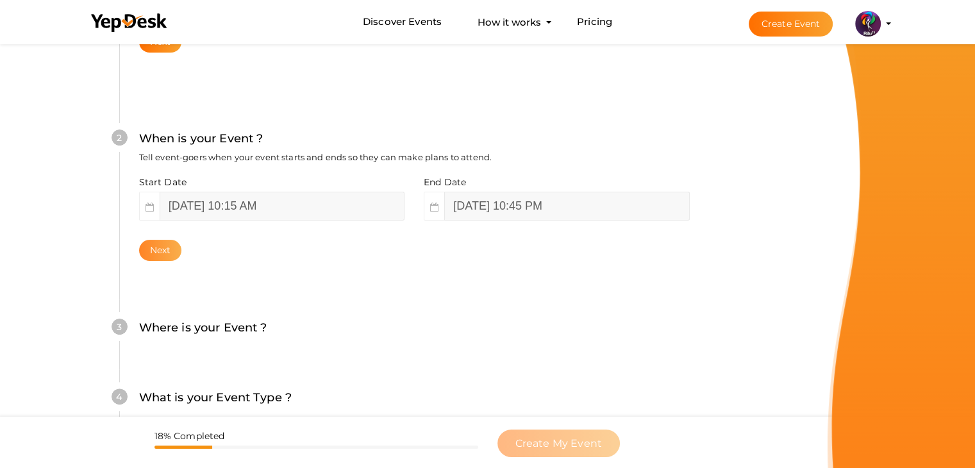
click at [166, 254] on button "Next" at bounding box center [160, 250] width 43 height 21
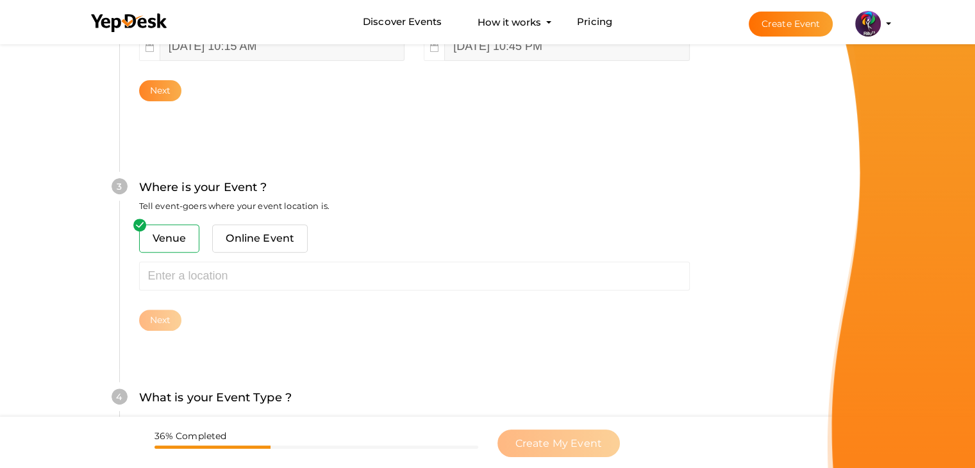
scroll to position [472, 0]
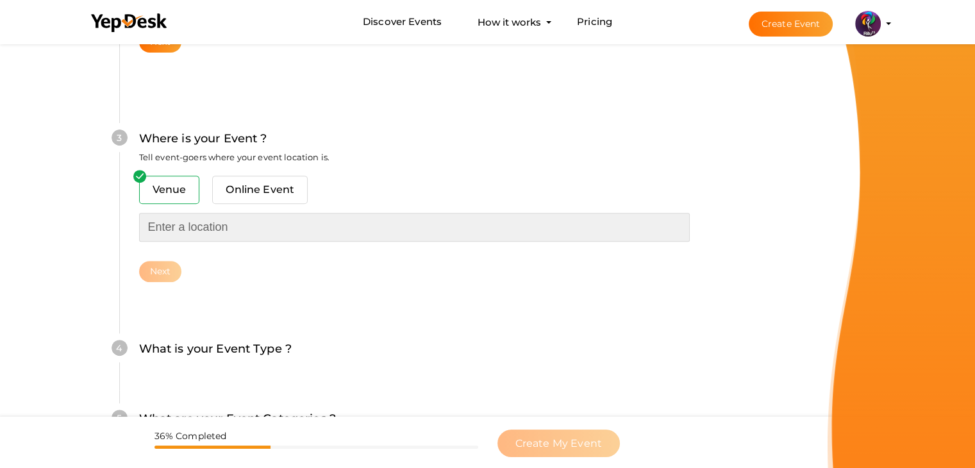
click at [170, 234] on input "text" at bounding box center [414, 227] width 551 height 29
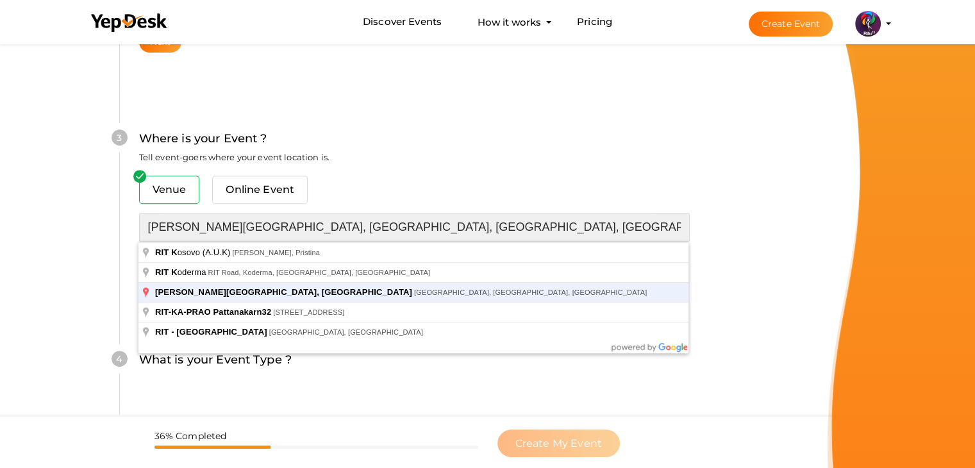
type input "[PERSON_NAME][GEOGRAPHIC_DATA], [GEOGRAPHIC_DATA], [GEOGRAPHIC_DATA], [GEOGRAPH…"
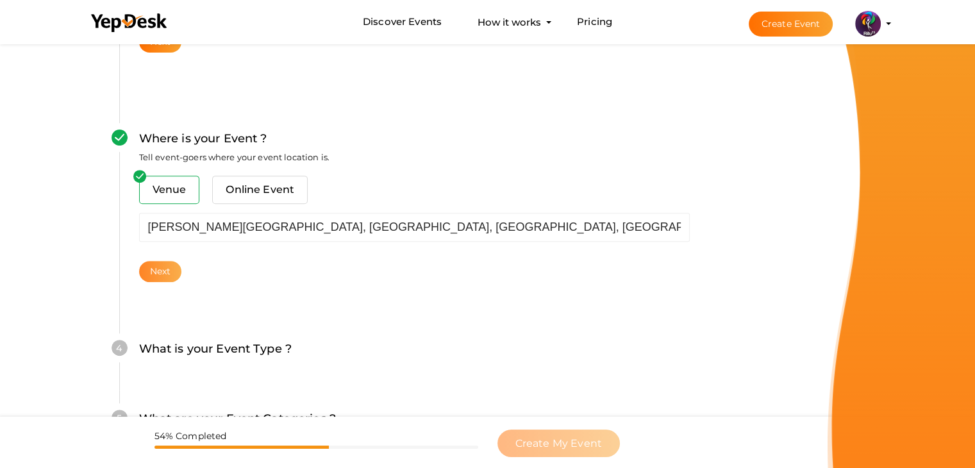
click at [162, 273] on button "Next" at bounding box center [160, 271] width 43 height 21
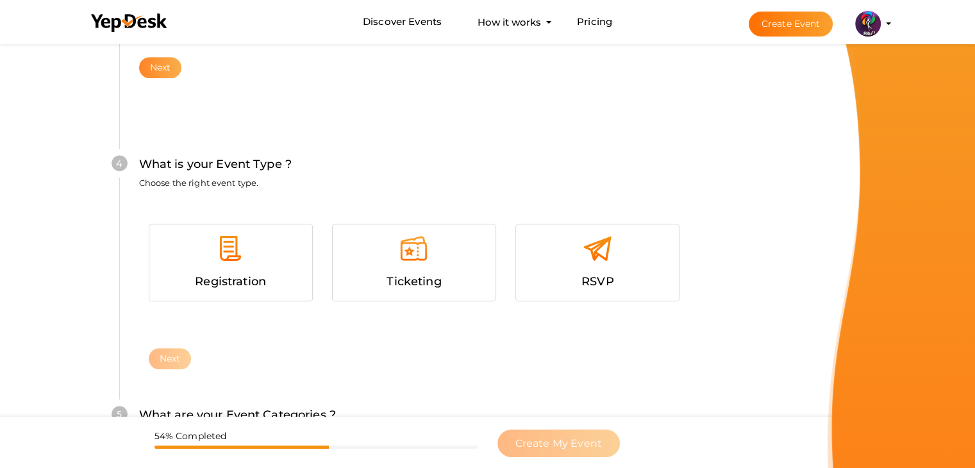
scroll to position [701, 0]
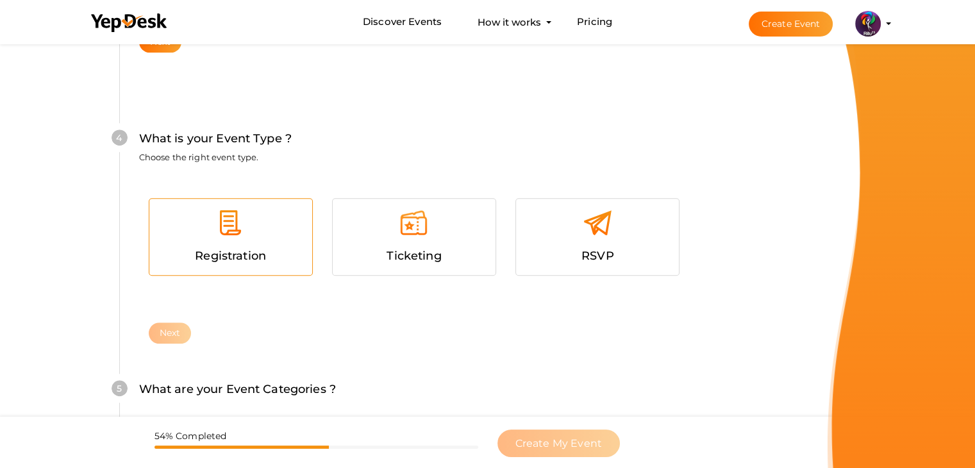
click at [219, 268] on div "Registration" at bounding box center [230, 237] width 163 height 76
click at [180, 322] on button "Next" at bounding box center [170, 332] width 43 height 21
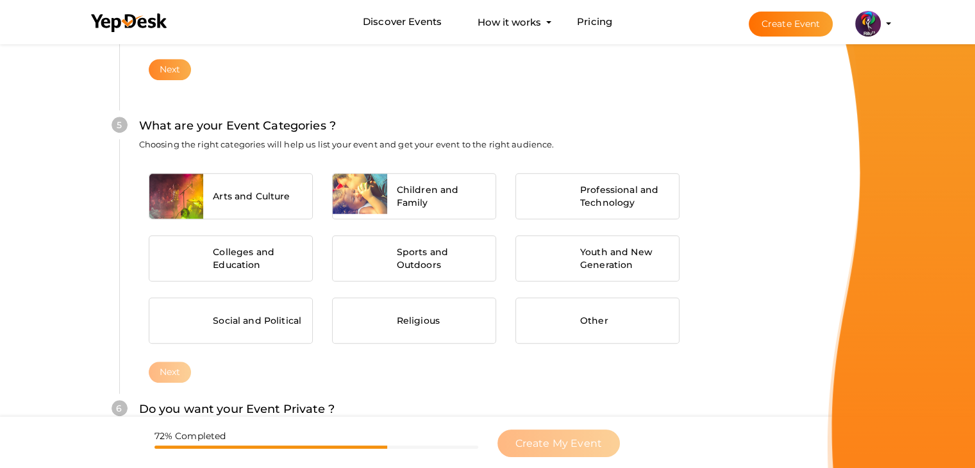
scroll to position [970, 0]
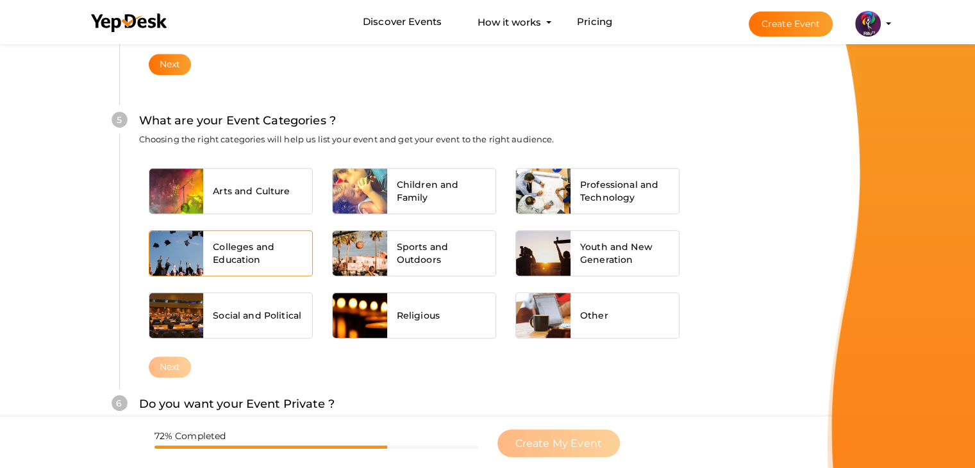
click at [237, 235] on div "Colleges and Education" at bounding box center [257, 253] width 109 height 45
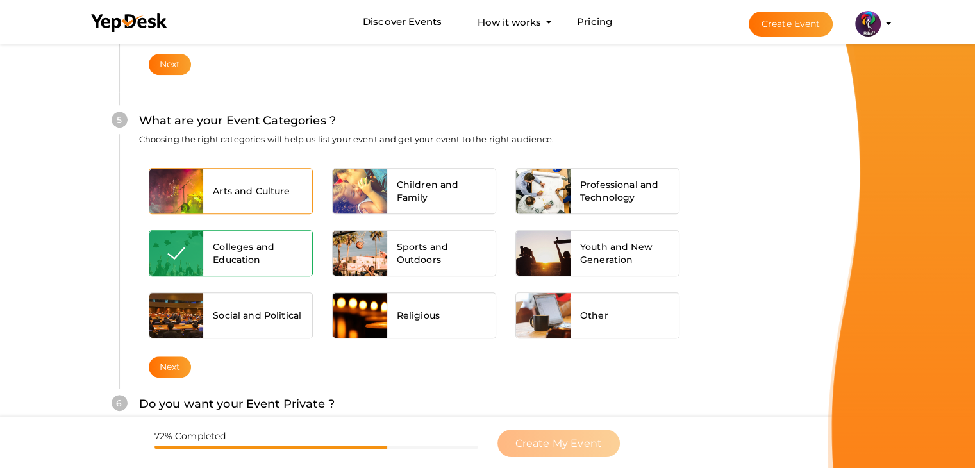
click at [239, 191] on span "Arts and Culture" at bounding box center [251, 191] width 77 height 13
click at [174, 357] on button "Next" at bounding box center [170, 366] width 43 height 21
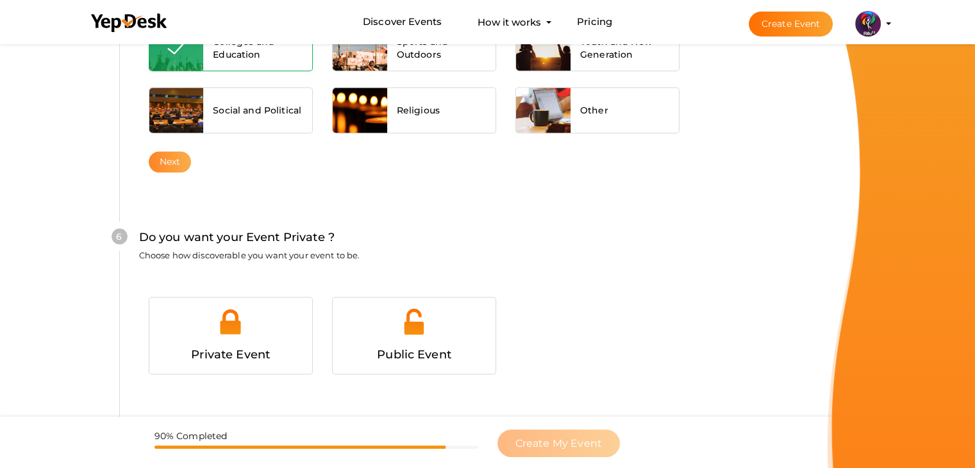
scroll to position [1251, 0]
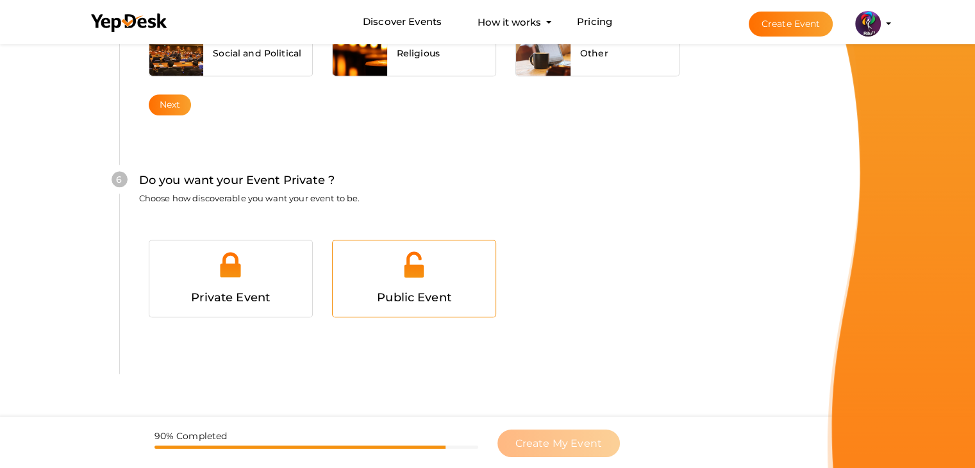
click at [394, 288] on div "Public Event" at bounding box center [414, 297] width 144 height 19
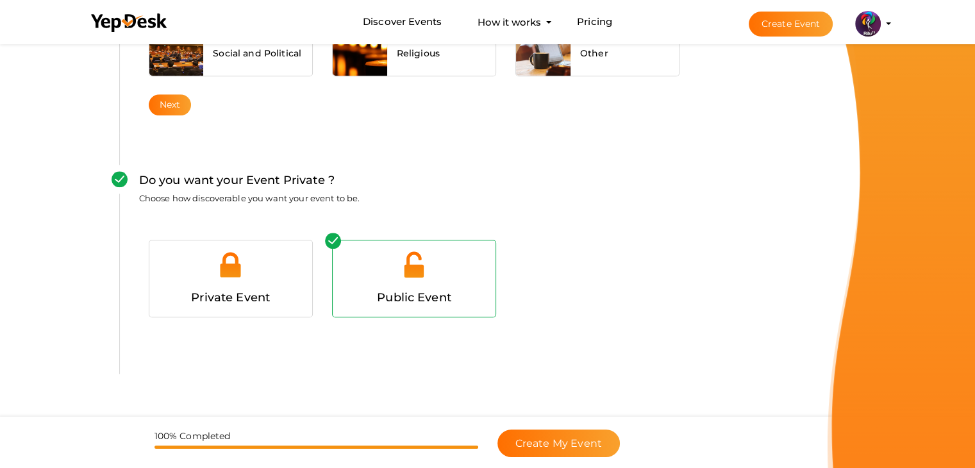
scroll to position [1285, 0]
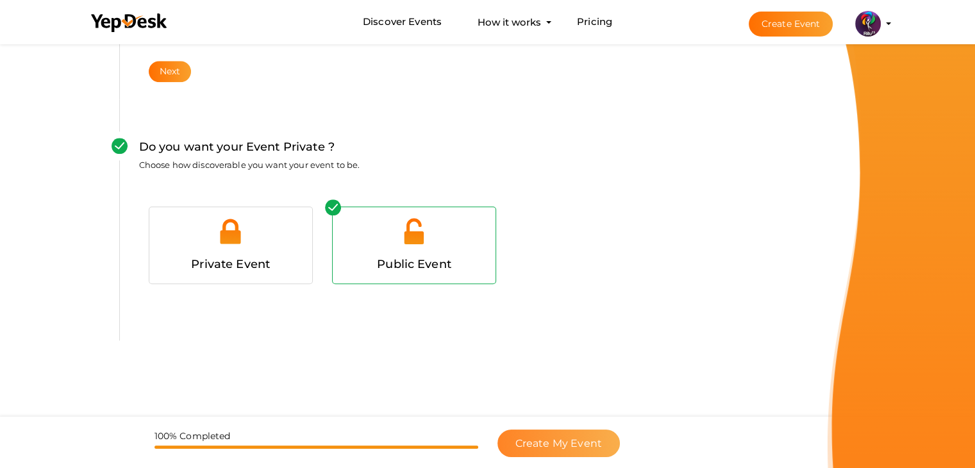
click at [551, 447] on span "Create My Event" at bounding box center [558, 443] width 87 height 12
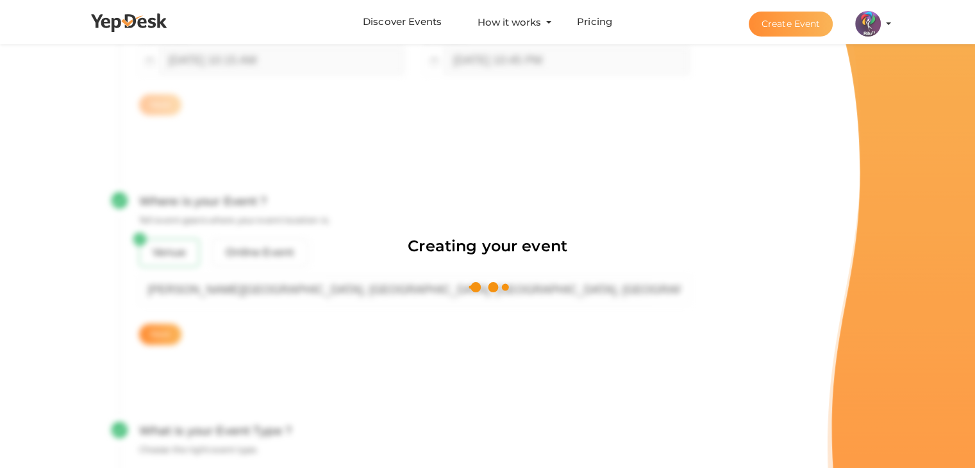
scroll to position [192, 0]
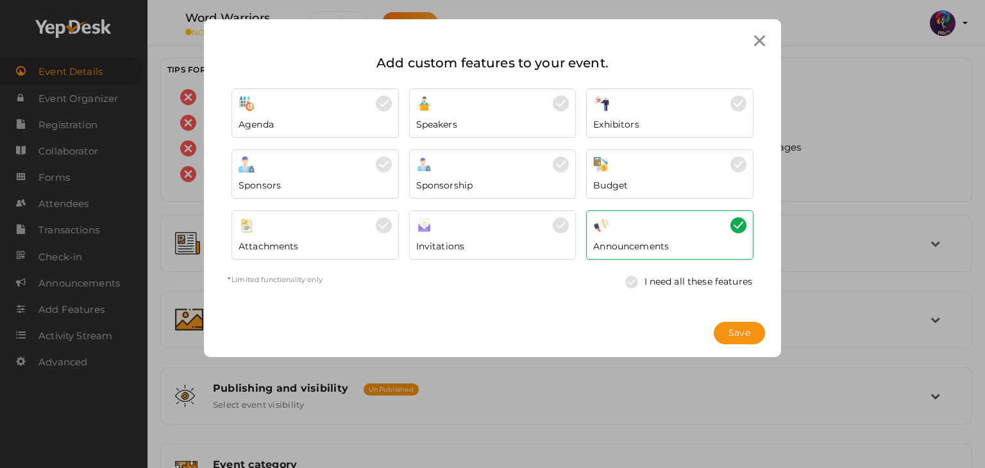
click at [701, 38] on div at bounding box center [759, 41] width 24 height 24
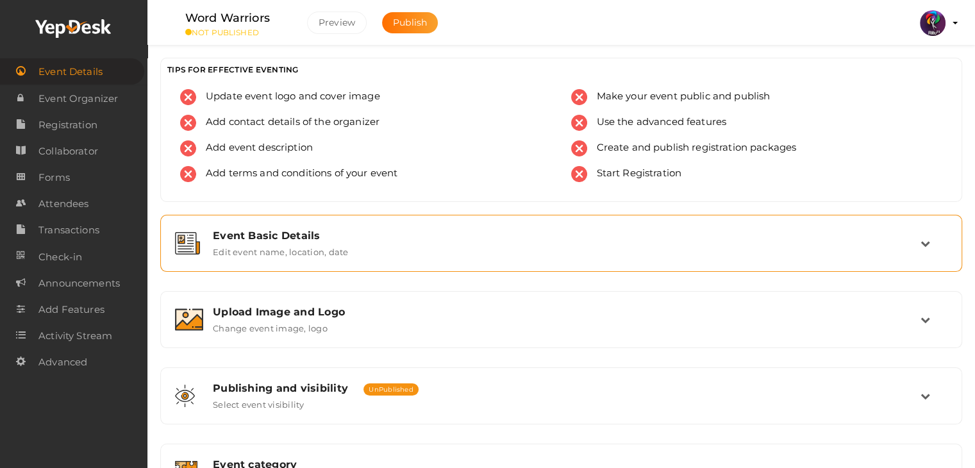
click at [462, 216] on div "Event Basic Details Edit event name, location, date" at bounding box center [561, 243] width 802 height 57
click at [465, 225] on div "Event Basic Details Edit event name, location, date" at bounding box center [561, 243] width 788 height 43
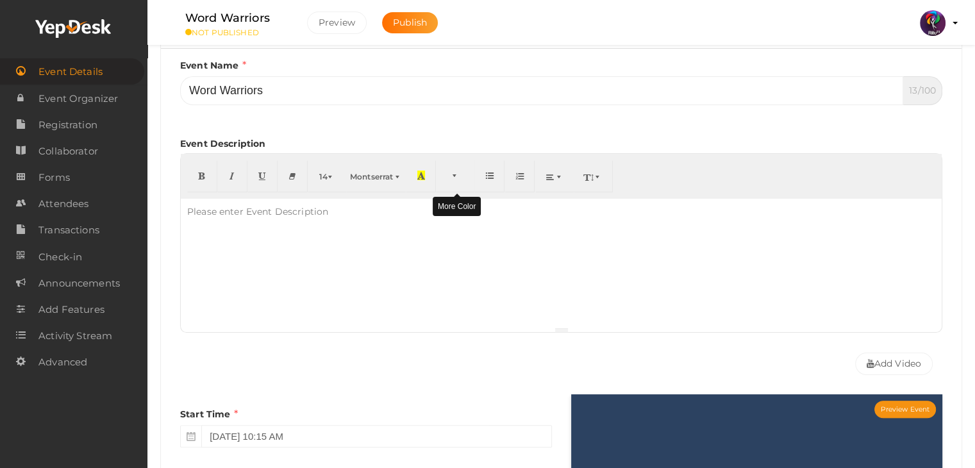
scroll to position [226, 0]
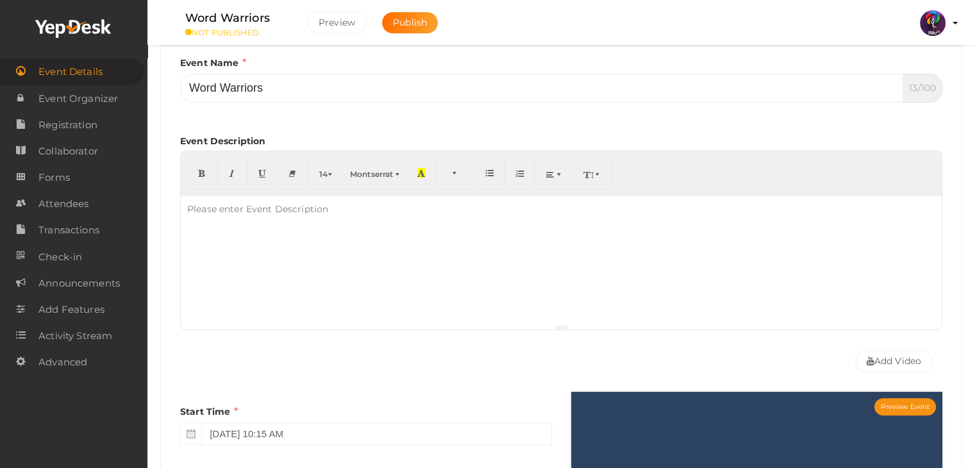
click at [374, 267] on div at bounding box center [561, 260] width 761 height 128
paste div
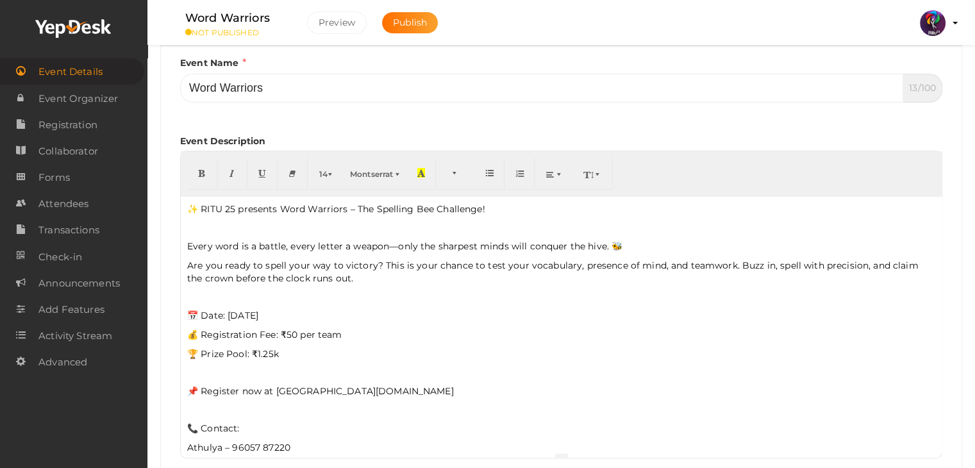
click at [215, 203] on p "✨ RITU 25 presents Word Warriors – The Spelling Bee Challenge!" at bounding box center [561, 209] width 748 height 13
click at [634, 252] on div "RITU 25 presents Word Warriors – The Spelling Bee Challenge! Every word is a ba…" at bounding box center [561, 324] width 761 height 256
click at [203, 317] on p "📅 Date: 18/10/25" at bounding box center [561, 315] width 748 height 13
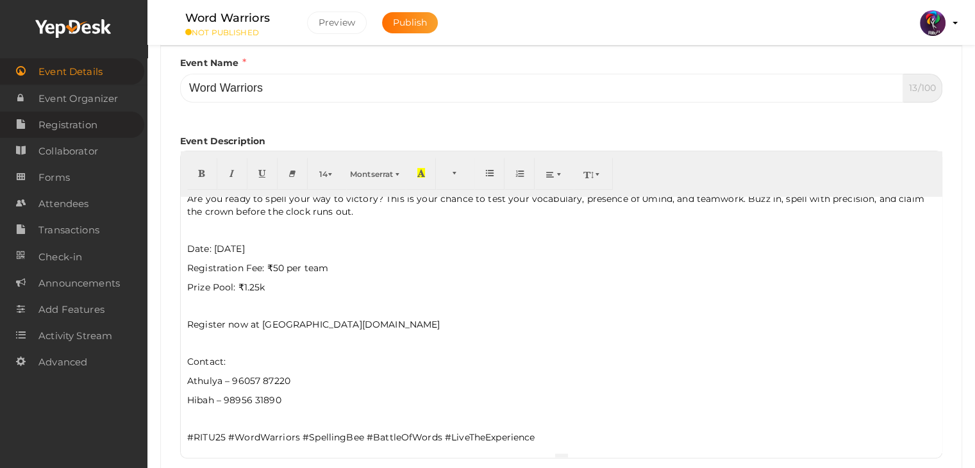
click at [116, 113] on link "Registration" at bounding box center [72, 125] width 144 height 26
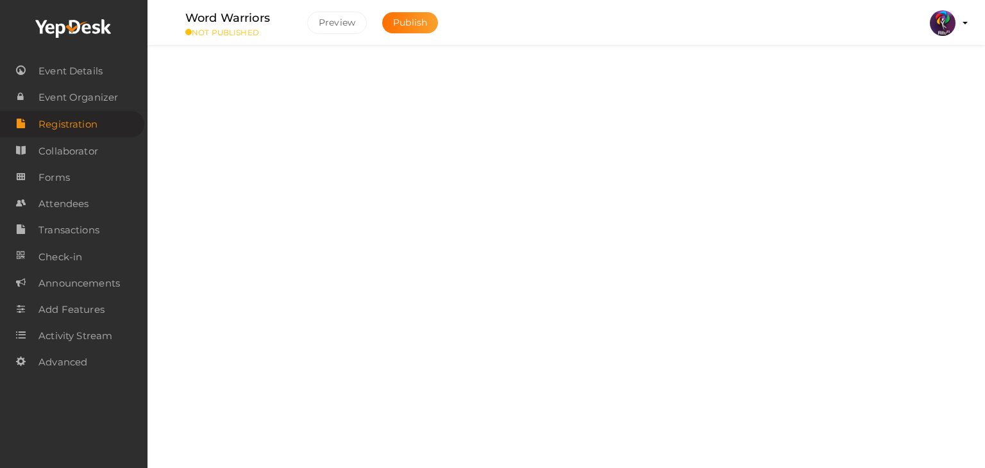
click at [701, 111] on div "Packages" at bounding box center [571, 117] width 679 height 12
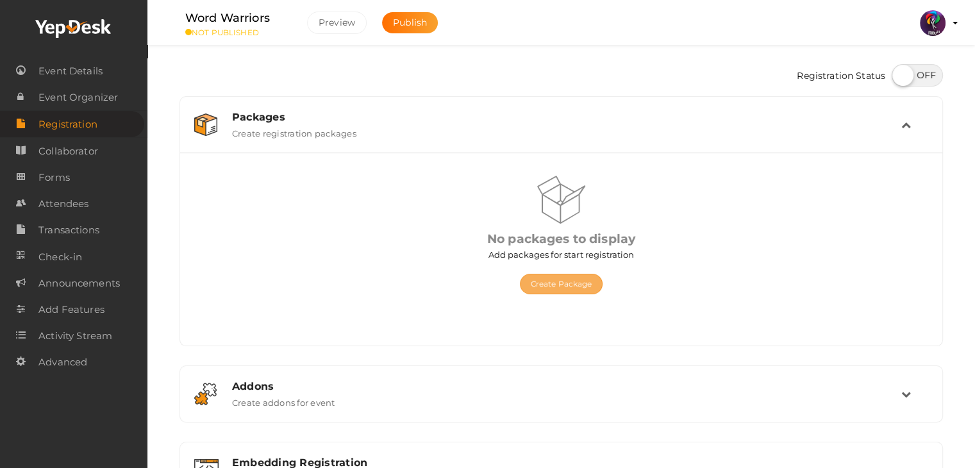
click at [576, 278] on button "Create Package" at bounding box center [561, 284] width 83 height 21
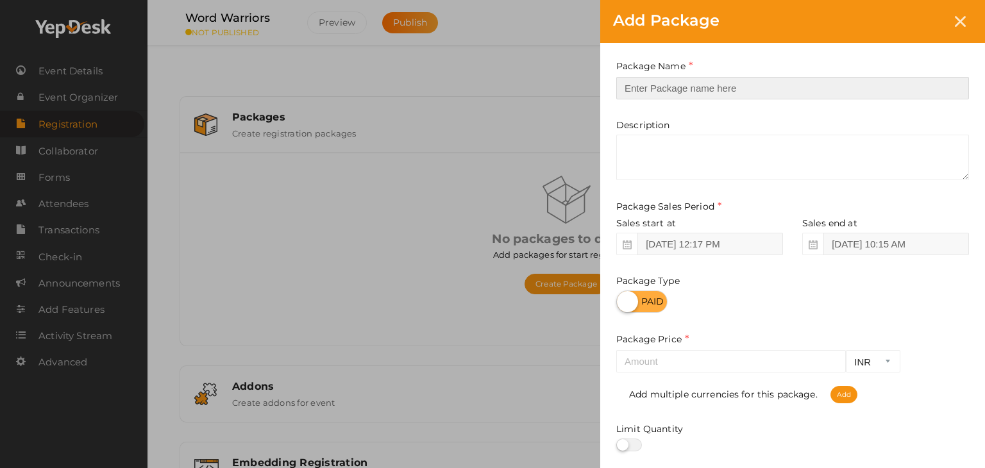
click at [654, 98] on input "text" at bounding box center [792, 88] width 353 height 22
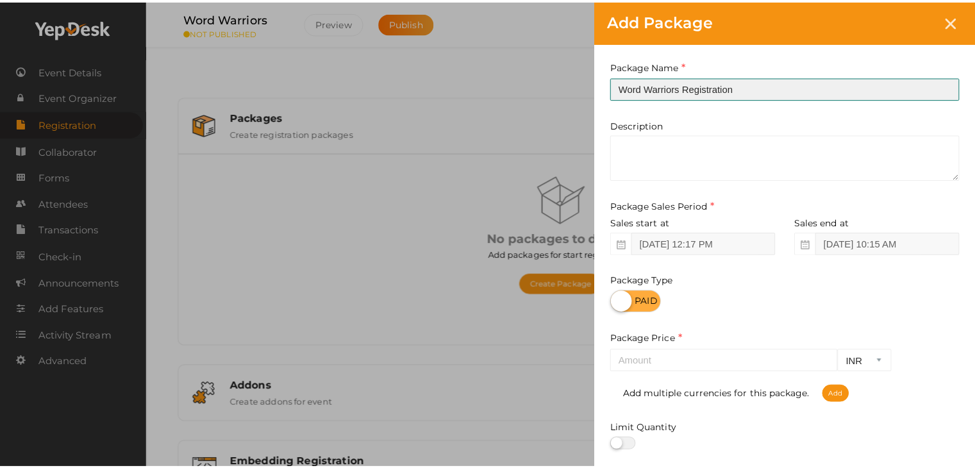
scroll to position [159, 0]
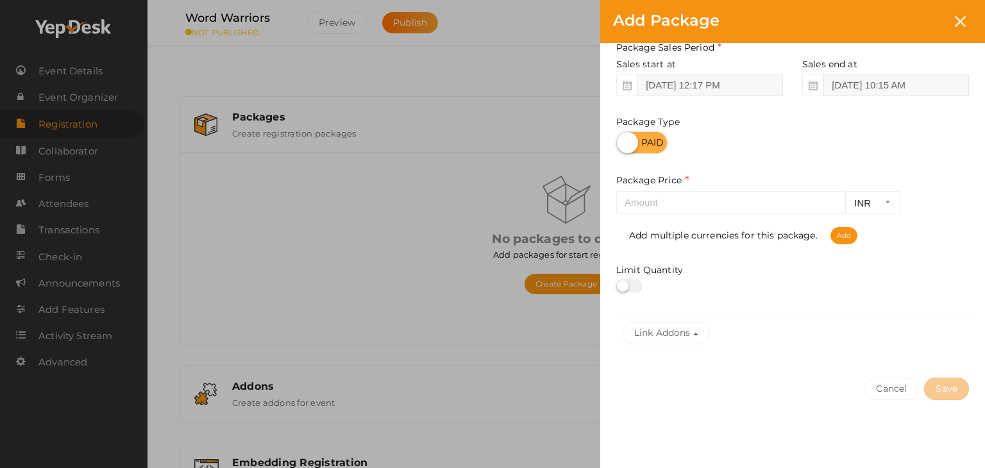
type input "Word Warriors Registration"
click at [701, 213] on input "number" at bounding box center [730, 202] width 229 height 22
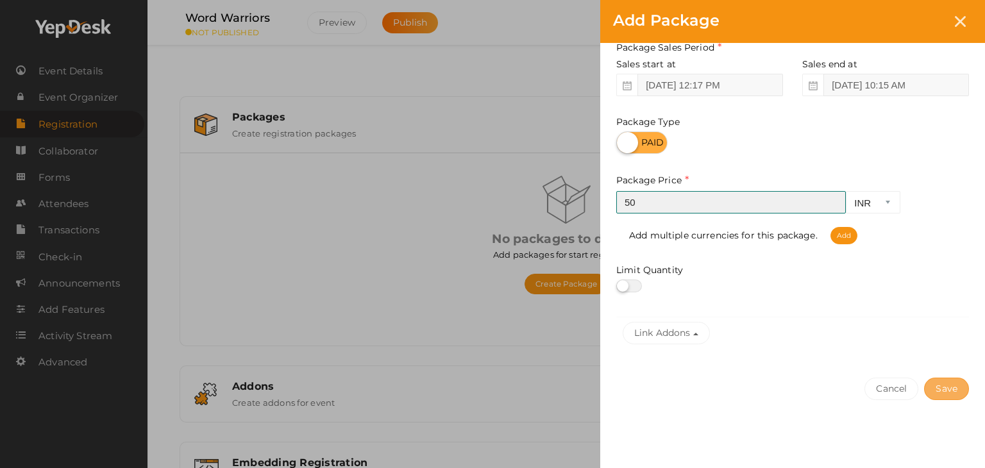
type input "50"
click at [701, 385] on button "Save" at bounding box center [946, 389] width 45 height 22
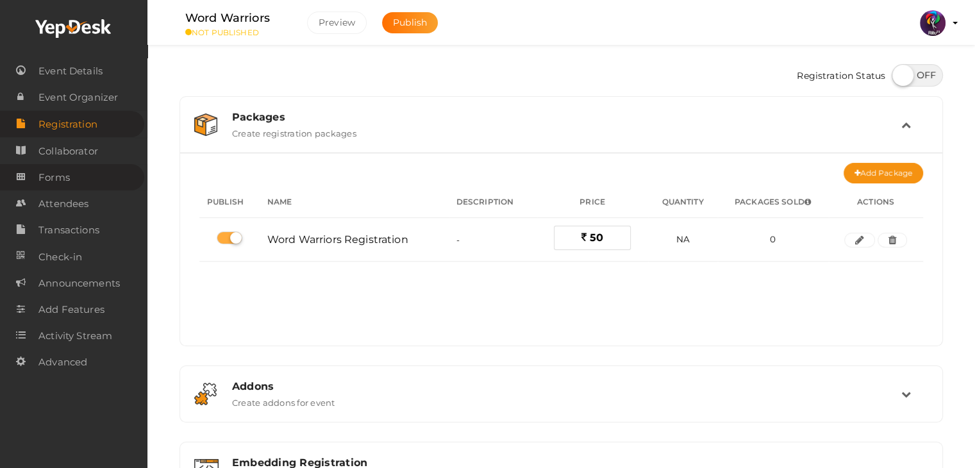
click at [51, 175] on span "Forms" at bounding box center [53, 178] width 31 height 26
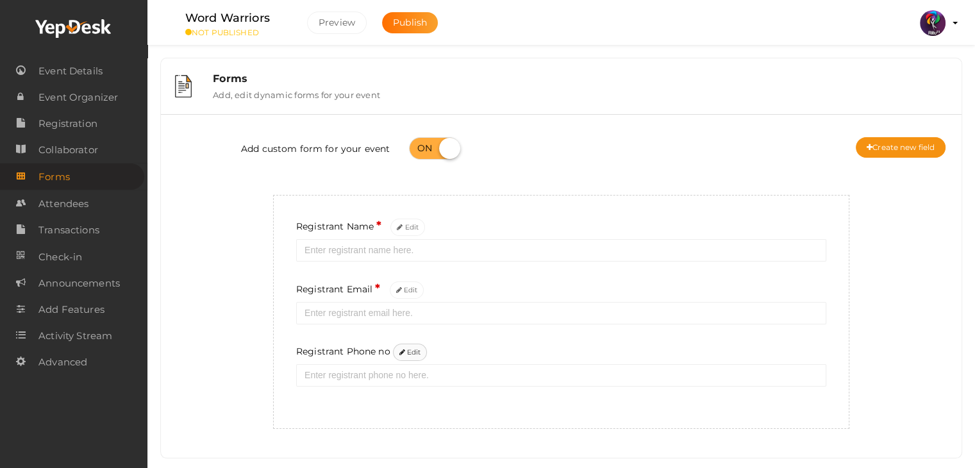
click at [417, 358] on button "Edit" at bounding box center [410, 352] width 35 height 17
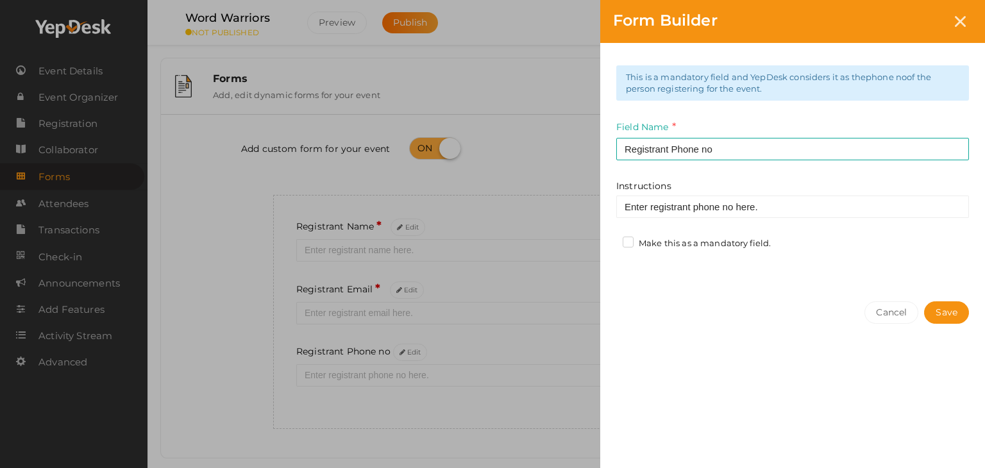
click at [631, 241] on label "Make this as a mandatory field." at bounding box center [696, 243] width 148 height 13
click at [610, 240] on input "Make this as a mandatory field." at bounding box center [610, 240] width 0 height 0
click at [701, 308] on button "Save" at bounding box center [946, 312] width 45 height 22
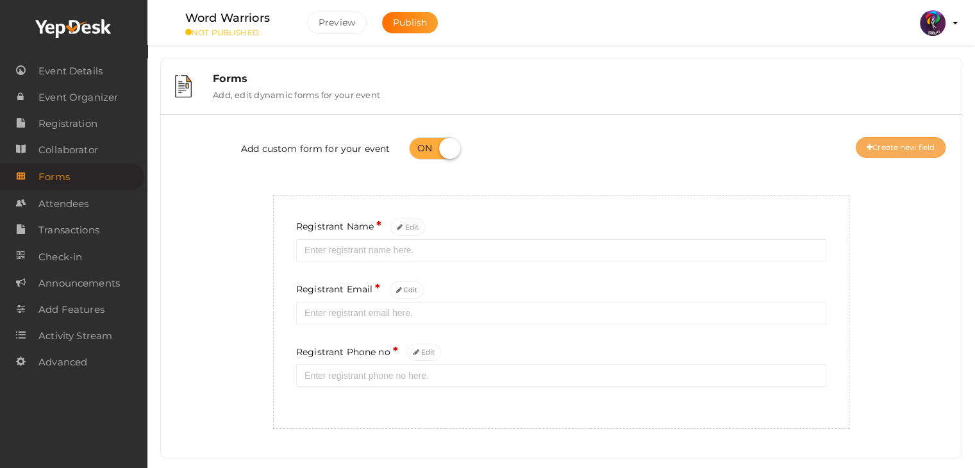
click at [701, 142] on button "Create new field" at bounding box center [901, 147] width 90 height 21
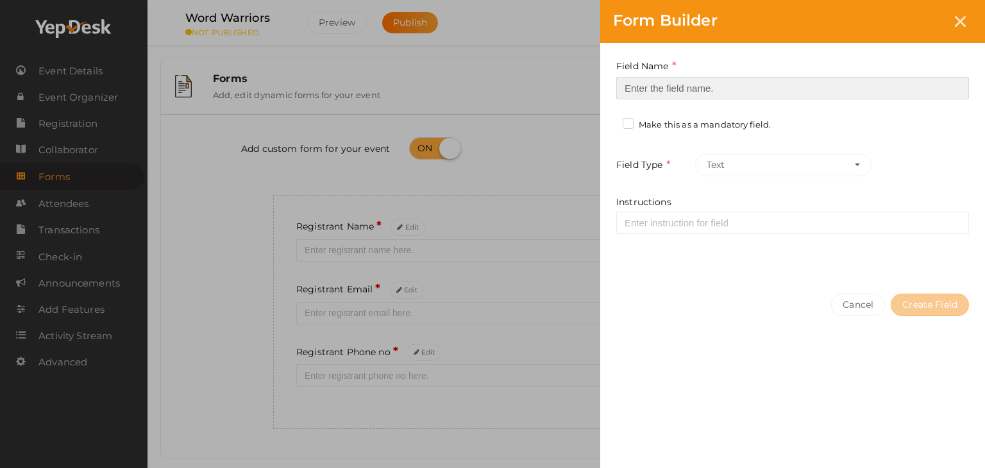
click at [701, 83] on input at bounding box center [792, 88] width 353 height 22
type input "Registrant College"
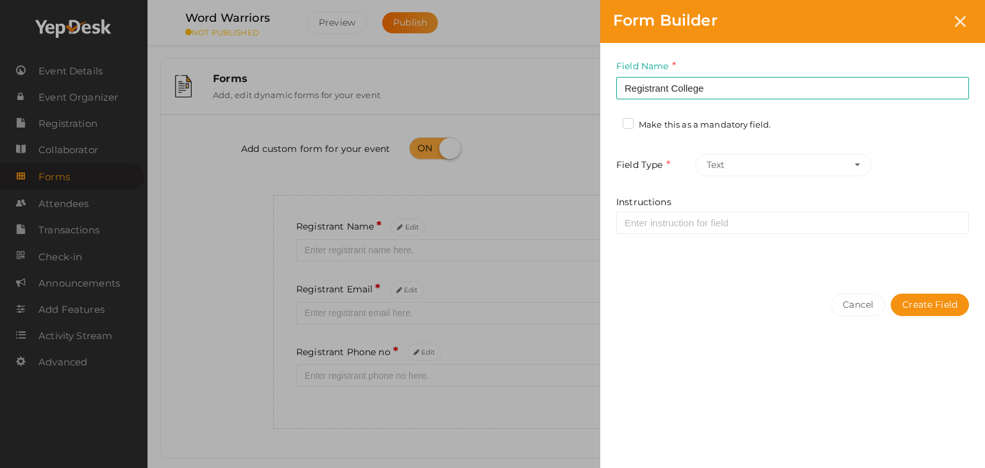
click at [630, 126] on label "Make this as a mandatory field." at bounding box center [696, 125] width 148 height 13
click at [610, 121] on input "Make this as a mandatory field." at bounding box center [610, 121] width 0 height 0
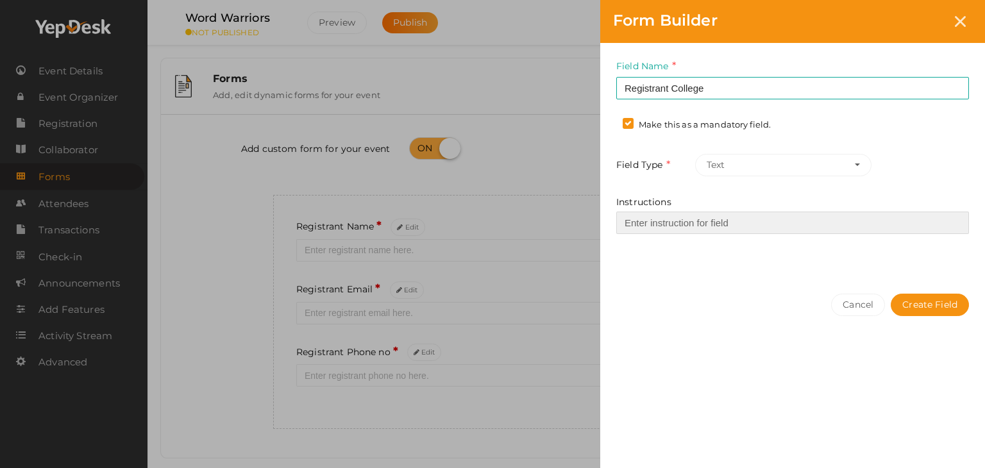
click at [674, 224] on input "Instructions" at bounding box center [792, 223] width 353 height 22
type input "Enter Registrant College"
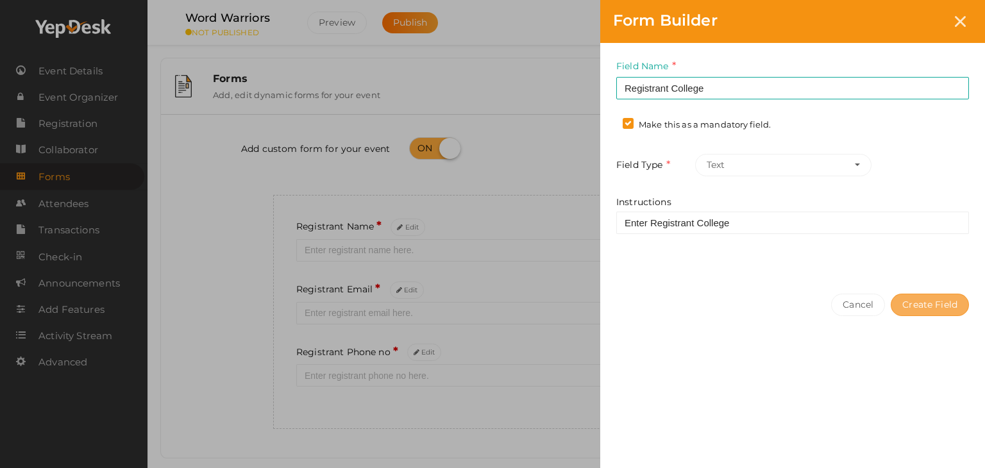
click at [701, 308] on button "Create Field" at bounding box center [929, 305] width 78 height 22
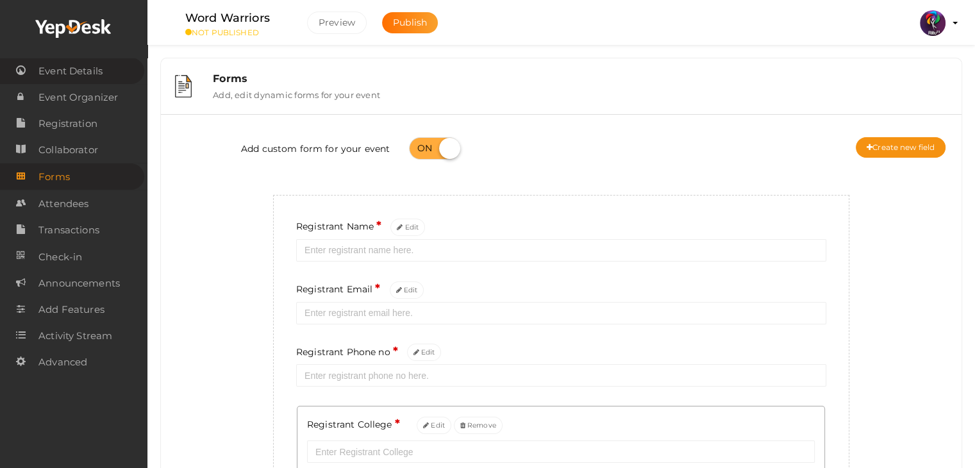
click at [60, 71] on span "Event Details" at bounding box center [70, 71] width 64 height 26
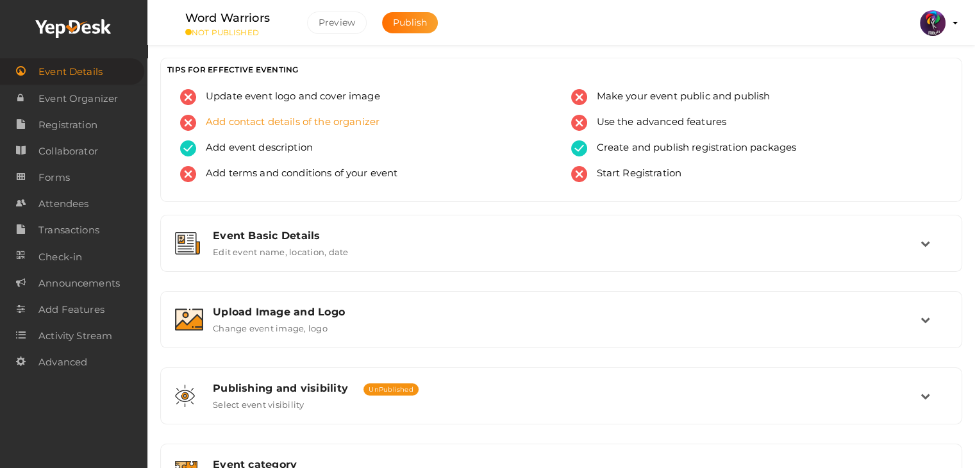
click at [356, 126] on span "Add contact details of the organizer" at bounding box center [287, 123] width 183 height 16
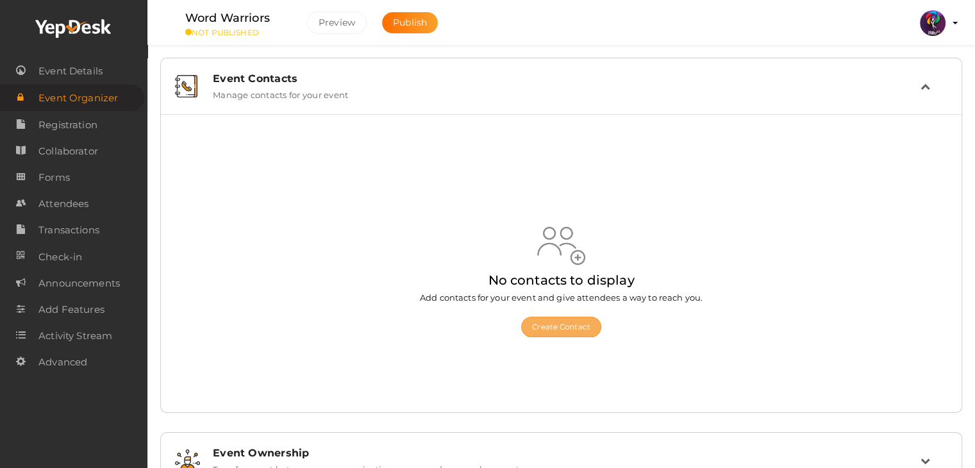
click at [587, 325] on button "Create Contact" at bounding box center [561, 327] width 80 height 21
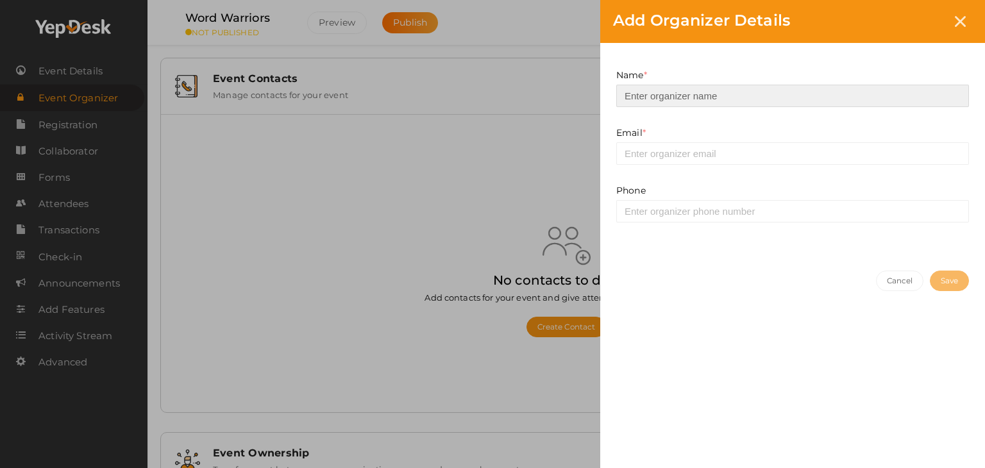
click at [701, 98] on input at bounding box center [792, 96] width 353 height 22
type input "Hibah"
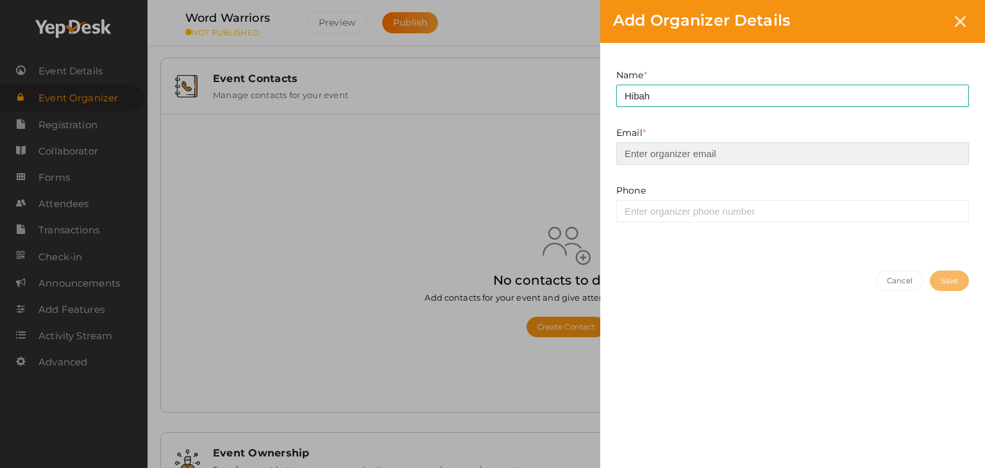
click at [706, 152] on input "email" at bounding box center [792, 153] width 353 height 22
type input "[EMAIL_ADDRESS][DOMAIN_NAME]"
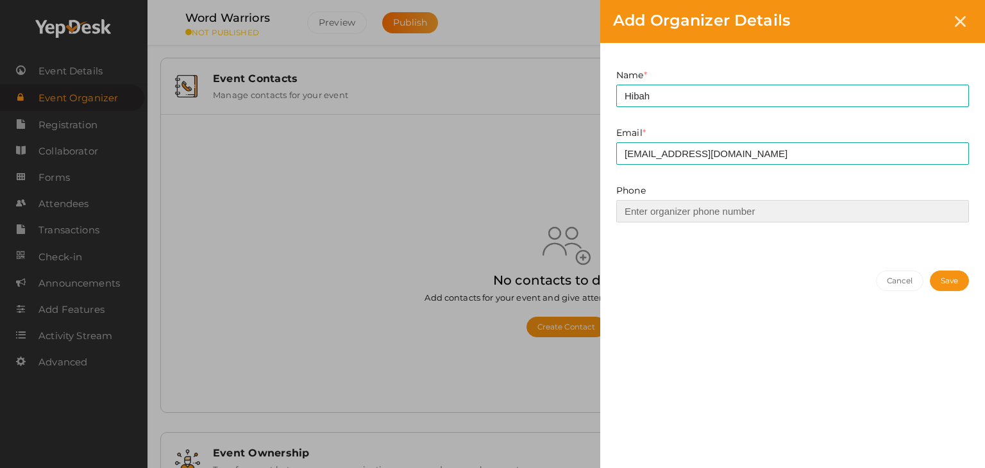
click at [702, 211] on input at bounding box center [792, 211] width 353 height 22
paste input "✨ RITU 25 presents Word Warriors – The Spelling Bee Challenge! Every word is a …"
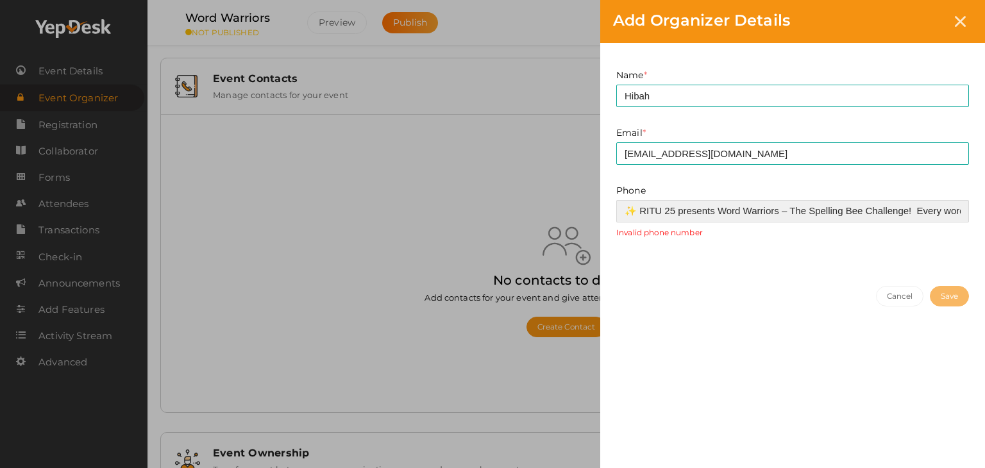
drag, startPoint x: 891, startPoint y: 211, endPoint x: 521, endPoint y: 238, distance: 370.9
click at [521, 238] on div "Add Organizer Details Name * Hibah This field is Required. Email * [EMAIL_ADDRE…" at bounding box center [492, 234] width 985 height 468
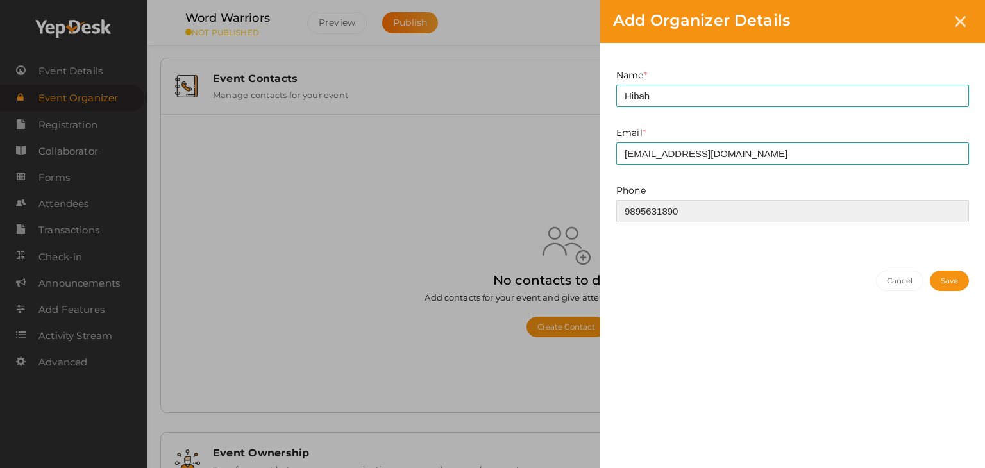
type input "9895631890"
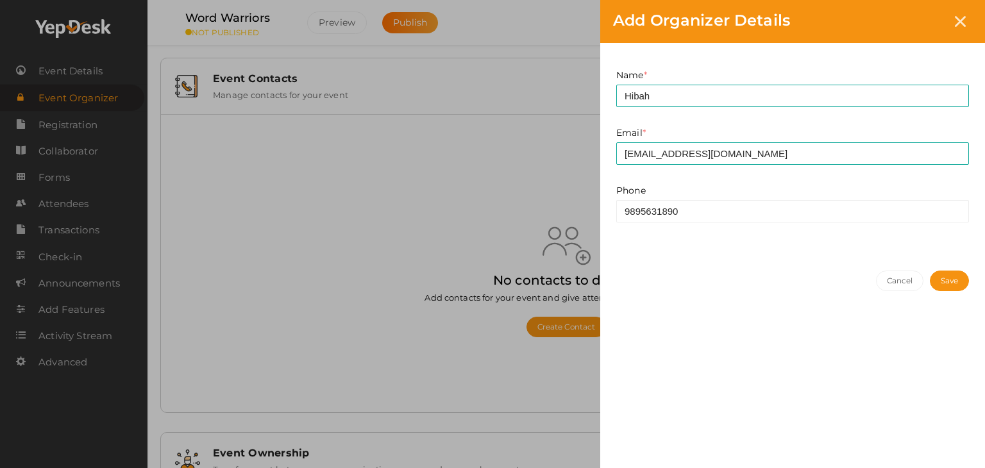
click at [943, 279] on button "Save" at bounding box center [949, 281] width 39 height 21
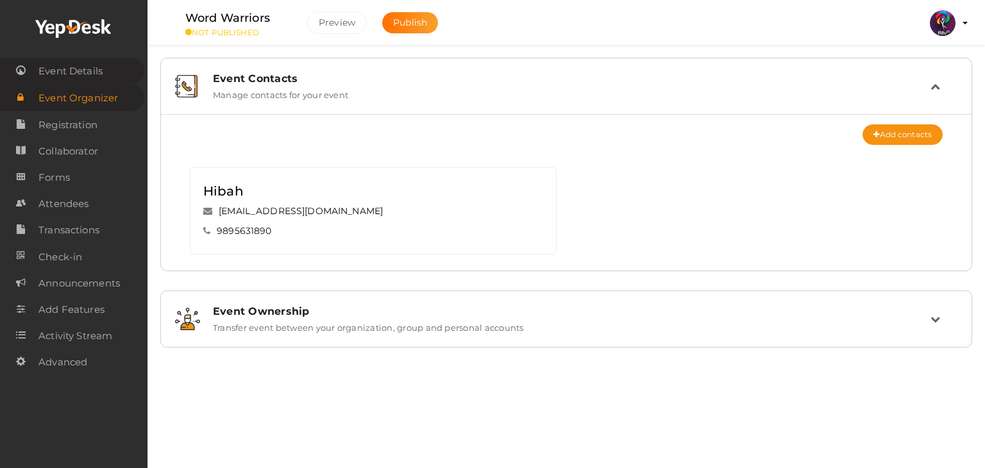
click at [97, 75] on span "Event Details" at bounding box center [70, 71] width 64 height 26
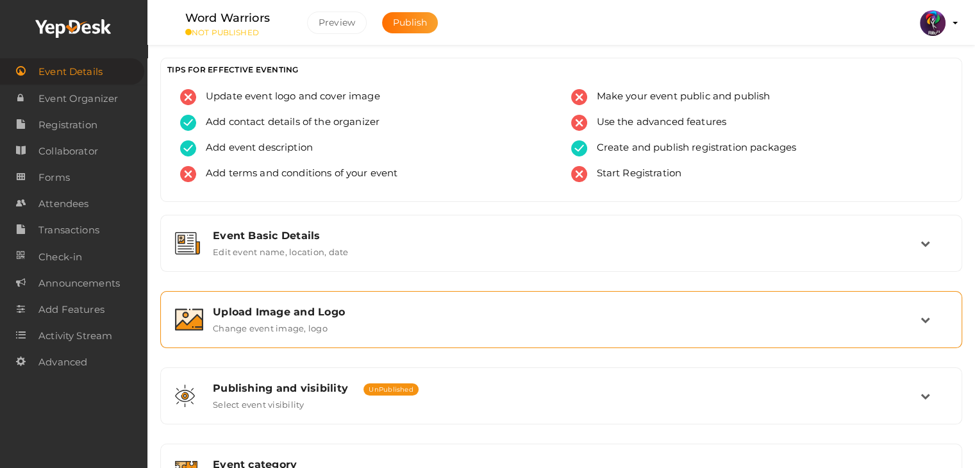
click at [408, 295] on div "Upload Image and Logo Change event image, logo" at bounding box center [561, 319] width 802 height 57
click at [404, 306] on div "Upload Image and Logo" at bounding box center [567, 312] width 708 height 12
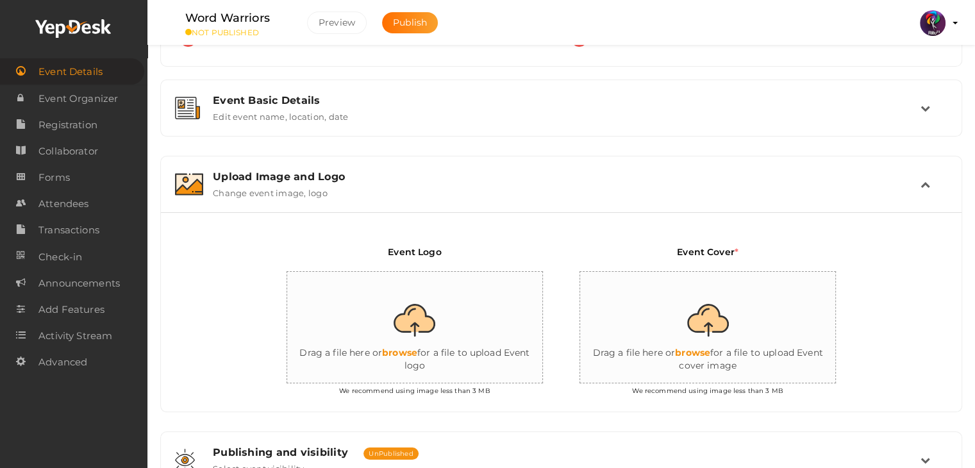
scroll to position [140, 0]
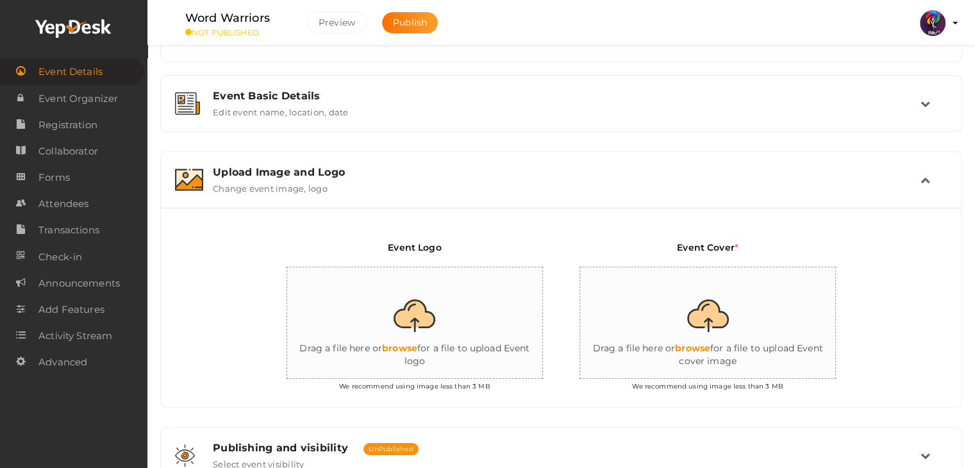
click at [429, 340] on input "file" at bounding box center [415, 323] width 256 height 112
type input "C:\fakepath\logo yepdesk.png"
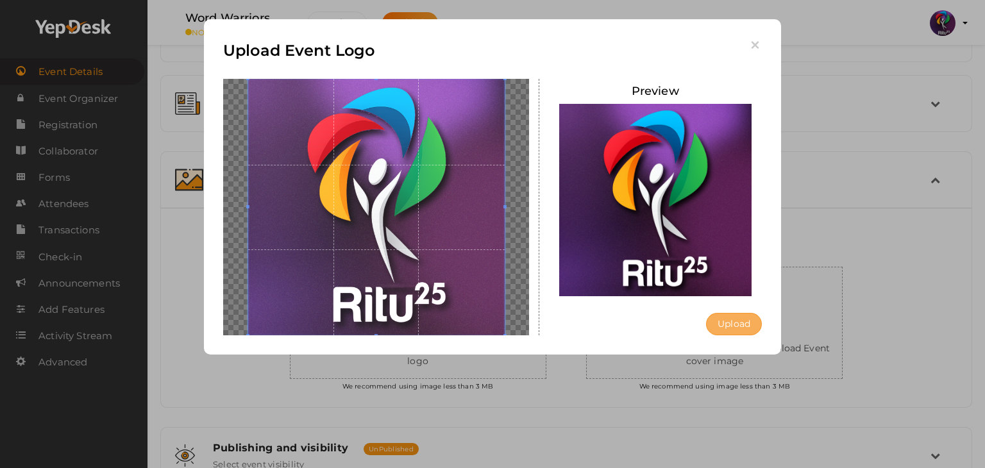
click at [730, 323] on button "Upload" at bounding box center [734, 324] width 56 height 22
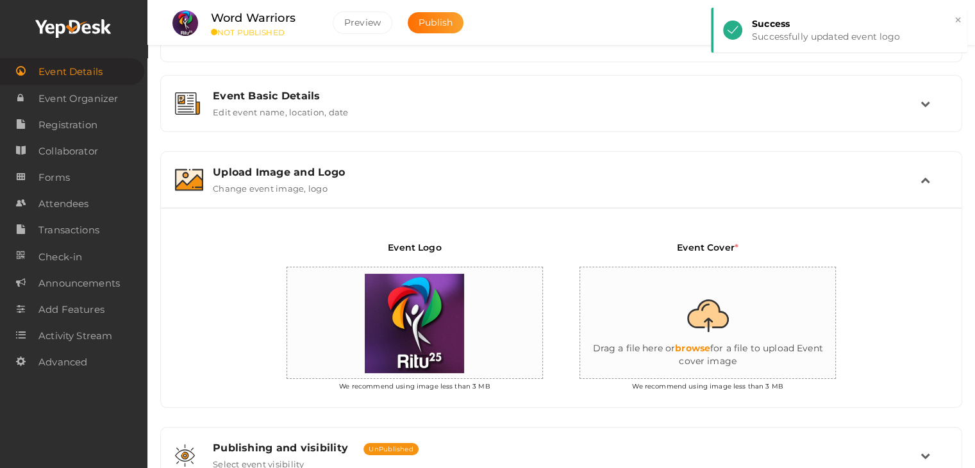
click at [785, 317] on input "file" at bounding box center [708, 323] width 256 height 112
type input "C:\fakepath\IMG_20251002_121646_476.png"
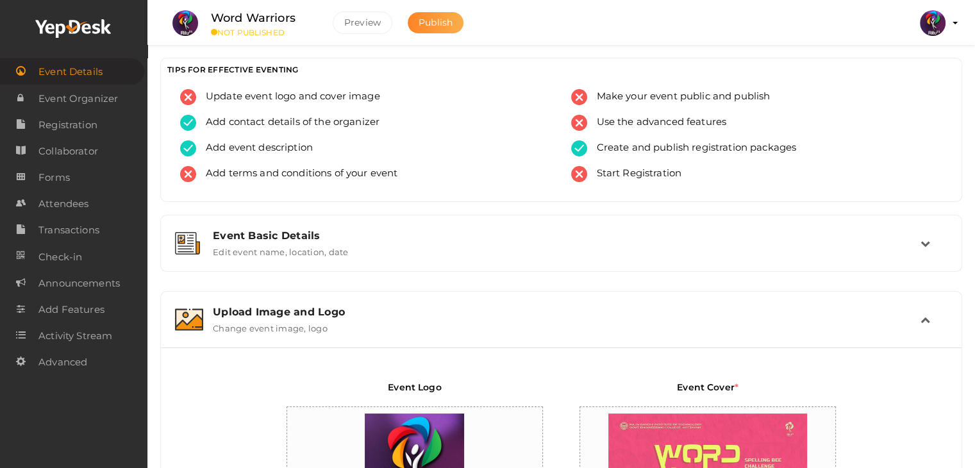
click at [451, 24] on span "Publish" at bounding box center [436, 23] width 34 height 12
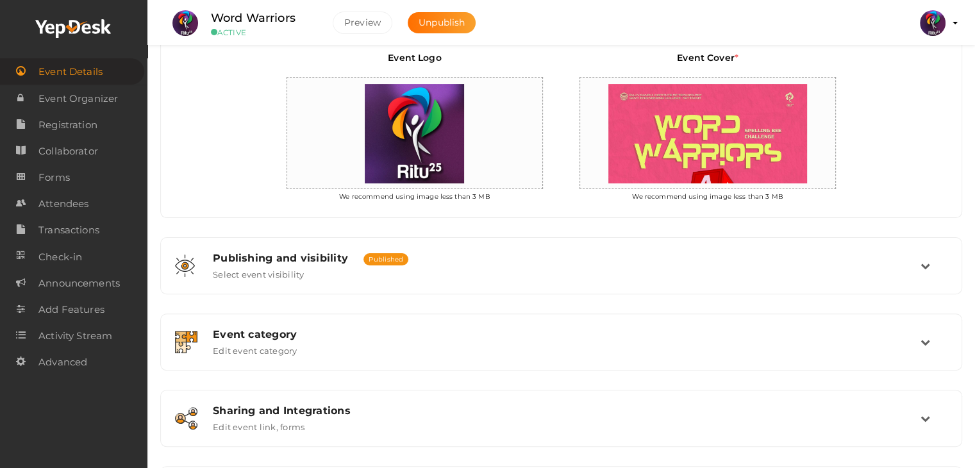
scroll to position [414, 0]
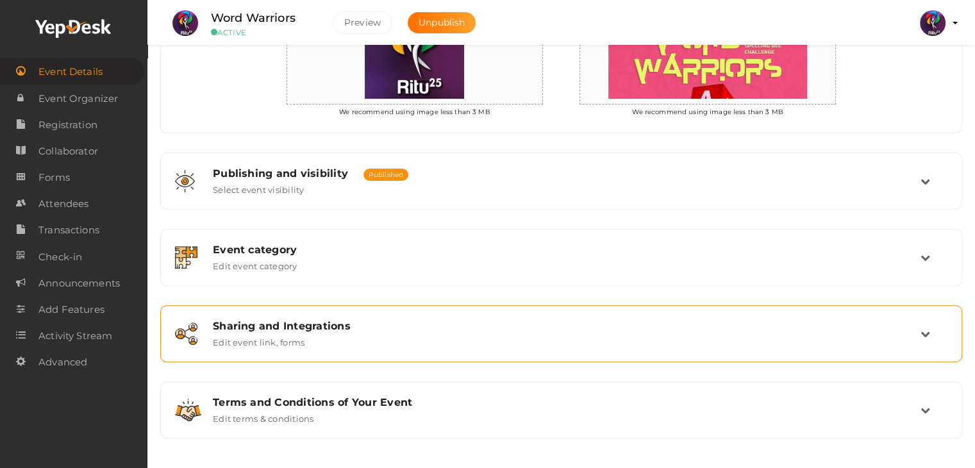
click at [424, 329] on div "Sharing and Integrations" at bounding box center [567, 326] width 708 height 12
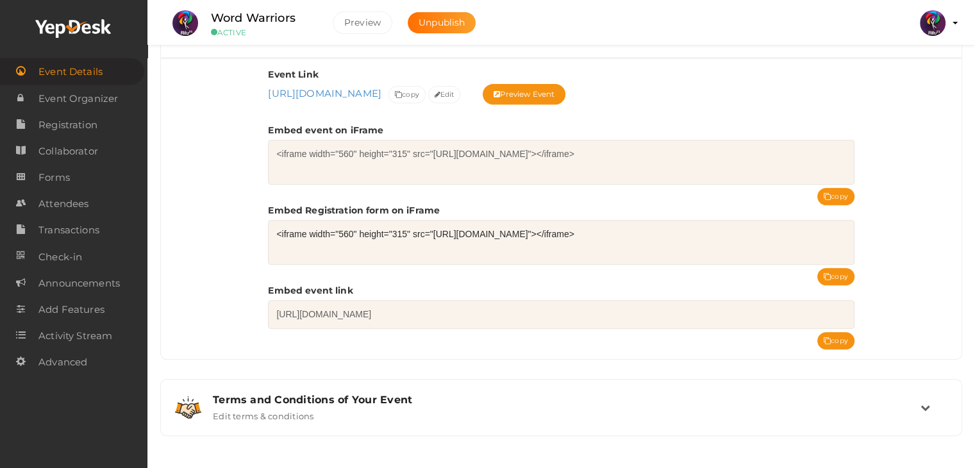
scroll to position [516, 0]
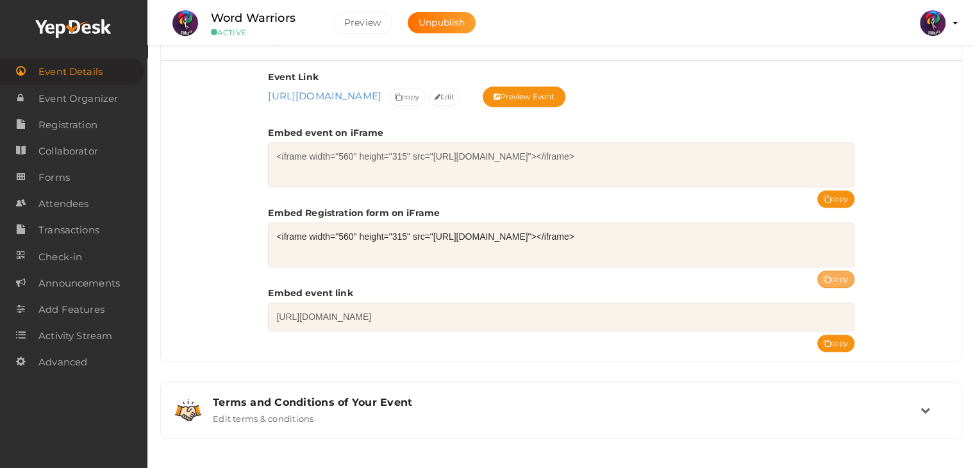
click at [833, 272] on button "copy" at bounding box center [835, 279] width 37 height 17
click at [841, 335] on button "copy" at bounding box center [835, 343] width 37 height 17
click at [90, 124] on span "Registration" at bounding box center [67, 125] width 59 height 26
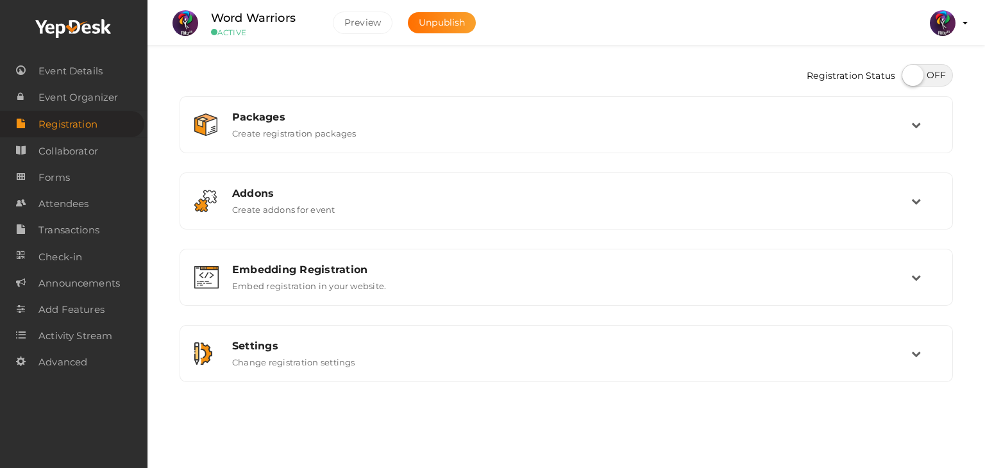
click at [909, 79] on label at bounding box center [926, 75] width 51 height 22
click at [909, 75] on input "checkbox" at bounding box center [905, 71] width 8 height 8
checkbox input "true"
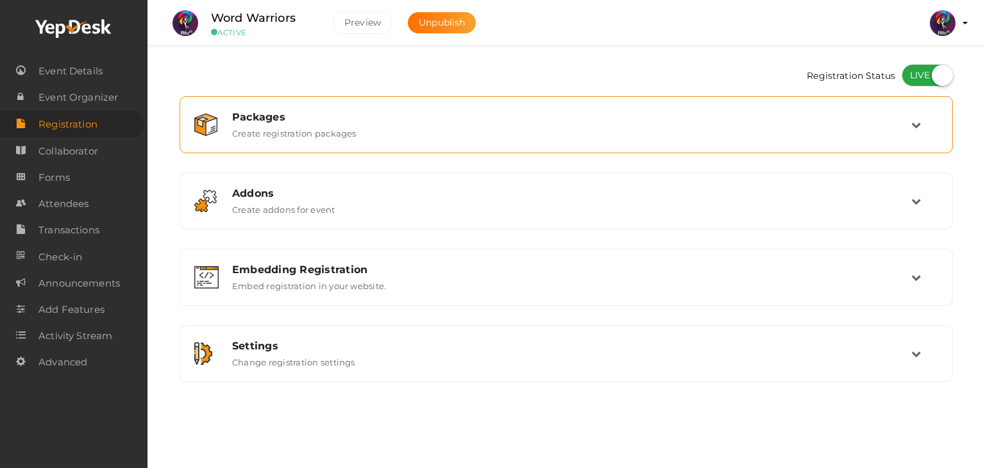
click at [822, 121] on div "Packages" at bounding box center [571, 117] width 679 height 12
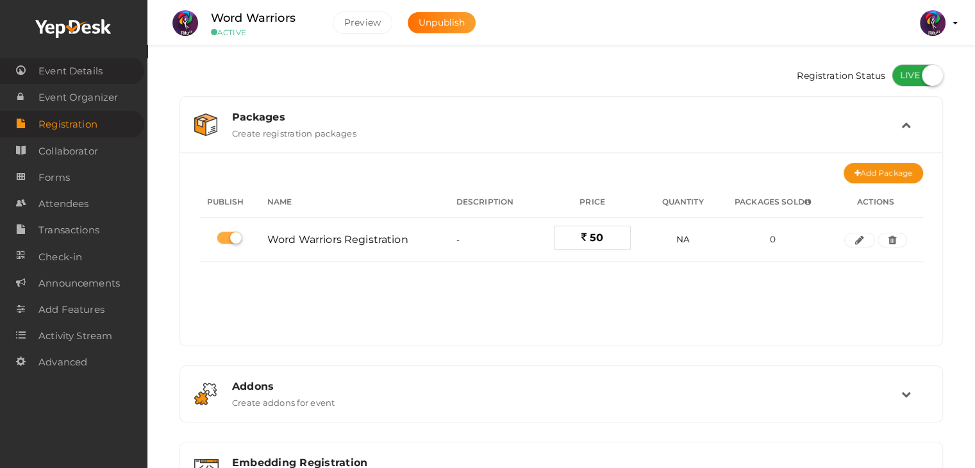
click at [114, 78] on link "Event Details" at bounding box center [72, 71] width 144 height 26
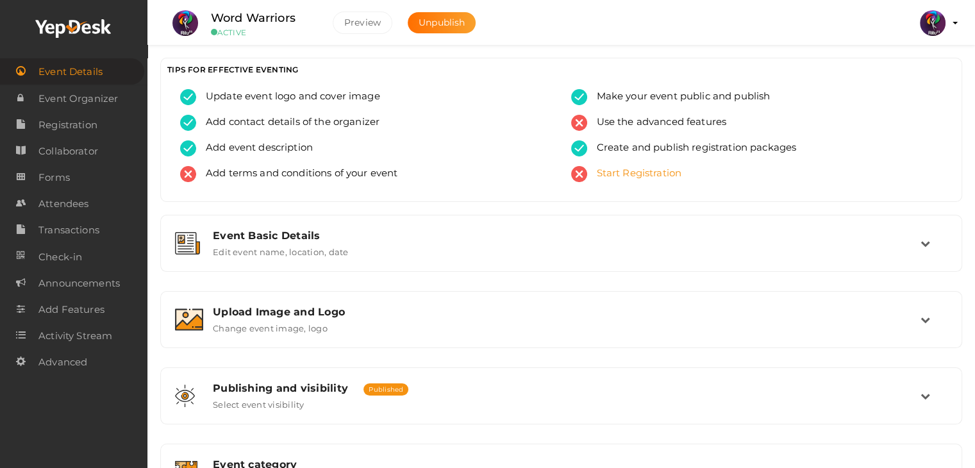
click at [628, 167] on span "Start Registration" at bounding box center [634, 174] width 95 height 16
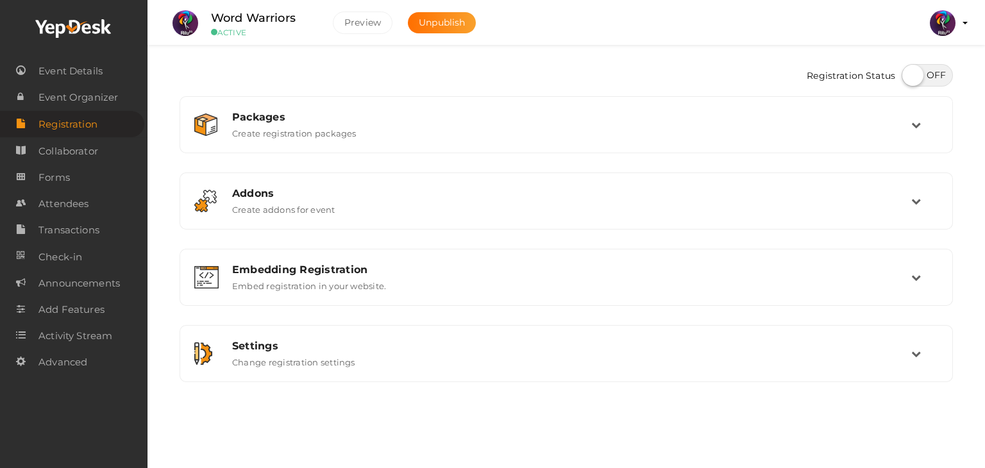
click at [921, 75] on label at bounding box center [926, 75] width 51 height 22
click at [910, 75] on input "checkbox" at bounding box center [905, 71] width 8 height 8
checkbox input "true"
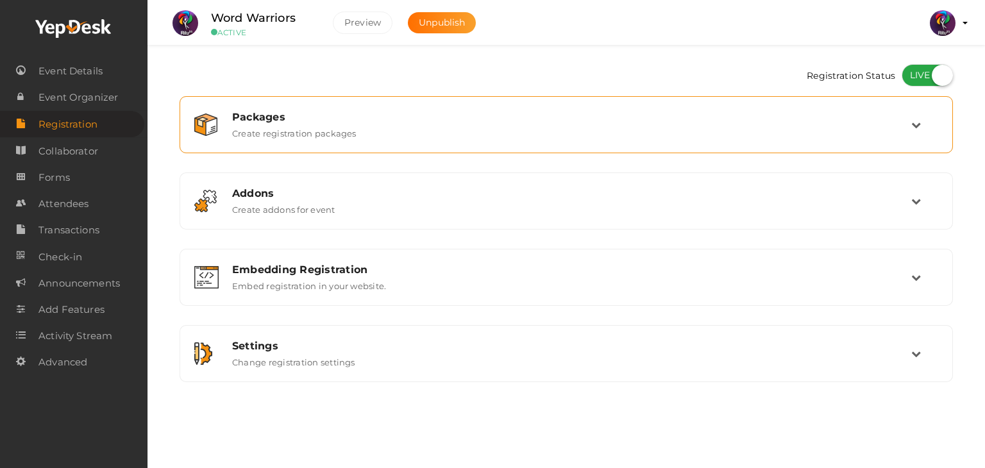
click at [746, 144] on div "Packages Create registration packages" at bounding box center [566, 124] width 759 height 43
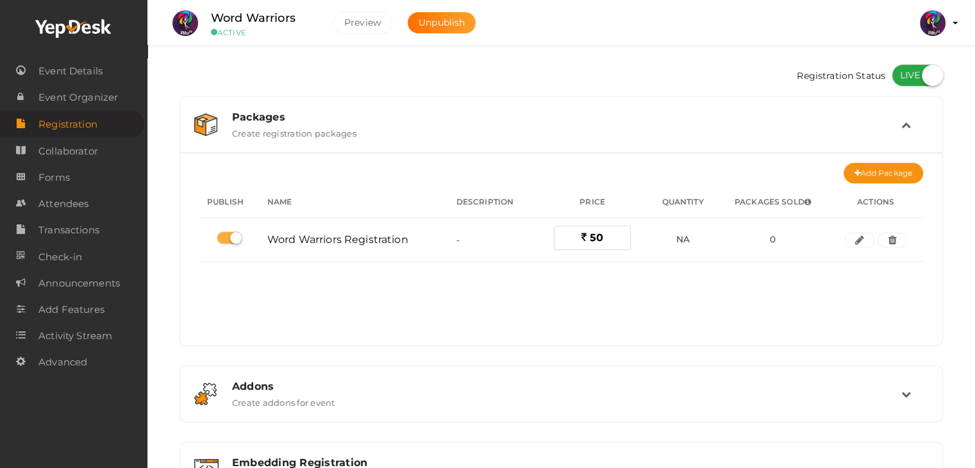
click at [746, 144] on div "Packages Create registration packages" at bounding box center [561, 124] width 749 height 43
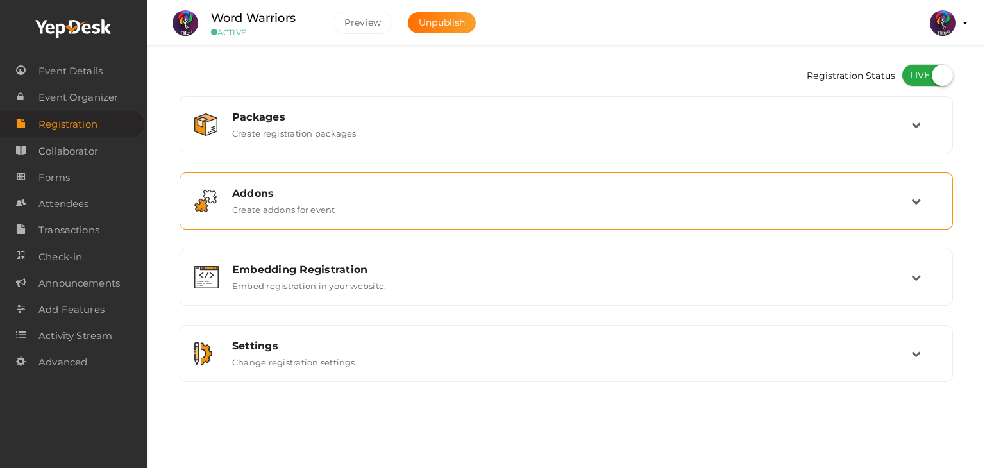
drag, startPoint x: 717, startPoint y: 235, endPoint x: 732, endPoint y: 197, distance: 40.0
click at [732, 197] on div "Packages Create registration packages Add Package No packages to display Add pa…" at bounding box center [565, 239] width 773 height 286
click at [732, 197] on div "Addons" at bounding box center [571, 193] width 679 height 12
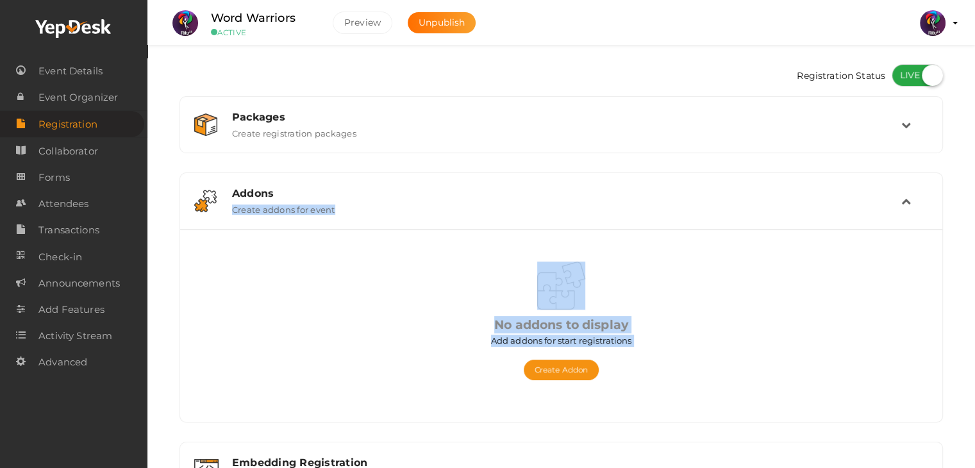
click at [732, 197] on div "Addons" at bounding box center [566, 193] width 669 height 12
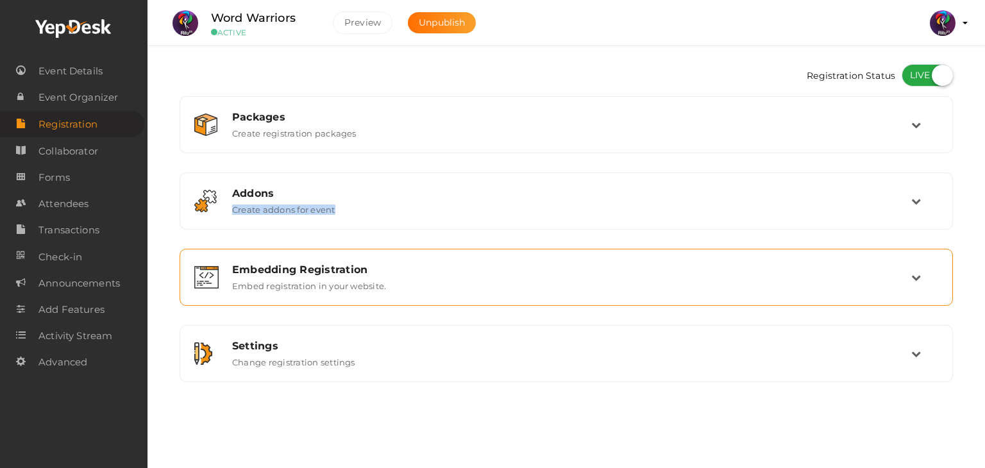
click at [690, 267] on div "Embedding Registration" at bounding box center [571, 269] width 679 height 12
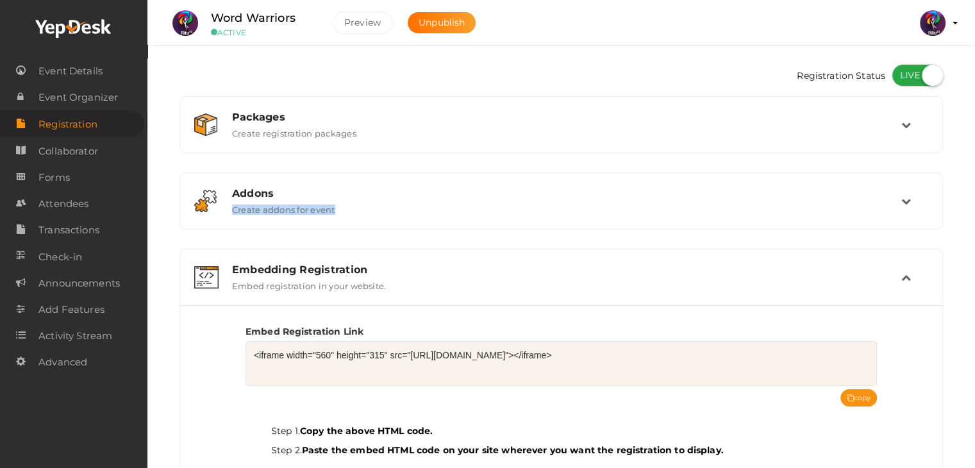
click at [690, 267] on div "Embedding Registration" at bounding box center [566, 269] width 669 height 12
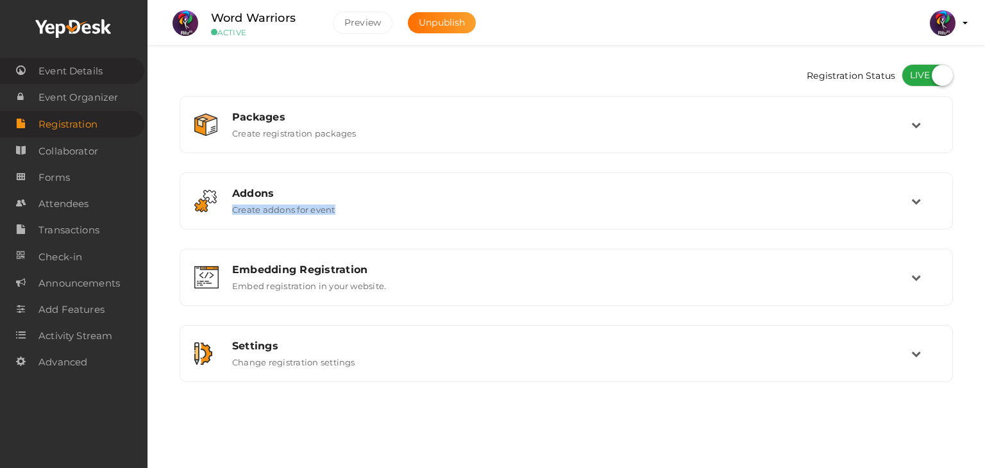
click at [59, 80] on span "Event Details" at bounding box center [70, 71] width 64 height 26
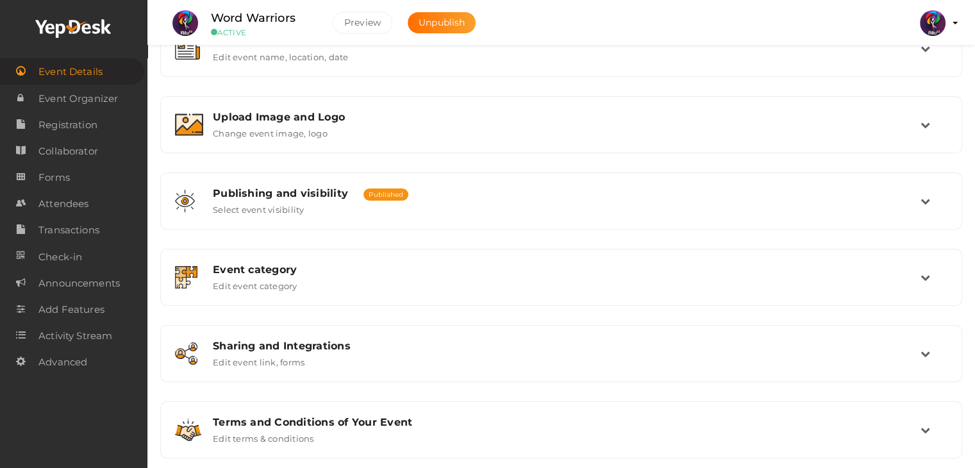
scroll to position [216, 0]
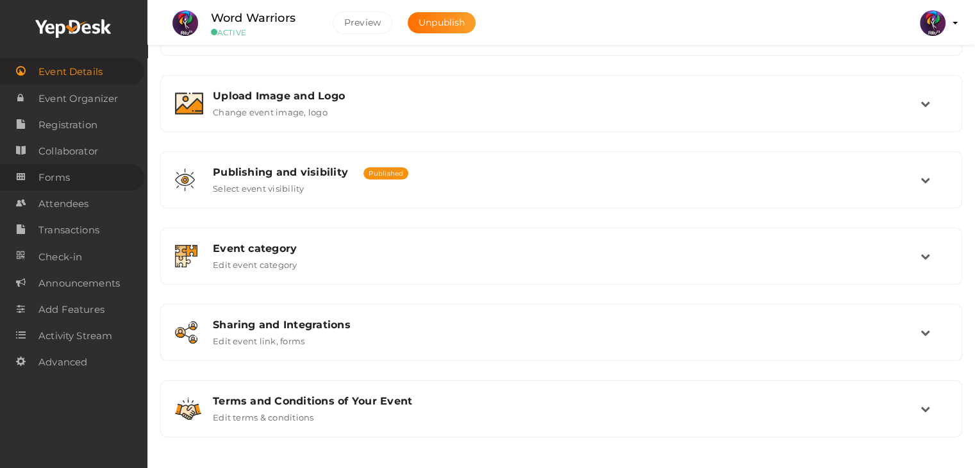
click at [100, 181] on link "Forms" at bounding box center [72, 177] width 144 height 26
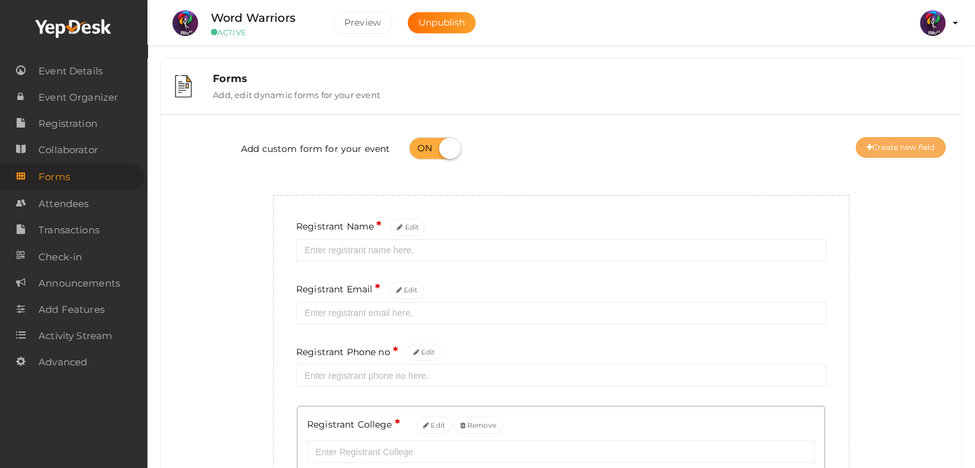
click at [901, 156] on button "Create new field" at bounding box center [901, 147] width 90 height 21
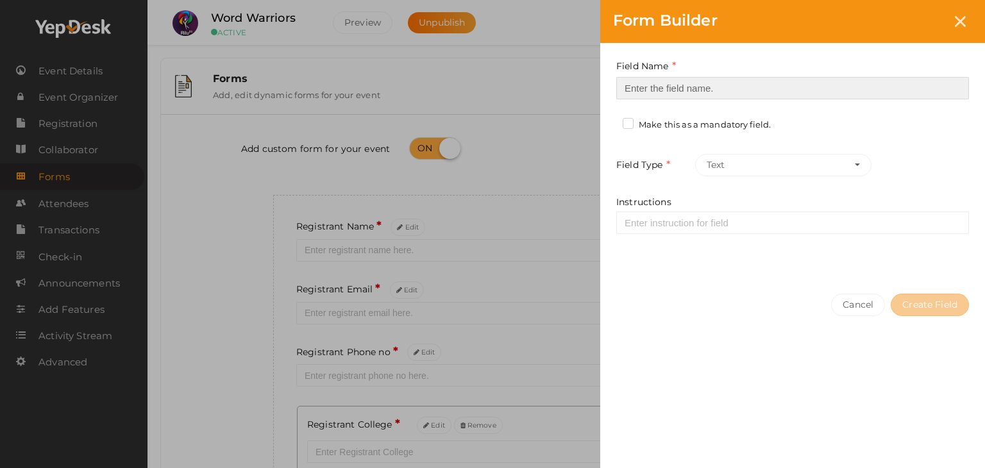
click at [759, 90] on input at bounding box center [792, 88] width 353 height 22
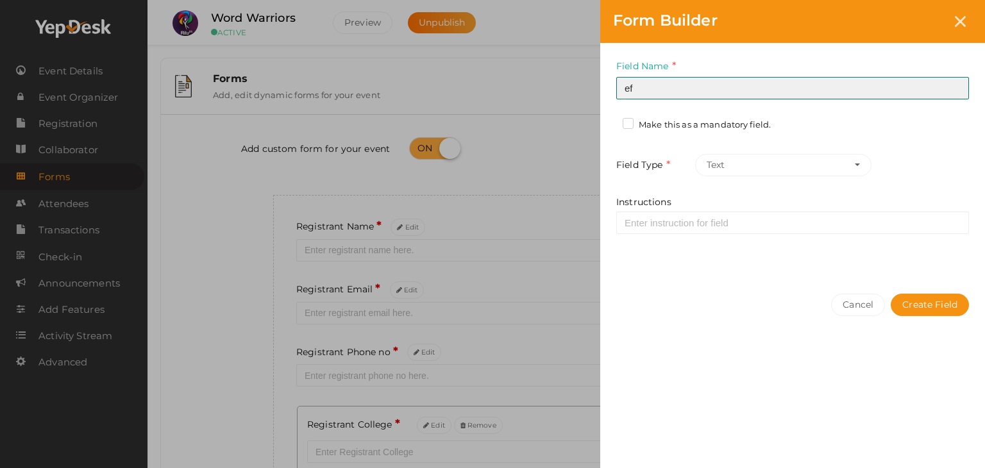
type input "e"
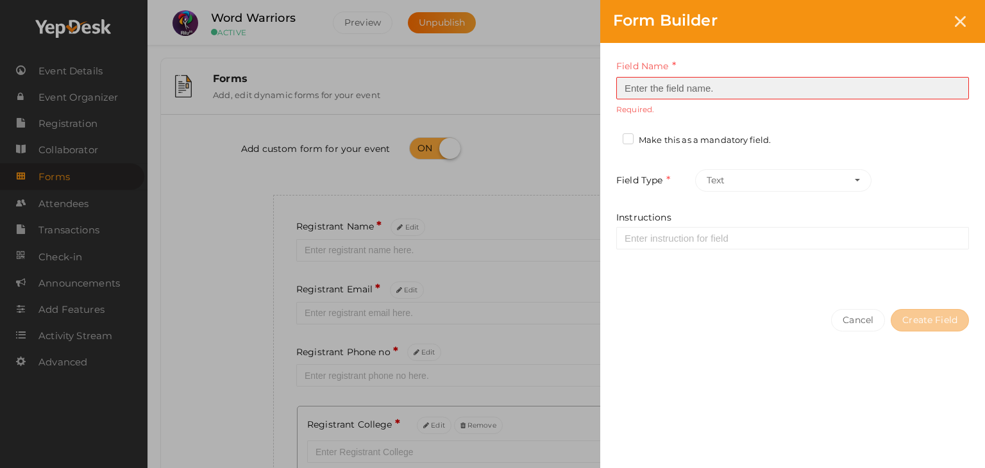
type input "R"
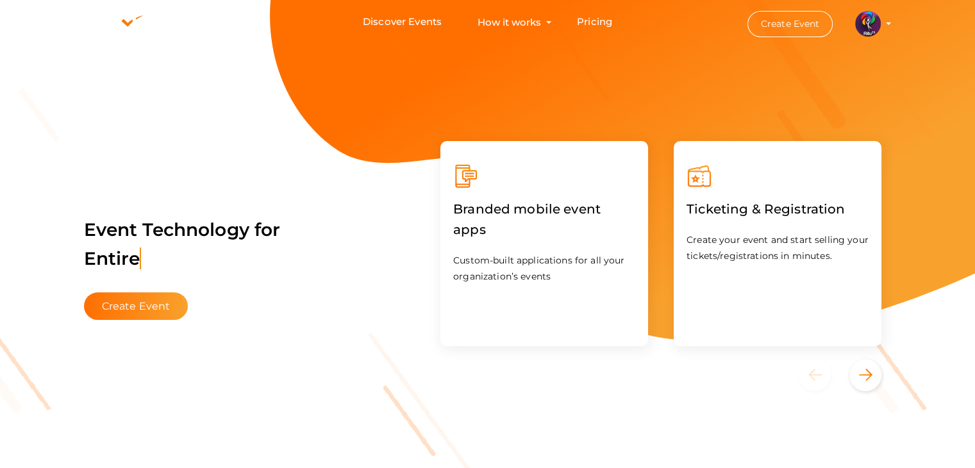
drag, startPoint x: 885, startPoint y: 12, endPoint x: 878, endPoint y: 16, distance: 8.4
click at [878, 16] on li "Create Event [GEOGRAPHIC_DATA] 2025 [EMAIL_ADDRESS][DOMAIN_NAME] Personal Profi…" at bounding box center [808, 24] width 172 height 46
click at [817, 32] on button "Create Event" at bounding box center [790, 24] width 86 height 26
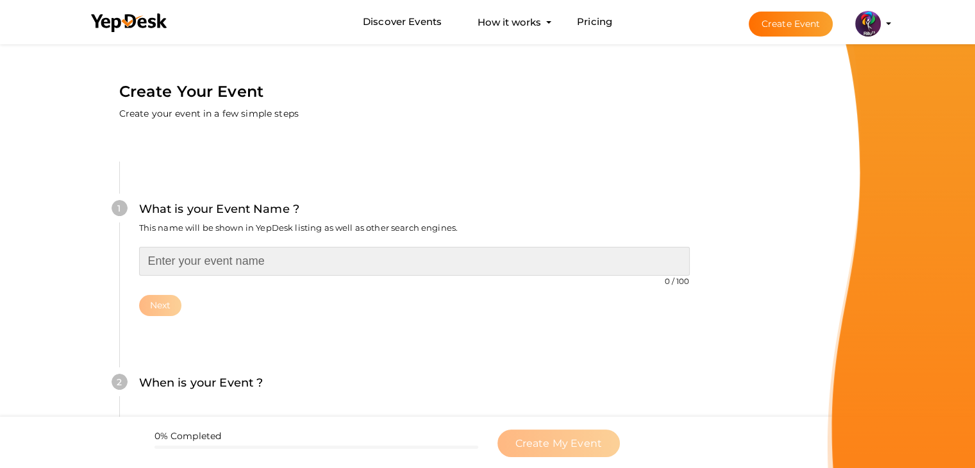
click at [203, 258] on input "text" at bounding box center [414, 261] width 551 height 29
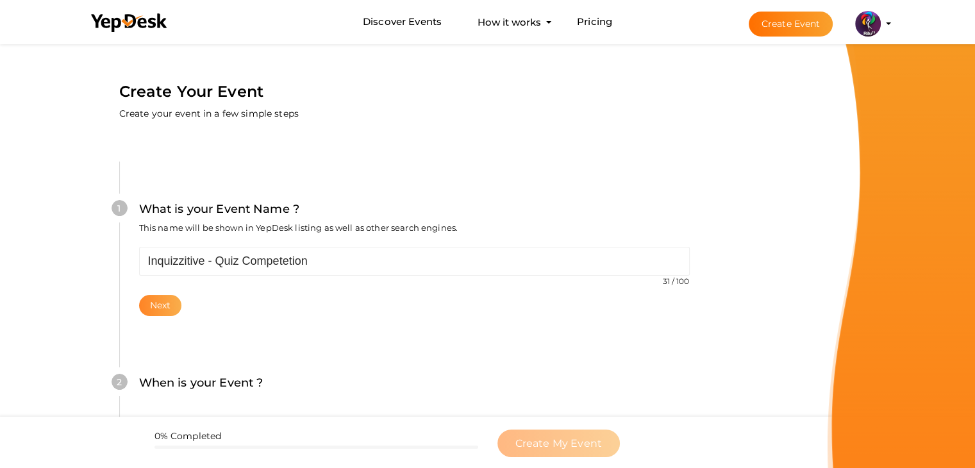
drag, startPoint x: 165, startPoint y: 293, endPoint x: 169, endPoint y: 302, distance: 9.8
click at [169, 302] on div "Inquizzitive - Quiz Competetion 31 / 100 Invalid event name event name length e…" at bounding box center [414, 281] width 551 height 69
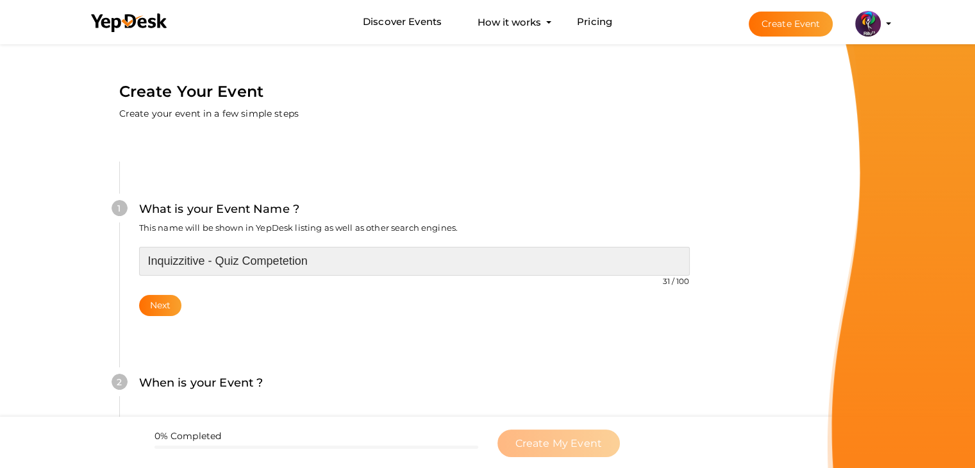
click at [333, 263] on input "Inquizzitive - Quiz Competetion" at bounding box center [414, 261] width 551 height 29
type input "Inquizzitive - Quiz Competition"
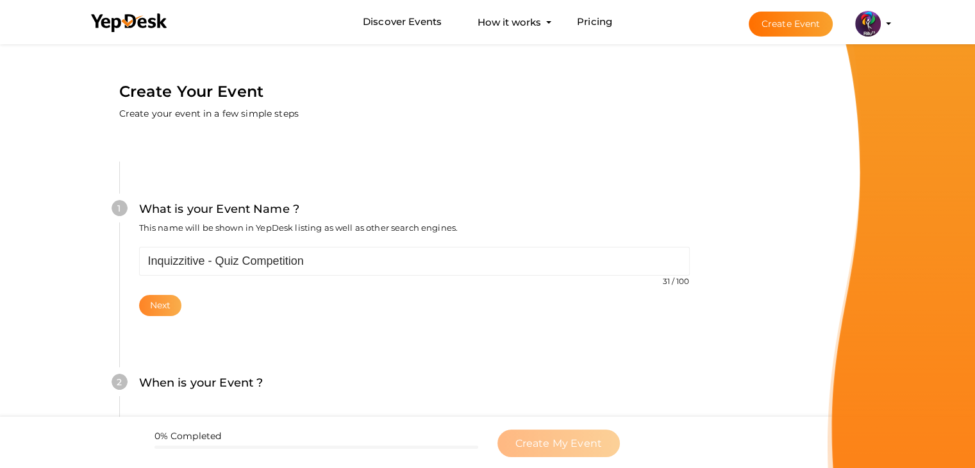
click at [155, 306] on button "Next" at bounding box center [160, 305] width 43 height 21
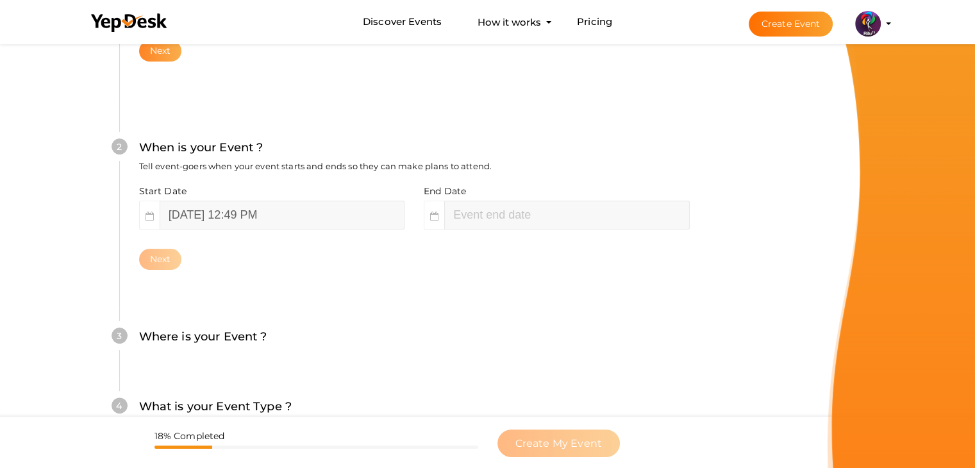
scroll to position [263, 0]
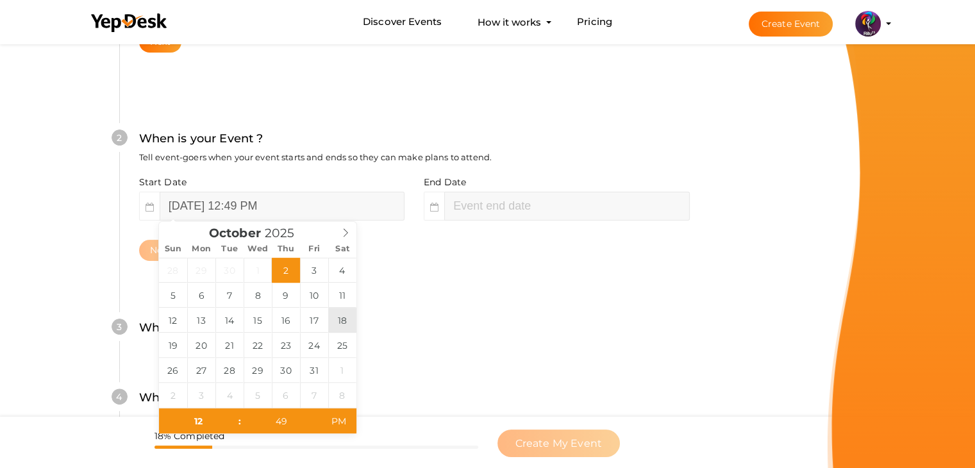
type input "[DATE] 12:49 PM"
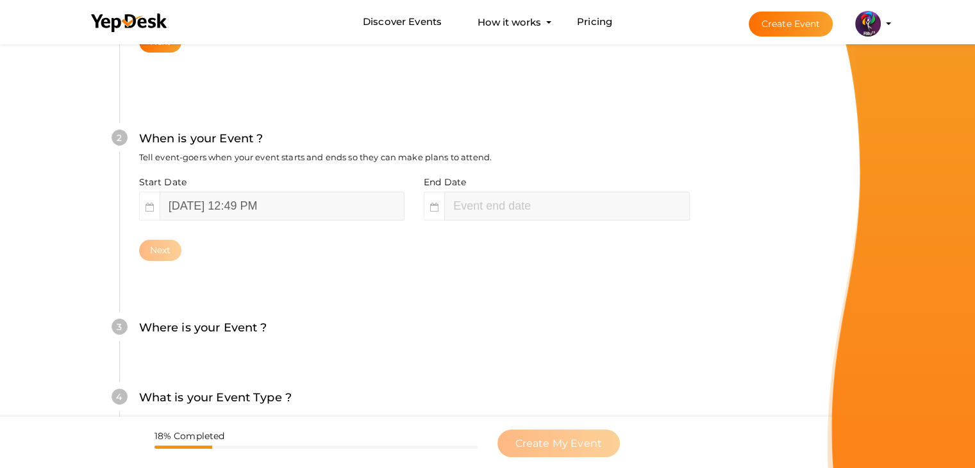
type input "October 18, 2025 2:49 PM"
click at [405, 265] on div "2 When is your Event ? Tell event-goers when your event starts and ends so they…" at bounding box center [414, 195] width 590 height 208
click at [419, 240] on div "Next" at bounding box center [414, 250] width 551 height 21
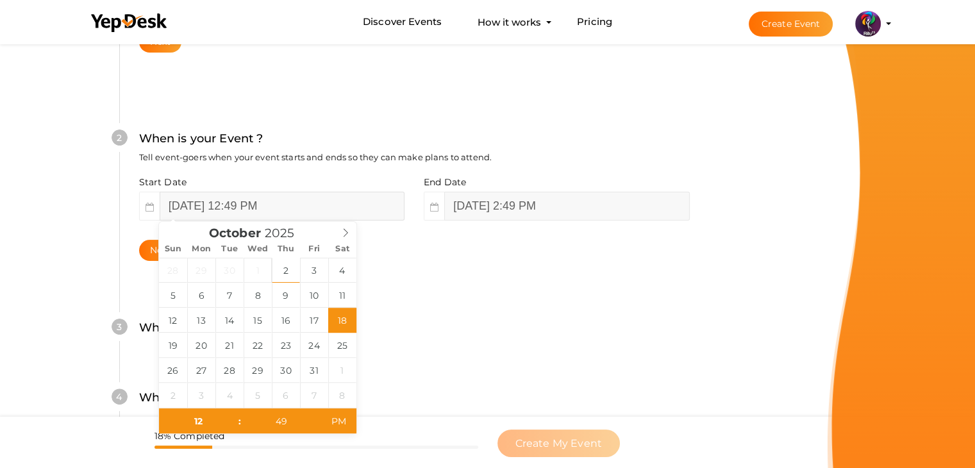
click at [284, 203] on input "October 18, 2025 12:49 PM" at bounding box center [282, 206] width 245 height 29
click at [272, 424] on input "49" at bounding box center [281, 421] width 79 height 26
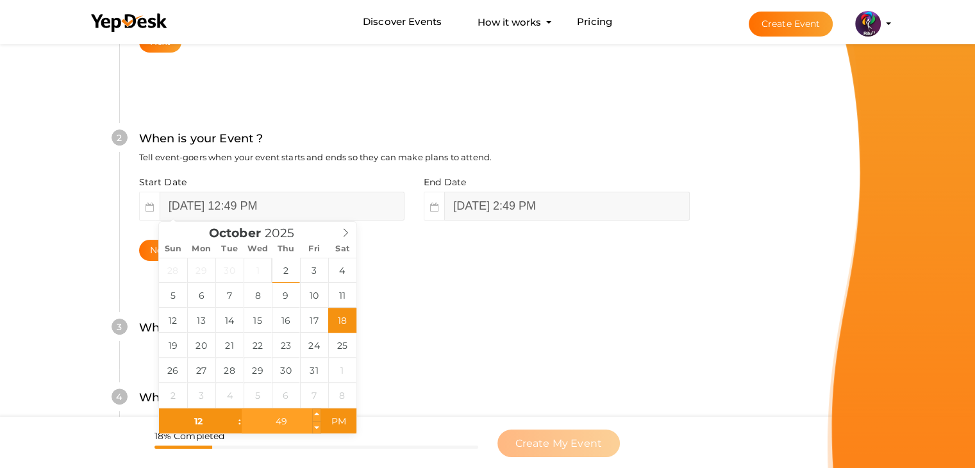
click at [272, 424] on input "49" at bounding box center [281, 421] width 79 height 26
type input "00"
type input "October 18, 2025 12:00 PM"
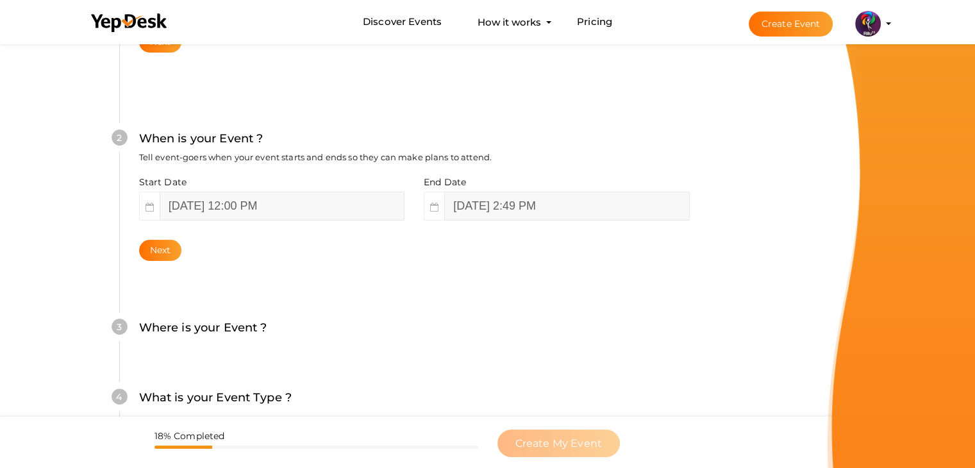
click at [536, 290] on div "2 When is your Event ? Tell event-goers when your event starts and ends so they…" at bounding box center [414, 195] width 590 height 208
click at [167, 256] on button "Next" at bounding box center [160, 250] width 43 height 21
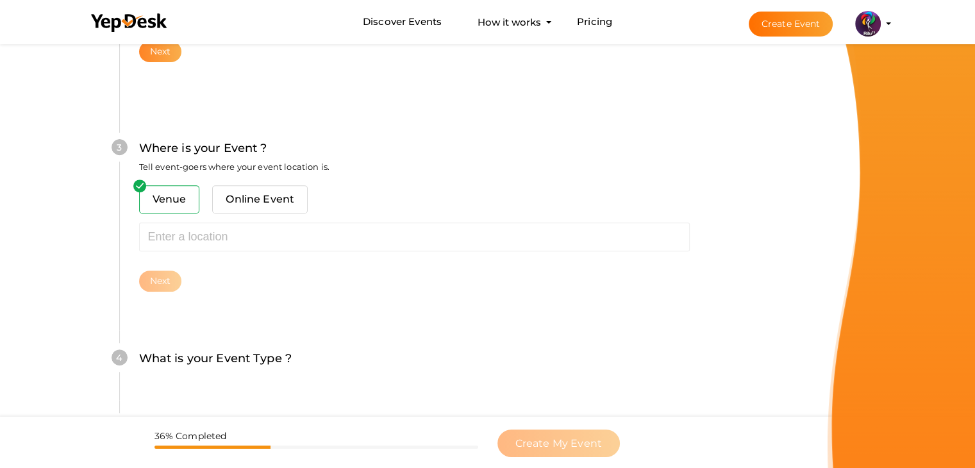
scroll to position [472, 0]
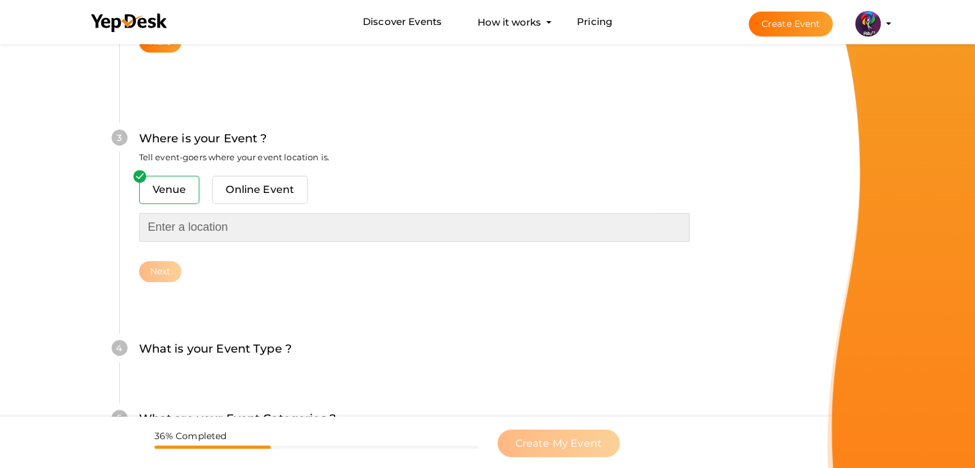
click at [192, 229] on input "text" at bounding box center [414, 227] width 551 height 29
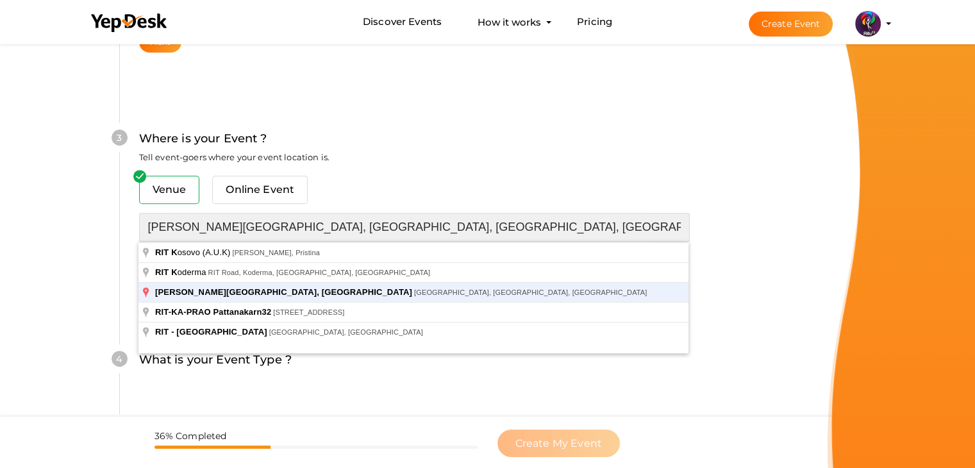
type input "RAJIV GANDHI INSTITUTE OF TECHNOLOGY, KOTTAYAM, Pampady, Kerala, India"
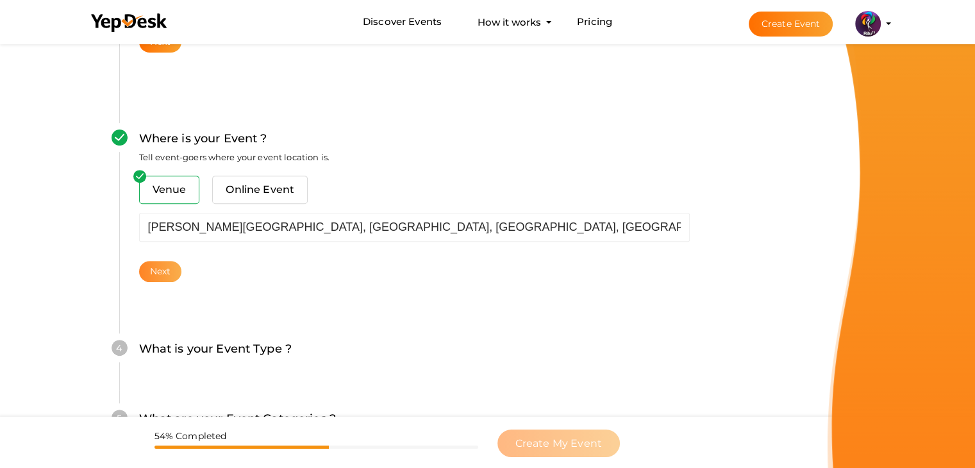
click at [168, 263] on button "Next" at bounding box center [160, 271] width 43 height 21
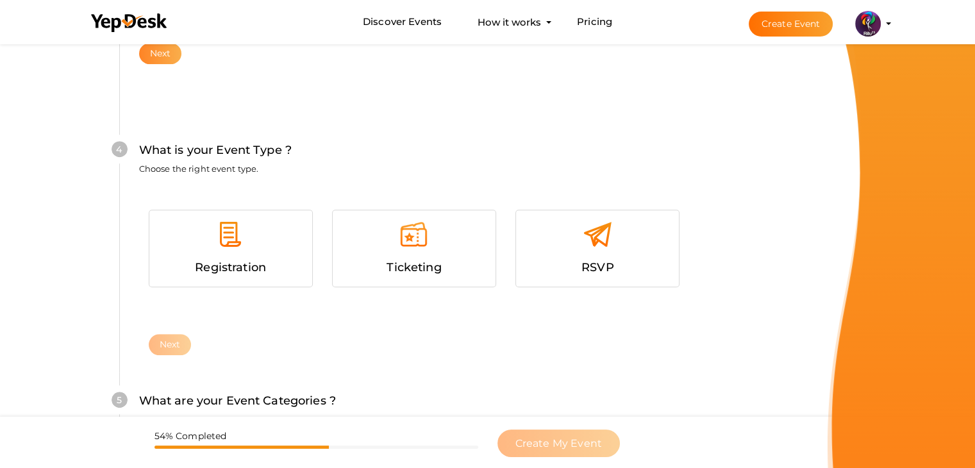
scroll to position [701, 0]
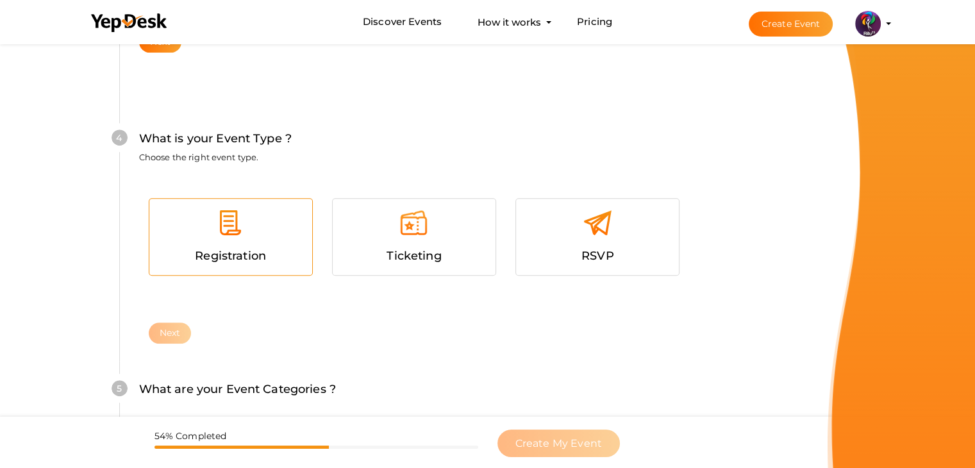
click at [258, 239] on div at bounding box center [231, 227] width 144 height 38
click at [181, 329] on button "Next" at bounding box center [170, 332] width 43 height 21
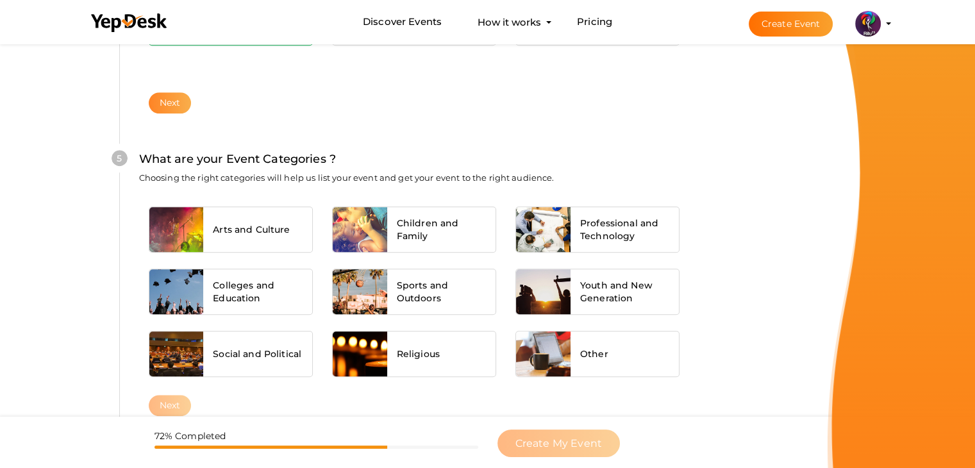
scroll to position [970, 0]
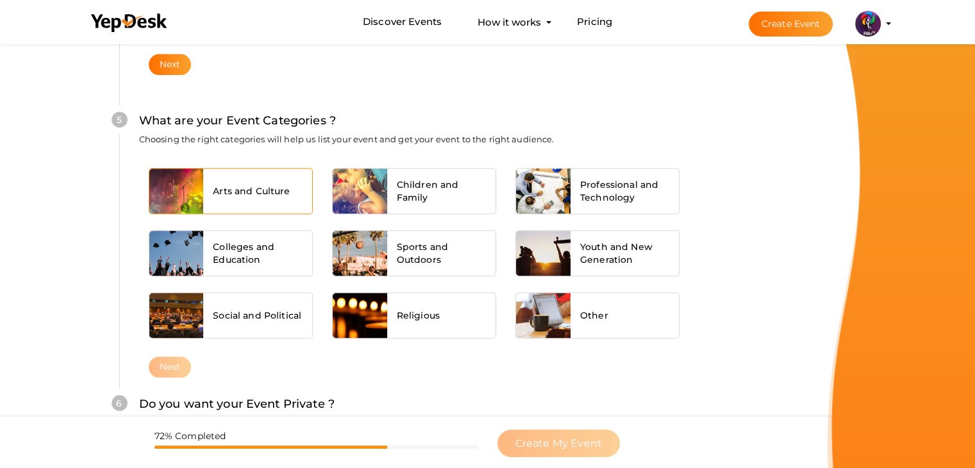
click at [263, 188] on span "Arts and Culture" at bounding box center [251, 191] width 77 height 13
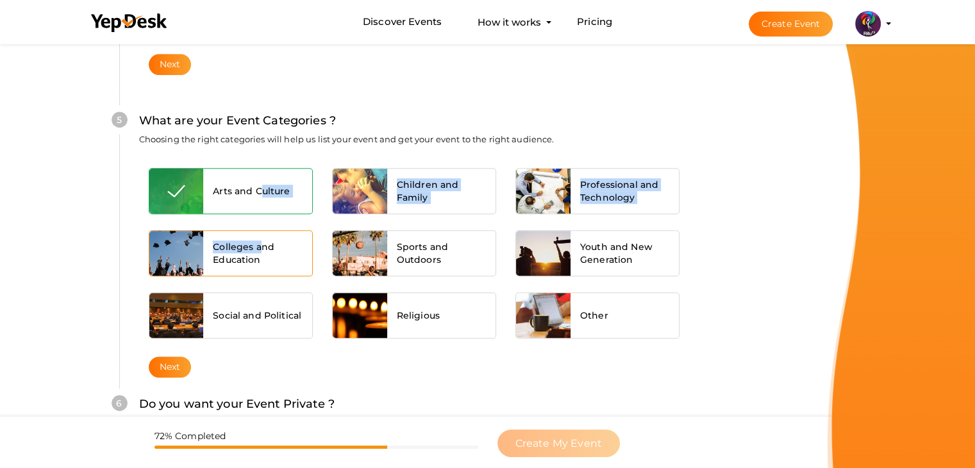
click at [260, 241] on span "Colleges and Education" at bounding box center [258, 253] width 90 height 26
click at [283, 227] on div "Colleges and Education" at bounding box center [230, 251] width 183 height 49
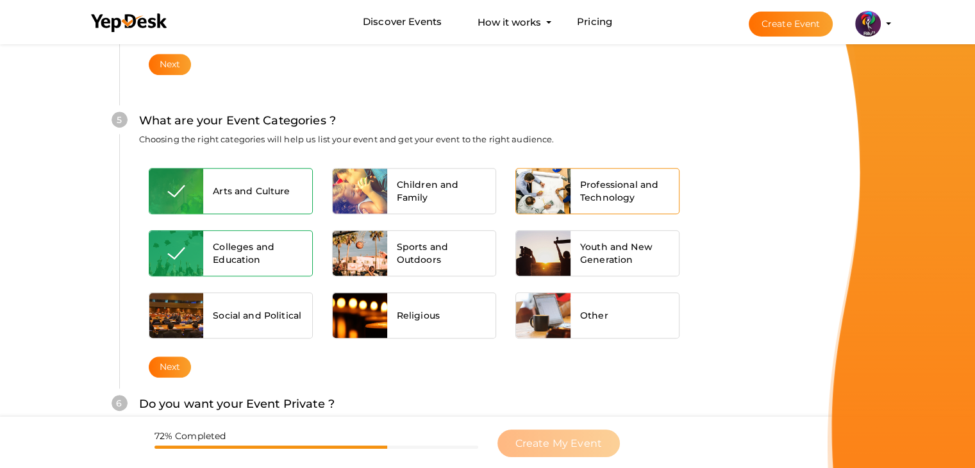
click at [621, 165] on div "Professional and Technology" at bounding box center [597, 189] width 183 height 49
click at [619, 173] on div "Professional and Technology" at bounding box center [625, 191] width 109 height 45
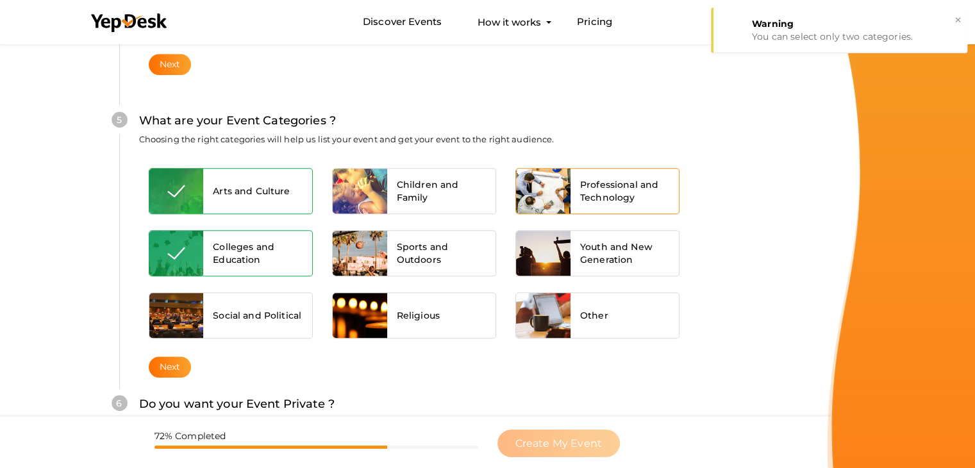
click at [637, 180] on span "Professional and Technology" at bounding box center [625, 191] width 90 height 26
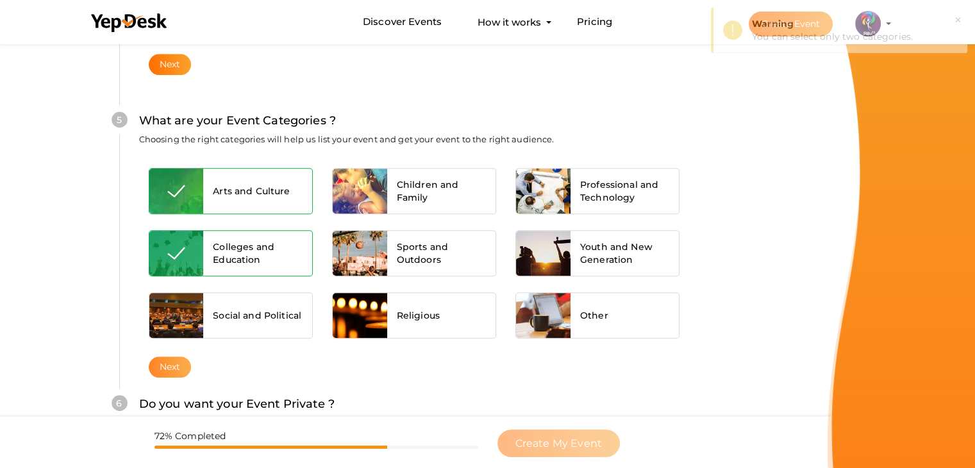
click at [168, 356] on button "Next" at bounding box center [170, 366] width 43 height 21
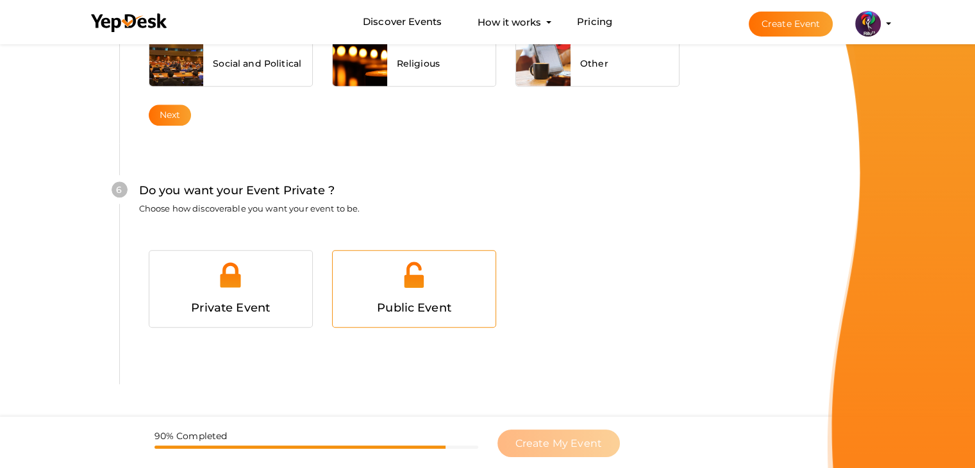
scroll to position [1251, 0]
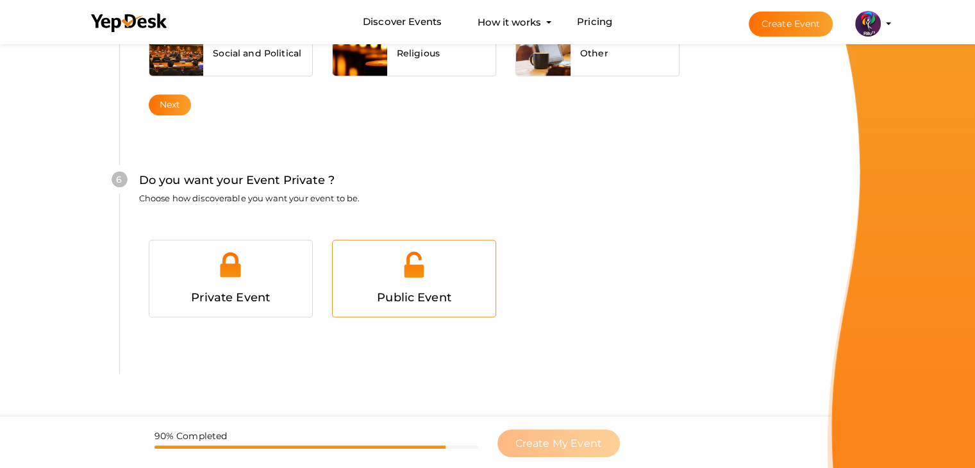
click at [424, 251] on img at bounding box center [413, 264] width 29 height 29
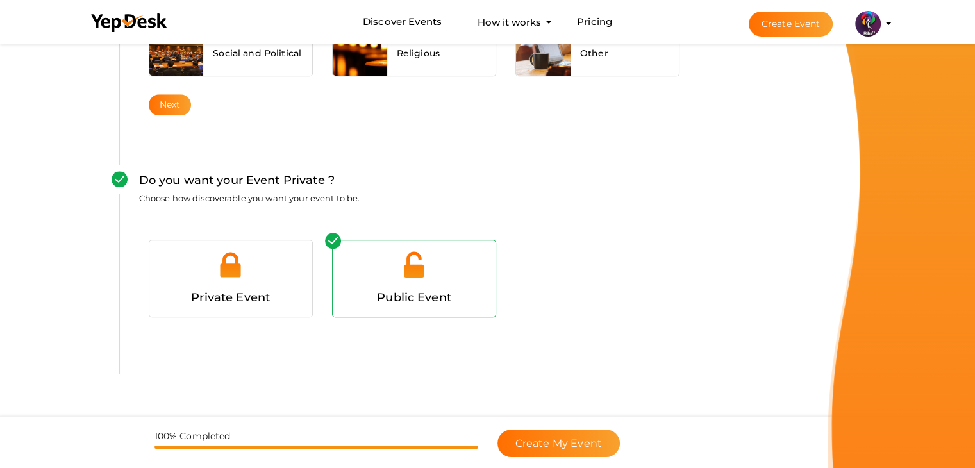
scroll to position [1285, 0]
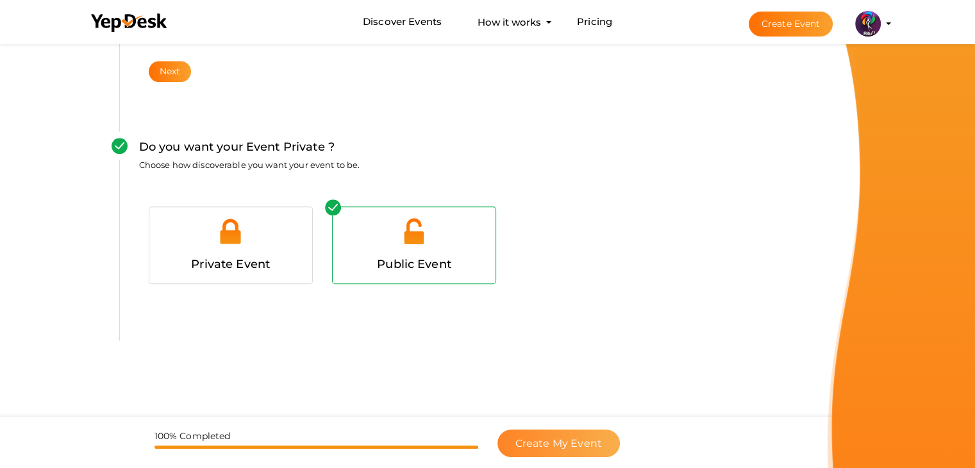
click at [533, 438] on span "Create My Event" at bounding box center [558, 443] width 87 height 12
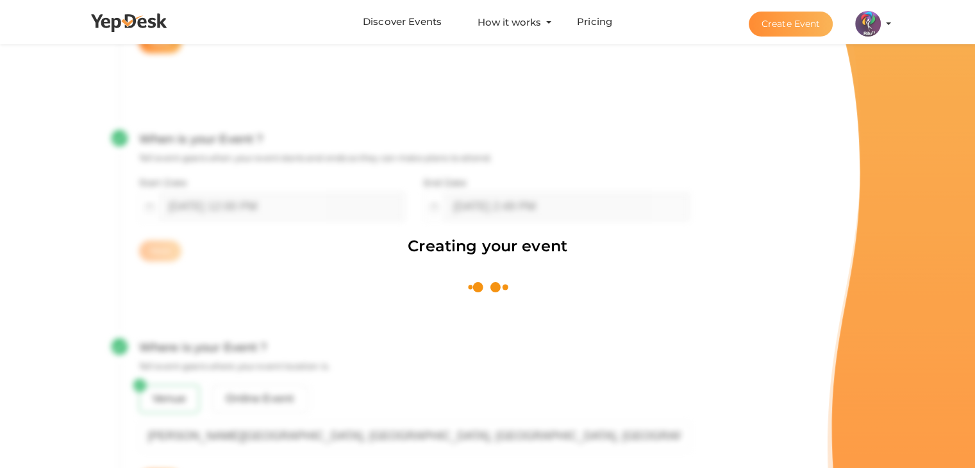
scroll to position [192, 0]
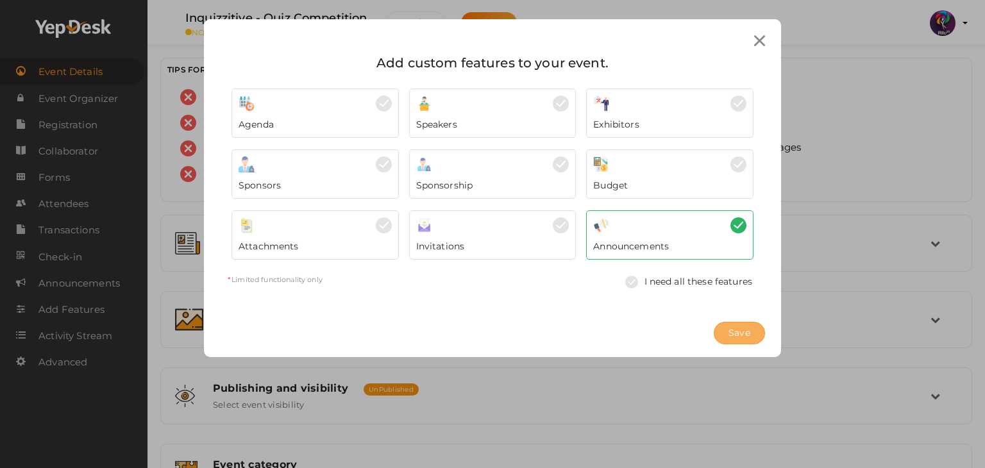
click at [753, 330] on button "Save" at bounding box center [738, 333] width 51 height 22
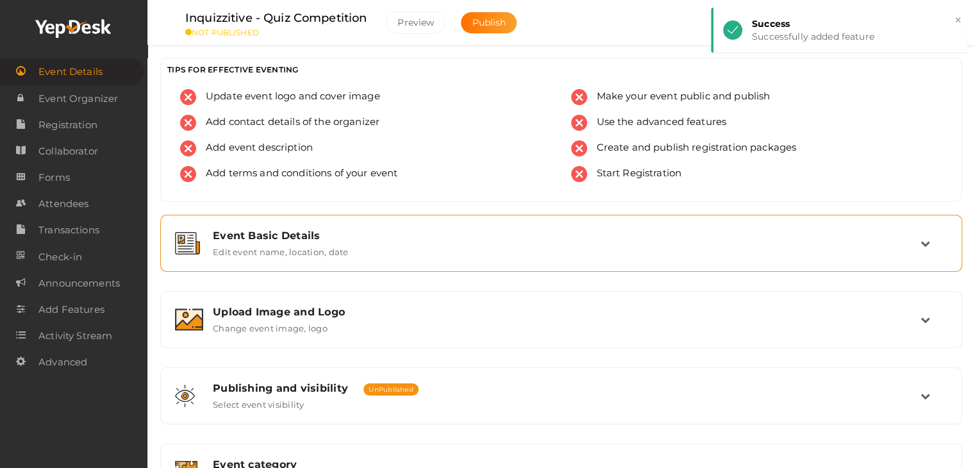
click at [340, 235] on div "Event Basic Details" at bounding box center [567, 235] width 708 height 12
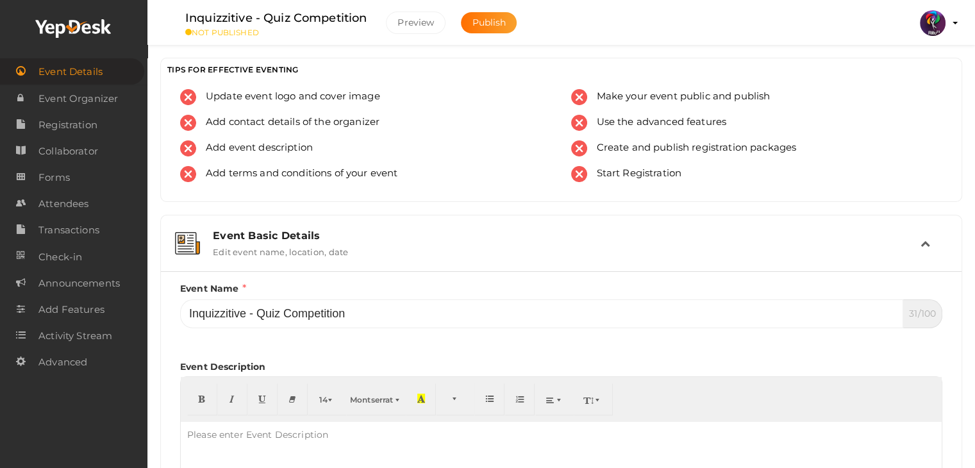
scroll to position [185, 0]
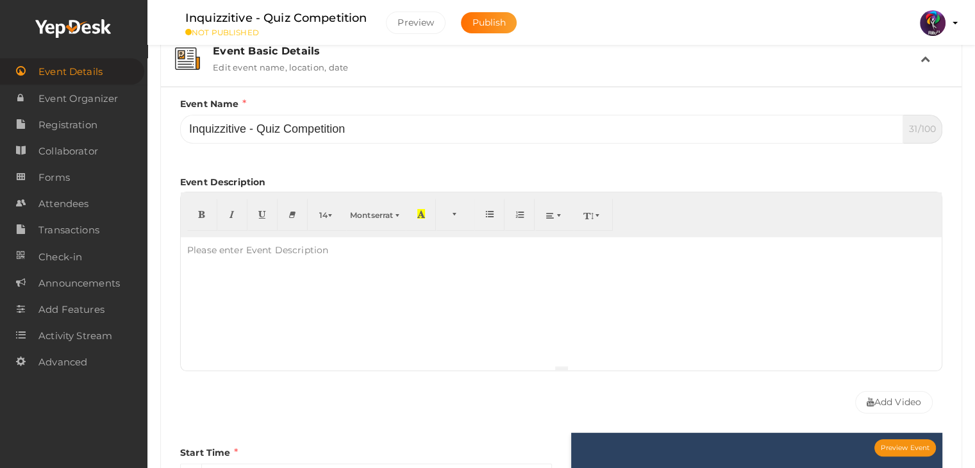
click at [359, 284] on div at bounding box center [561, 301] width 761 height 128
paste div
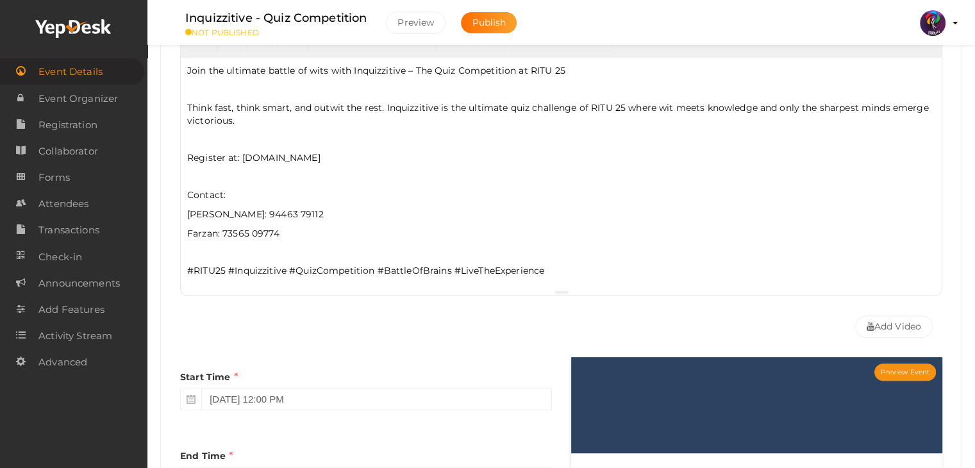
scroll to position [335, 0]
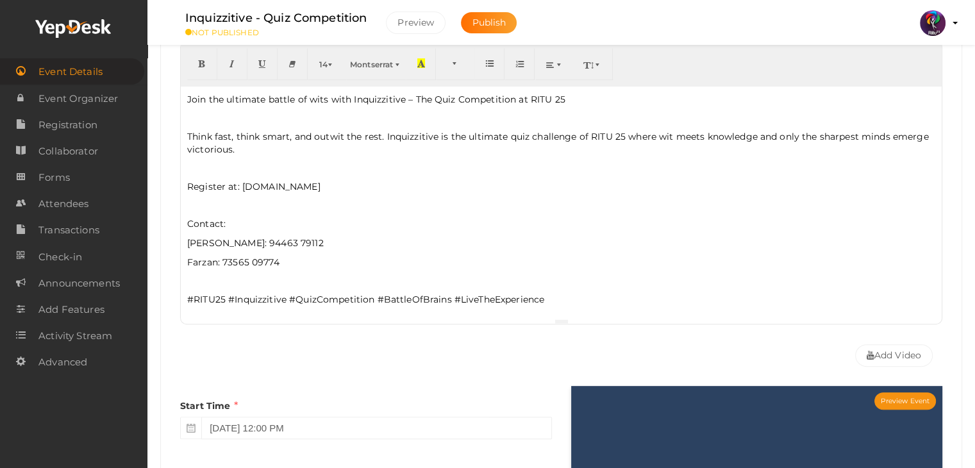
click at [359, 277] on p at bounding box center [561, 281] width 748 height 12
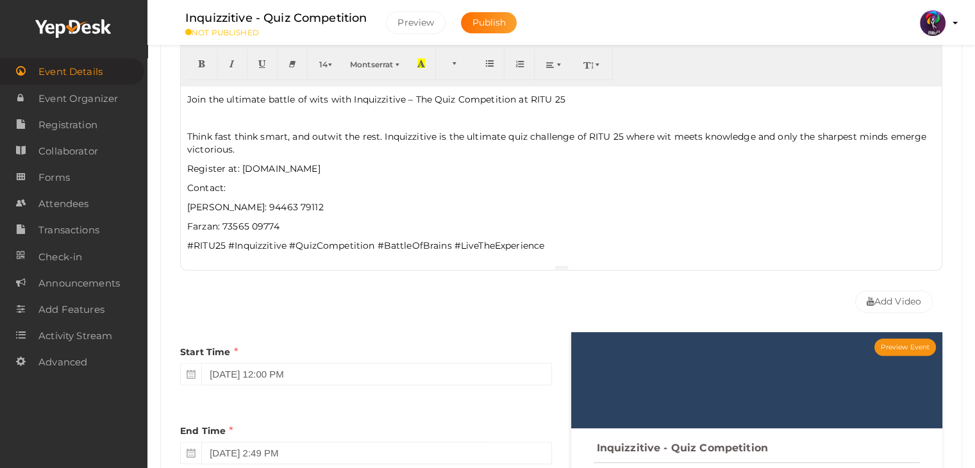
click at [374, 119] on p at bounding box center [561, 118] width 748 height 12
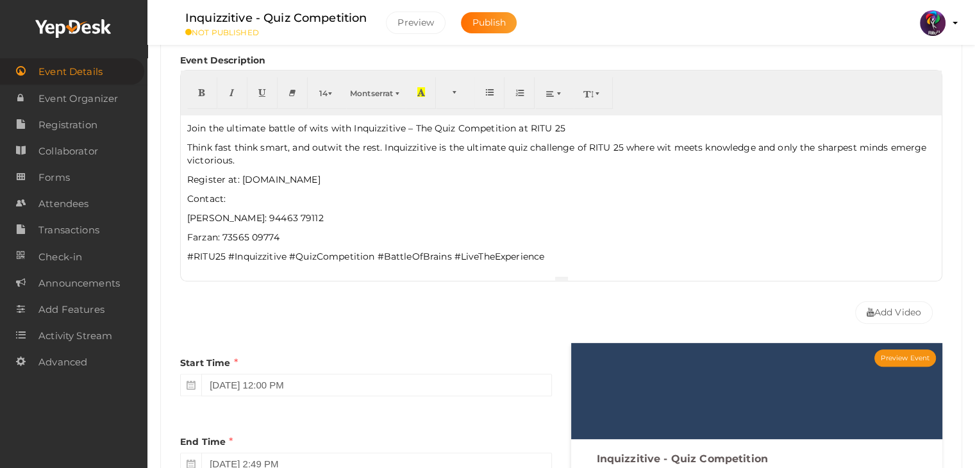
scroll to position [0, 0]
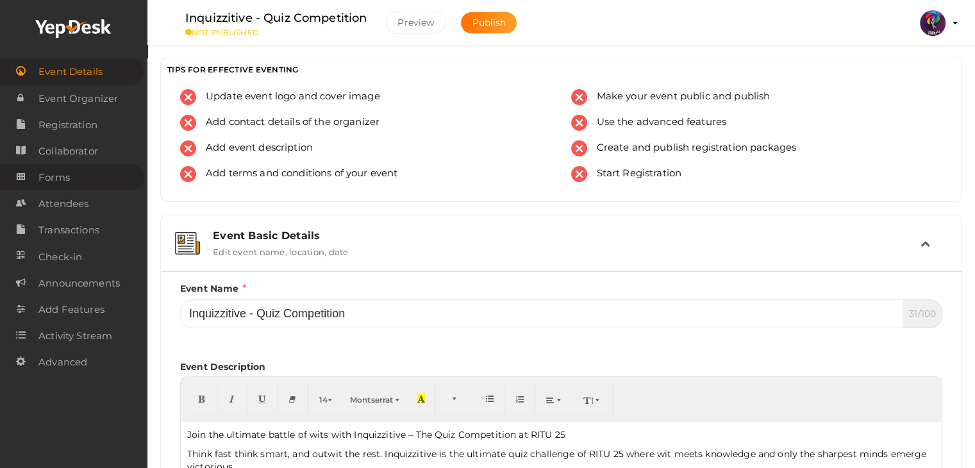
click at [93, 179] on link "Forms" at bounding box center [72, 177] width 144 height 26
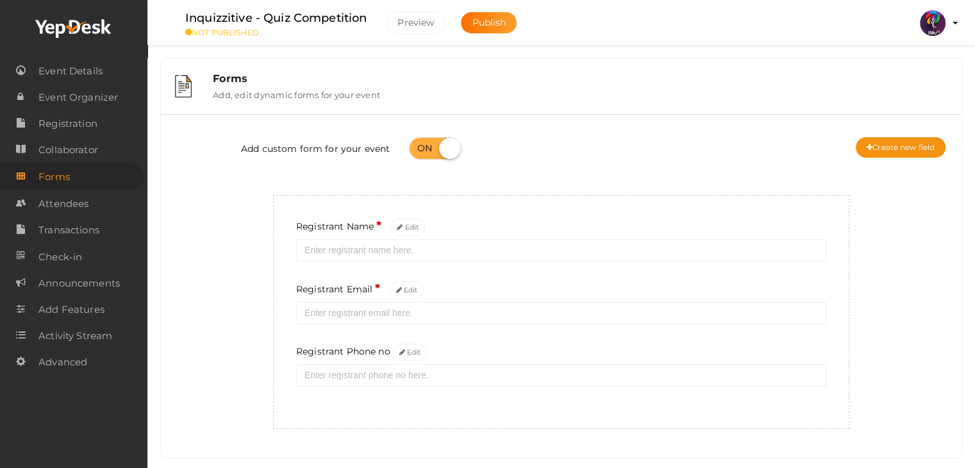
scroll to position [23, 0]
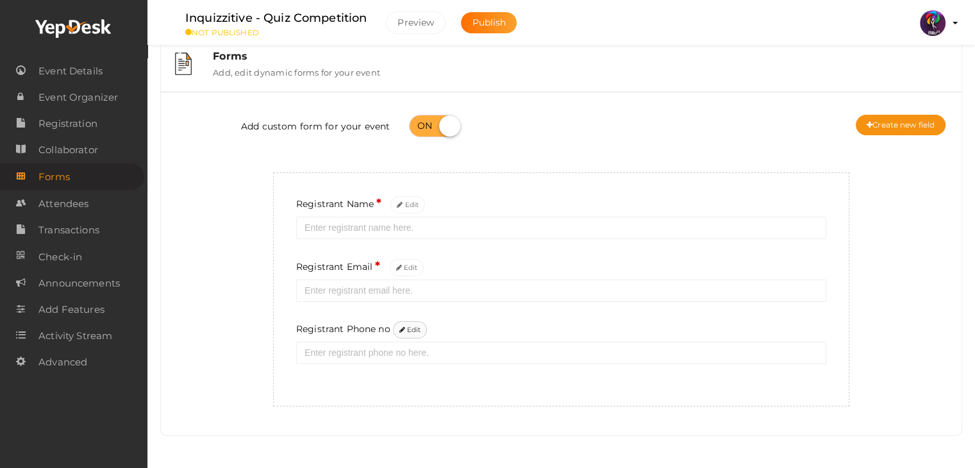
click at [405, 326] on button "Edit" at bounding box center [410, 329] width 35 height 17
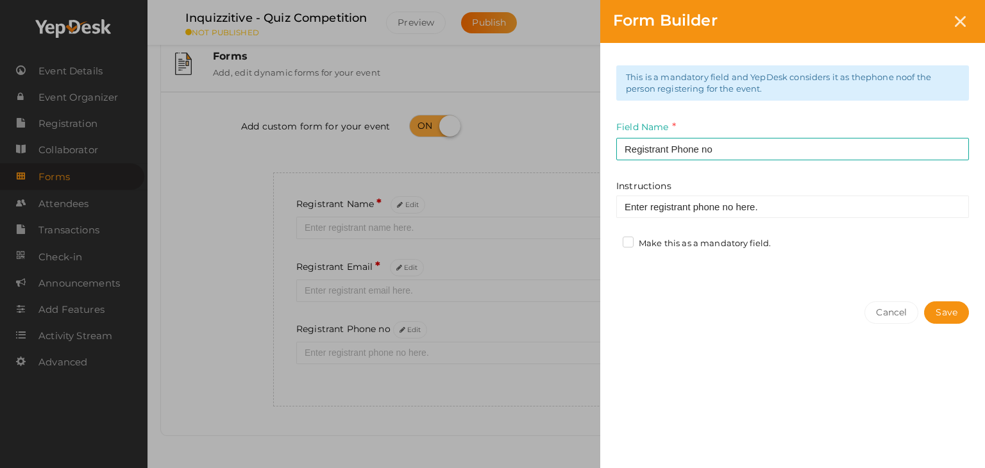
click at [659, 247] on label "Make this as a mandatory field." at bounding box center [696, 243] width 148 height 13
click at [610, 240] on input "Make this as a mandatory field." at bounding box center [610, 240] width 0 height 0
click at [950, 317] on button "Save" at bounding box center [946, 312] width 45 height 22
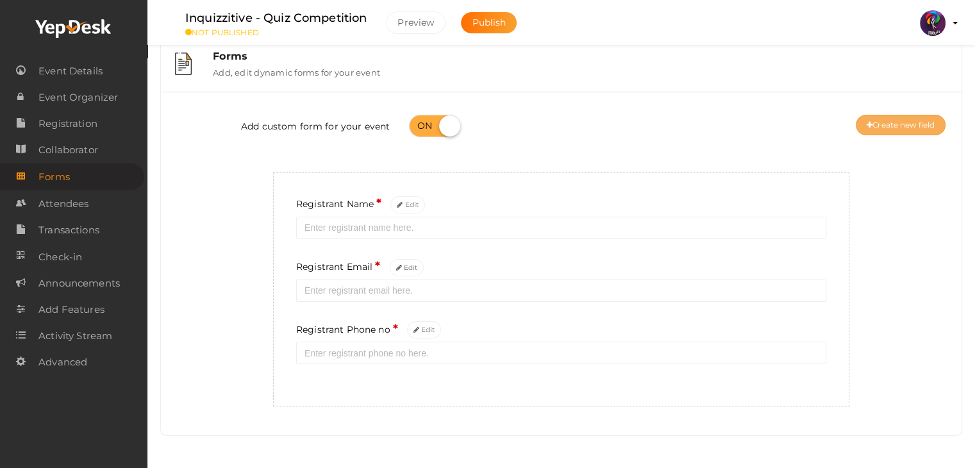
click at [899, 115] on div "Add custom form for your event Create new field" at bounding box center [561, 127] width 781 height 51
click at [899, 115] on button "Create new field" at bounding box center [901, 125] width 90 height 21
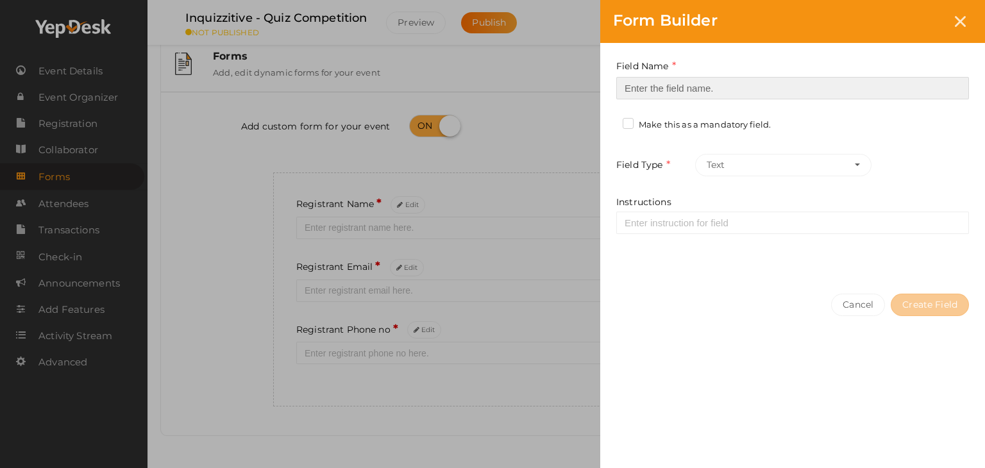
click at [674, 88] on input at bounding box center [792, 88] width 353 height 22
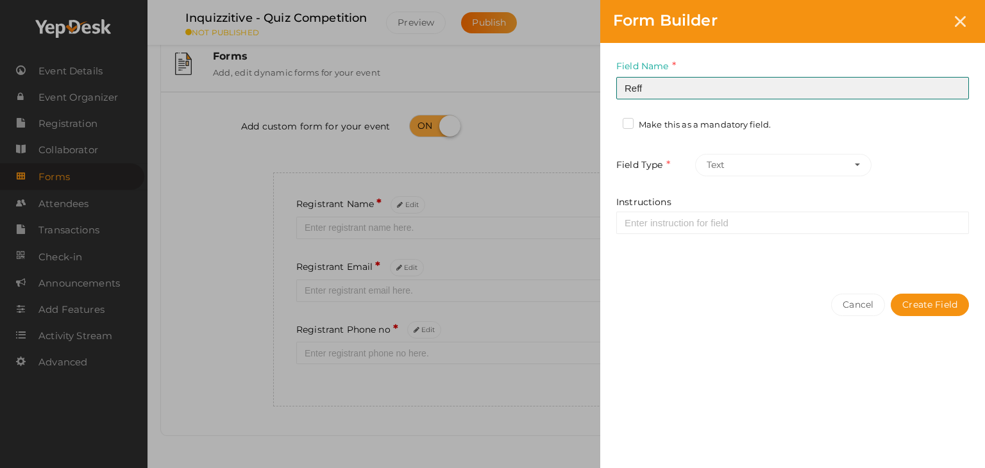
type input "Refferal ID"
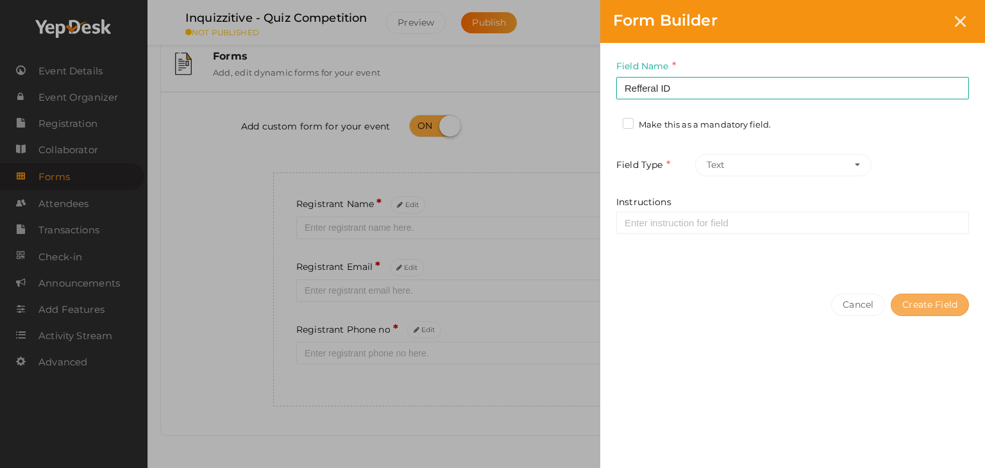
click at [935, 296] on button "Create Field" at bounding box center [929, 305] width 78 height 22
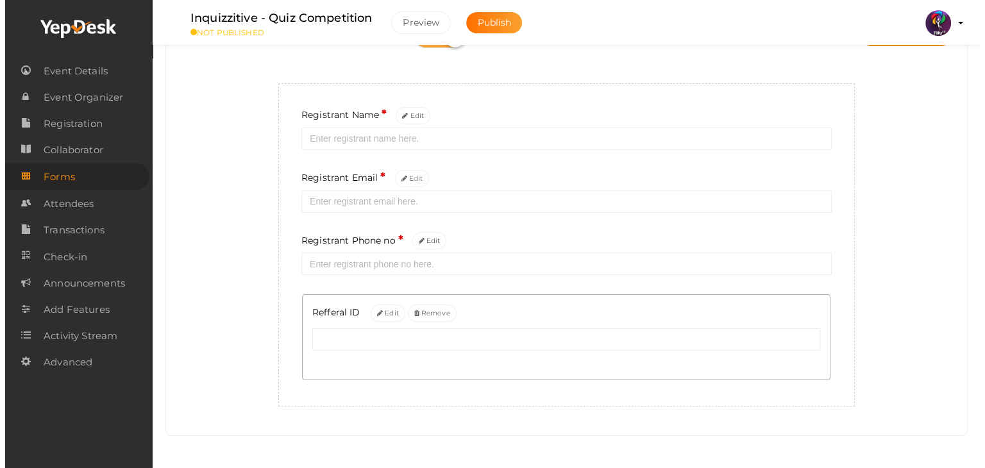
scroll to position [0, 0]
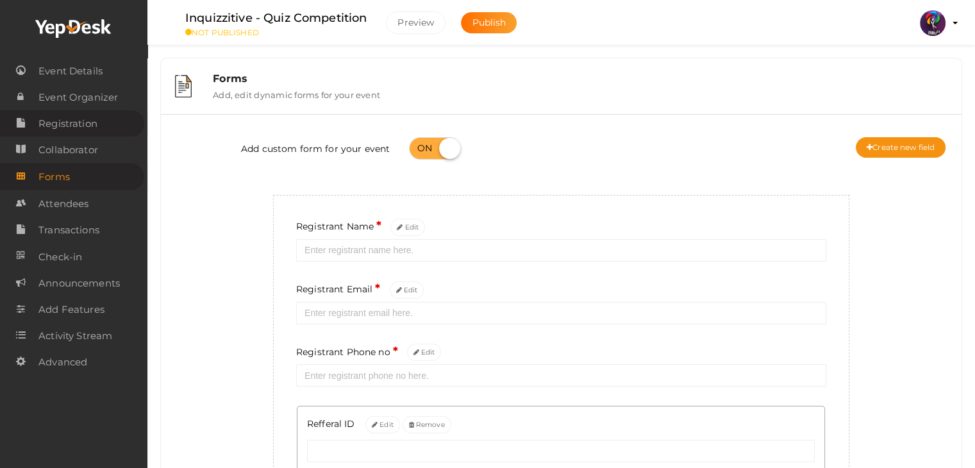
click at [58, 129] on span "Registration" at bounding box center [67, 124] width 59 height 26
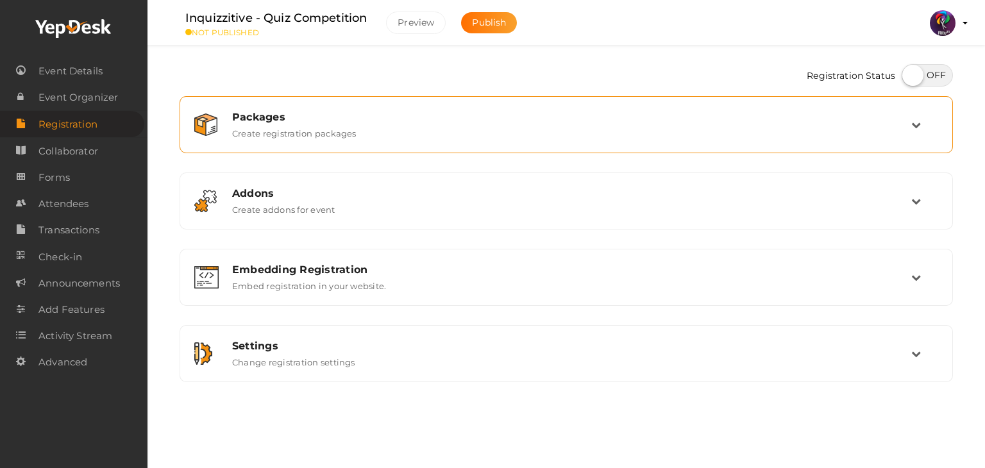
click at [369, 132] on div "Packages Create registration packages" at bounding box center [566, 125] width 688 height 28
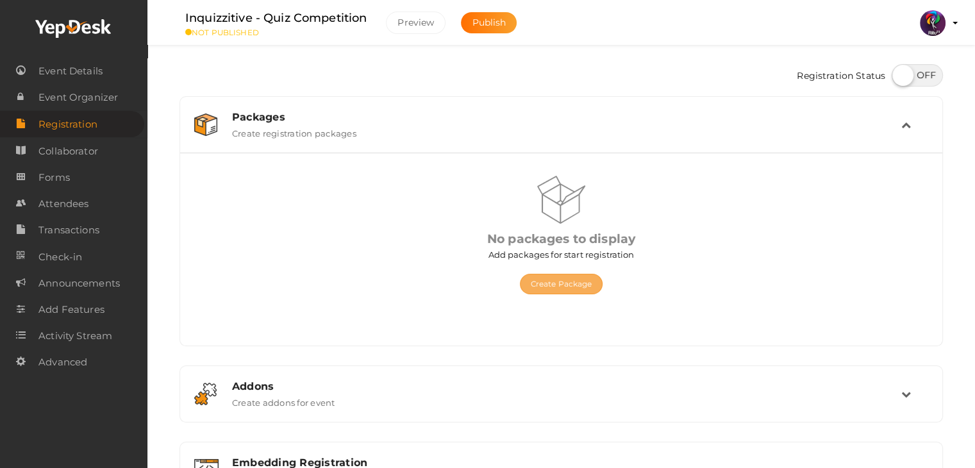
click at [553, 286] on button "Create Package" at bounding box center [561, 284] width 83 height 21
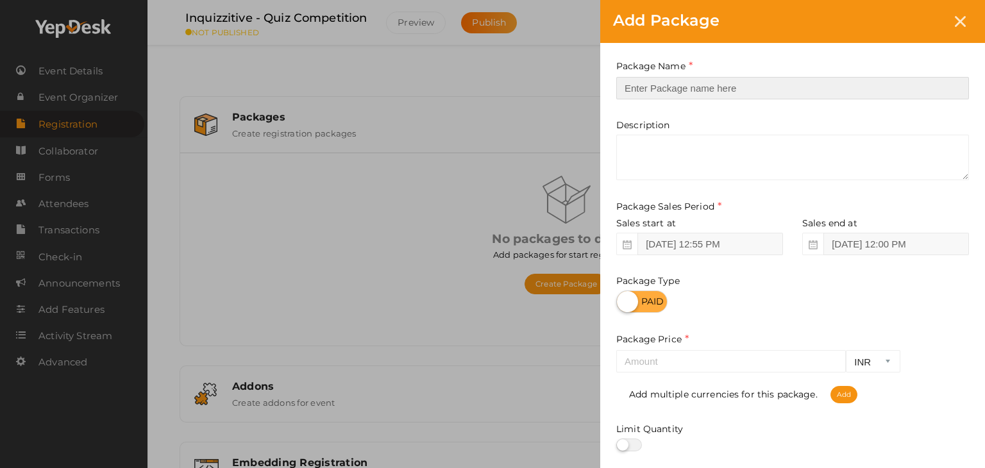
click at [756, 96] on input "text" at bounding box center [792, 88] width 353 height 22
type input "Inquizzitive Registration"
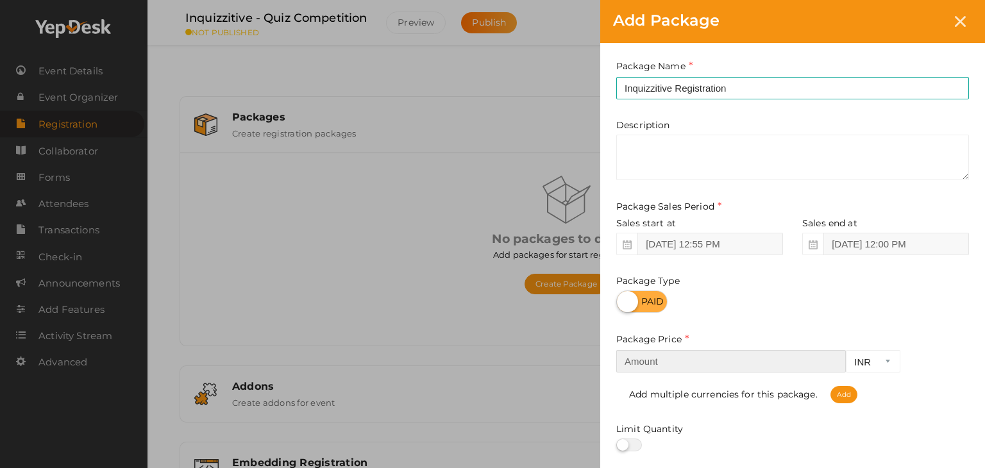
click at [665, 352] on input "number" at bounding box center [730, 361] width 229 height 22
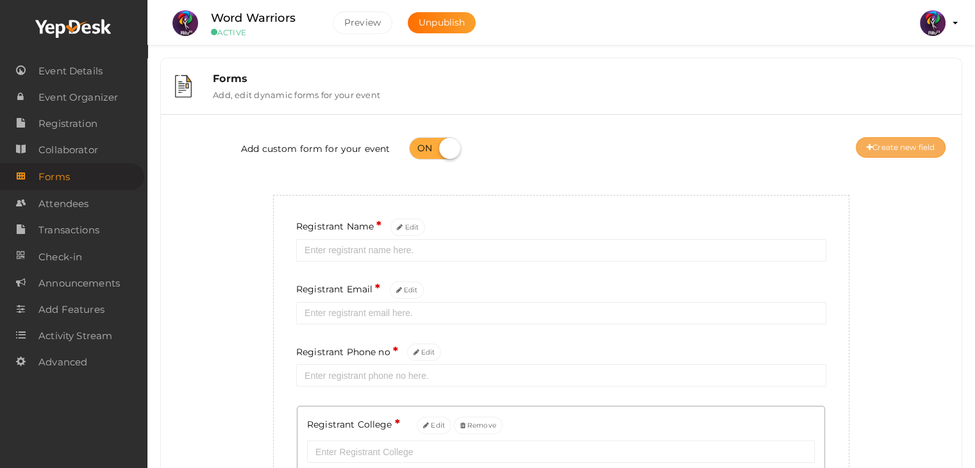
click at [894, 146] on button "Create new field" at bounding box center [901, 147] width 90 height 21
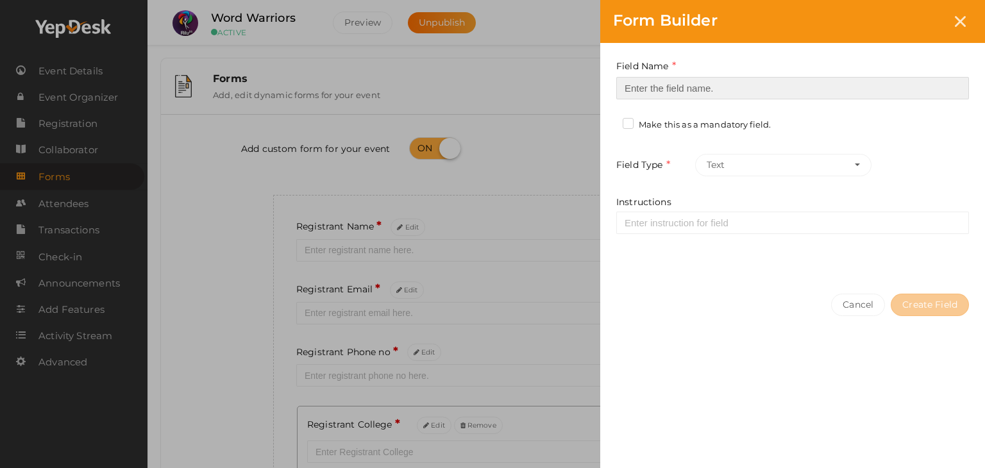
click at [842, 96] on input at bounding box center [792, 88] width 353 height 22
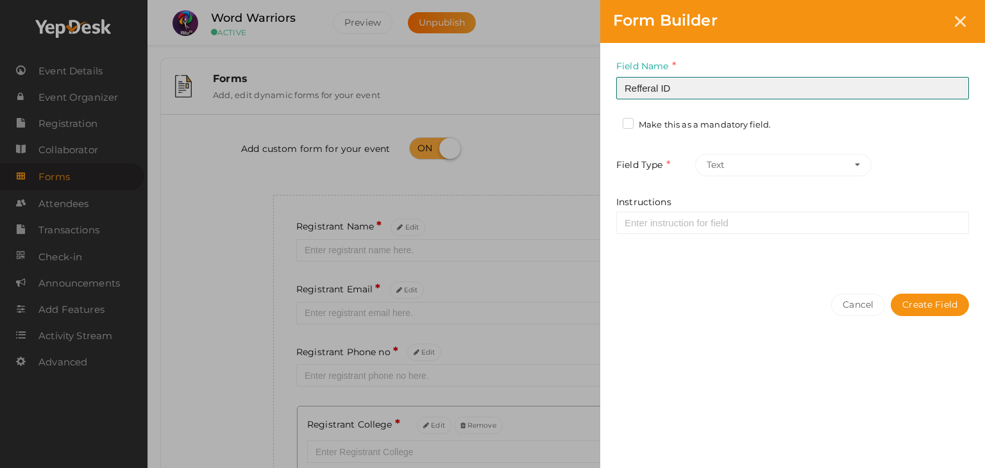
type input "Refferal ID"
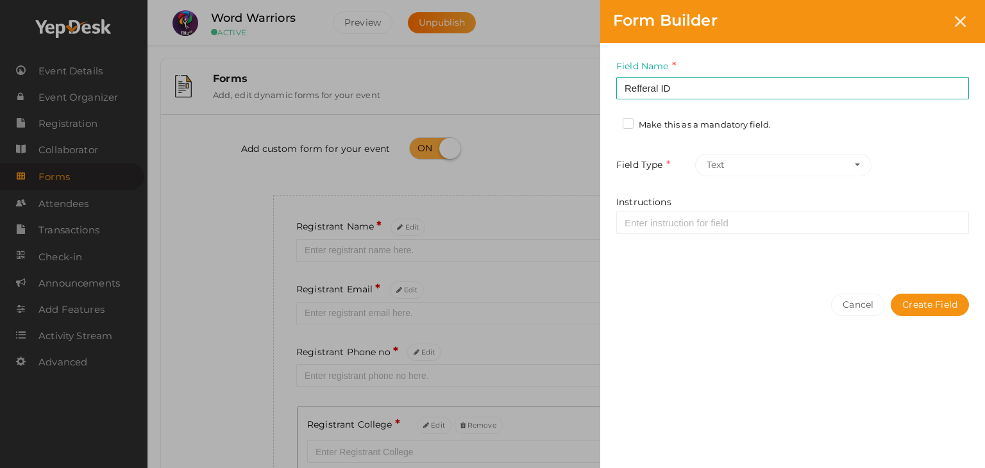
drag, startPoint x: 762, startPoint y: 94, endPoint x: 739, endPoint y: 85, distance: 24.5
drag, startPoint x: 739, startPoint y: 85, endPoint x: 924, endPoint y: 276, distance: 265.7
click at [924, 276] on div "Field Name Refferal ID Required. Form field name already used. Make this as a m…" at bounding box center [792, 162] width 385 height 238
click at [931, 297] on button "Create Field" at bounding box center [929, 305] width 78 height 22
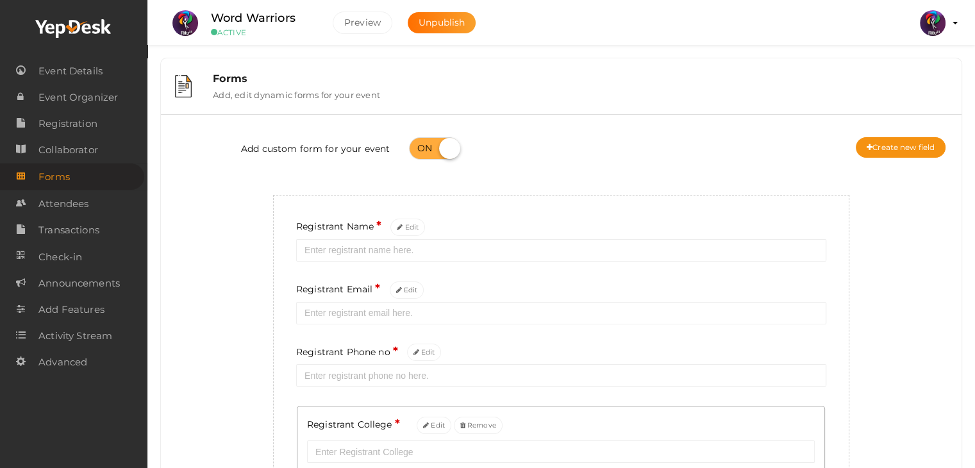
scroll to position [203, 0]
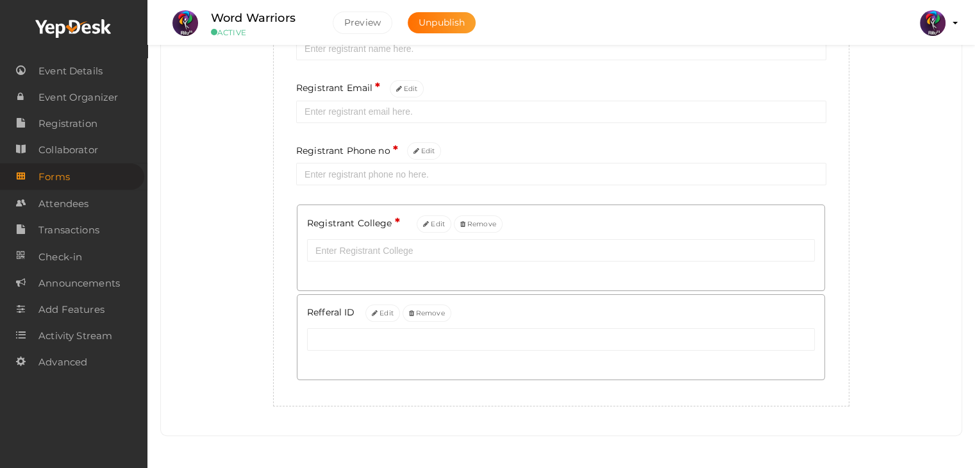
click at [821, 278] on div "Registrant College * Edit Remove" at bounding box center [560, 247] width 527 height 85
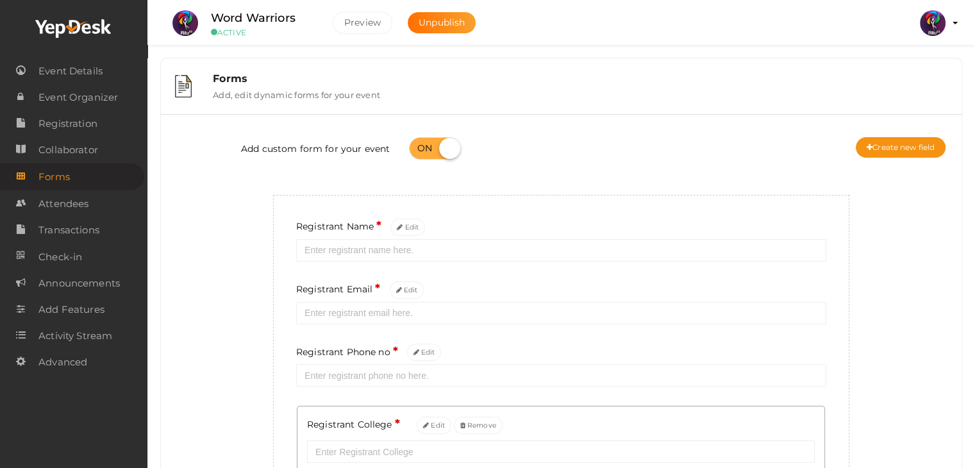
scroll to position [0, 0]
